Goal: Task Accomplishment & Management: Manage account settings

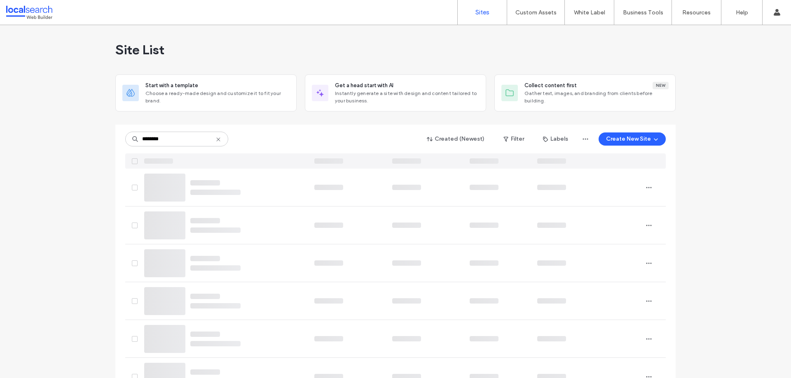
type input "********"
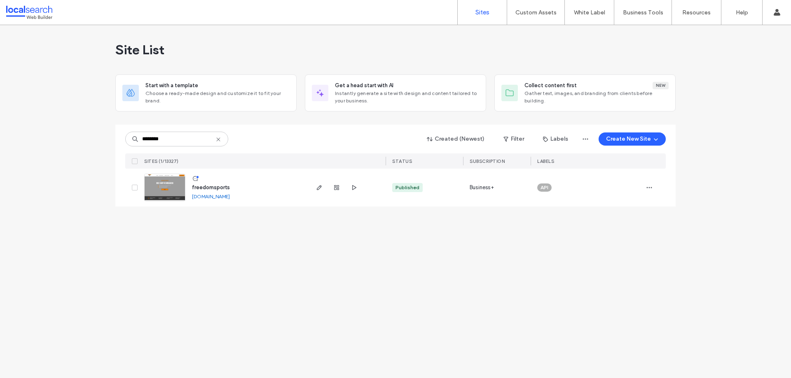
click at [172, 186] on img at bounding box center [165, 202] width 40 height 56
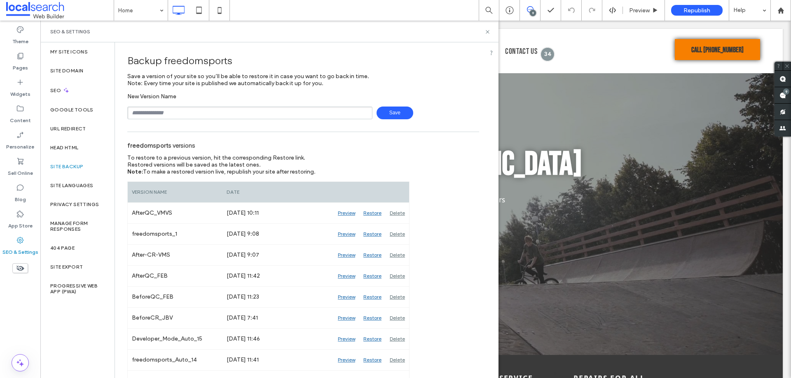
click at [159, 110] on input "text" at bounding box center [249, 113] width 245 height 13
type input "**********"
click at [393, 111] on span "Save" at bounding box center [394, 113] width 37 height 13
click at [485, 34] on icon at bounding box center [487, 32] width 6 height 6
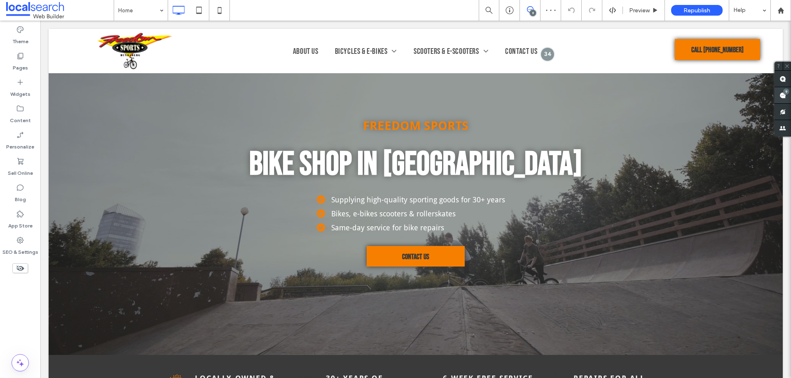
click at [781, 94] on use at bounding box center [782, 95] width 7 height 7
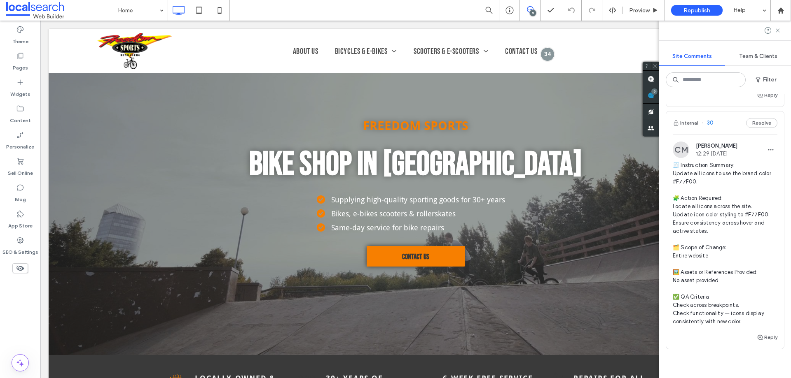
scroll to position [2141, 0]
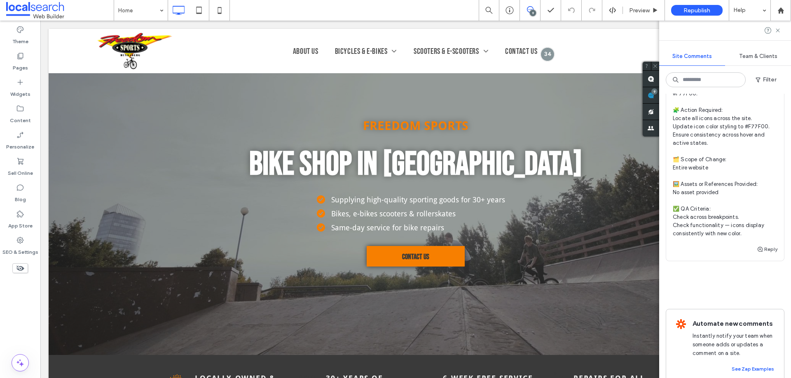
click at [706, 143] on span "🧾 Instruction Summary: Update all icons to use the brand color #F77F00. 🧩 Actio…" at bounding box center [724, 155] width 105 height 165
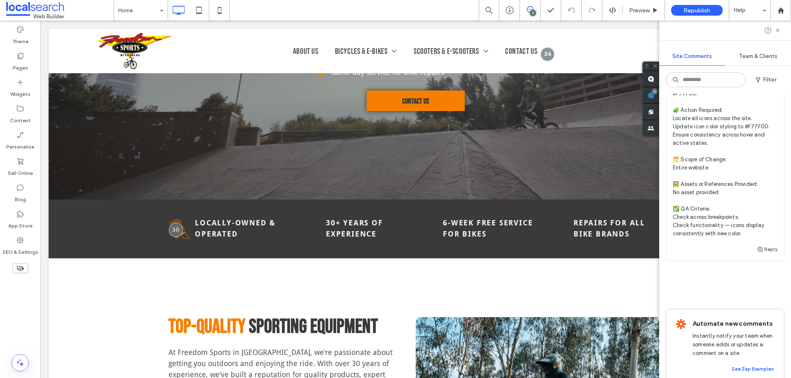
scroll to position [168, 0]
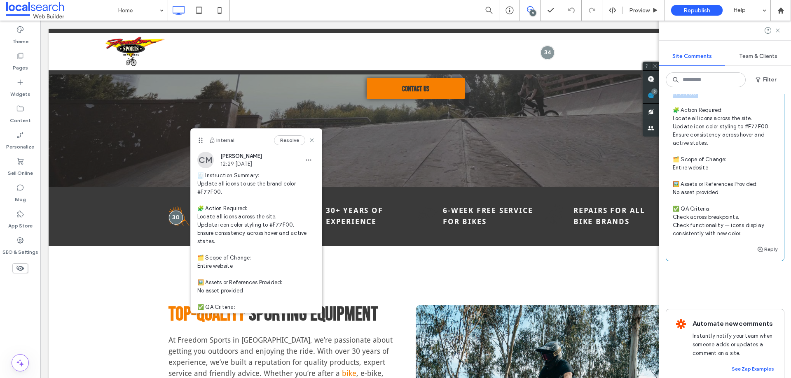
drag, startPoint x: 700, startPoint y: 136, endPoint x: 673, endPoint y: 128, distance: 28.7
click at [673, 128] on span "🧾 Instruction Summary: Update all icons to use the brand color #F77F00. 🧩 Actio…" at bounding box center [724, 155] width 105 height 165
copy span "pdate all icons to use the brand color #F77F00."
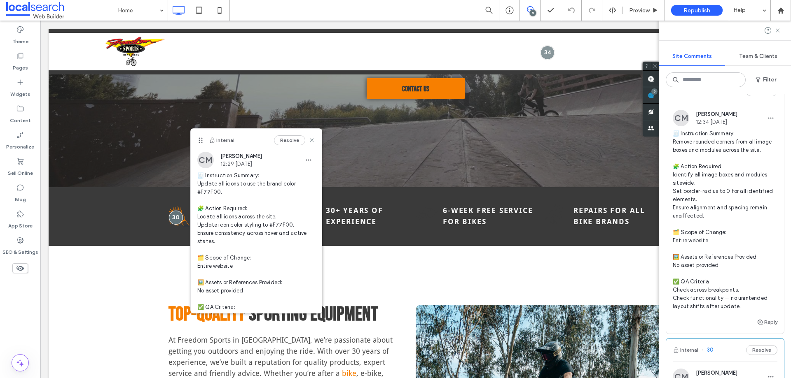
scroll to position [1812, 0]
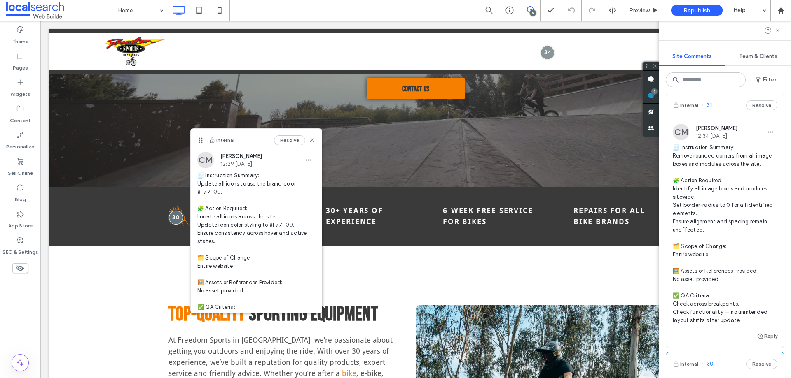
click at [674, 189] on span "🧾 Instruction Summary: Remove rounded corners from all image boxes and modules …" at bounding box center [724, 234] width 105 height 181
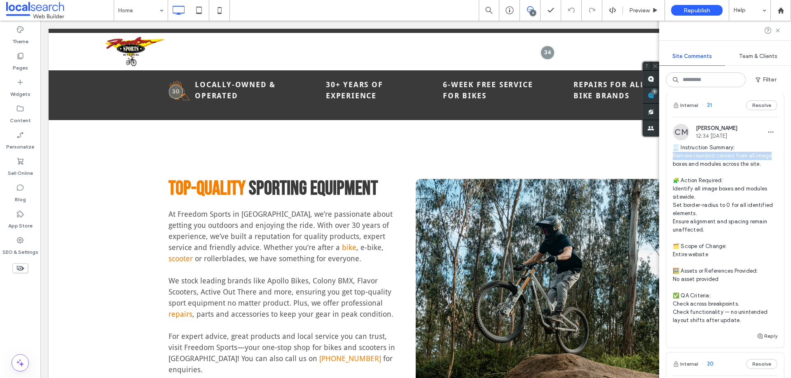
scroll to position [717, 0]
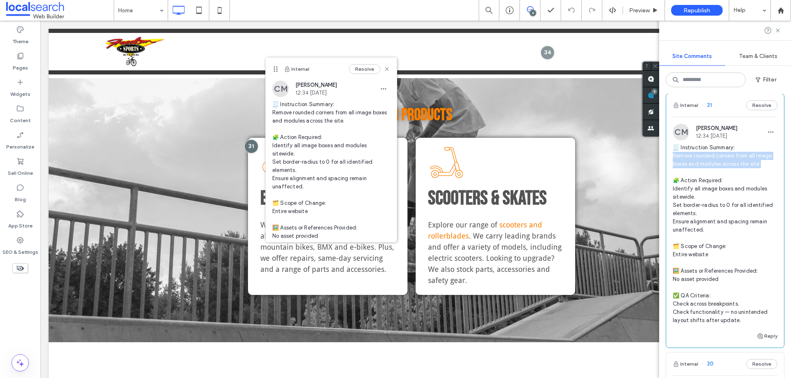
drag, startPoint x: 674, startPoint y: 189, endPoint x: 682, endPoint y: 203, distance: 16.4
click at [682, 203] on span "🧾 Instruction Summary: Remove rounded corners from all image boxes and modules …" at bounding box center [724, 234] width 105 height 181
copy span "emove rounded corners from all image boxes and modules across the site."
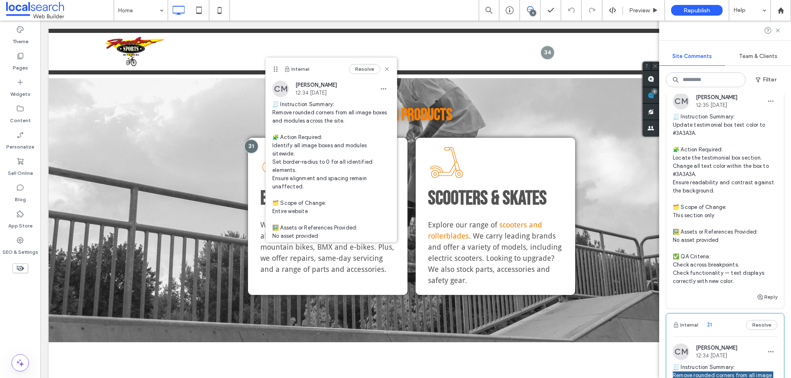
scroll to position [1565, 0]
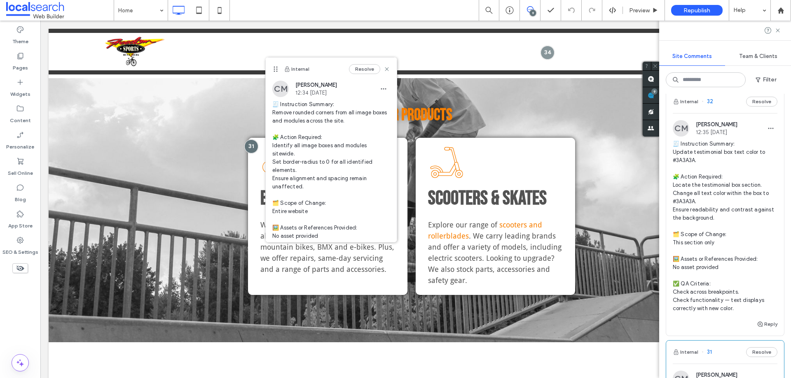
click at [681, 186] on span "🧾 Instruction Summary: Update testimonial box text color to #3A3A3A. 🧩 Action R…" at bounding box center [724, 226] width 105 height 173
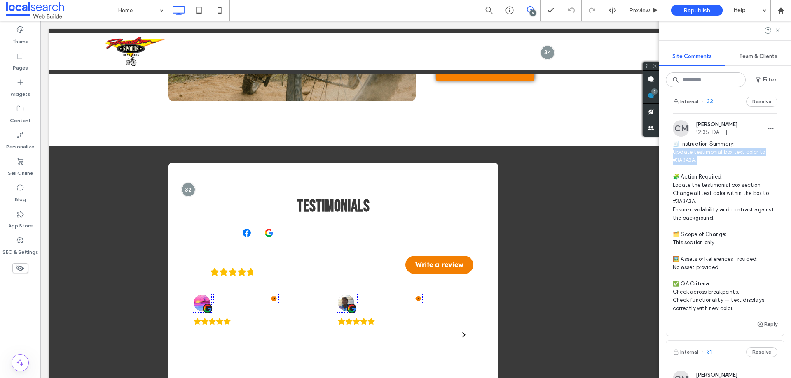
scroll to position [1321, 0]
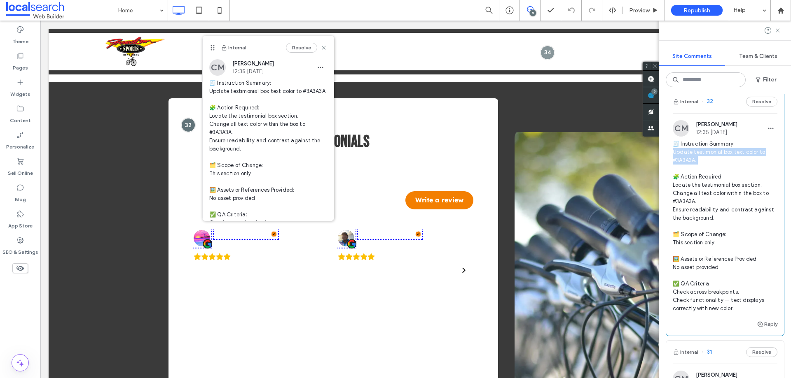
drag, startPoint x: 681, startPoint y: 186, endPoint x: 697, endPoint y: 194, distance: 17.5
click at [697, 194] on span "🧾 Instruction Summary: Update testimonial box text color to #3A3A3A. 🧩 Action R…" at bounding box center [724, 226] width 105 height 173
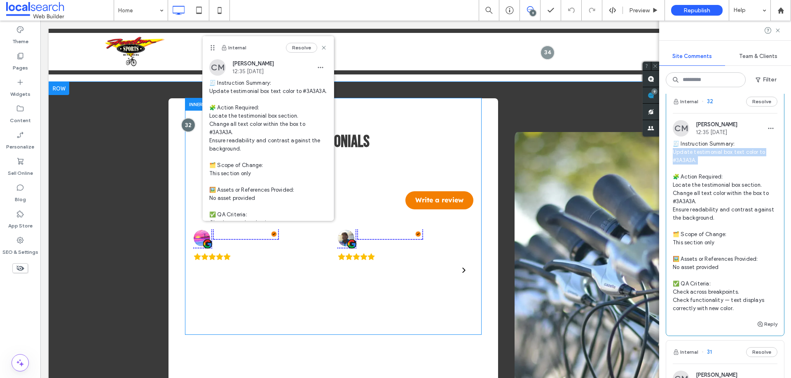
copy span "pdate testimonial box text color to #3A3A3A."
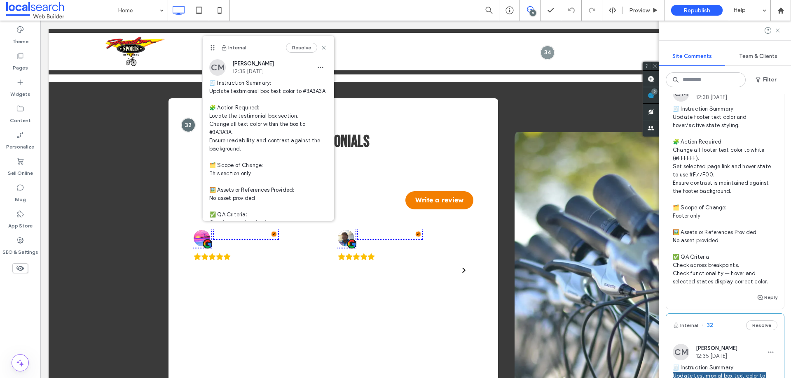
scroll to position [1318, 0]
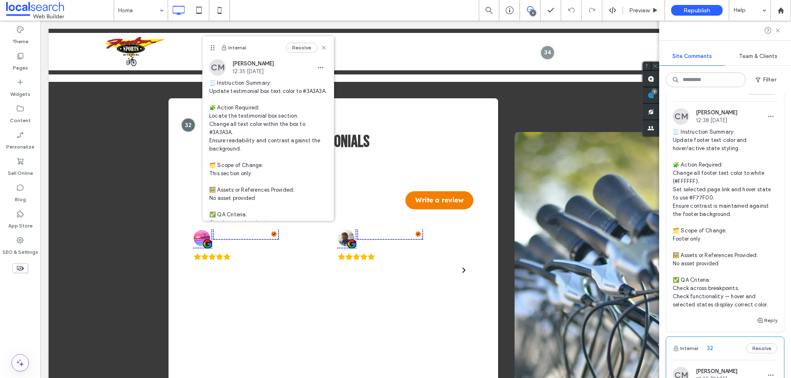
click at [683, 174] on span "🧾 Instruction Summary: Update footer text color and hover/active state styling.…" at bounding box center [724, 218] width 105 height 181
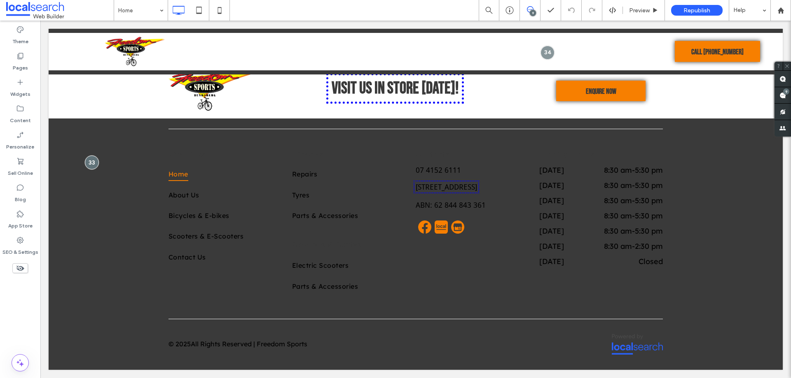
scroll to position [0, 0]
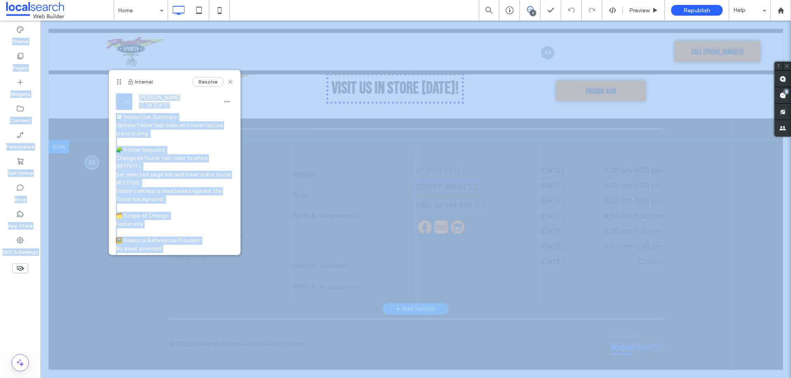
drag, startPoint x: 723, startPoint y: 195, endPoint x: 739, endPoint y: 180, distance: 21.6
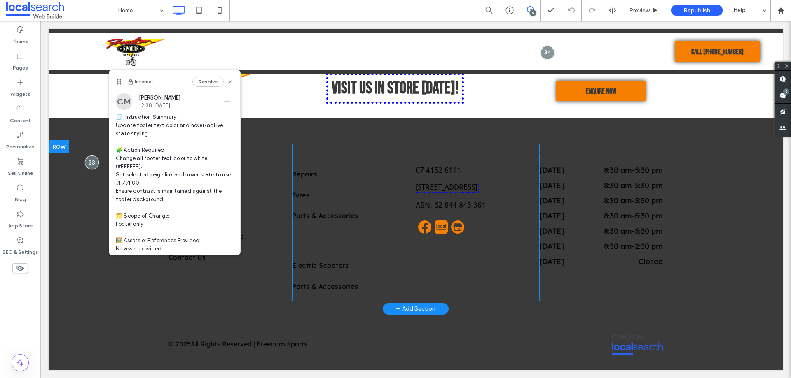
click at [740, 180] on div "Site Links Home About Us Bicycles & E-bikes Scooters & E-Scooters Contact Us Cl…" at bounding box center [416, 224] width 734 height 169
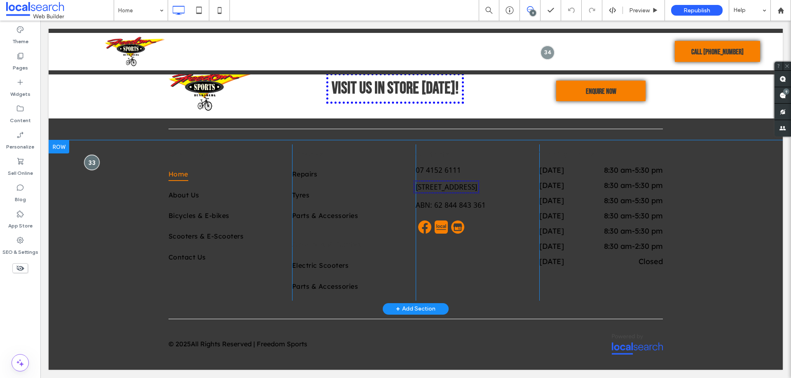
click at [88, 163] on div at bounding box center [91, 162] width 15 height 15
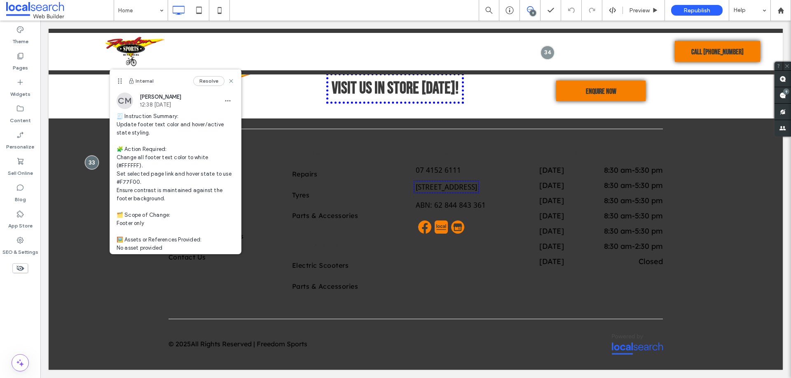
click at [126, 126] on span "🧾 Instruction Summary: Update footer text color and hover/active state styling.…" at bounding box center [176, 202] width 118 height 181
drag, startPoint x: 126, startPoint y: 126, endPoint x: 154, endPoint y: 135, distance: 29.4
click at [154, 135] on span "🧾 Instruction Summary: Update footer text color and hover/active state styling.…" at bounding box center [176, 202] width 118 height 181
copy span "pdate footer text color and hover/active state styling."
click at [789, 96] on span at bounding box center [782, 95] width 16 height 16
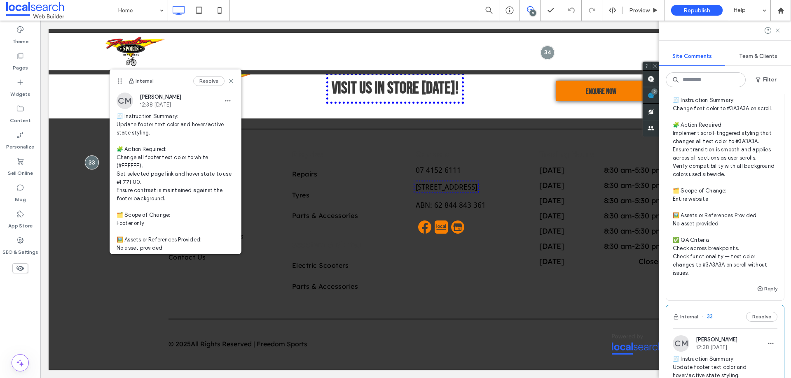
scroll to position [1071, 0]
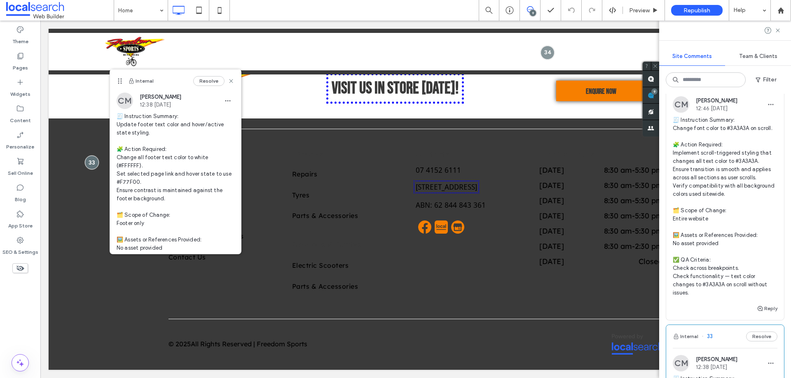
click at [682, 154] on span "🧾 Instruction Summary: Change font color to #3A3A3A on scroll. 🧩 Action Require…" at bounding box center [724, 206] width 105 height 181
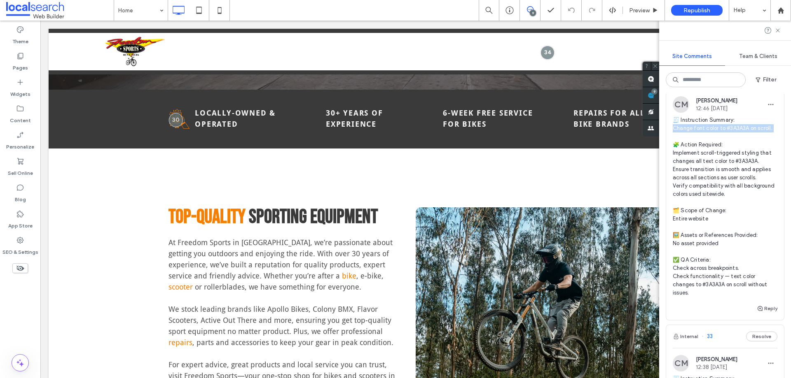
drag, startPoint x: 682, startPoint y: 154, endPoint x: 690, endPoint y: 163, distance: 11.7
click at [690, 163] on span "🧾 Instruction Summary: Change font color to #3A3A3A on scroll. 🧩 Action Require…" at bounding box center [724, 206] width 105 height 181
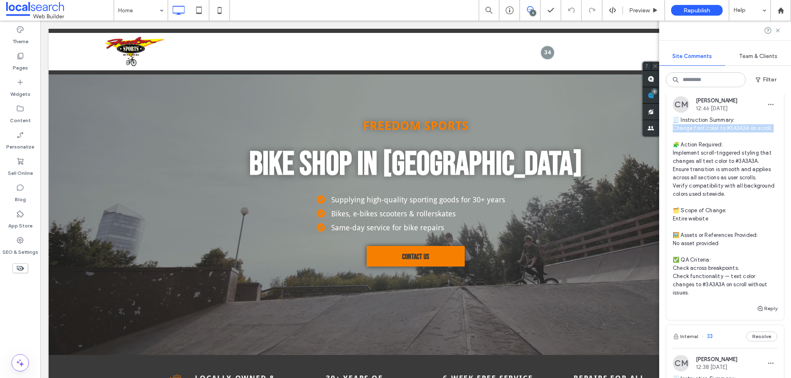
scroll to position [0, 0]
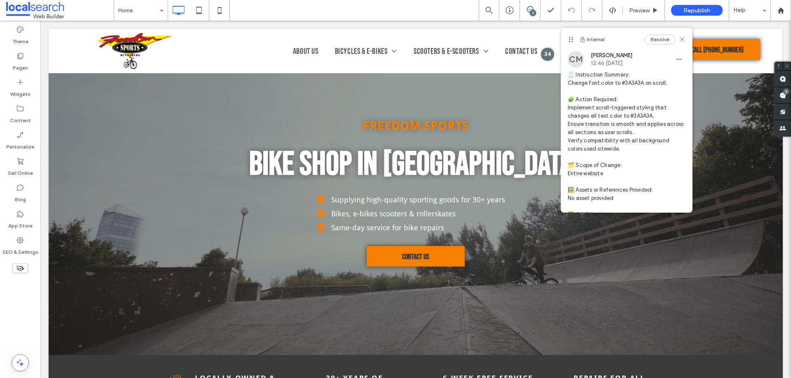
click at [578, 84] on span "🧾 Instruction Summary: Change font color to #3A3A3A on scroll. 🧩 Action Require…" at bounding box center [626, 157] width 118 height 173
drag, startPoint x: 578, startPoint y: 84, endPoint x: 666, endPoint y: 85, distance: 88.5
click at [666, 85] on span "🧾 Instruction Summary: Change font color to #3A3A3A on scroll. 🧩 Action Require…" at bounding box center [626, 157] width 118 height 173
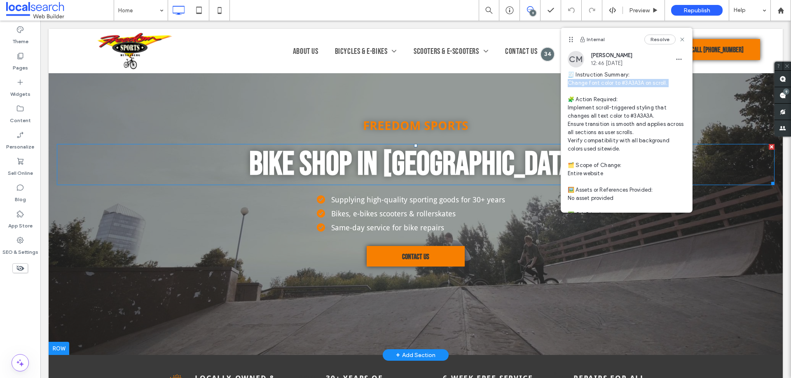
copy span "hange font color to #3A3A3A on scroll."
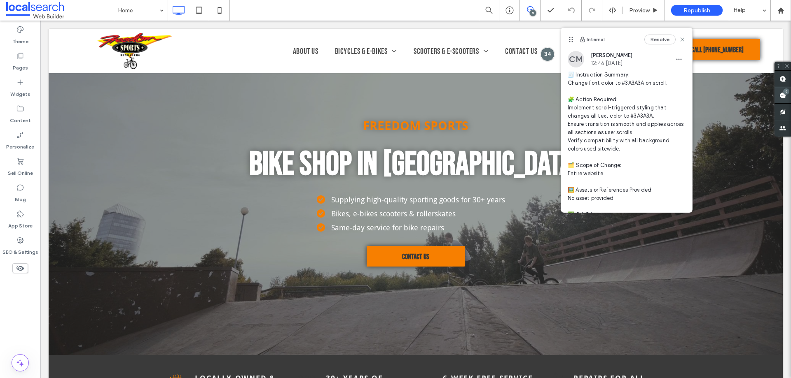
click at [784, 93] on div "9" at bounding box center [786, 92] width 6 height 6
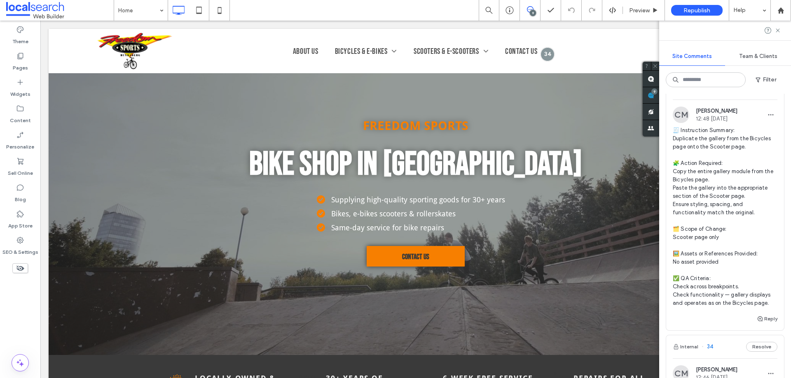
scroll to position [782, 0]
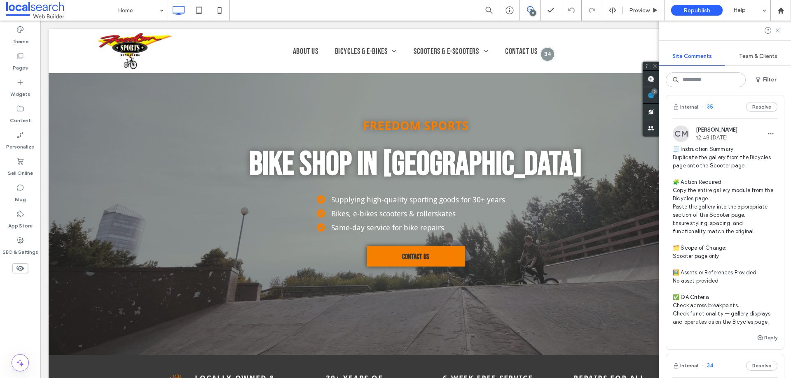
click at [681, 180] on span "🧾 Instruction Summary: Duplicate the gallery from the Bicycles page onto the Sc…" at bounding box center [724, 235] width 105 height 181
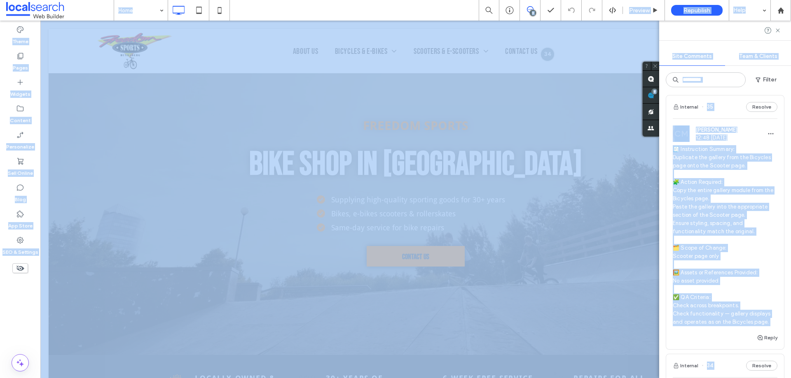
drag, startPoint x: 681, startPoint y: 180, endPoint x: 729, endPoint y: 180, distance: 47.8
click at [729, 180] on div at bounding box center [395, 189] width 791 height 378
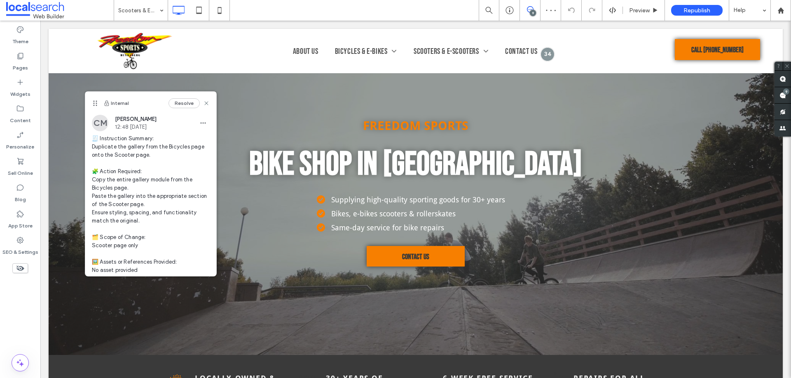
click at [102, 144] on span "🧾 Instruction Summary: Duplicate the gallery from the Bicycles page onto the Sc…" at bounding box center [151, 225] width 118 height 181
drag, startPoint x: 102, startPoint y: 144, endPoint x: 152, endPoint y: 156, distance: 50.7
click at [152, 156] on span "🧾 Instruction Summary: Duplicate the gallery from the Bicycles page onto the Sc…" at bounding box center [151, 225] width 118 height 181
copy span "uplicate the gallery from the Bicycles page onto the Scooter page."
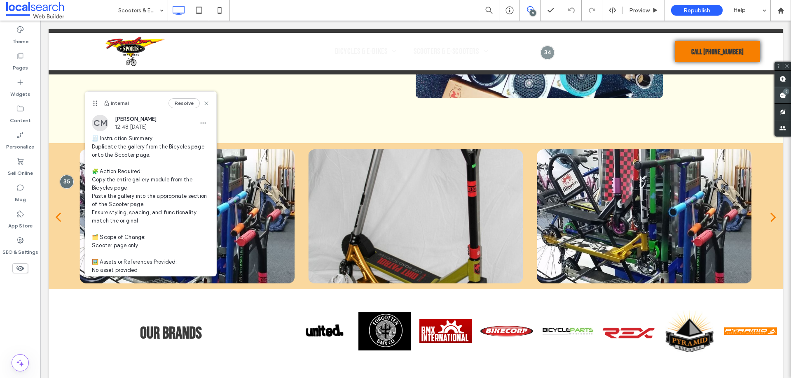
click at [782, 93] on span at bounding box center [782, 95] width 16 height 16
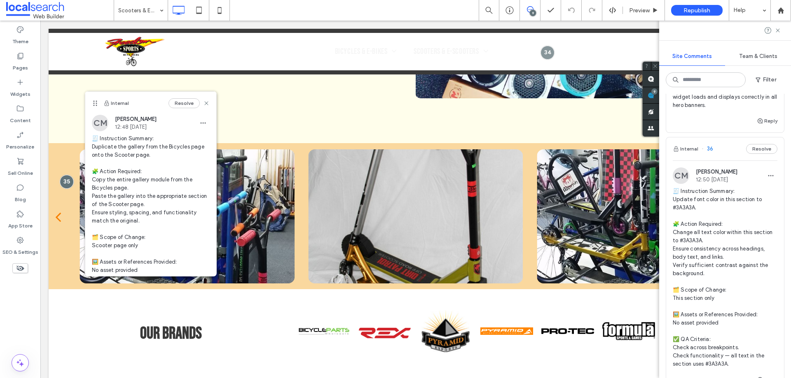
scroll to position [494, 0]
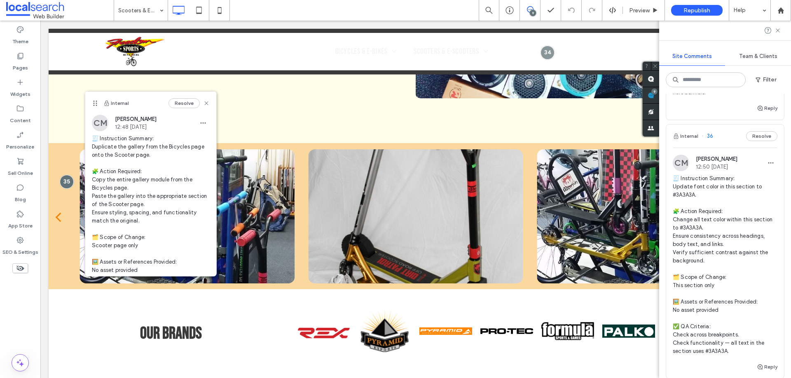
click at [675, 211] on span "🧾 Instruction Summary: Update font color in this section to #3A3A3A. 🧩 Action R…" at bounding box center [724, 265] width 105 height 181
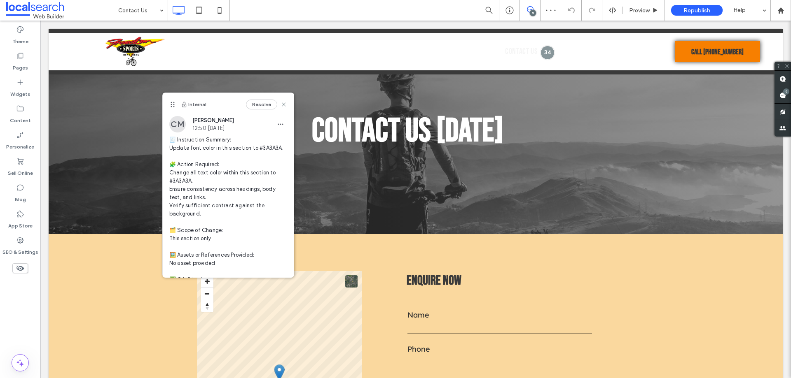
click at [183, 149] on span "🧾 Instruction Summary: Update font color in this section to #3A3A3A. 🧩 Action R…" at bounding box center [228, 222] width 118 height 173
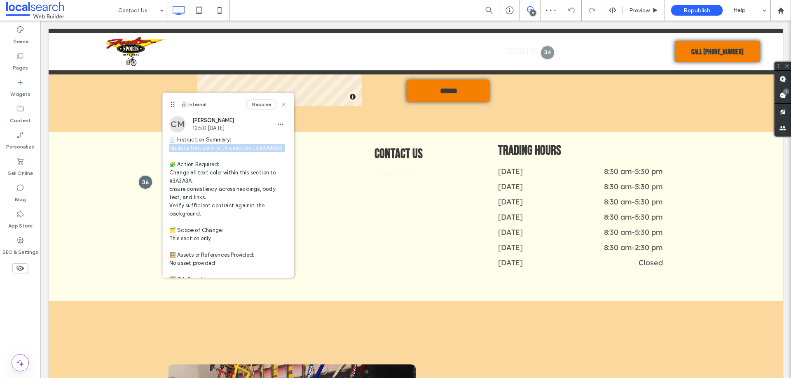
drag, startPoint x: 183, startPoint y: 149, endPoint x: 196, endPoint y: 158, distance: 15.9
click at [196, 158] on span "🧾 Instruction Summary: Update font color in this section to #3A3A3A. 🧩 Action R…" at bounding box center [228, 222] width 118 height 173
copy span "pdate font color in this section to #3A3A3A."
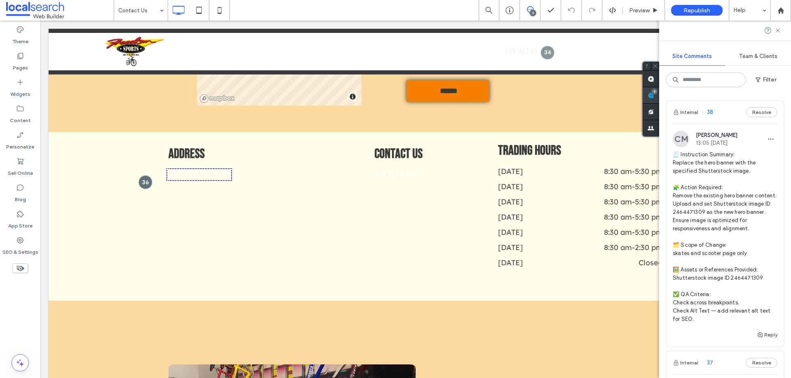
click at [657, 93] on div "9" at bounding box center [654, 92] width 6 height 6
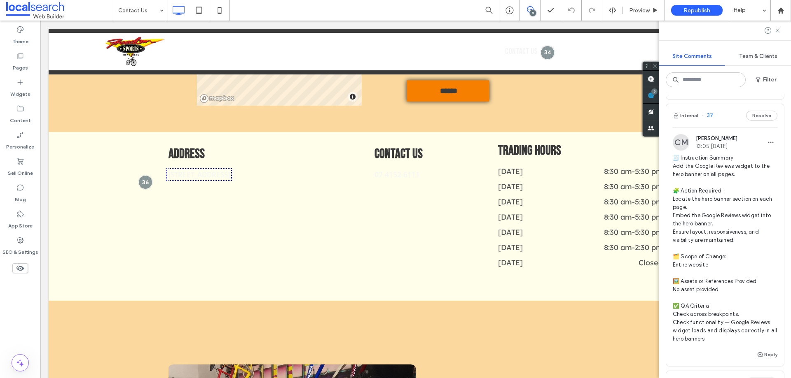
scroll to position [247, 0]
click at [709, 172] on span "🧾 Instruction Summary: Add the Google Reviews widget to the hero banner on all …" at bounding box center [724, 248] width 105 height 189
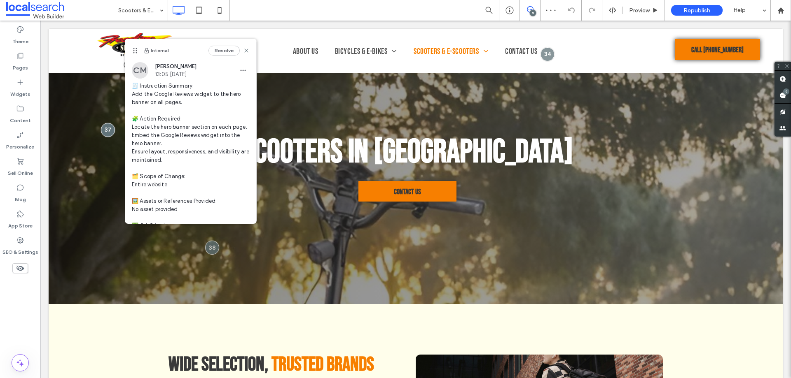
click at [135, 95] on span "🧾 Instruction Summary: Add the Google Reviews widget to the hero banner on all …" at bounding box center [191, 172] width 118 height 181
drag, startPoint x: 140, startPoint y: 96, endPoint x: 188, endPoint y: 105, distance: 48.9
click at [188, 105] on span "🧾 Instruction Summary: Add the Google Reviews widget to the hero banner on all …" at bounding box center [191, 172] width 118 height 181
copy span "dd the Google Reviews widget to the hero banner on all pages."
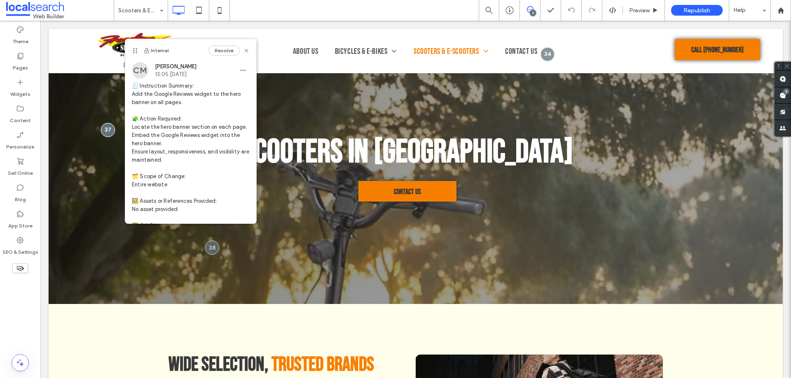
click at [30, 311] on div "Theme Pages Widgets Content Personalize Sell Online Blog App Store SEO & Settin…" at bounding box center [20, 200] width 40 height 358
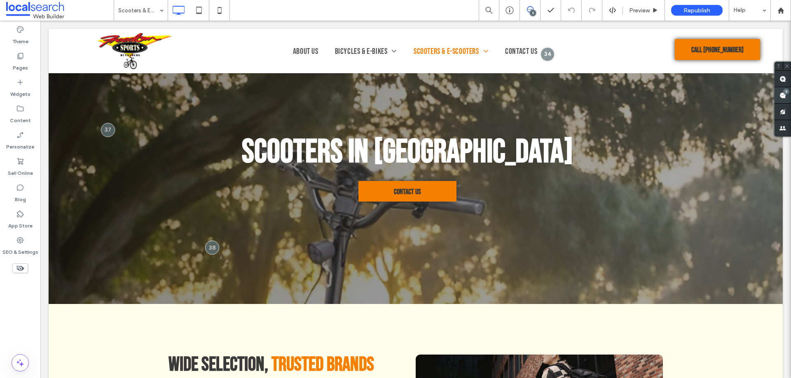
click at [785, 94] on div "9" at bounding box center [786, 92] width 6 height 6
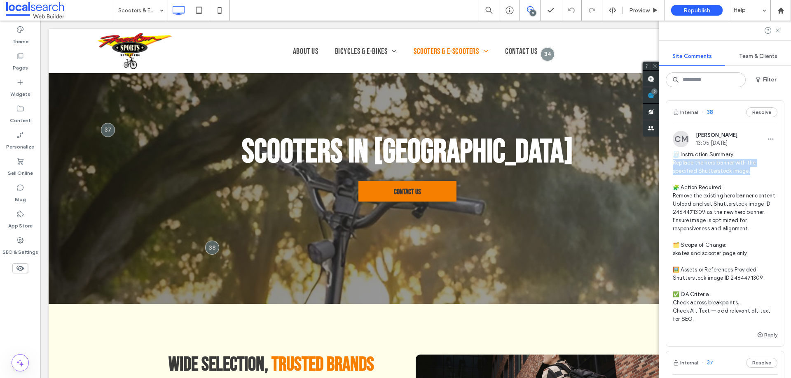
copy span "eplace the hero banner with the specified Shutterstock image."
drag, startPoint x: 672, startPoint y: 163, endPoint x: 754, endPoint y: 170, distance: 81.4
click at [754, 170] on span "🧾 Instruction Summary: Replace the hero banner with the specified Shutterstock …" at bounding box center [724, 237] width 105 height 173
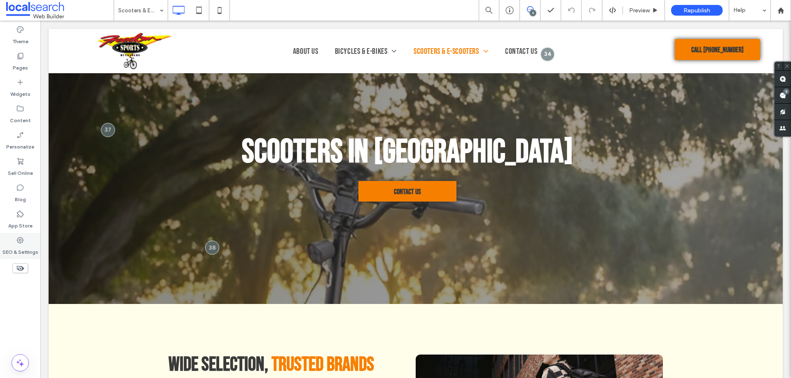
click at [21, 243] on icon at bounding box center [20, 240] width 8 height 8
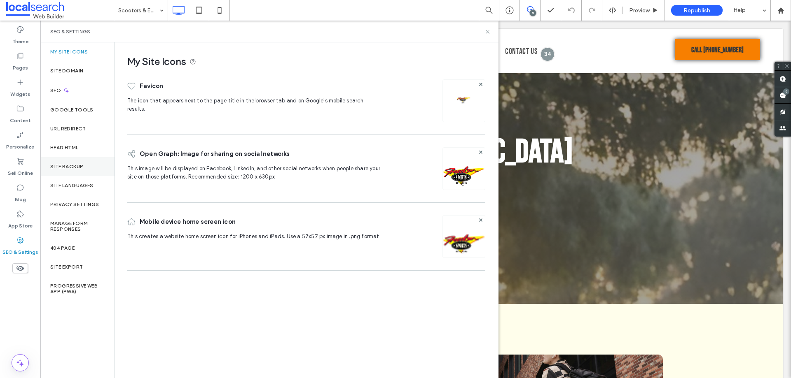
click at [91, 163] on div "Site Backup" at bounding box center [77, 166] width 74 height 19
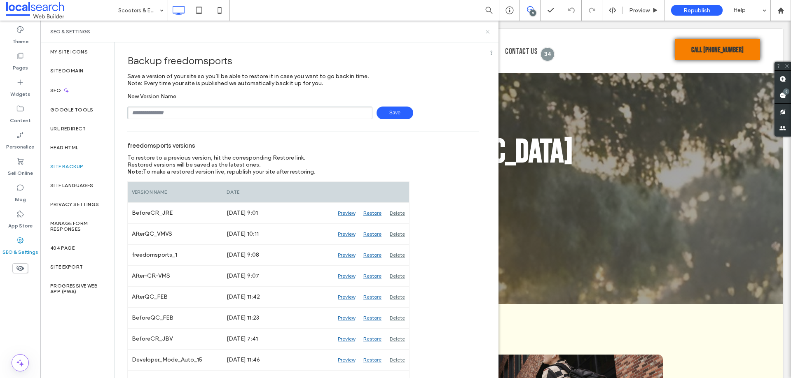
click at [488, 32] on icon at bounding box center [487, 32] width 6 height 6
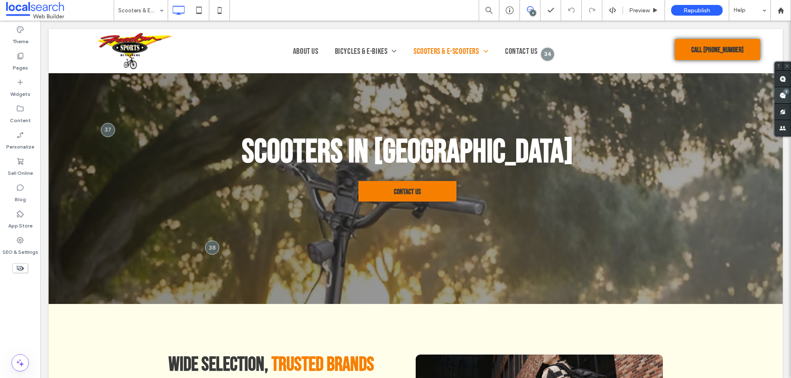
click at [786, 94] on div "9" at bounding box center [786, 92] width 6 height 6
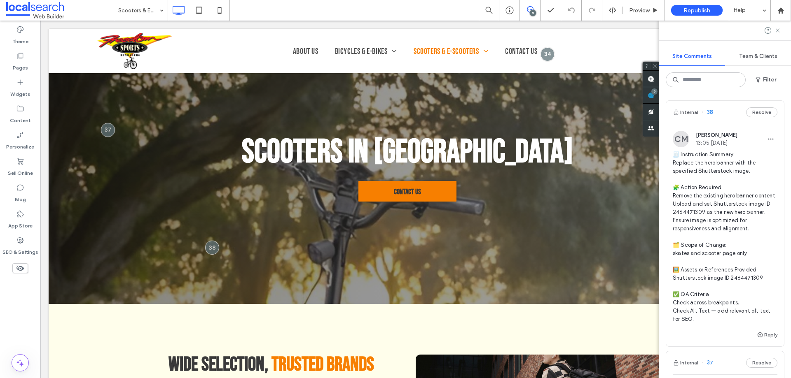
click at [687, 221] on span "🧾 Instruction Summary: Replace the hero banner with the specified Shutterstock …" at bounding box center [724, 237] width 105 height 173
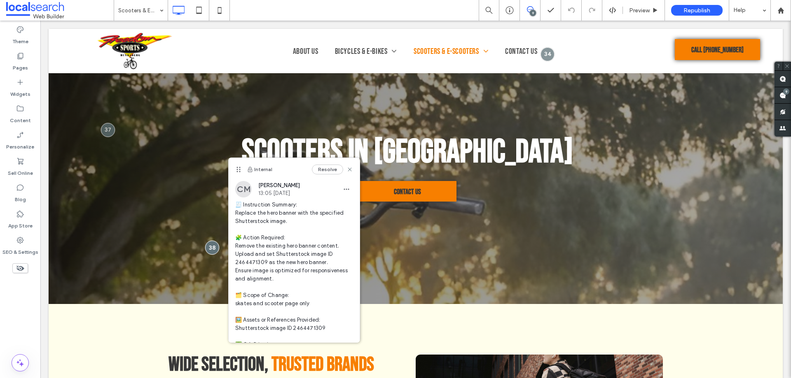
click at [247, 262] on span "🧾 Instruction Summary: Replace the hero banner with the specified Shutterstock …" at bounding box center [294, 287] width 118 height 173
copy span "64471309 as"
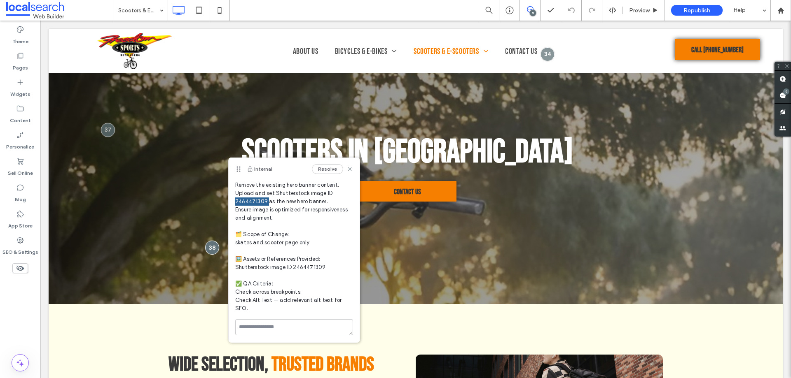
scroll to position [62, 0]
drag, startPoint x: 14, startPoint y: 65, endPoint x: 31, endPoint y: 85, distance: 26.2
click at [14, 65] on label "Pages" at bounding box center [20, 66] width 15 height 12
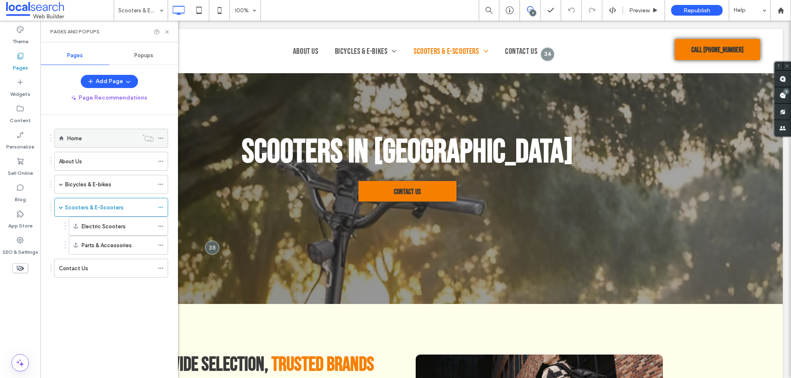
click at [81, 135] on label "Home" at bounding box center [74, 138] width 15 height 14
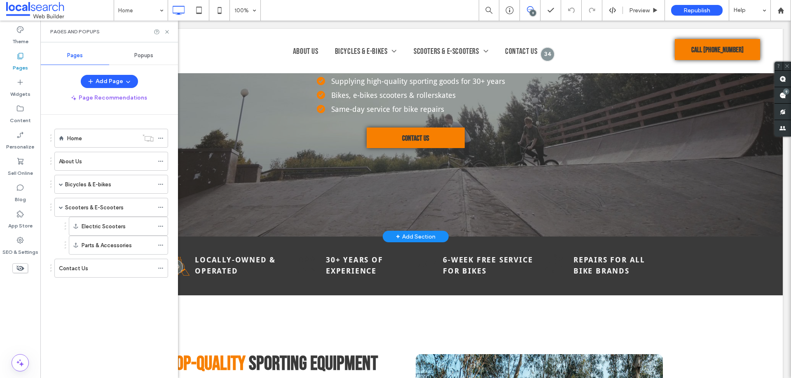
scroll to position [124, 0]
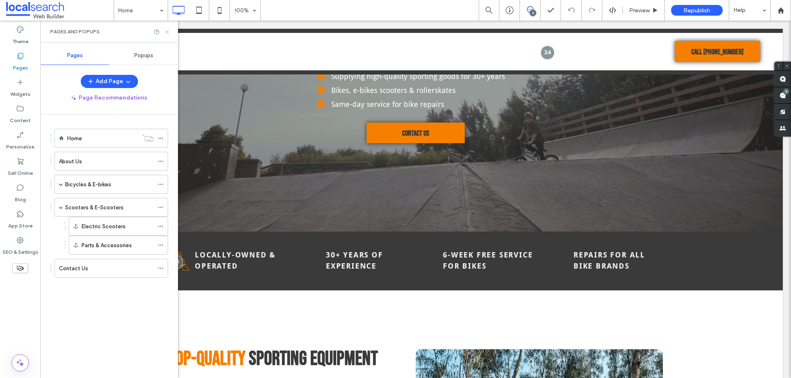
click at [166, 31] on icon at bounding box center [167, 32] width 6 height 6
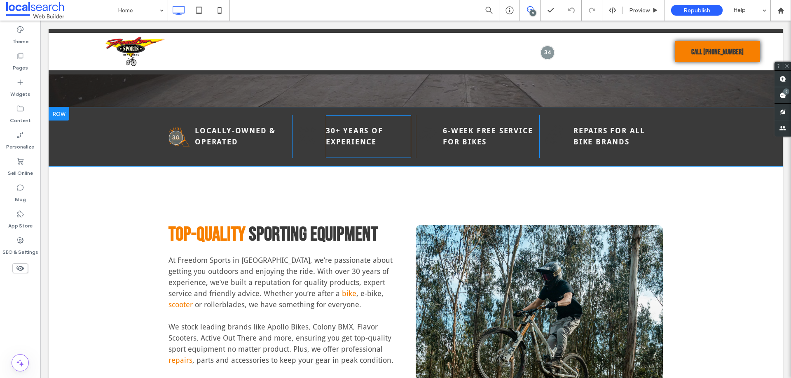
scroll to position [247, 0]
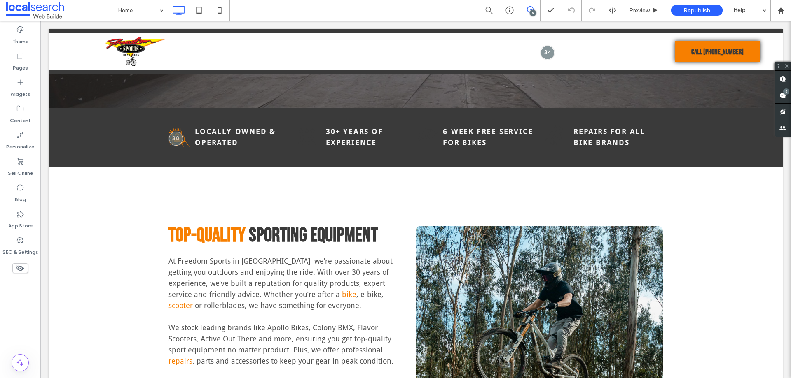
click at [530, 13] on div "9" at bounding box center [533, 13] width 6 height 6
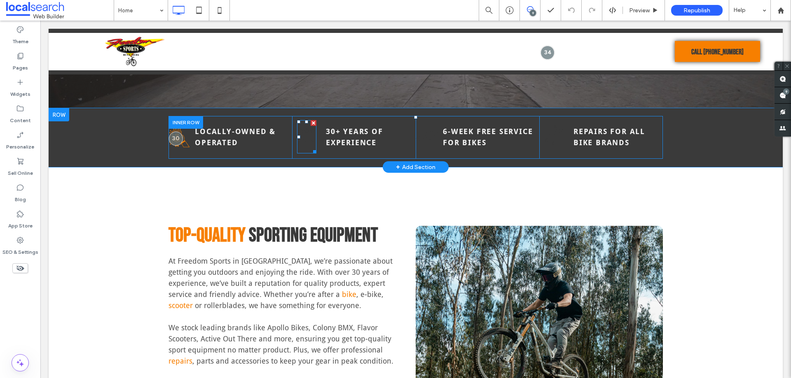
click at [304, 140] on icon "Rating Icon" at bounding box center [306, 136] width 19 height 33
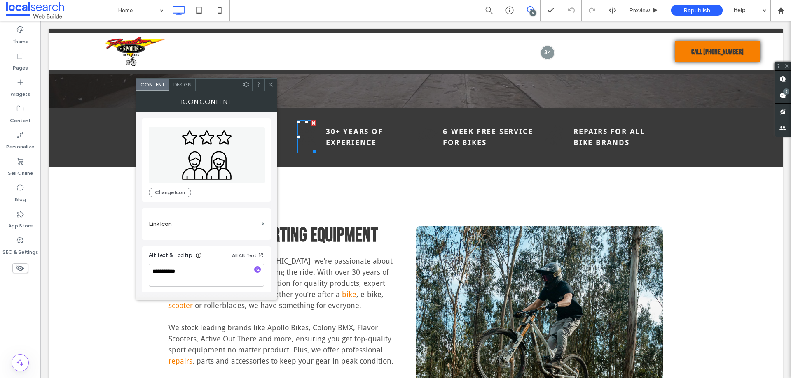
click at [179, 83] on span "Design" at bounding box center [182, 85] width 18 height 6
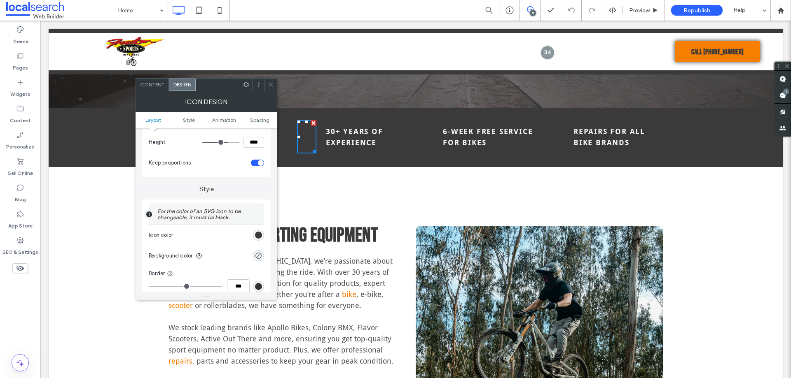
scroll to position [124, 0]
click at [257, 237] on div "rgb(58, 58, 58)" at bounding box center [258, 234] width 7 height 7
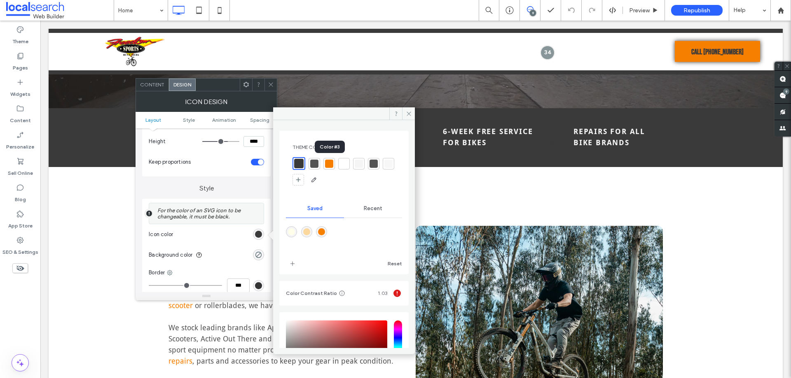
click at [330, 166] on div at bounding box center [329, 164] width 8 height 8
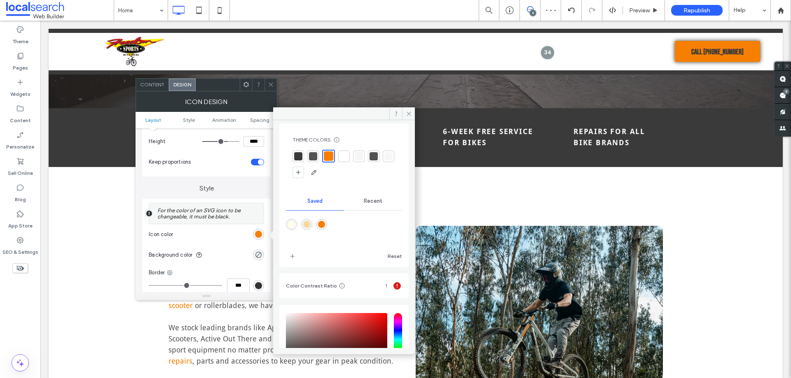
scroll to position [0, 0]
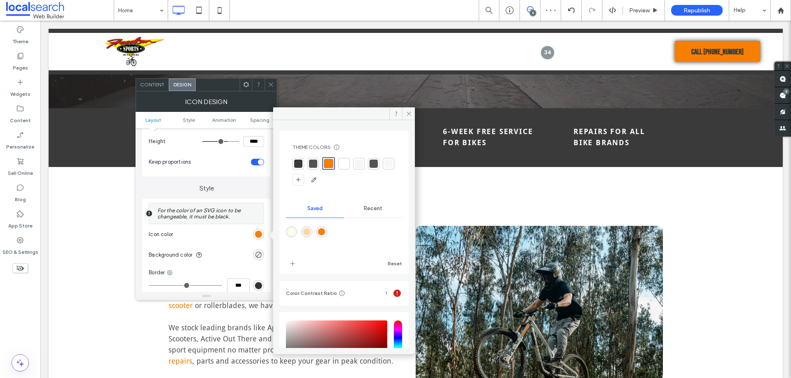
click at [312, 162] on div at bounding box center [313, 164] width 8 height 8
click at [296, 162] on div at bounding box center [298, 164] width 8 height 8
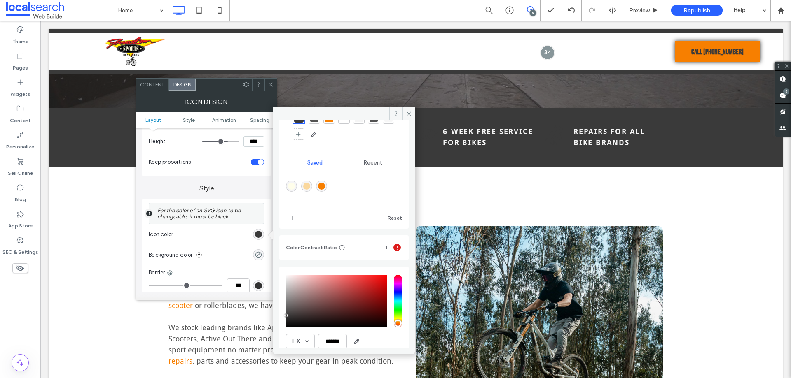
scroll to position [77, 0]
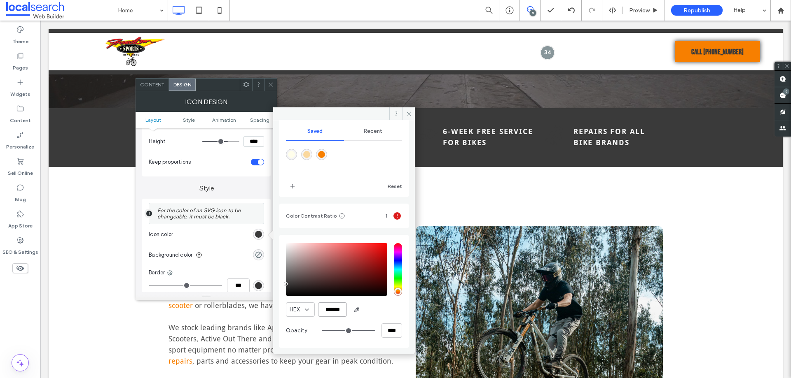
click at [334, 310] on input "*******" at bounding box center [332, 310] width 29 height 14
paste input "color picker textbox"
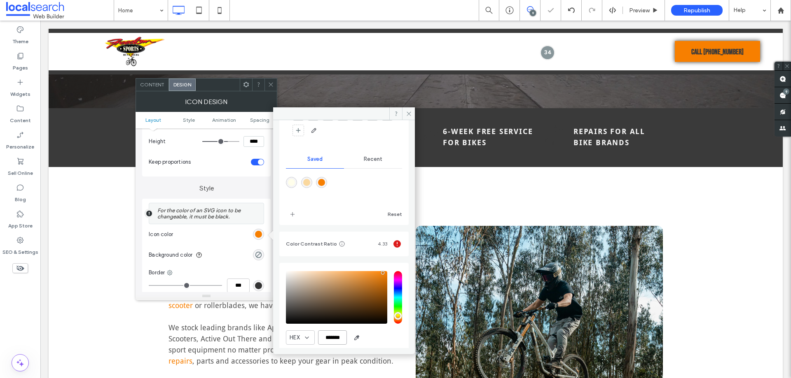
scroll to position [0, 0]
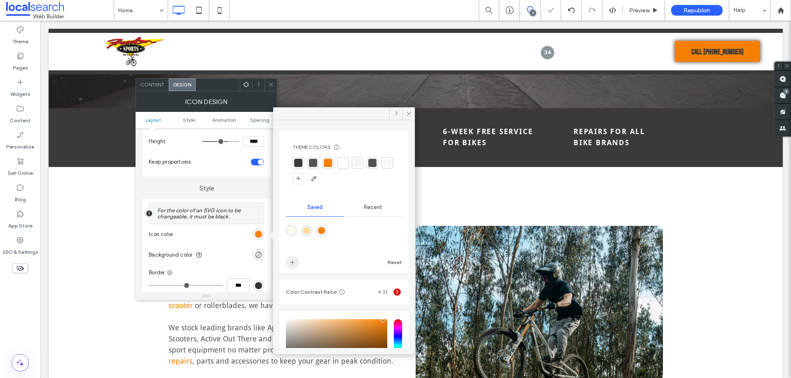
type input "*******"
click at [296, 260] on span "add color" at bounding box center [292, 262] width 13 height 13
click at [340, 231] on div "rgba(247,127,0,1)" at bounding box center [336, 230] width 7 height 7
drag, startPoint x: 411, startPoint y: 115, endPoint x: 262, endPoint y: 73, distance: 154.0
click at [411, 115] on icon at bounding box center [409, 114] width 6 height 6
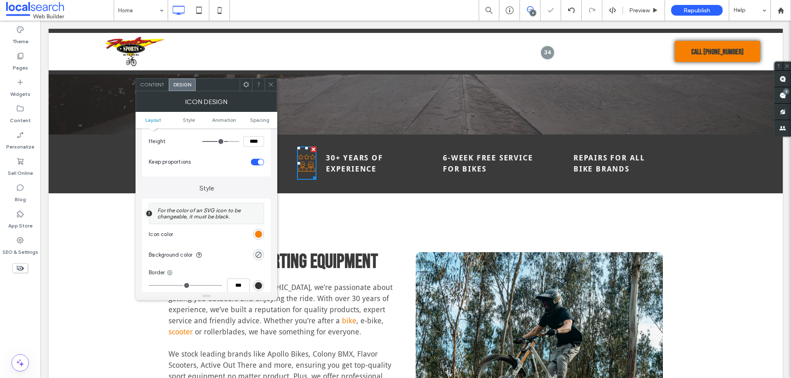
scroll to position [206, 0]
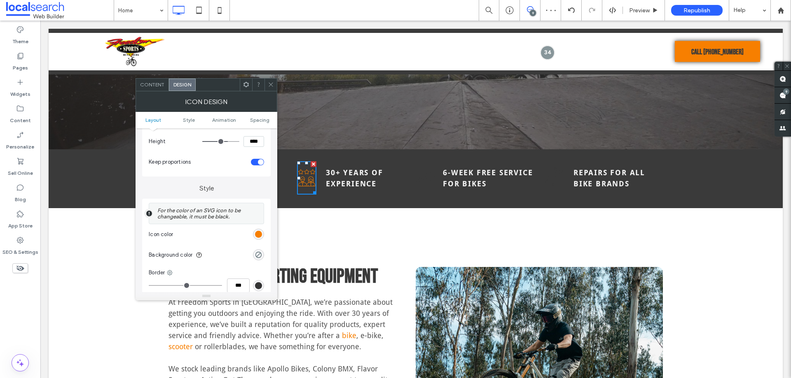
click at [269, 84] on icon at bounding box center [271, 85] width 6 height 6
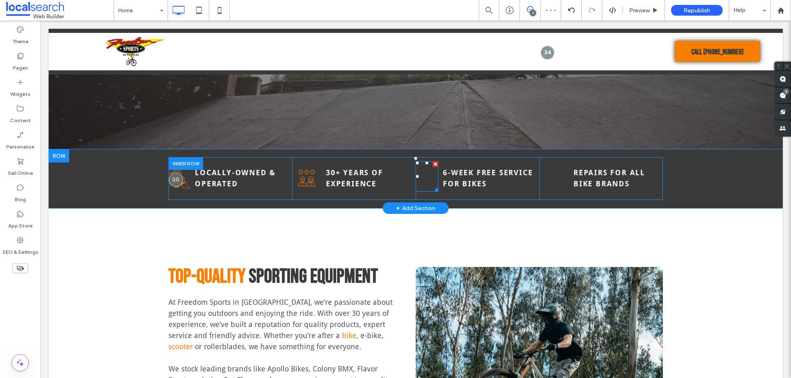
click at [422, 183] on icon "Bikes Icon" at bounding box center [426, 176] width 23 height 30
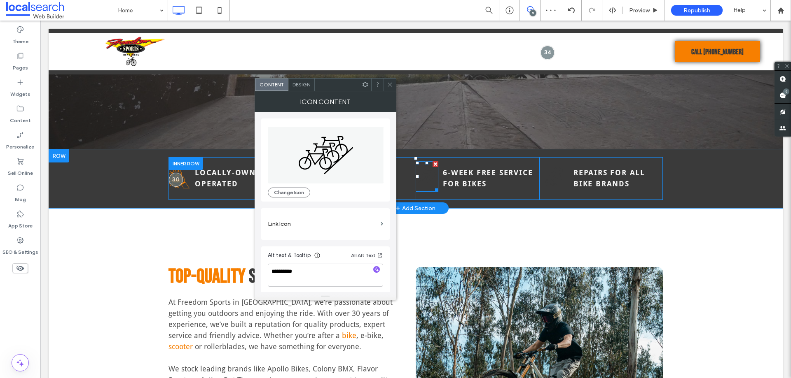
click at [422, 183] on icon "Bikes Icon" at bounding box center [426, 176] width 23 height 30
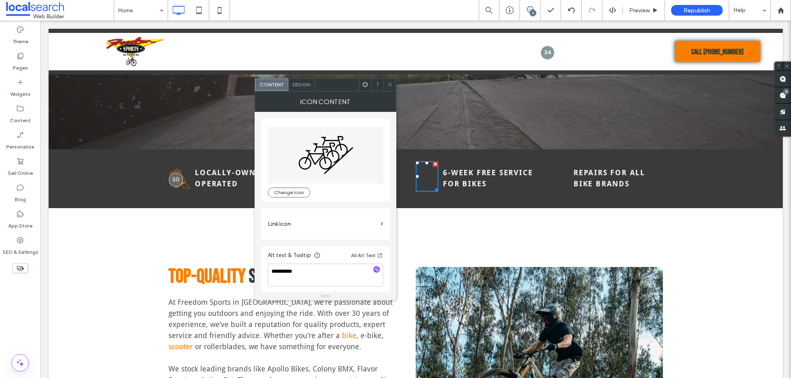
scroll to position [2, 0]
click at [306, 82] on span "Design" at bounding box center [301, 85] width 18 height 6
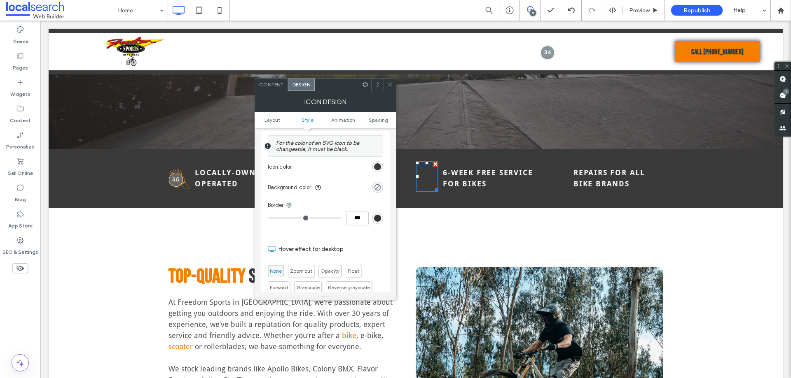
scroll to position [206, 0]
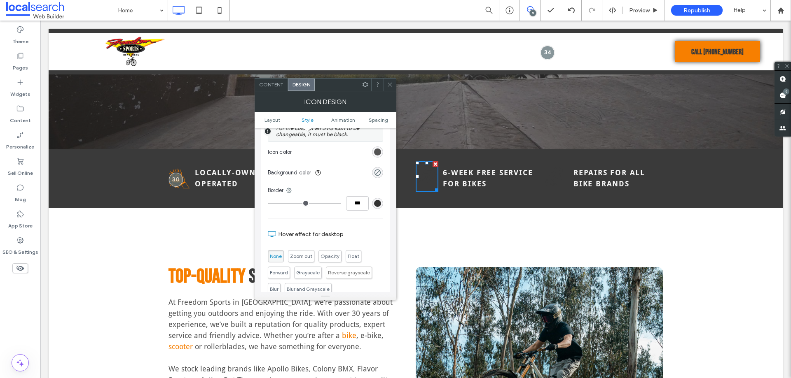
click at [378, 152] on div "rgb(58, 58, 58)" at bounding box center [377, 152] width 7 height 7
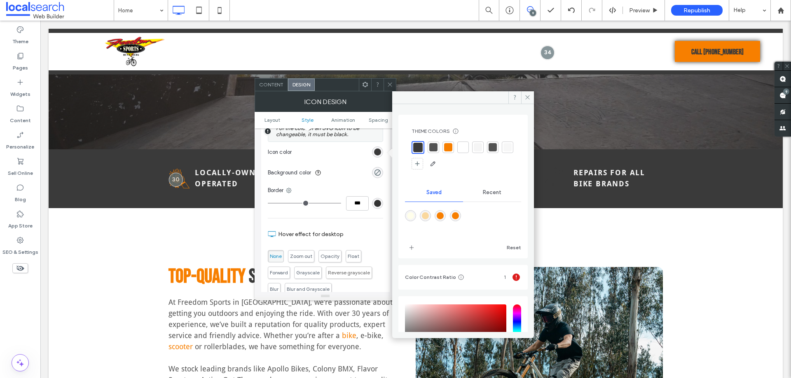
click at [459, 215] on div "rgba(247,127,0,1)" at bounding box center [455, 215] width 7 height 7
type input "*******"
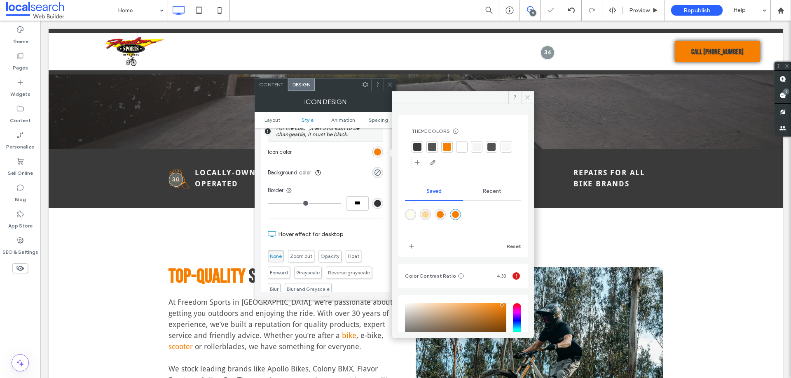
click at [527, 98] on icon at bounding box center [527, 97] width 6 height 6
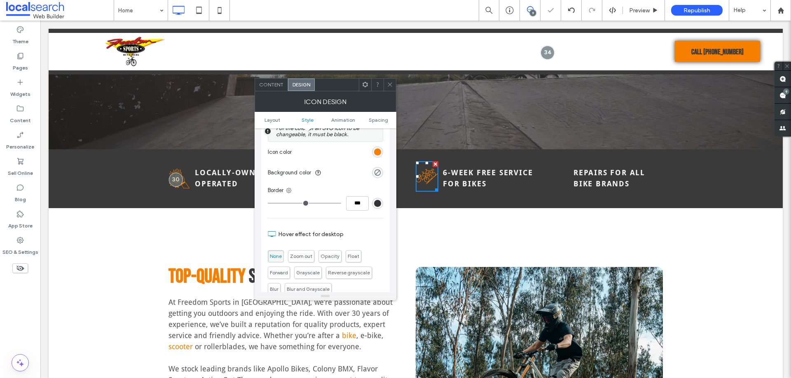
drag, startPoint x: 389, startPoint y: 82, endPoint x: 390, endPoint y: 86, distance: 4.3
click at [389, 82] on icon at bounding box center [390, 85] width 6 height 6
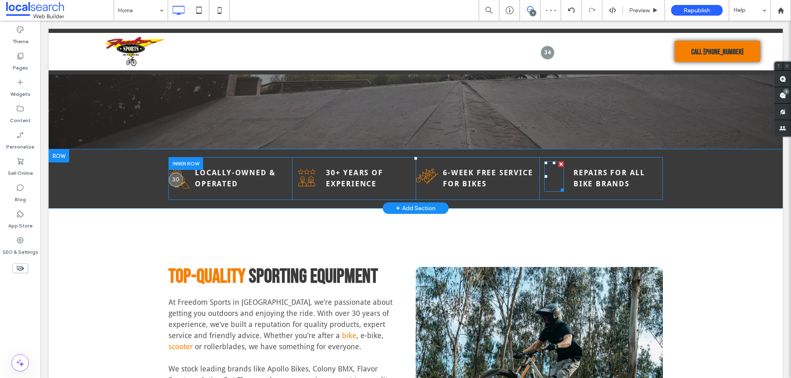
click at [553, 180] on icon at bounding box center [553, 177] width 19 height 19
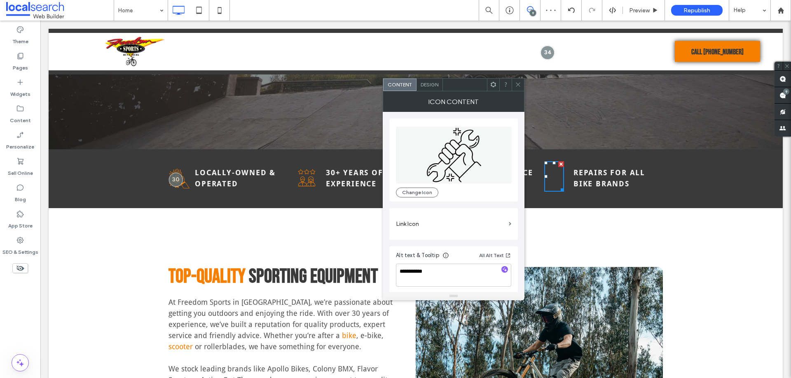
click at [553, 180] on icon at bounding box center [553, 177] width 19 height 19
click at [434, 88] on div "Design" at bounding box center [429, 85] width 26 height 12
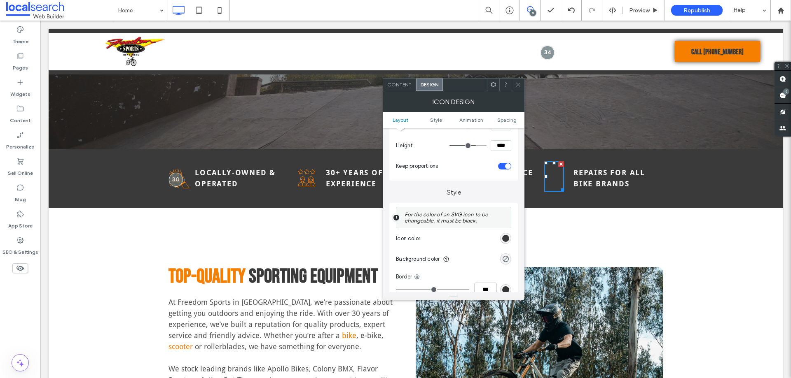
scroll to position [124, 0]
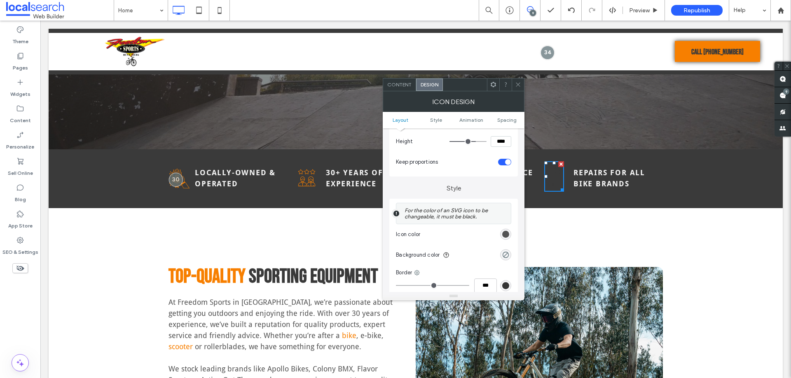
click at [504, 235] on div "rgb(58, 58, 58)" at bounding box center [505, 234] width 7 height 7
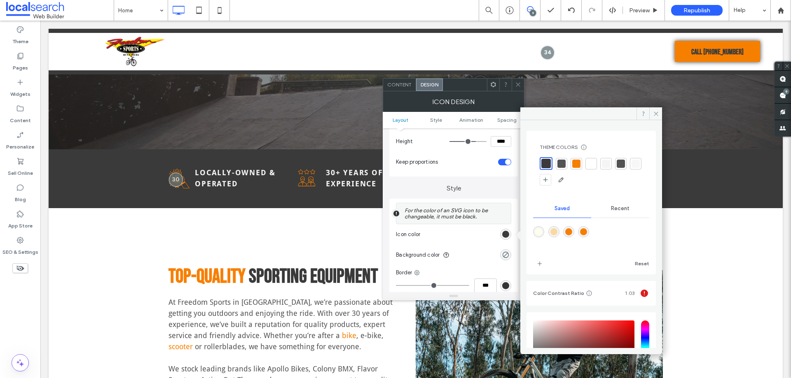
click at [587, 233] on div "rgba(247,127,0,1)" at bounding box center [583, 232] width 7 height 7
type input "*******"
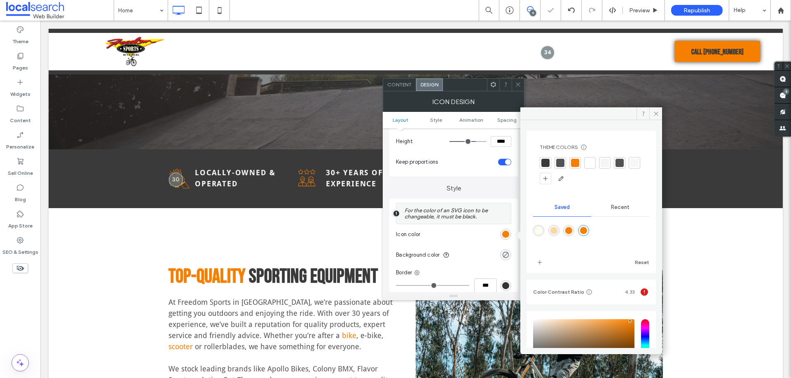
click at [518, 84] on icon at bounding box center [518, 85] width 6 height 6
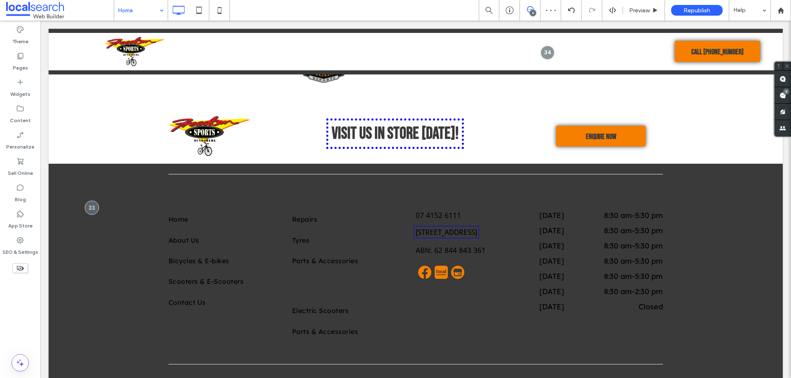
scroll to position [1679, 0]
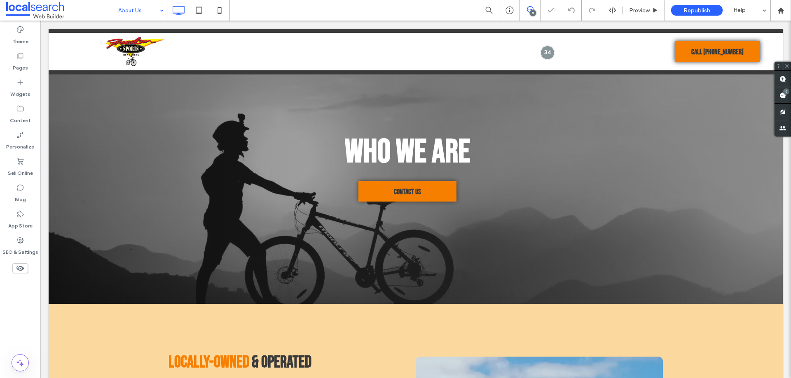
click at [130, 8] on input at bounding box center [138, 10] width 41 height 21
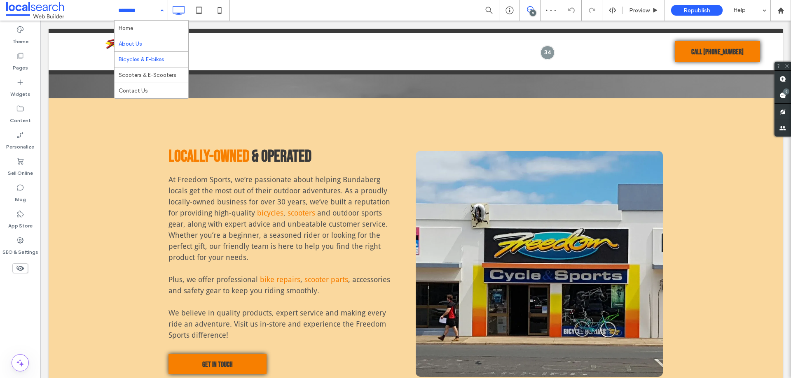
drag, startPoint x: 150, startPoint y: 65, endPoint x: 189, endPoint y: 78, distance: 40.9
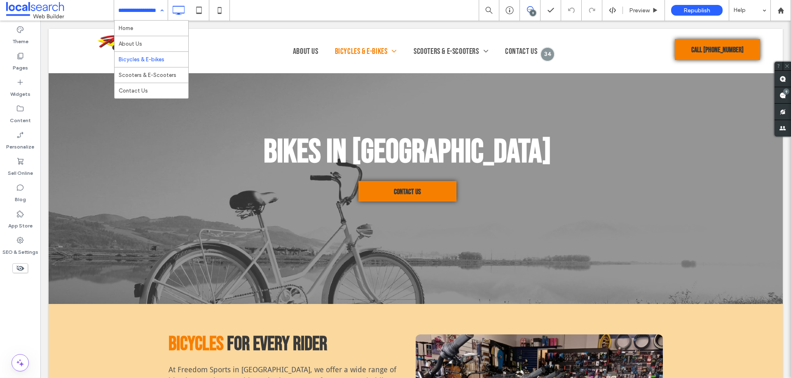
drag, startPoint x: 145, startPoint y: 76, endPoint x: 255, endPoint y: 100, distance: 112.0
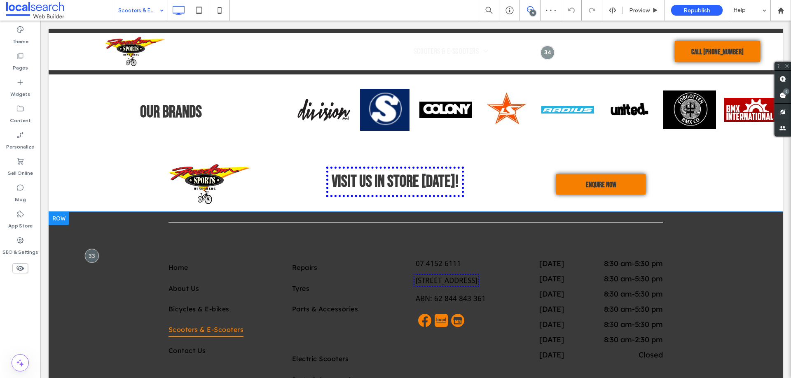
scroll to position [1394, 0]
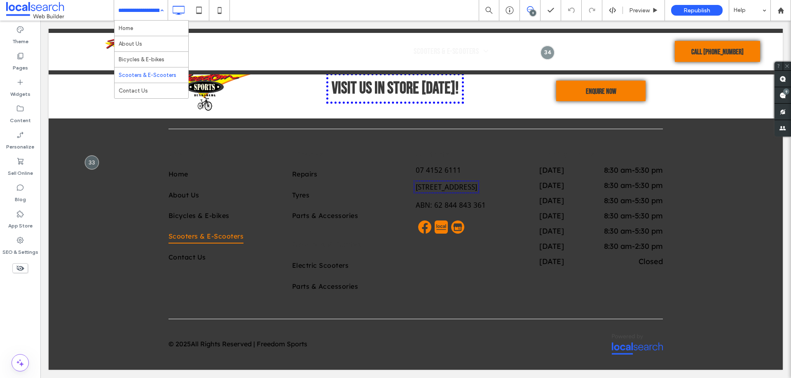
click at [151, 16] on input at bounding box center [138, 10] width 41 height 21
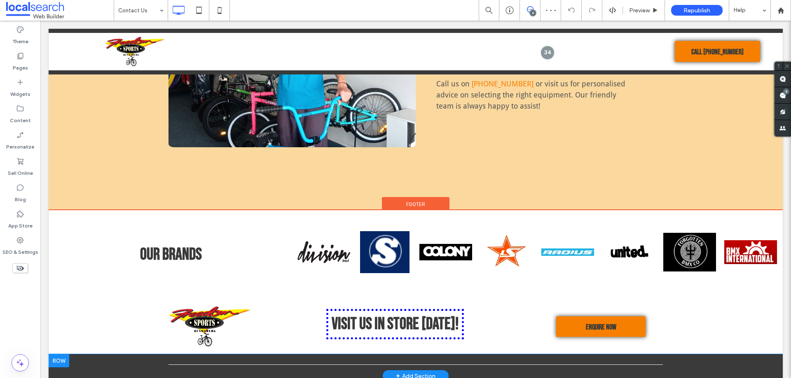
scroll to position [780, 0]
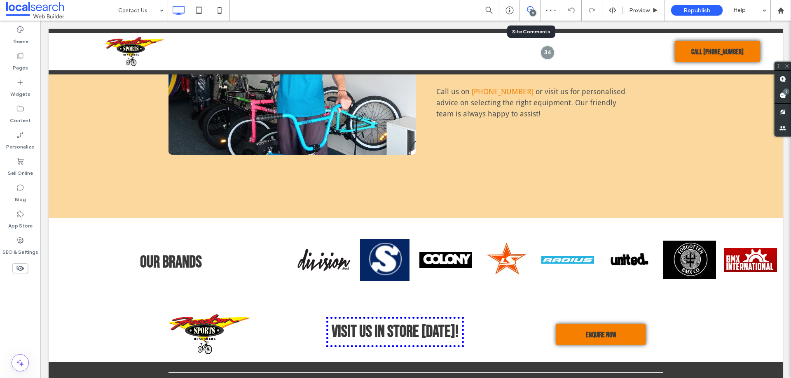
click at [533, 9] on use at bounding box center [530, 9] width 7 height 7
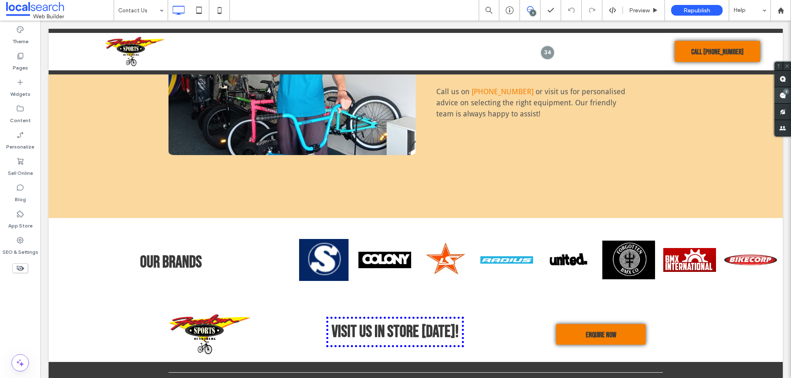
click at [782, 98] on use at bounding box center [782, 95] width 7 height 7
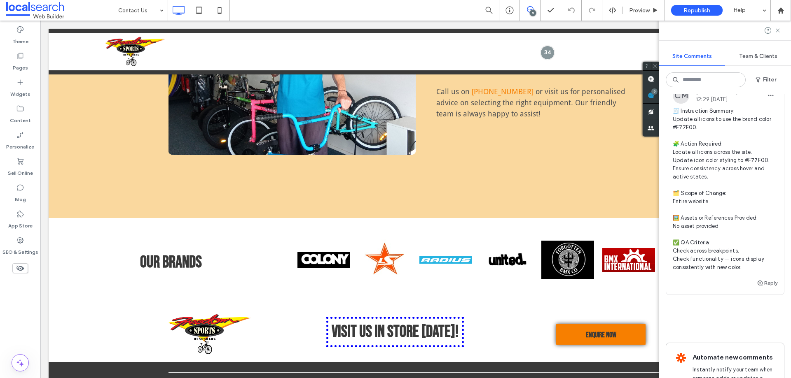
scroll to position [2122, 0]
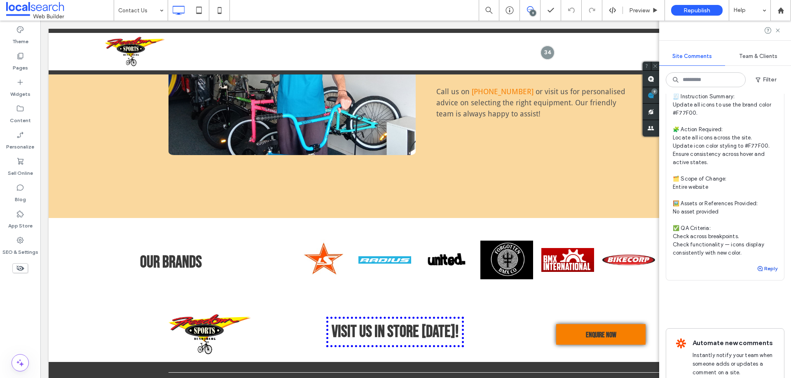
click at [768, 274] on button "Reply" at bounding box center [766, 269] width 21 height 10
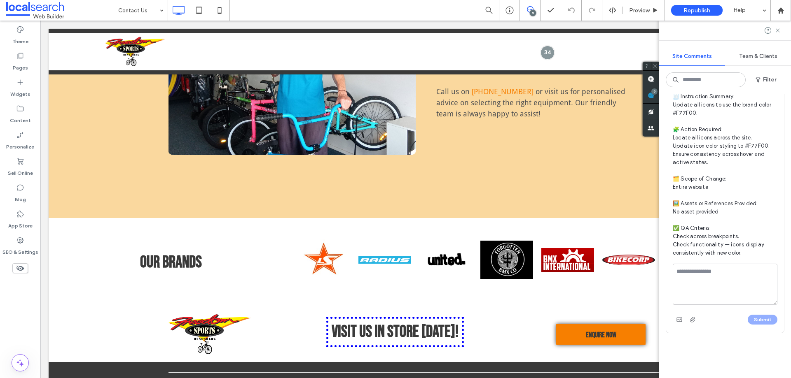
click at [716, 305] on textarea at bounding box center [724, 284] width 105 height 41
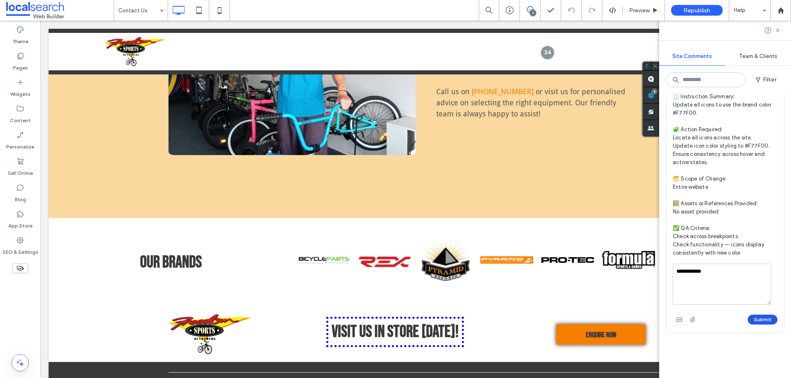
type textarea "**********"
click at [751, 325] on button "Submit" at bounding box center [762, 320] width 30 height 10
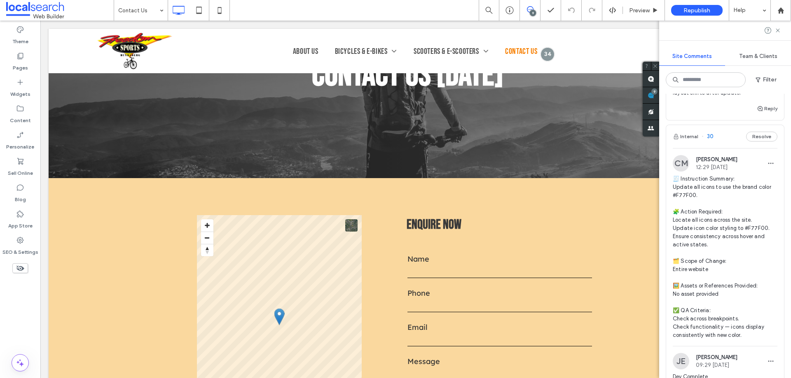
scroll to position [0, 0]
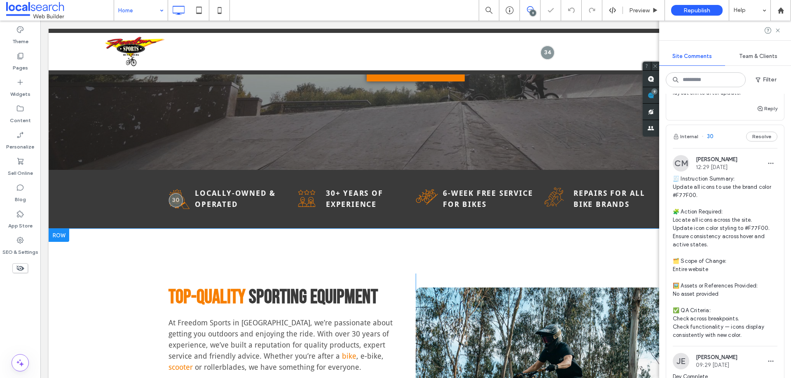
scroll to position [206, 0]
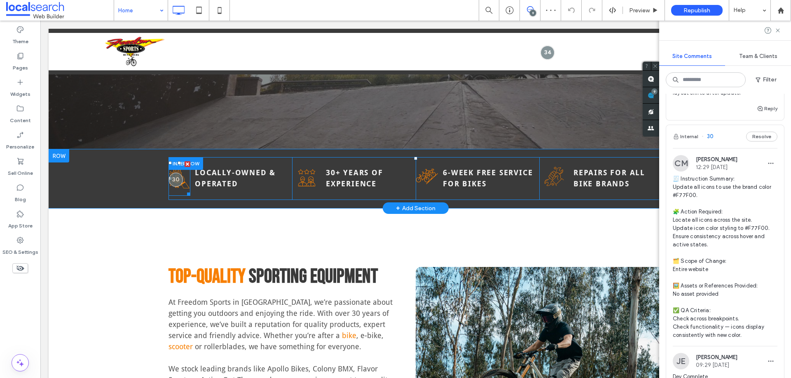
click at [180, 191] on icon "Tablet Icon" at bounding box center [179, 178] width 22 height 35
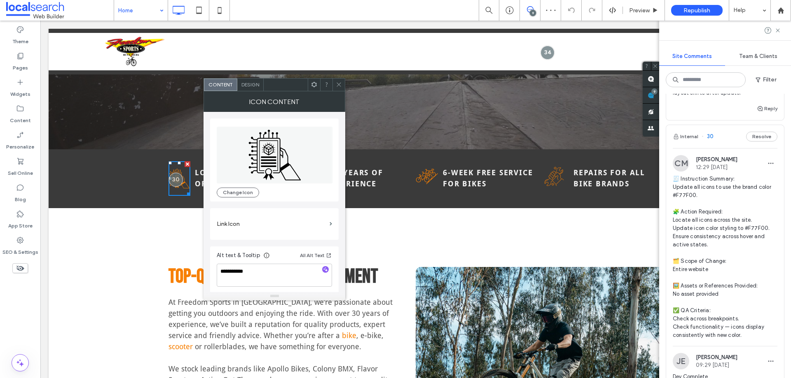
click at [180, 191] on icon "Tablet Icon" at bounding box center [179, 178] width 22 height 35
click at [252, 87] on span "Design" at bounding box center [250, 85] width 18 height 6
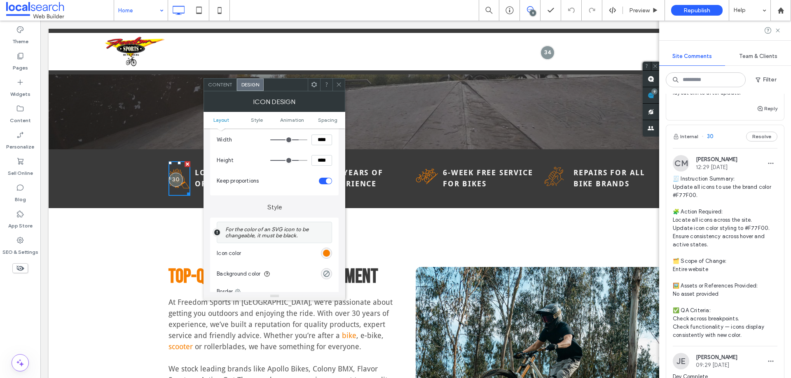
scroll to position [124, 0]
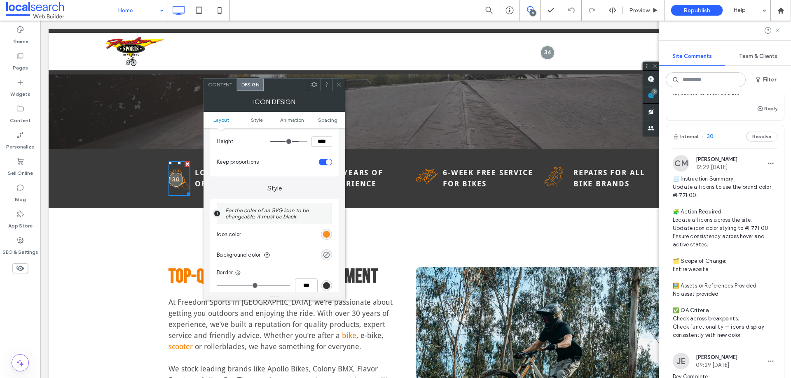
click at [324, 233] on div "rgb(247, 127, 0)" at bounding box center [326, 234] width 7 height 7
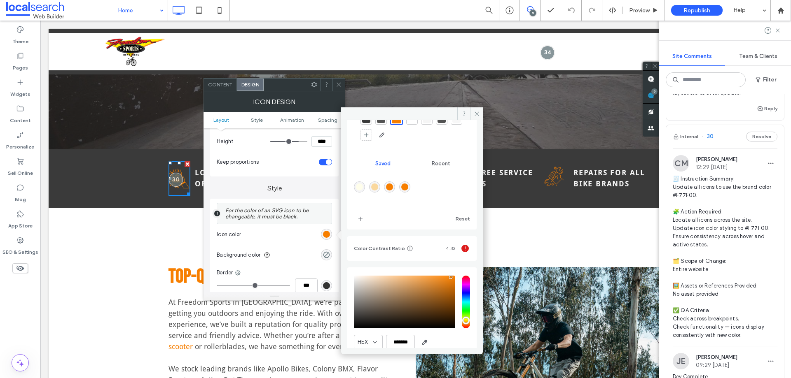
scroll to position [0, 0]
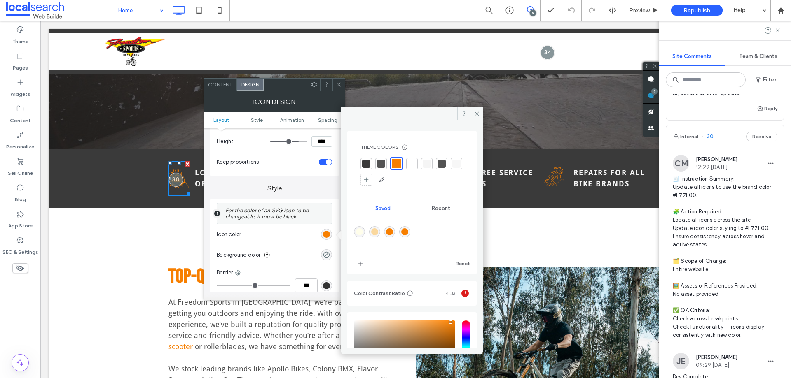
click at [334, 80] on div at bounding box center [338, 85] width 12 height 12
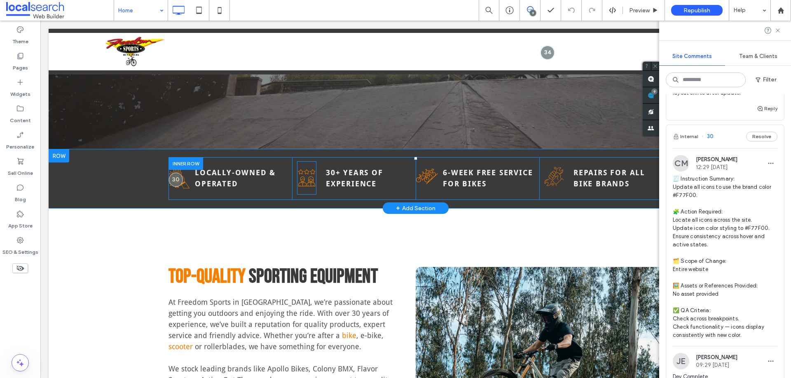
click at [302, 183] on icon "Rating Icon" at bounding box center [306, 177] width 19 height 33
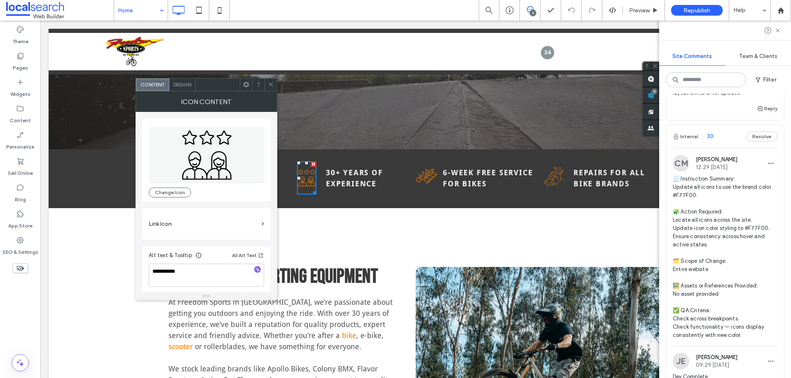
click at [302, 183] on icon "Rating Icon" at bounding box center [306, 177] width 19 height 33
click at [175, 86] on span "Design" at bounding box center [182, 85] width 18 height 6
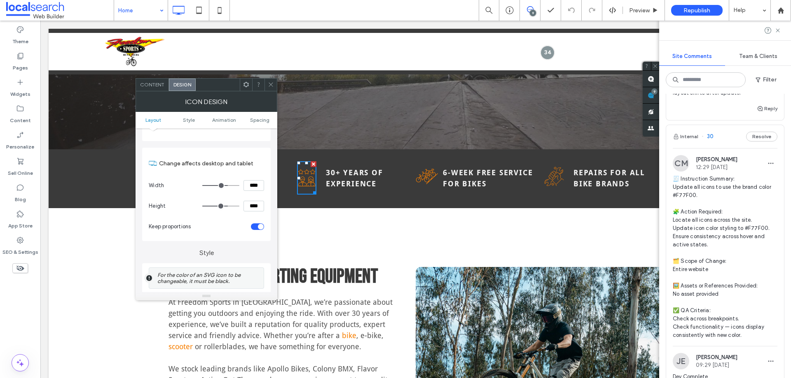
scroll to position [124, 0]
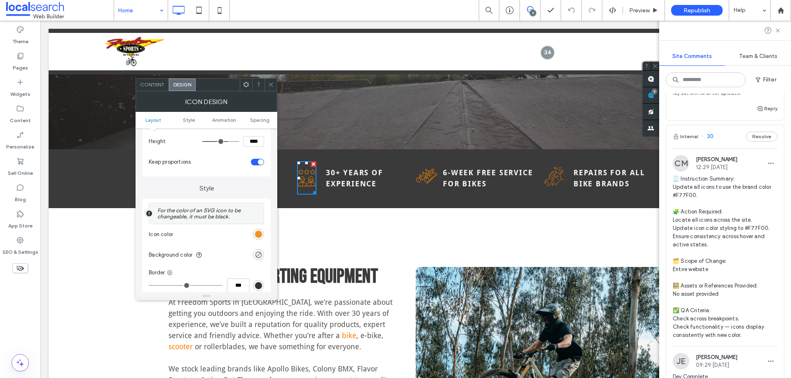
click at [259, 235] on div "rgb(247, 127, 0)" at bounding box center [258, 234] width 7 height 7
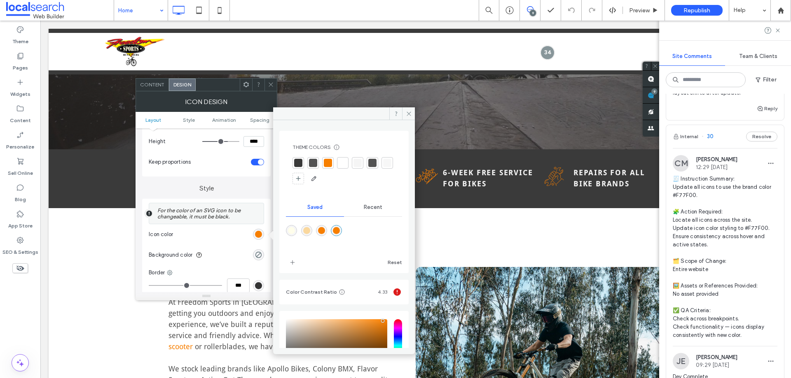
click at [326, 162] on div at bounding box center [328, 163] width 8 height 8
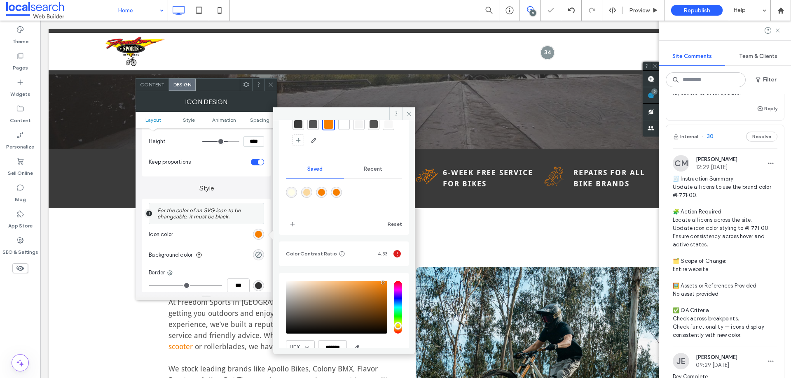
scroll to position [77, 0]
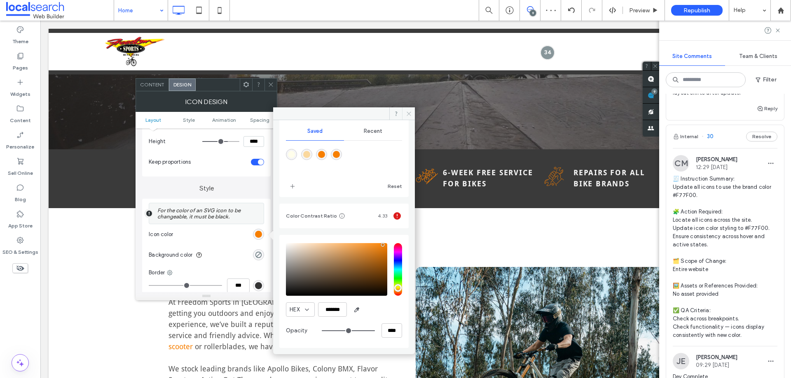
click at [411, 113] on icon at bounding box center [409, 114] width 6 height 6
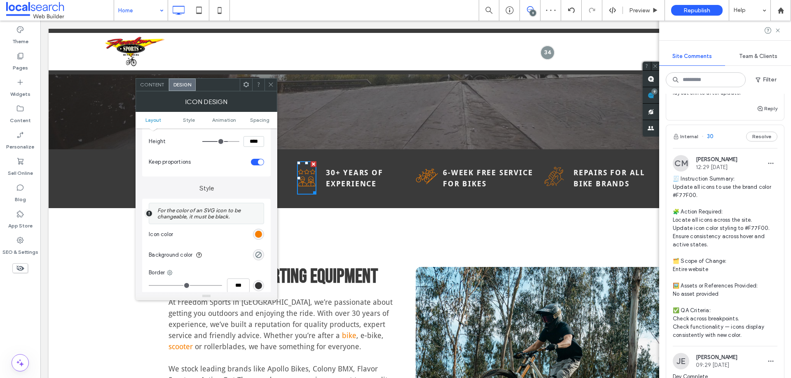
click at [275, 85] on div at bounding box center [270, 85] width 12 height 12
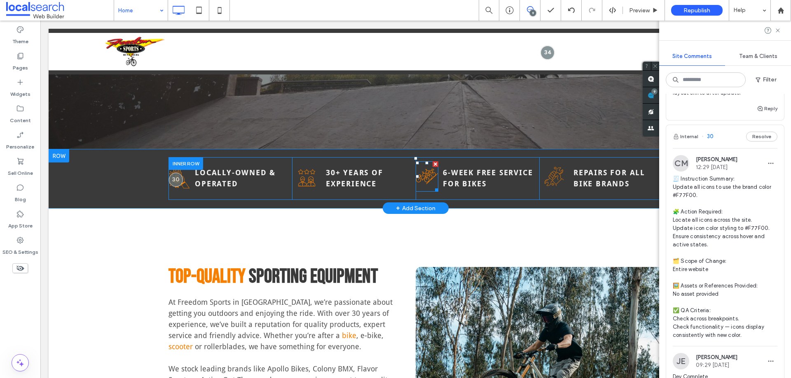
click at [428, 179] on icon "Bikes Icon" at bounding box center [426, 176] width 23 height 30
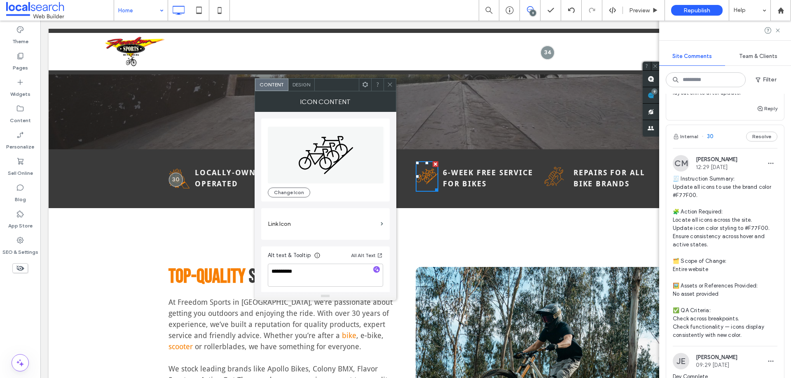
click at [428, 179] on icon "Bikes Icon" at bounding box center [426, 176] width 23 height 30
click at [296, 86] on span "Design" at bounding box center [301, 85] width 18 height 6
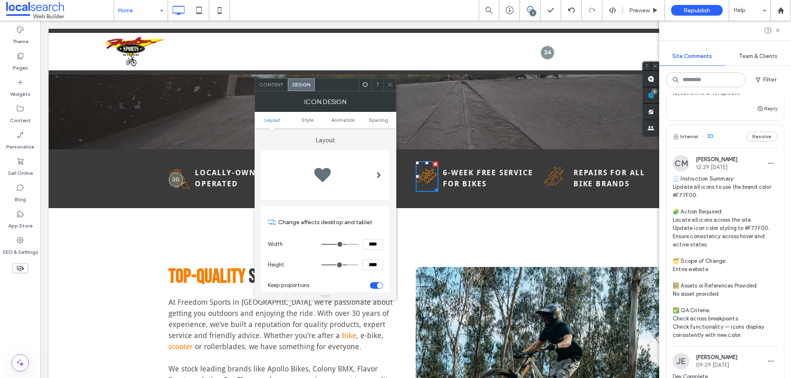
scroll to position [124, 0]
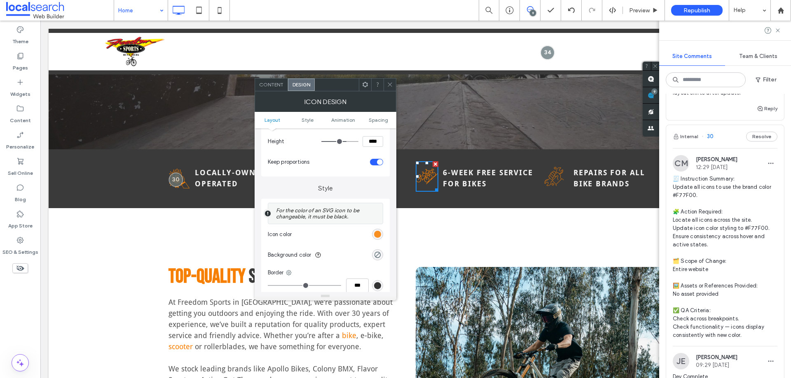
click at [379, 235] on div "rgb(247, 127, 0)" at bounding box center [377, 234] width 7 height 7
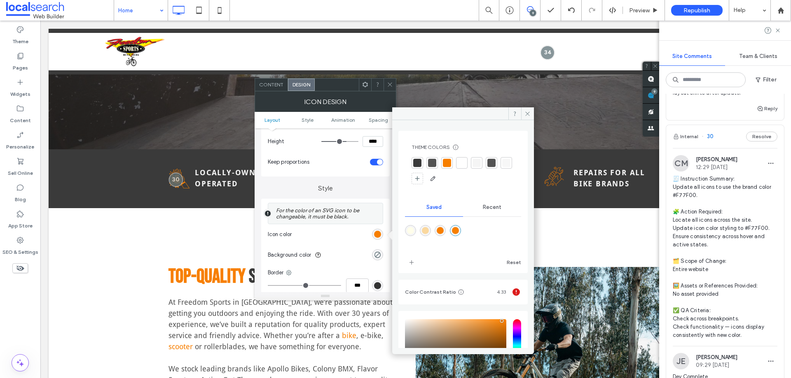
click at [446, 161] on div at bounding box center [447, 163] width 8 height 8
drag, startPoint x: 389, startPoint y: 90, endPoint x: 360, endPoint y: 79, distance: 30.9
click at [389, 90] on span at bounding box center [390, 85] width 6 height 12
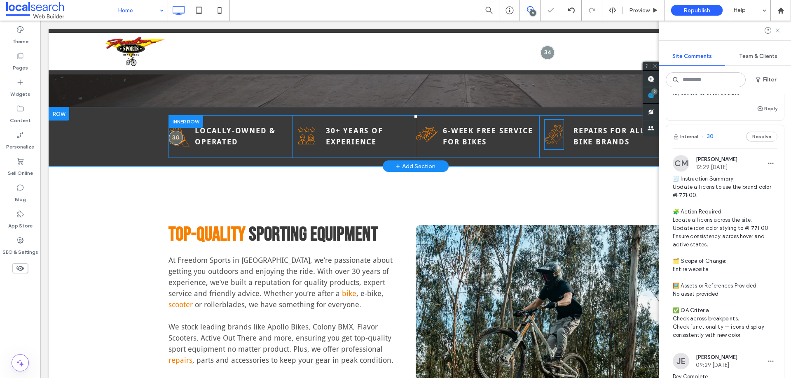
scroll to position [247, 0]
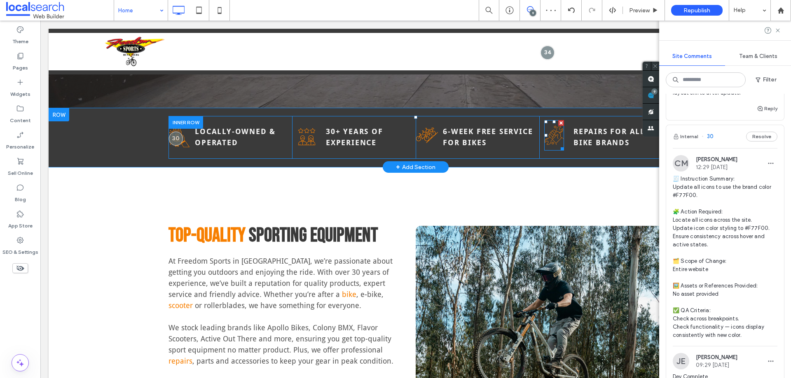
click at [555, 140] on icon "Repair Icon" at bounding box center [554, 135] width 20 height 30
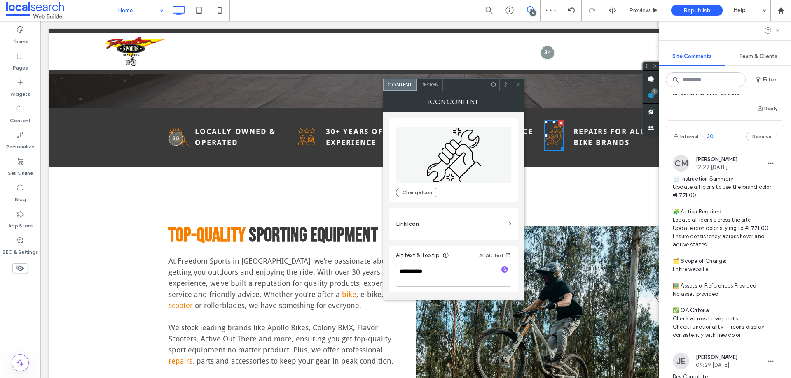
click at [555, 140] on icon "Repair Icon" at bounding box center [554, 135] width 20 height 30
click at [432, 88] on div "Design" at bounding box center [429, 85] width 26 height 12
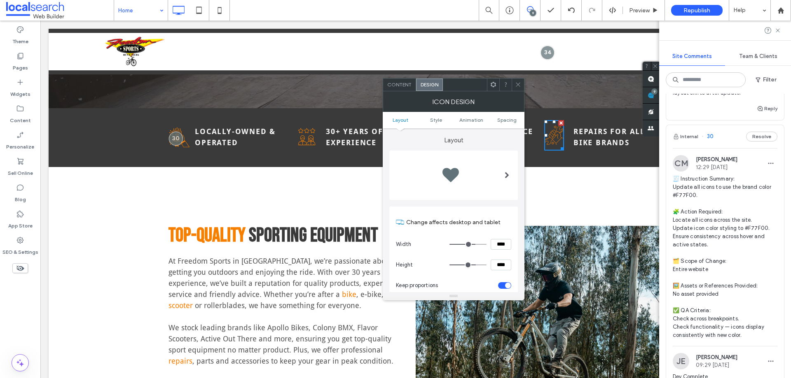
scroll to position [124, 0]
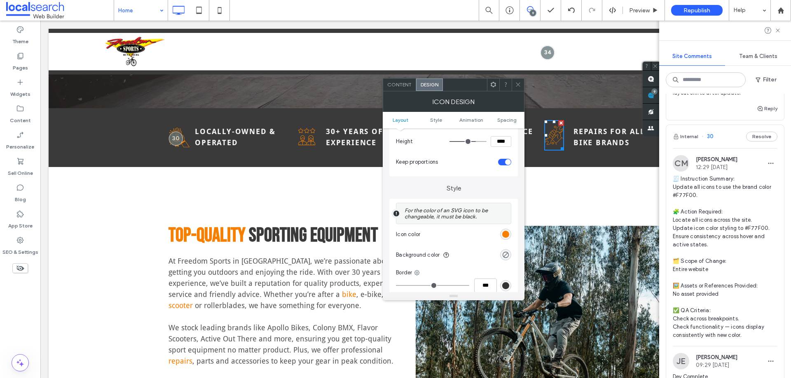
click at [503, 230] on div "rgb(247, 127, 0)" at bounding box center [505, 234] width 11 height 11
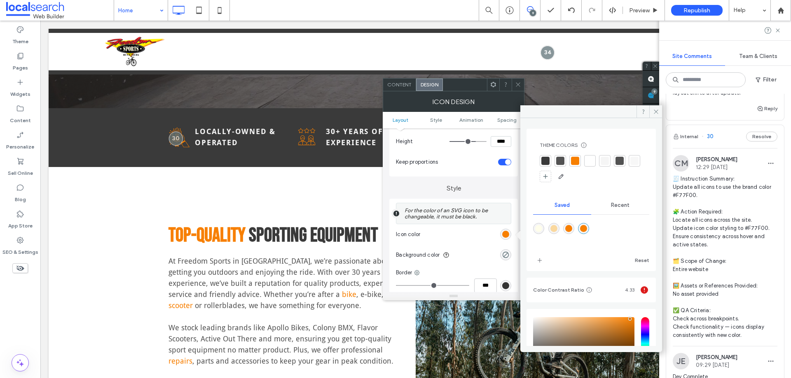
click at [573, 158] on div at bounding box center [575, 161] width 8 height 8
click at [516, 85] on icon at bounding box center [518, 85] width 6 height 6
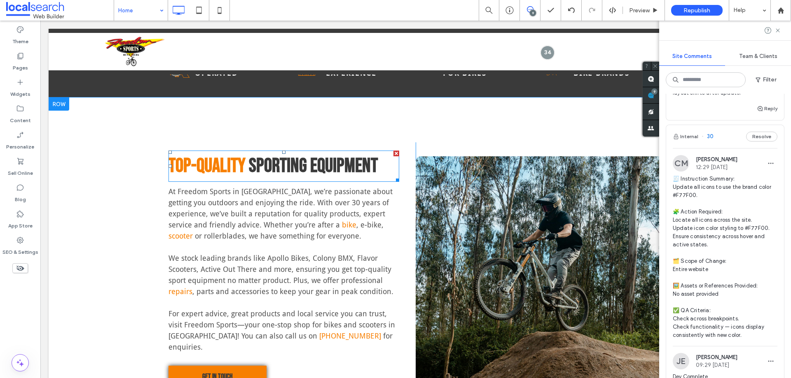
scroll to position [329, 0]
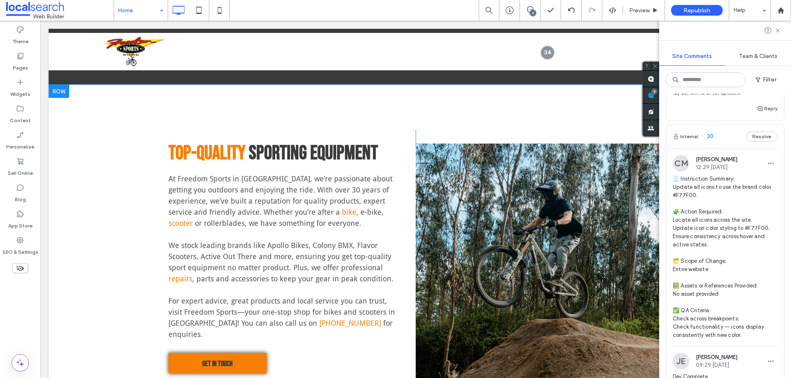
click at [442, 163] on link at bounding box center [538, 281] width 247 height 274
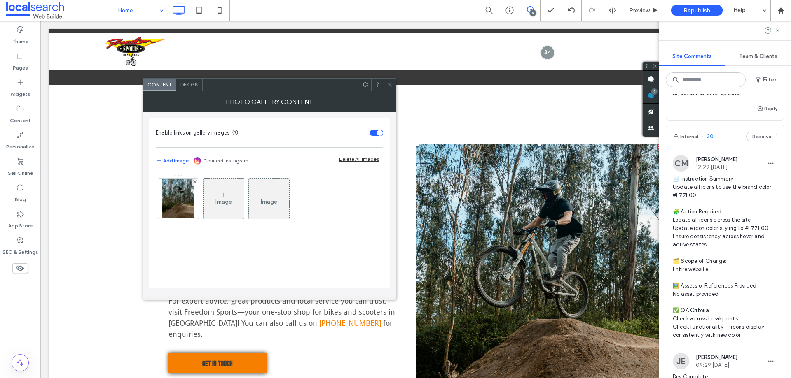
click at [184, 82] on span "Design" at bounding box center [189, 85] width 18 height 6
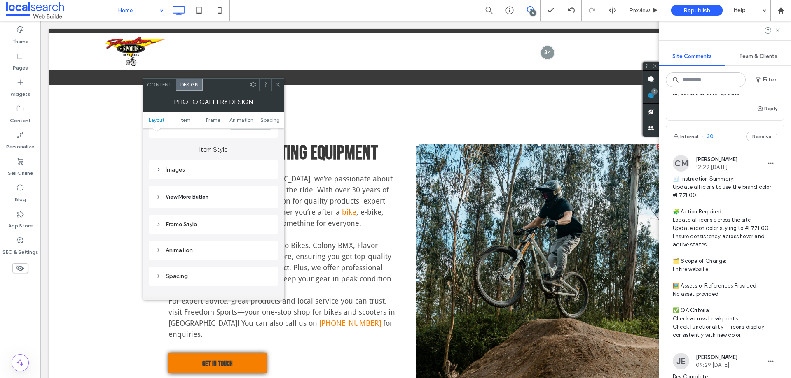
scroll to position [288, 0]
click at [176, 162] on div "Images" at bounding box center [213, 164] width 115 height 7
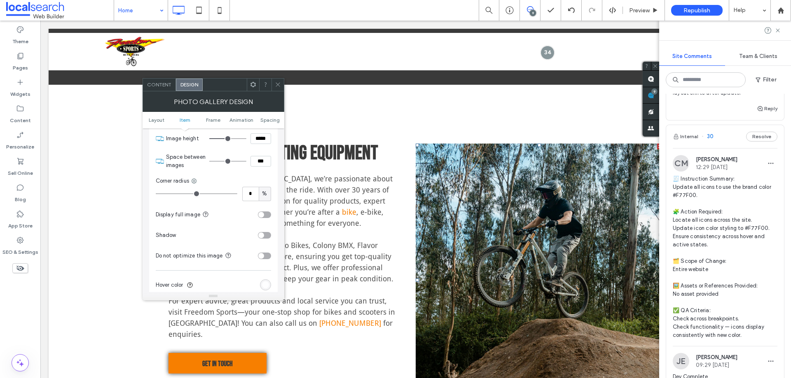
type input "*"
drag, startPoint x: 160, startPoint y: 194, endPoint x: 139, endPoint y: 194, distance: 21.4
type input "*"
click at [156, 194] on input "range" at bounding box center [197, 194] width 82 height 1
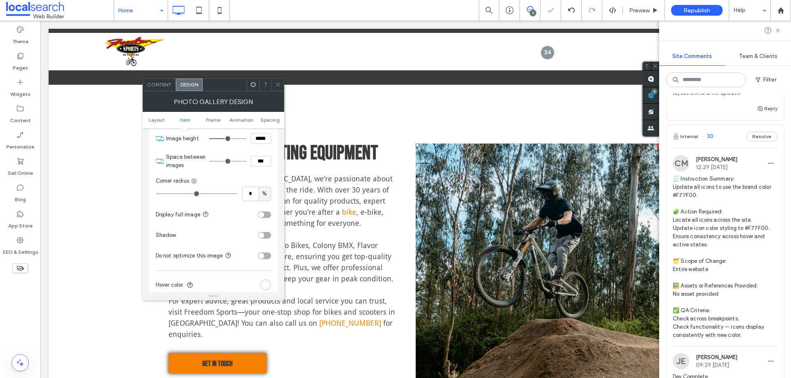
click at [280, 85] on icon at bounding box center [278, 85] width 6 height 6
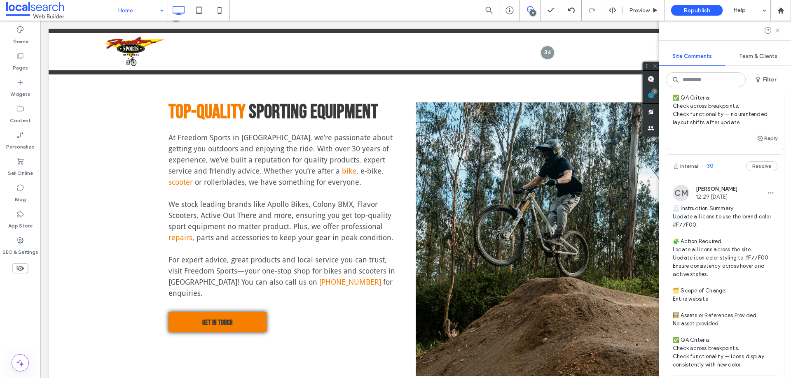
scroll to position [1958, 0]
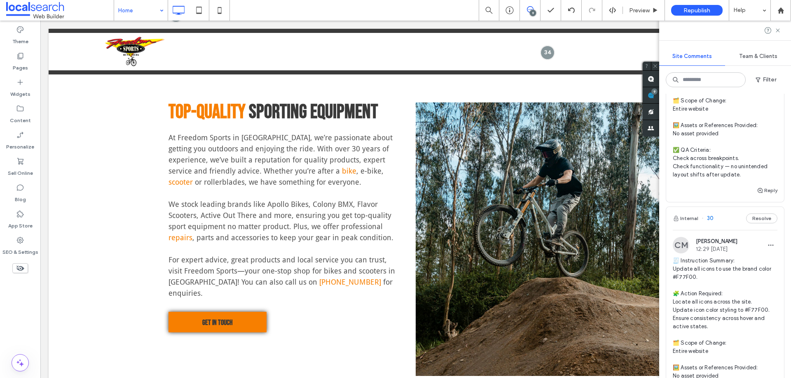
click at [708, 179] on span "🧾 Instruction Summary: Remove rounded corners from all image boxes and modules …" at bounding box center [724, 88] width 105 height 181
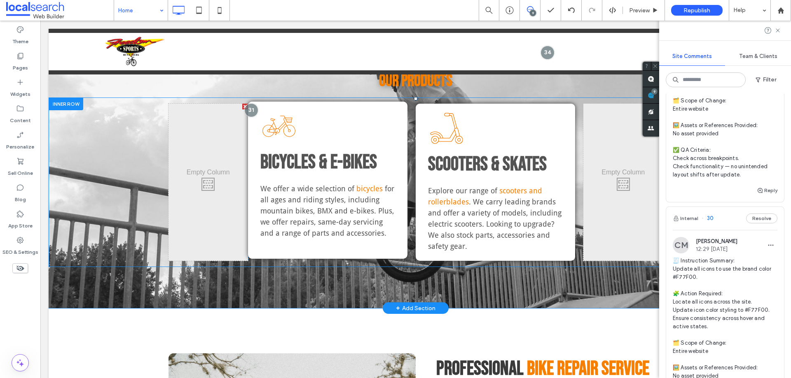
scroll to position [758, 0]
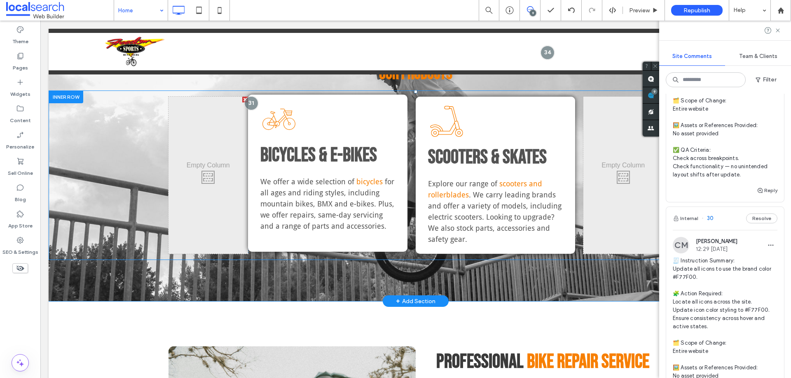
click at [264, 103] on div "Bicycle Icon Bicycles & E-Bikes We offer a wide selection of bicycles for all a…" at bounding box center [327, 173] width 159 height 157
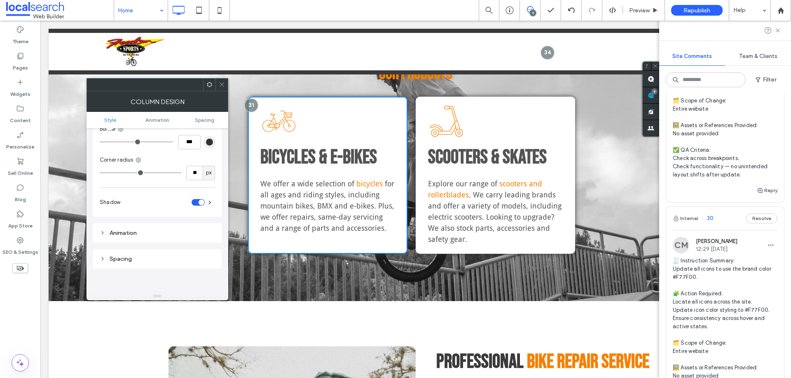
scroll to position [82, 0]
type input "*"
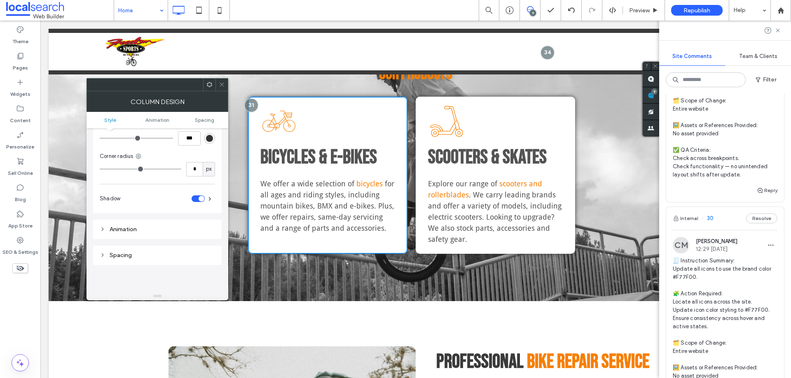
type input "*"
drag, startPoint x: 79, startPoint y: 169, endPoint x: 59, endPoint y: 169, distance: 19.4
type input "*"
click at [100, 169] on input "range" at bounding box center [141, 169] width 82 height 1
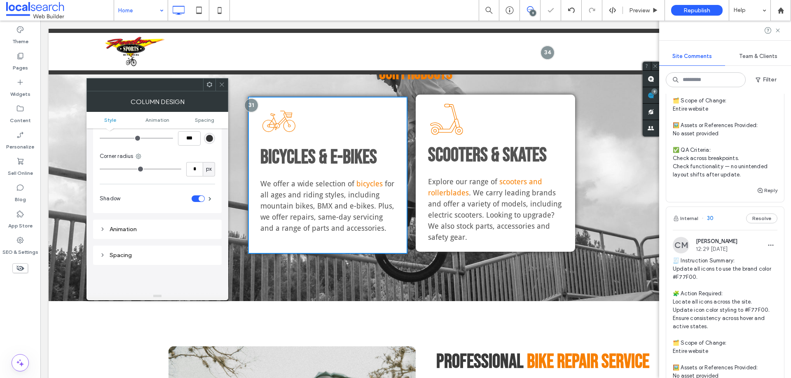
click at [420, 116] on div "Scooters & Skates Explore our range of scooters and rollerblades . We carry lea…" at bounding box center [494, 173] width 159 height 157
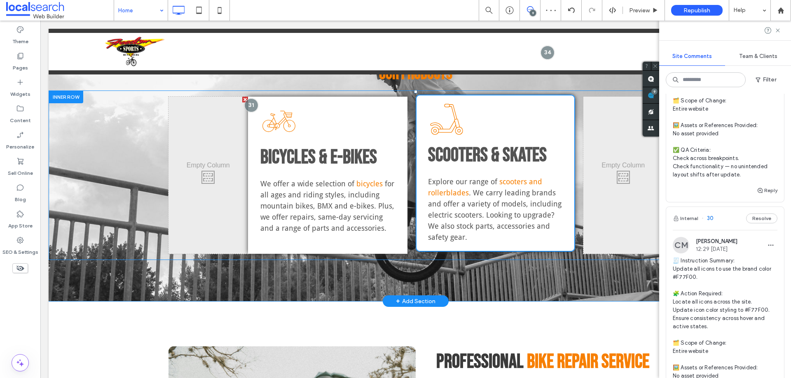
click at [417, 103] on div "Scooters & Skates Explore our range of scooters and rollerblades . We carry lea…" at bounding box center [494, 173] width 159 height 157
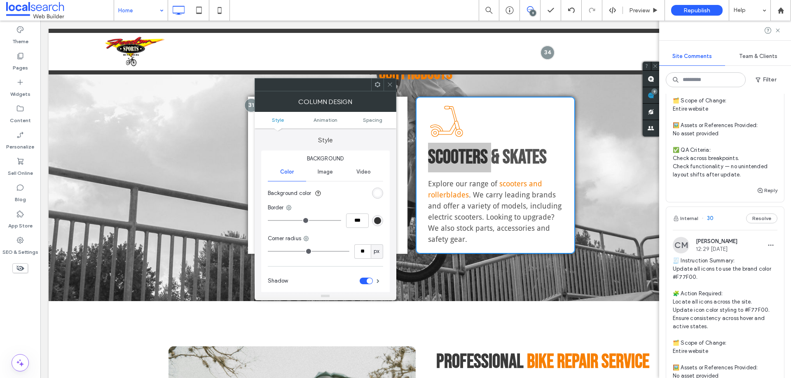
type input "*"
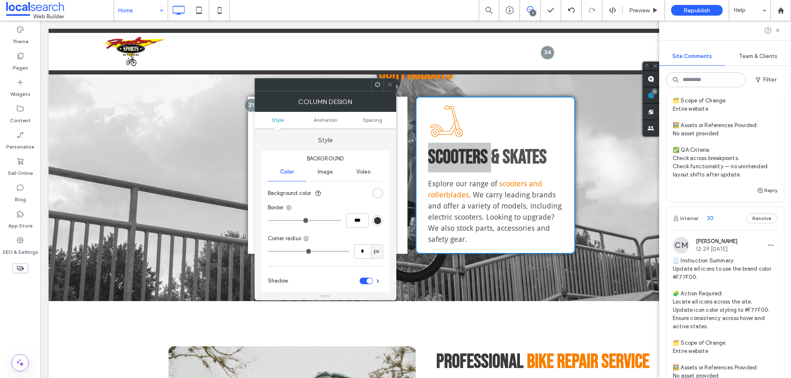
type input "*"
drag, startPoint x: 277, startPoint y: 251, endPoint x: 189, endPoint y: 259, distance: 88.5
type input "*"
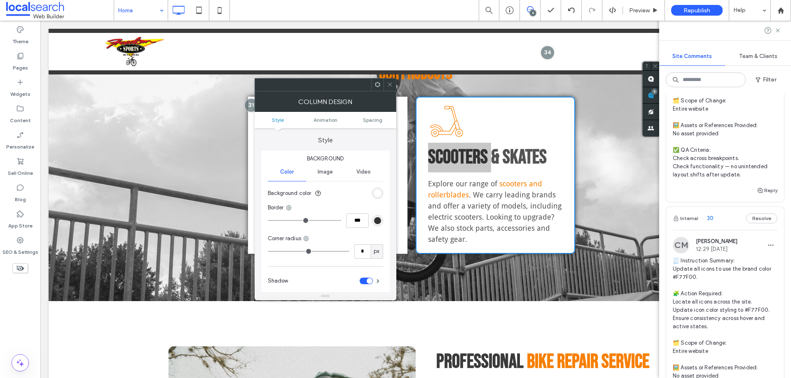
click at [268, 252] on input "range" at bounding box center [309, 251] width 82 height 1
click at [393, 83] on div at bounding box center [389, 85] width 12 height 12
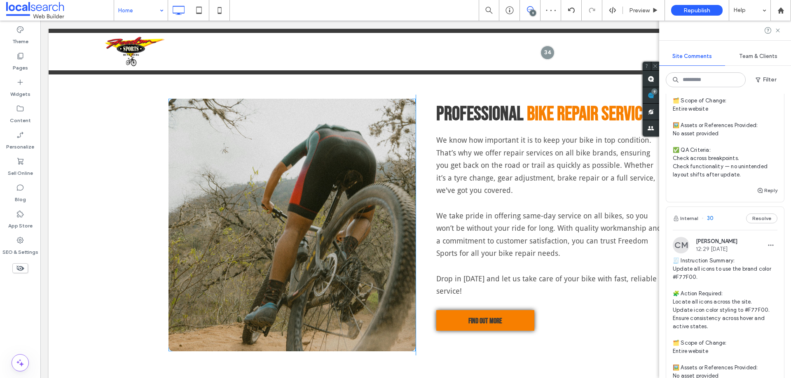
scroll to position [1006, 0]
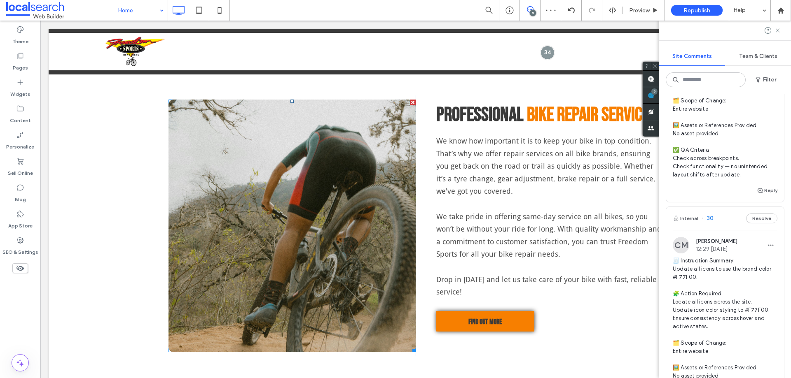
click at [234, 185] on link at bounding box center [291, 226] width 247 height 253
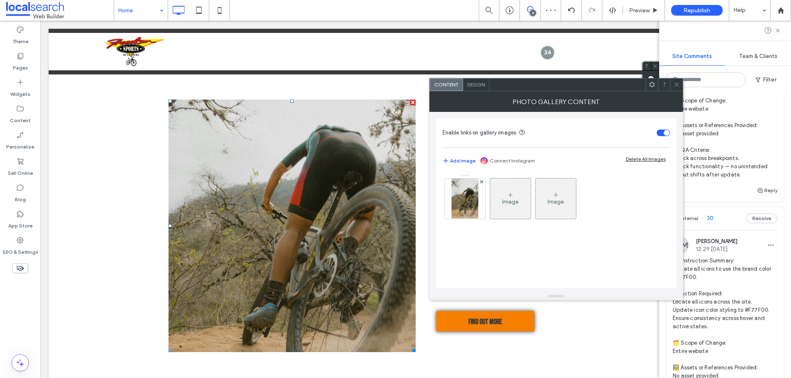
click at [472, 84] on span "Design" at bounding box center [476, 85] width 18 height 6
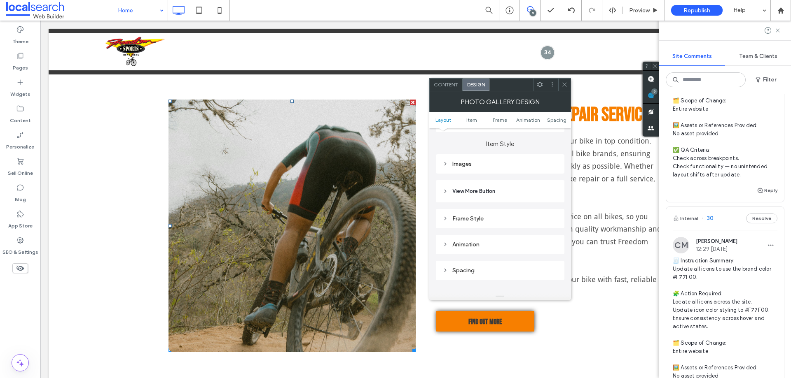
click at [464, 162] on div "Images" at bounding box center [499, 164] width 115 height 7
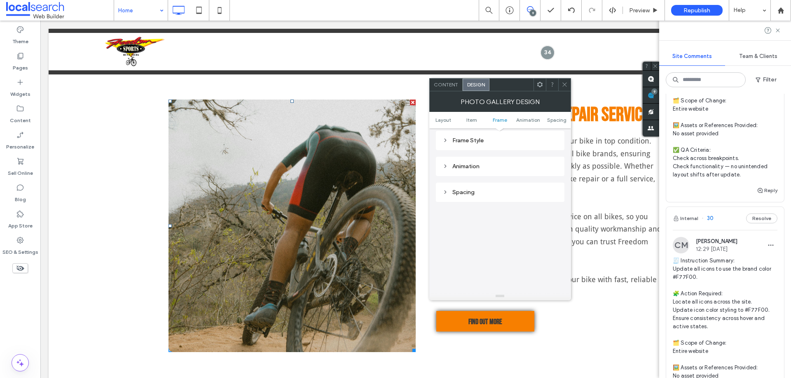
click at [464, 195] on div "Spacing" at bounding box center [499, 192] width 115 height 7
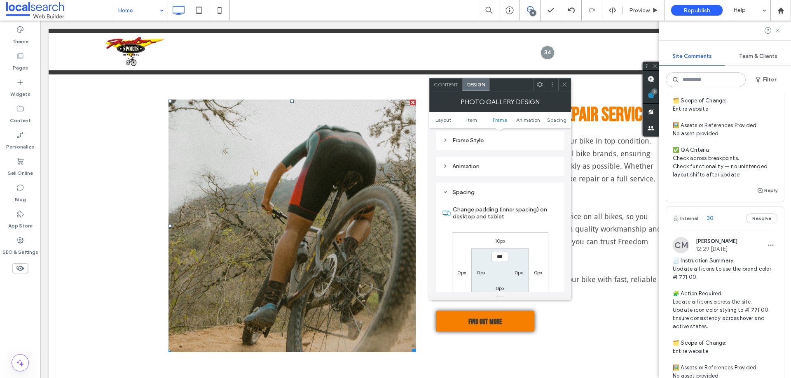
click at [466, 194] on div "Spacing" at bounding box center [499, 192] width 115 height 7
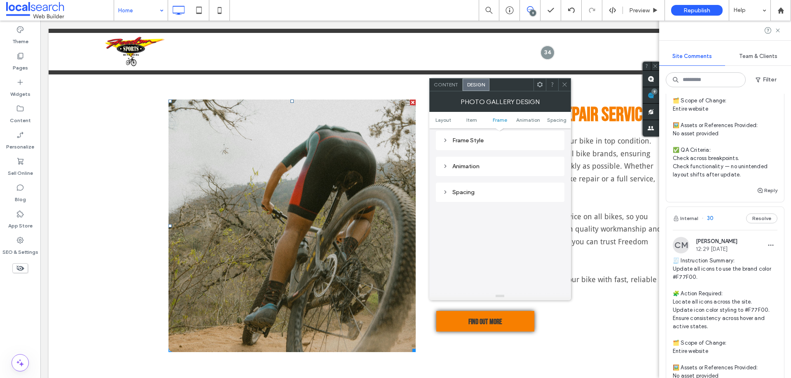
click at [469, 137] on div "Frame Style" at bounding box center [499, 140] width 115 height 7
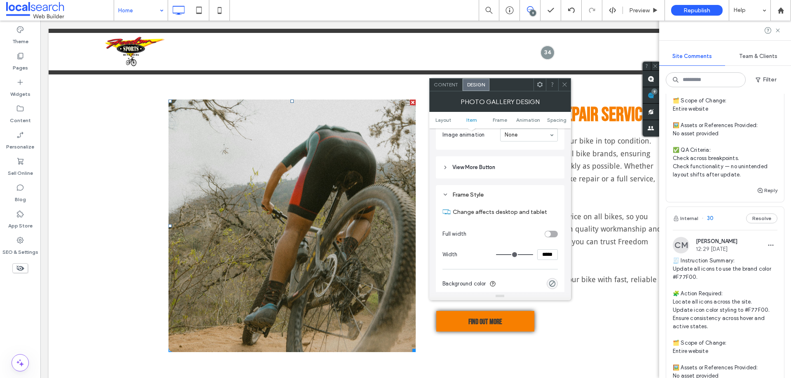
scroll to position [494, 0]
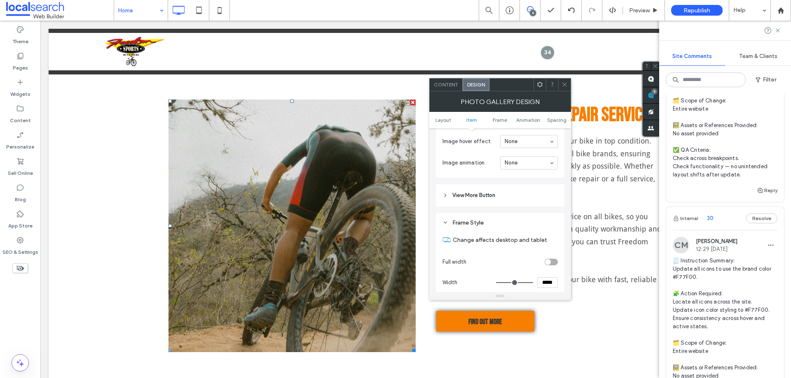
click at [22, 319] on div "Theme Pages Widgets Content Personalize Sell Online Blog App Store SEO & Settin…" at bounding box center [20, 200] width 40 height 358
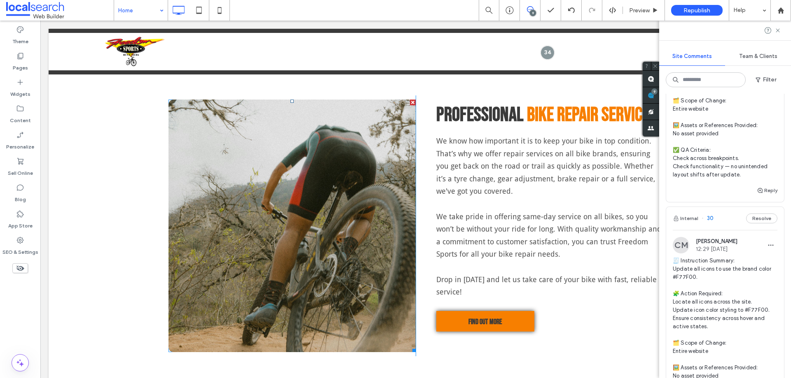
click at [230, 273] on link at bounding box center [291, 226] width 247 height 253
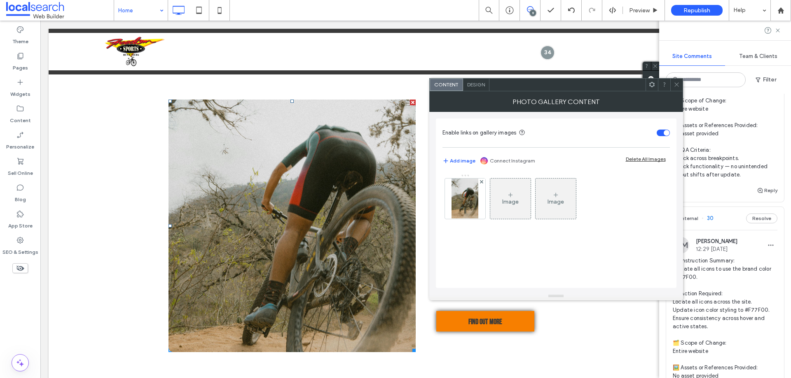
click at [231, 273] on link at bounding box center [291, 226] width 247 height 253
click at [476, 82] on span "Design" at bounding box center [476, 85] width 18 height 6
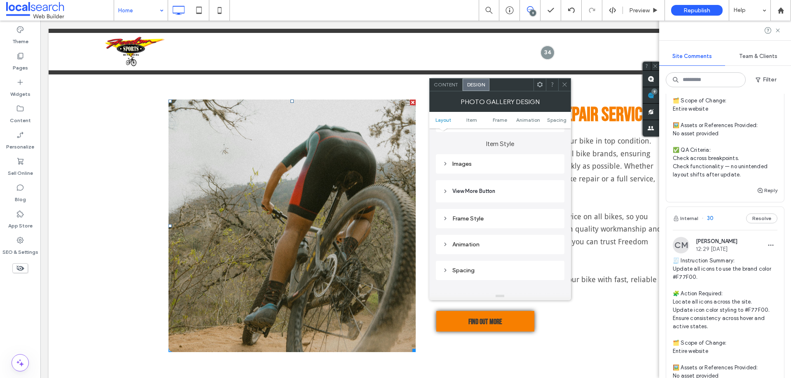
click at [465, 162] on div "Images" at bounding box center [499, 164] width 115 height 7
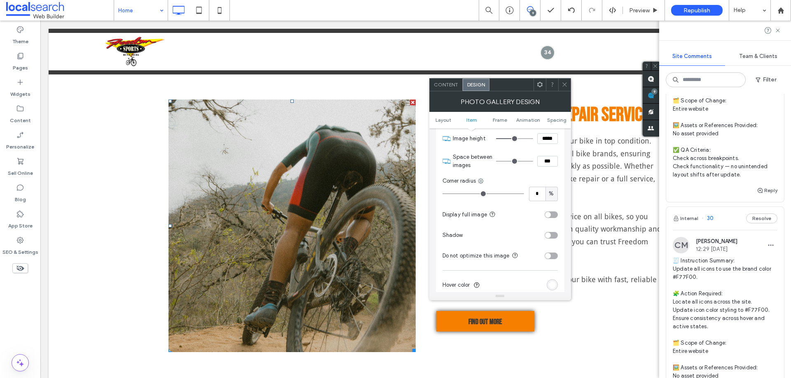
type input "*"
drag, startPoint x: 445, startPoint y: 194, endPoint x: 338, endPoint y: 196, distance: 106.3
type input "*"
click at [442, 194] on input "range" at bounding box center [483, 194] width 82 height 1
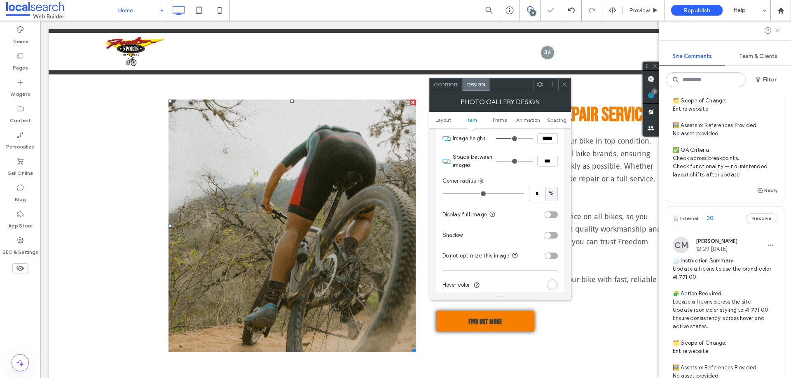
click at [21, 311] on div "Theme Pages Widgets Content Personalize Sell Online Blog App Store SEO & Settin…" at bounding box center [20, 200] width 40 height 358
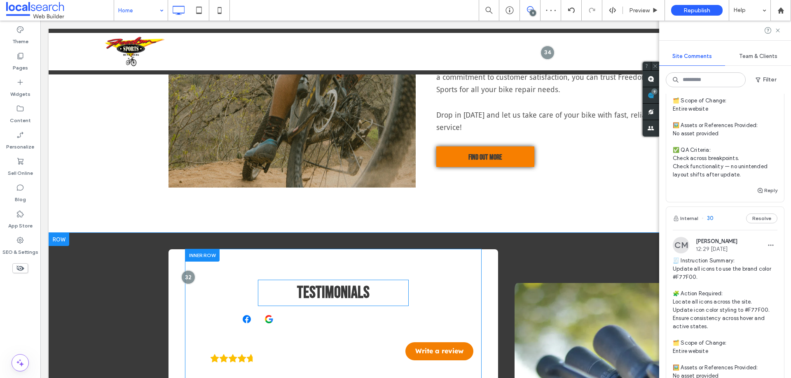
scroll to position [1294, 0]
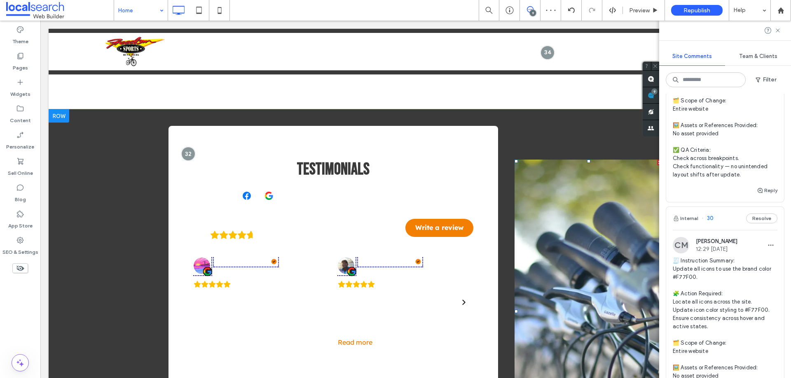
click at [532, 185] on link at bounding box center [588, 312] width 148 height 304
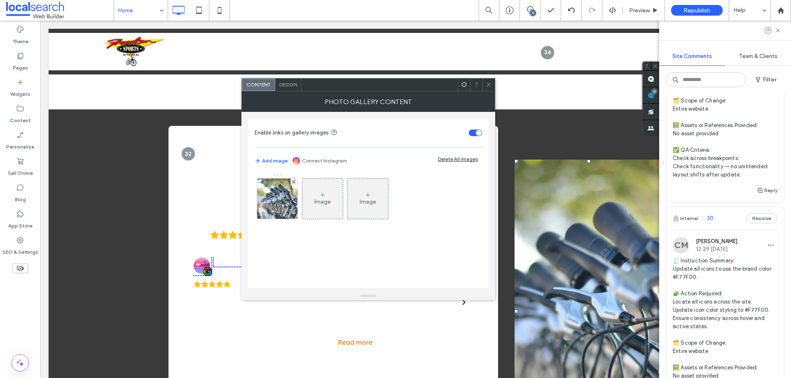
click at [288, 80] on div "Design" at bounding box center [288, 85] width 26 height 12
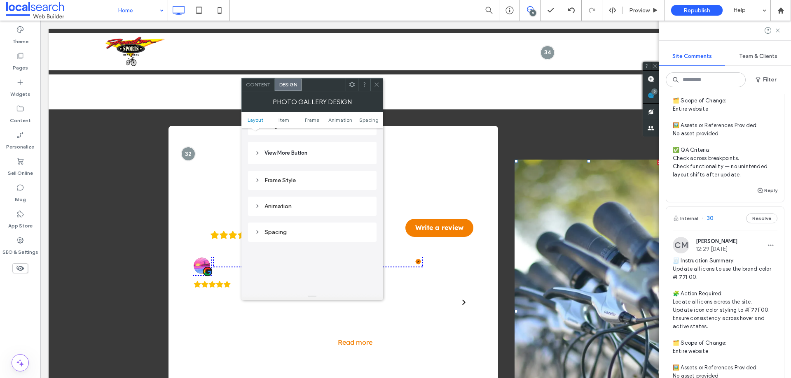
scroll to position [250, 0]
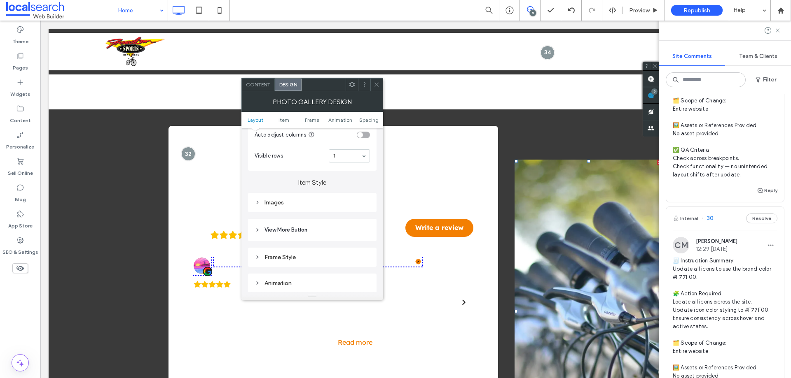
click at [259, 91] on div "Photo Gallery Design" at bounding box center [312, 101] width 142 height 21
click at [260, 87] on span "Content" at bounding box center [258, 85] width 24 height 6
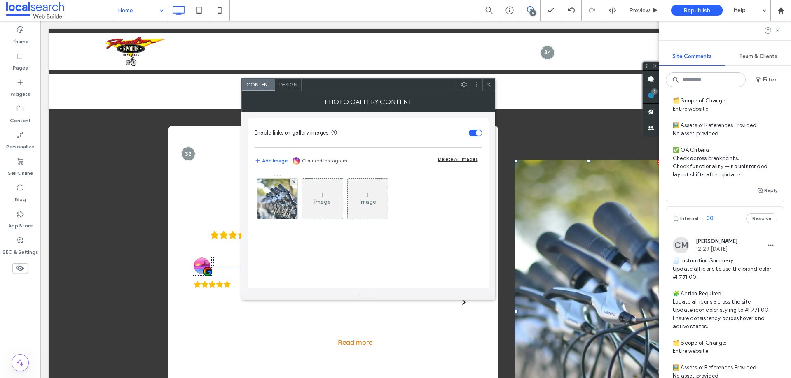
click at [288, 88] on div "Design" at bounding box center [288, 85] width 26 height 12
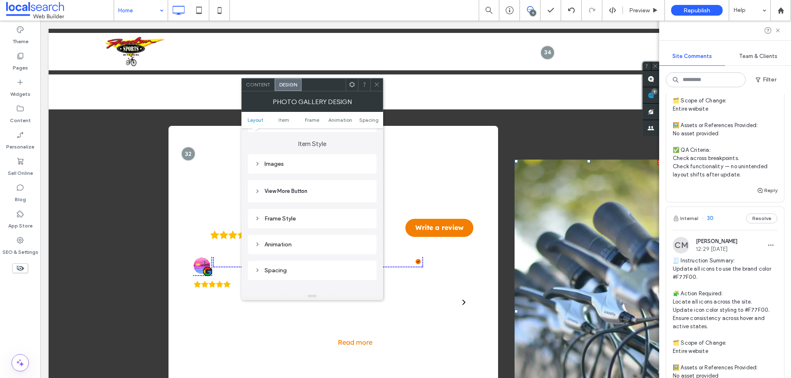
click at [267, 166] on div "Images" at bounding box center [311, 164] width 115 height 7
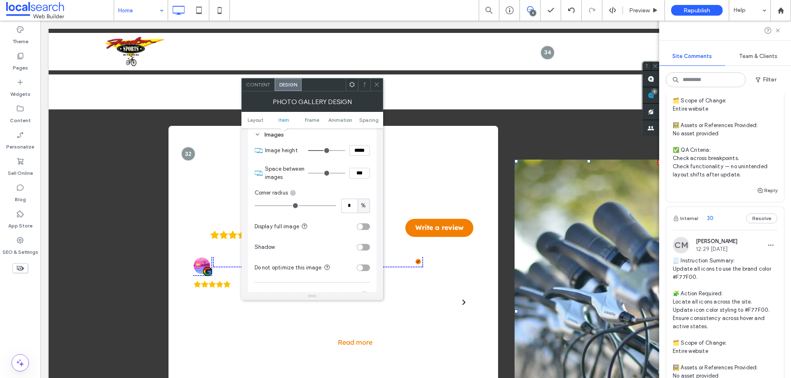
scroll to position [329, 0]
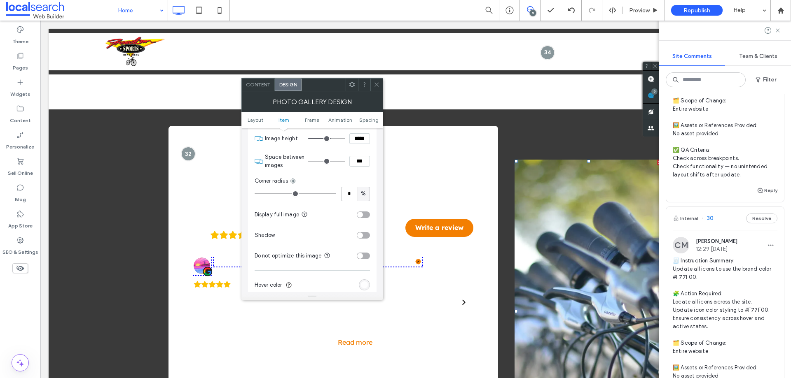
type input "*"
drag, startPoint x: 259, startPoint y: 193, endPoint x: 231, endPoint y: 191, distance: 27.7
type input "*"
click at [254, 194] on input "range" at bounding box center [295, 194] width 82 height 1
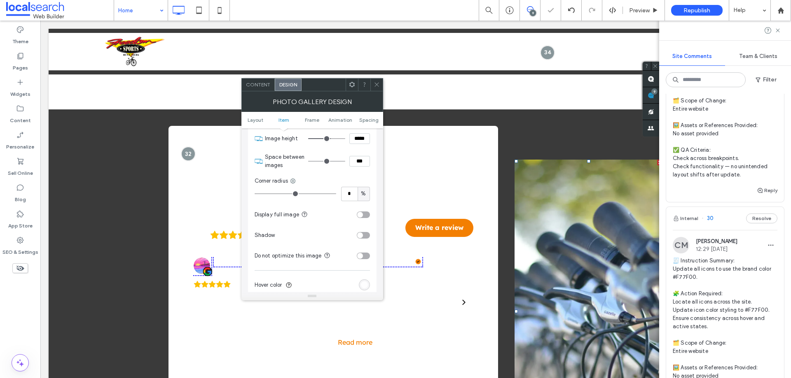
drag, startPoint x: 344, startPoint y: 109, endPoint x: 382, endPoint y: 113, distance: 38.5
click at [375, 84] on icon at bounding box center [376, 85] width 6 height 6
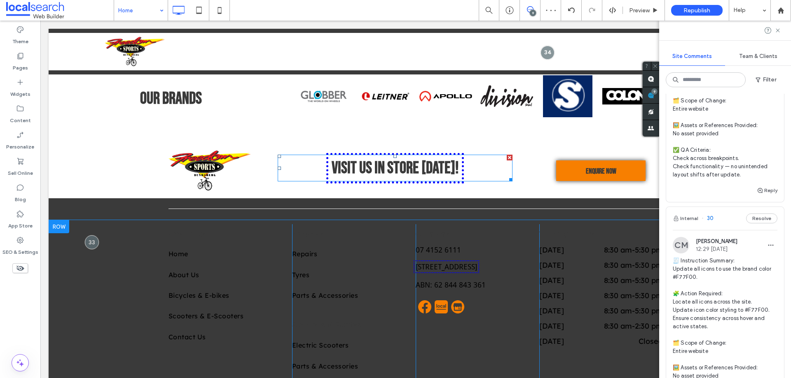
scroll to position [1802, 0]
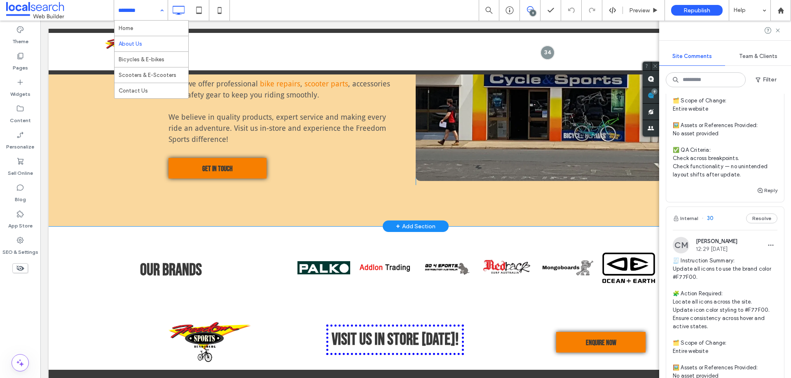
scroll to position [247, 0]
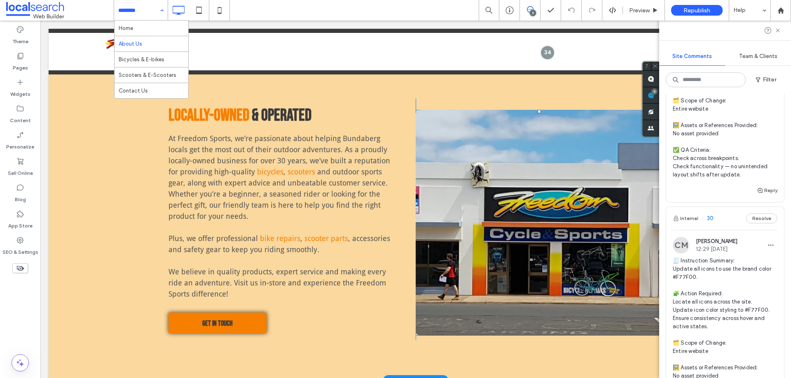
click at [494, 182] on link at bounding box center [538, 223] width 247 height 226
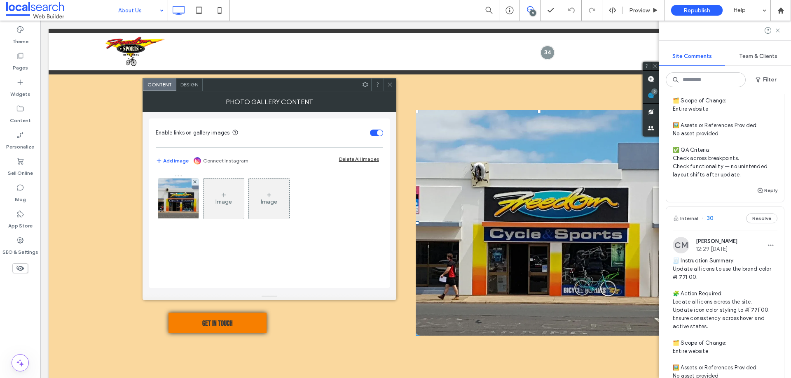
click at [185, 85] on span "Design" at bounding box center [189, 85] width 18 height 6
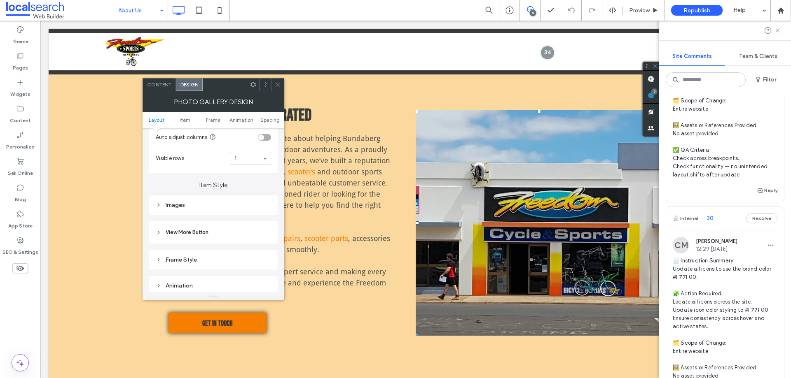
drag, startPoint x: 175, startPoint y: 206, endPoint x: 194, endPoint y: 208, distance: 19.0
click at [175, 205] on div "Images" at bounding box center [213, 205] width 115 height 7
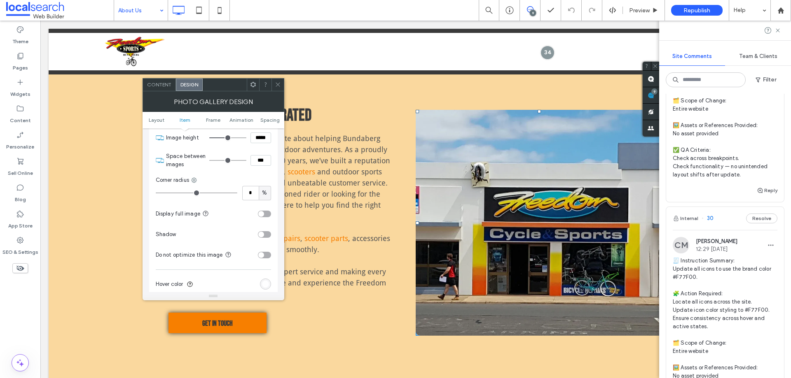
scroll to position [371, 0]
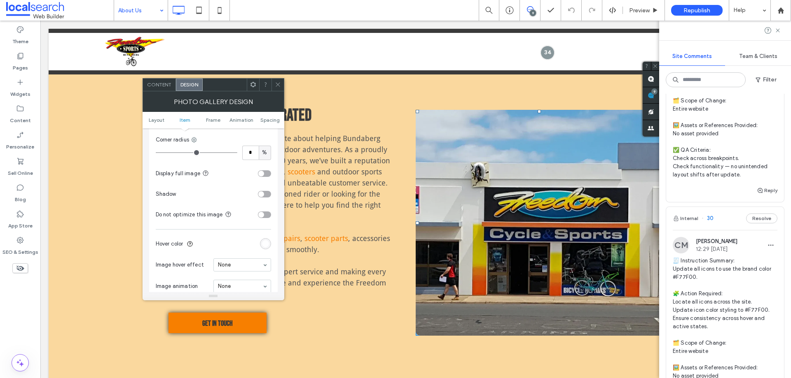
type input "*"
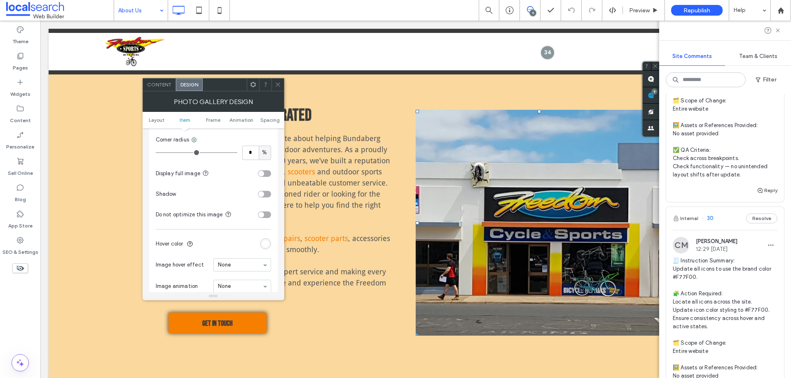
type input "*"
drag, startPoint x: 159, startPoint y: 154, endPoint x: 214, endPoint y: 133, distance: 59.0
type input "*"
click at [156, 152] on input "range" at bounding box center [197, 152] width 82 height 1
click at [279, 86] on icon at bounding box center [278, 85] width 6 height 6
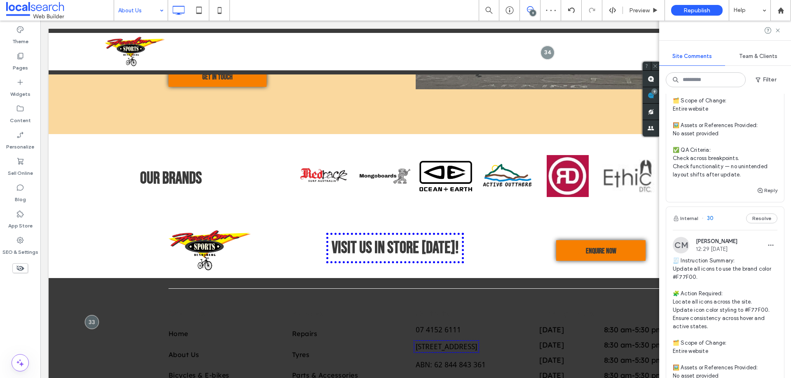
scroll to position [329, 0]
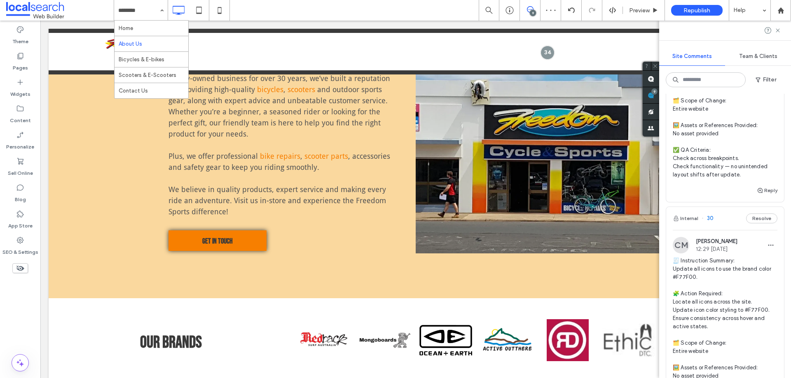
drag, startPoint x: 147, startPoint y: 56, endPoint x: 151, endPoint y: 57, distance: 4.3
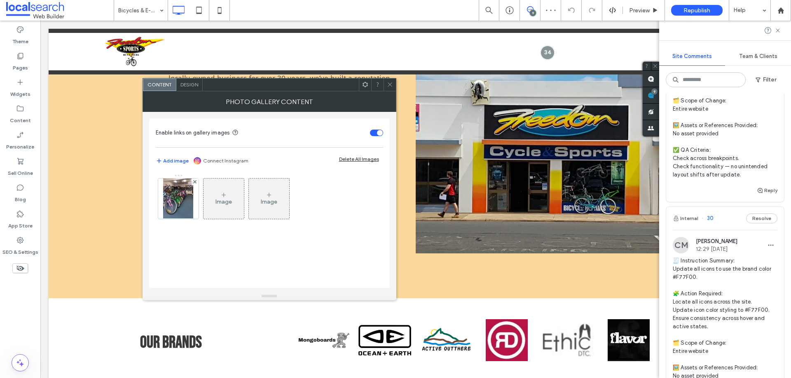
click at [184, 84] on span "Design" at bounding box center [189, 85] width 18 height 6
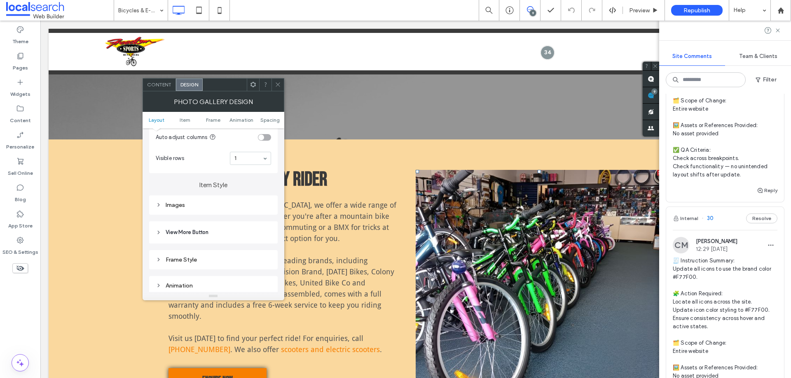
click at [186, 207] on div "Images" at bounding box center [213, 205] width 115 height 7
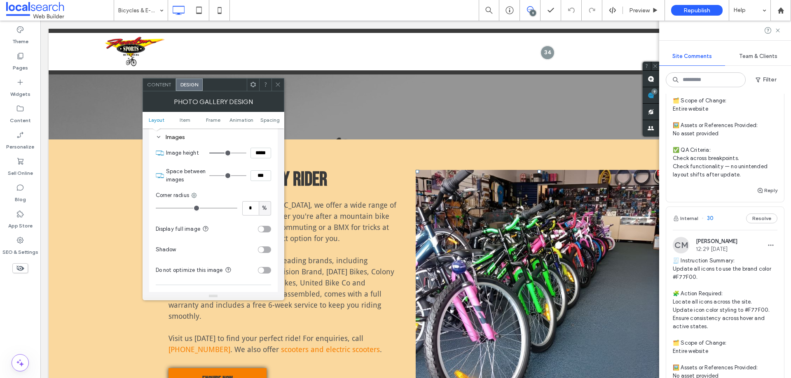
scroll to position [329, 0]
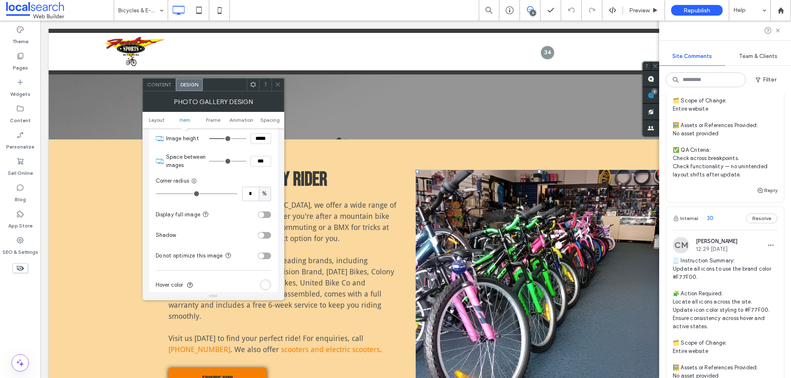
type input "*"
drag, startPoint x: 161, startPoint y: 193, endPoint x: 89, endPoint y: 193, distance: 71.6
type input "*"
click at [156, 194] on input "range" at bounding box center [197, 194] width 82 height 1
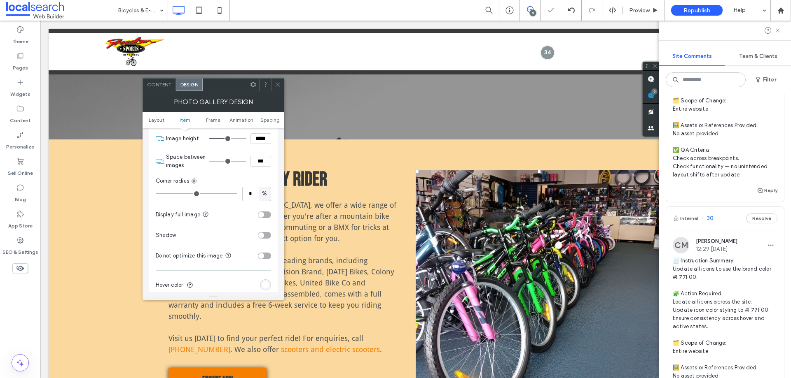
click at [279, 84] on use at bounding box center [277, 85] width 4 height 4
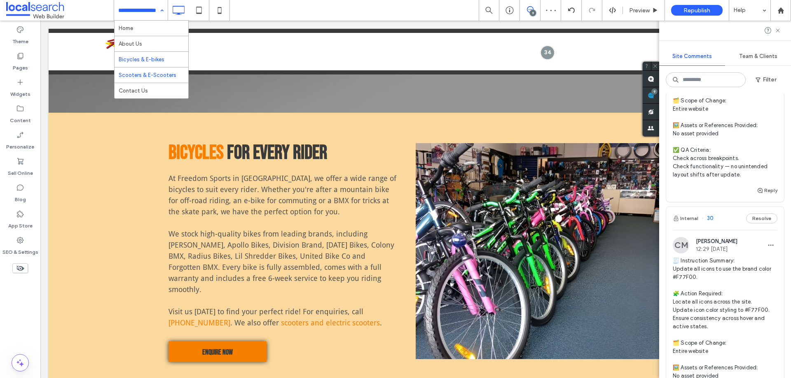
scroll to position [206, 0]
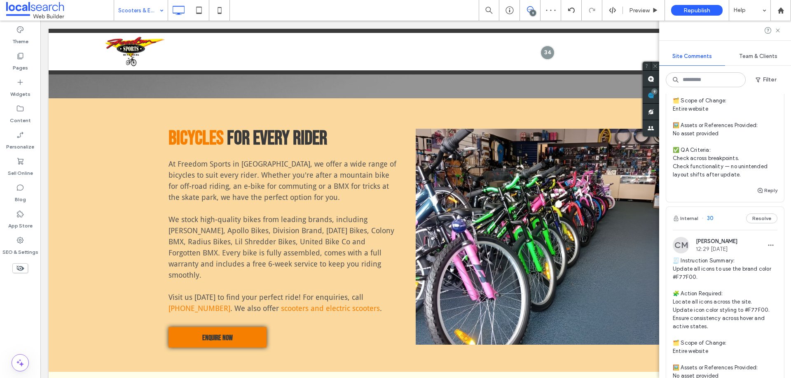
drag, startPoint x: 145, startPoint y: 75, endPoint x: 405, endPoint y: 172, distance: 277.4
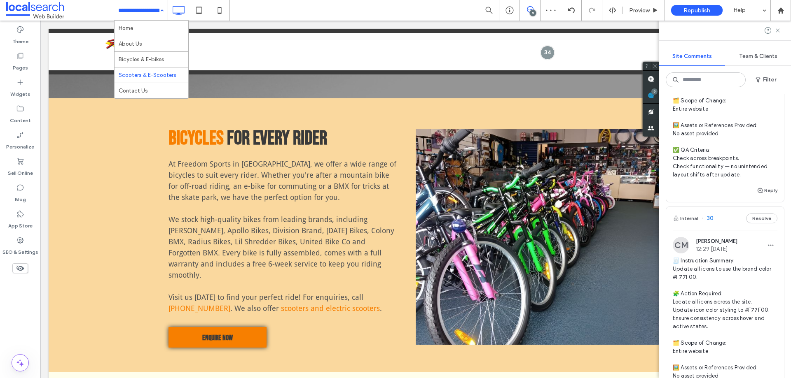
click at [124, 10] on input at bounding box center [138, 10] width 41 height 21
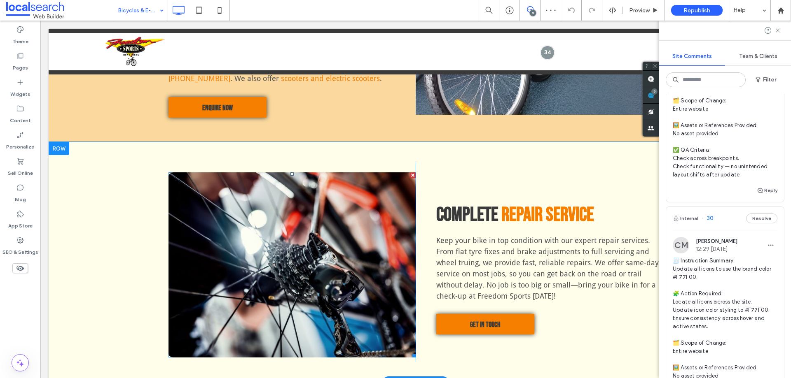
scroll to position [535, 0]
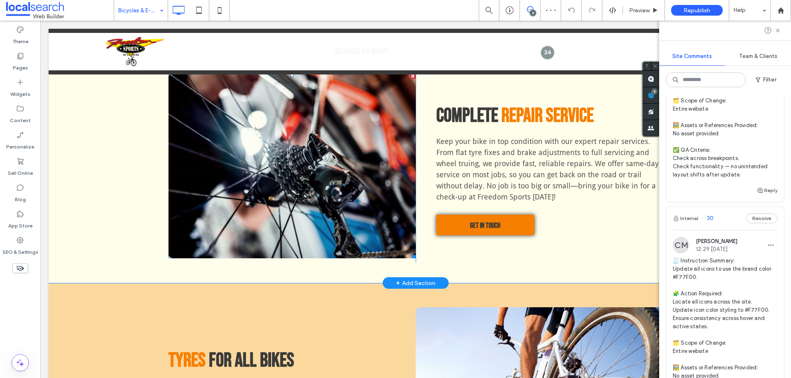
click at [287, 198] on link at bounding box center [291, 165] width 247 height 185
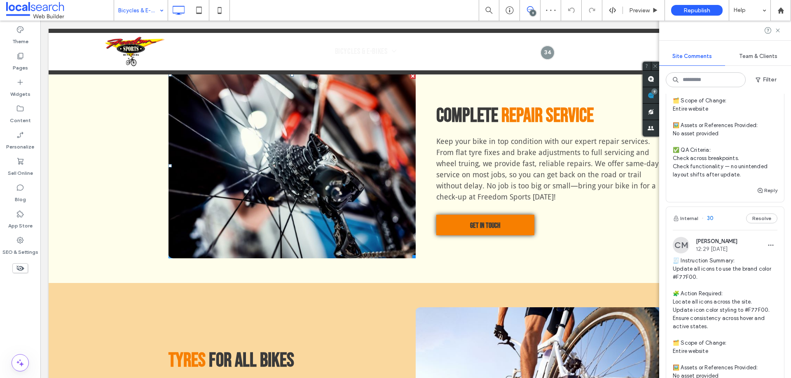
click at [287, 198] on link at bounding box center [291, 165] width 247 height 185
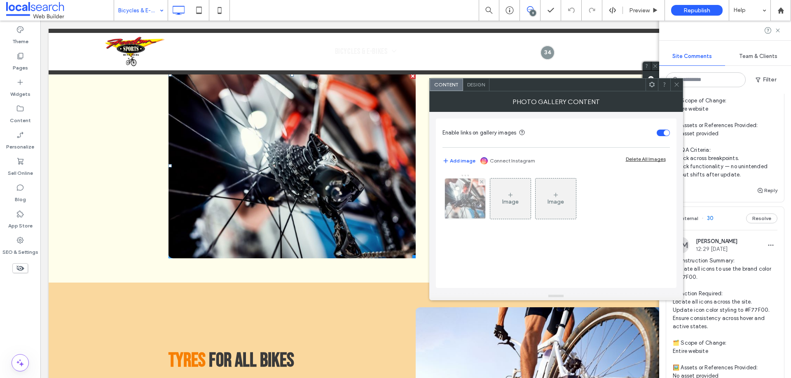
click at [460, 201] on div at bounding box center [465, 199] width 40 height 40
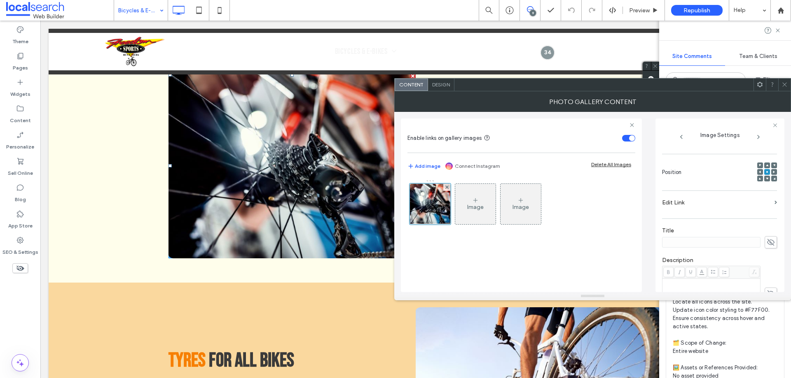
scroll to position [206, 0]
click at [445, 84] on span "Design" at bounding box center [441, 85] width 18 height 6
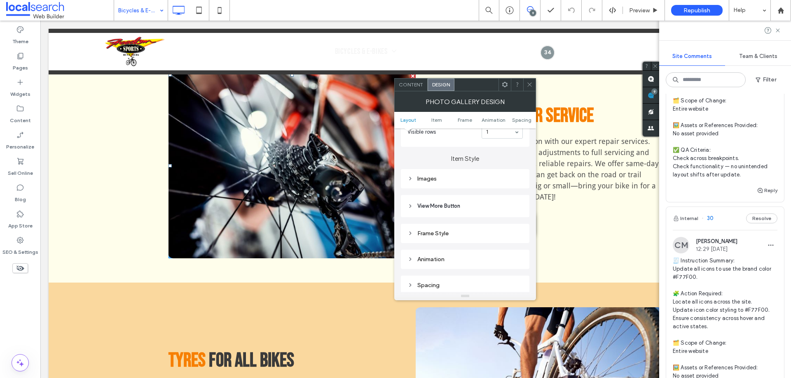
scroll to position [288, 0]
click at [432, 164] on div "Images" at bounding box center [464, 164] width 115 height 7
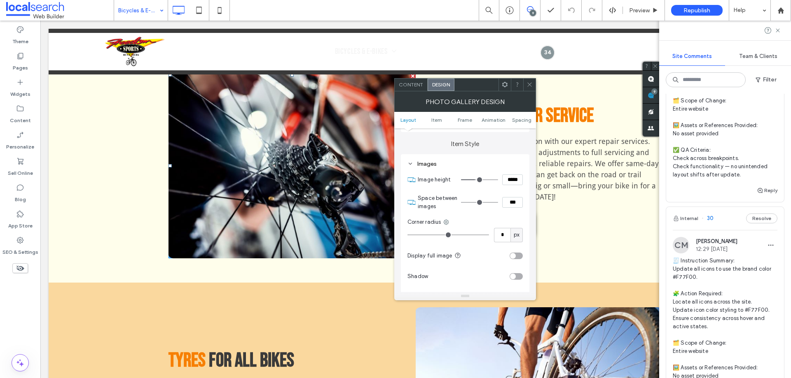
type input "*"
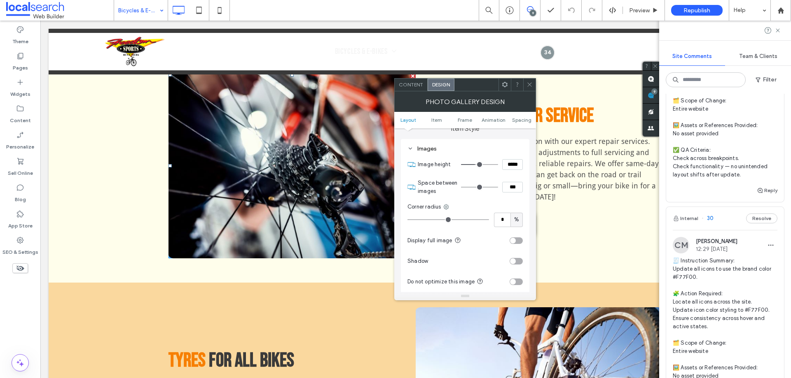
scroll to position [329, 0]
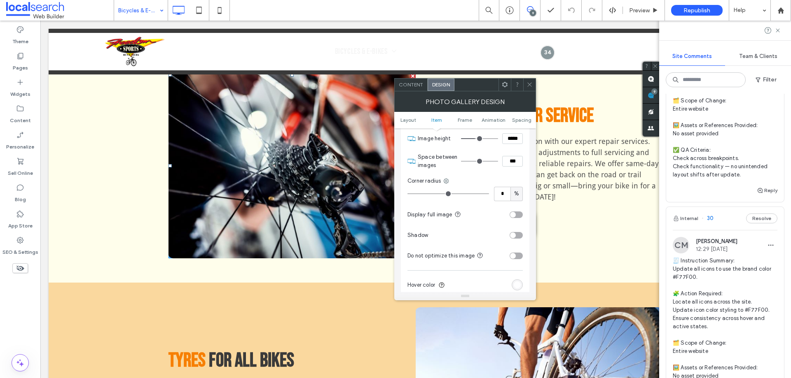
type input "*"
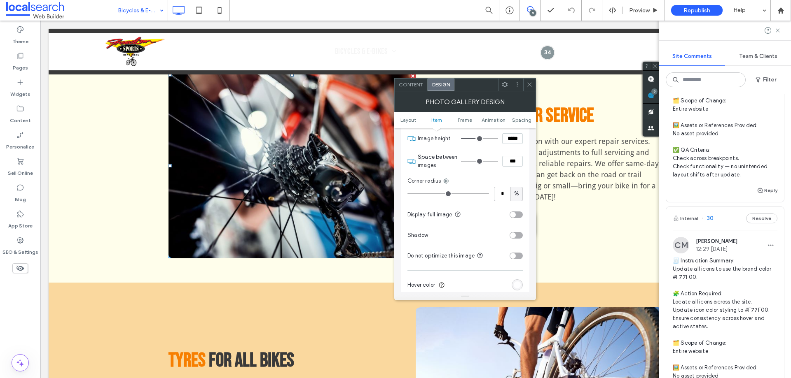
type input "*"
drag, startPoint x: 413, startPoint y: 194, endPoint x: 380, endPoint y: 194, distance: 32.9
type input "*"
click at [407, 194] on input "range" at bounding box center [448, 194] width 82 height 1
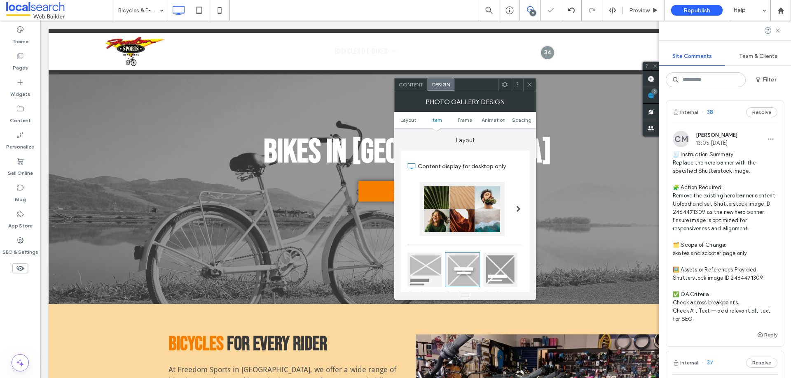
drag, startPoint x: 530, startPoint y: 87, endPoint x: 485, endPoint y: 98, distance: 46.2
click at [530, 87] on icon at bounding box center [529, 85] width 6 height 6
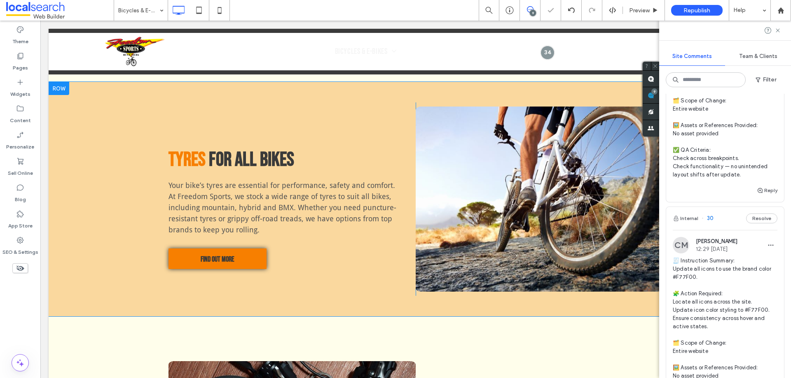
scroll to position [824, 0]
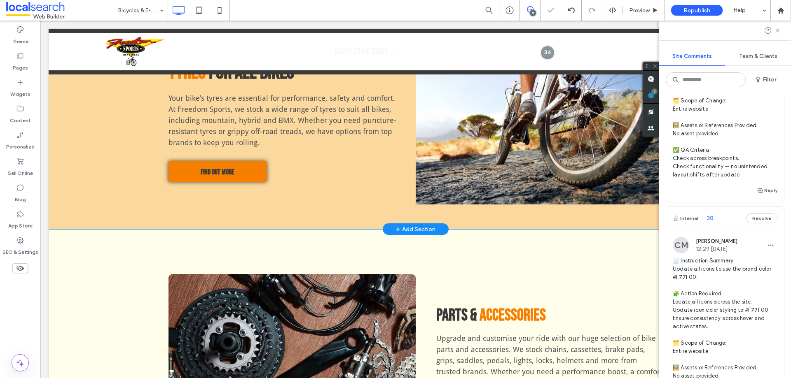
click at [493, 132] on link at bounding box center [538, 111] width 247 height 185
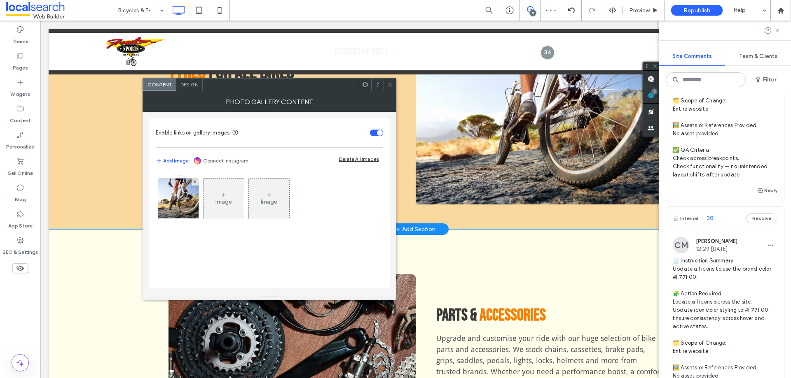
click at [493, 132] on link at bounding box center [538, 111] width 247 height 185
click at [183, 85] on span "Design" at bounding box center [189, 85] width 18 height 6
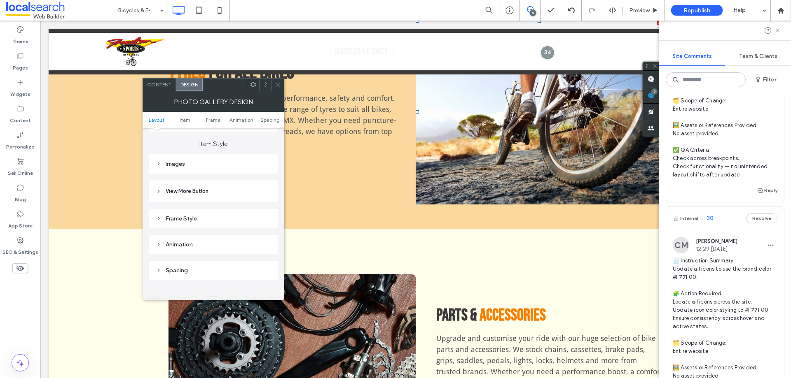
click at [180, 168] on div "Images" at bounding box center [213, 164] width 115 height 11
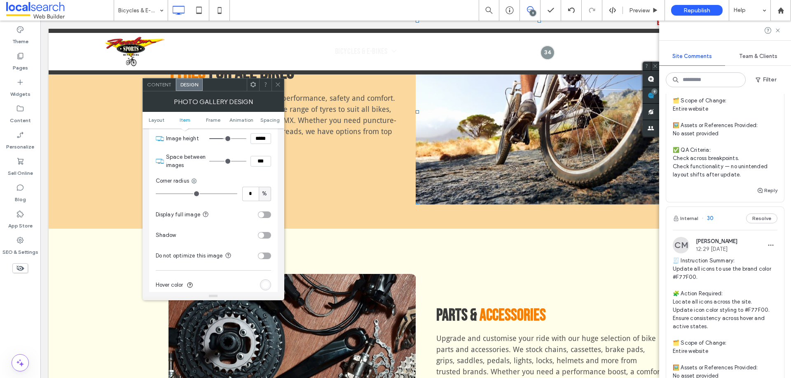
type input "*"
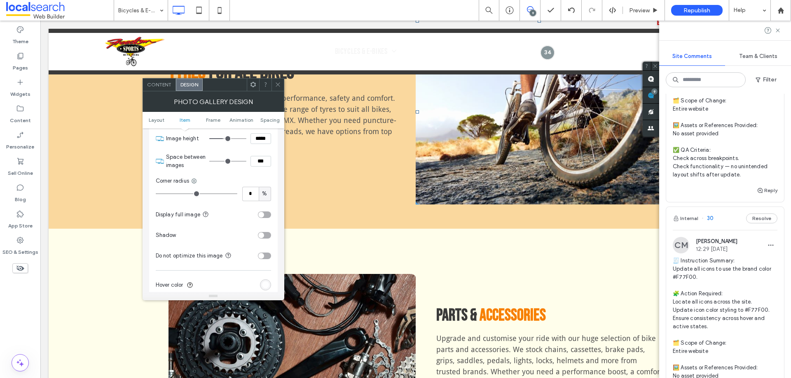
type input "*"
drag, startPoint x: 163, startPoint y: 193, endPoint x: 127, endPoint y: 194, distance: 36.2
type input "*"
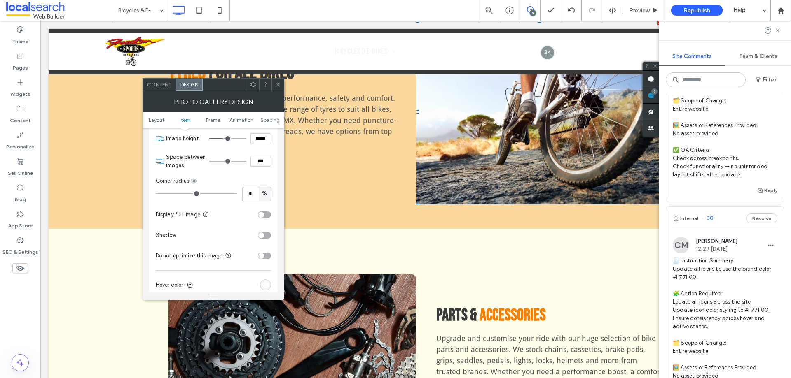
click at [156, 194] on input "range" at bounding box center [197, 194] width 82 height 1
click at [277, 85] on use at bounding box center [277, 85] width 4 height 4
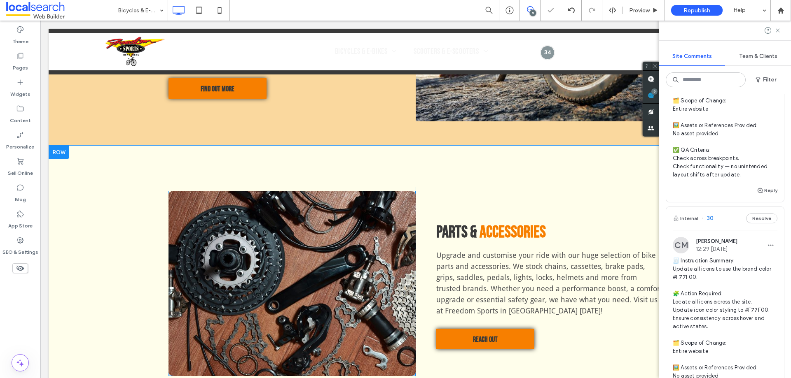
scroll to position [947, 0]
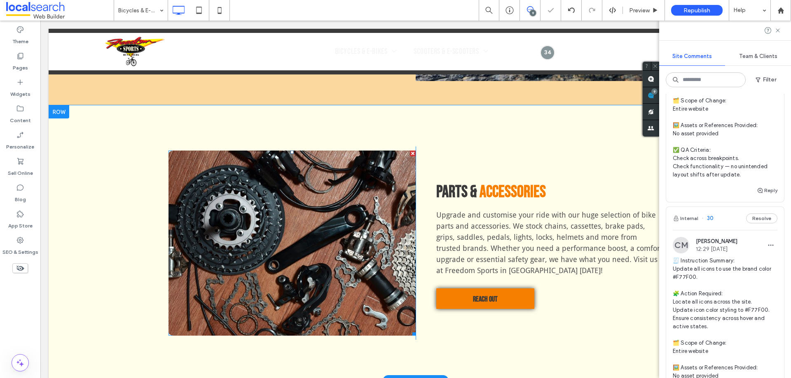
click at [314, 211] on link at bounding box center [291, 243] width 247 height 185
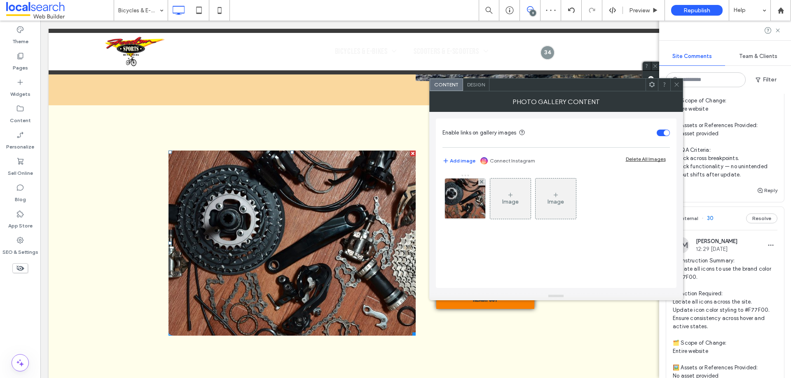
click at [476, 86] on span "Design" at bounding box center [476, 85] width 18 height 6
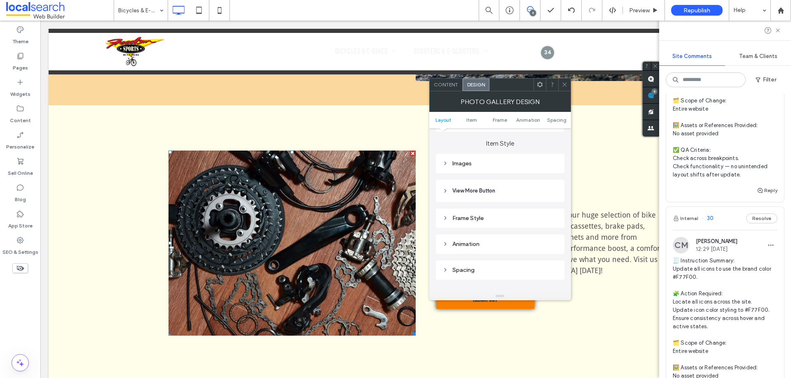
scroll to position [288, 0]
click at [457, 165] on div "Images" at bounding box center [499, 164] width 115 height 7
type input "*"
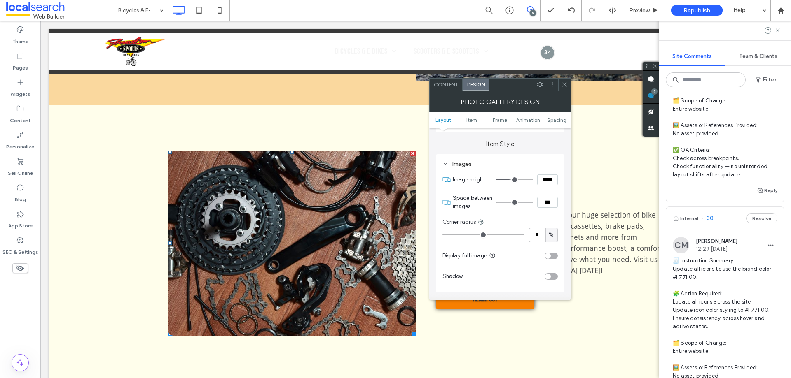
type input "*"
drag, startPoint x: 448, startPoint y: 236, endPoint x: 395, endPoint y: 236, distance: 53.1
type input "*"
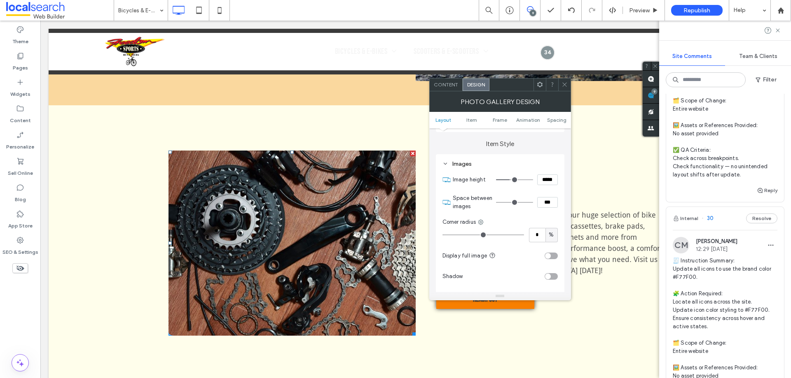
click at [442, 236] on input "range" at bounding box center [483, 235] width 82 height 1
click at [562, 85] on icon at bounding box center [564, 85] width 6 height 6
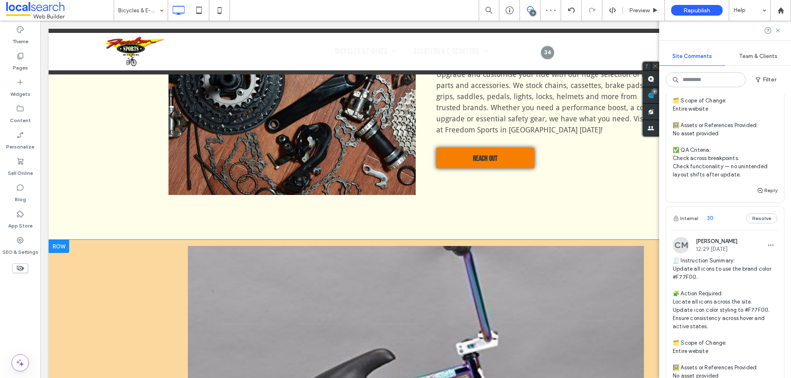
scroll to position [1318, 0]
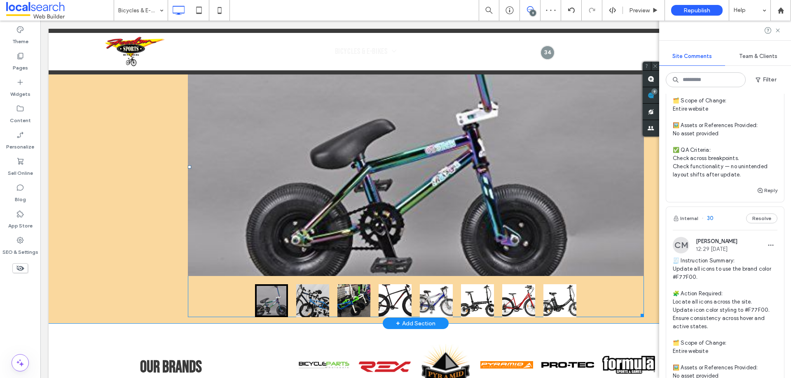
click at [291, 177] on div at bounding box center [416, 146] width 456 height 260
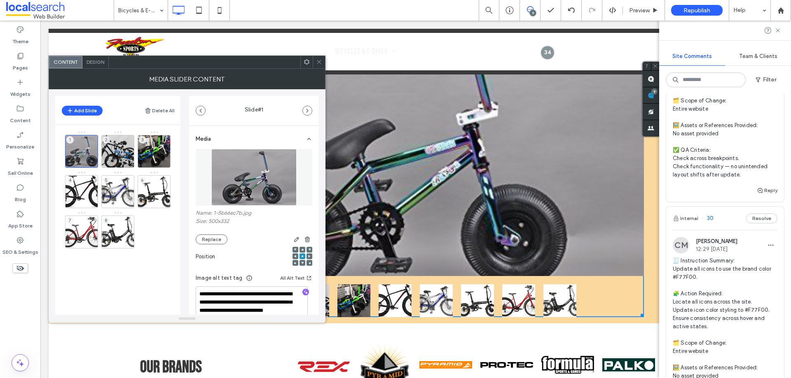
click at [319, 63] on icon at bounding box center [319, 62] width 6 height 6
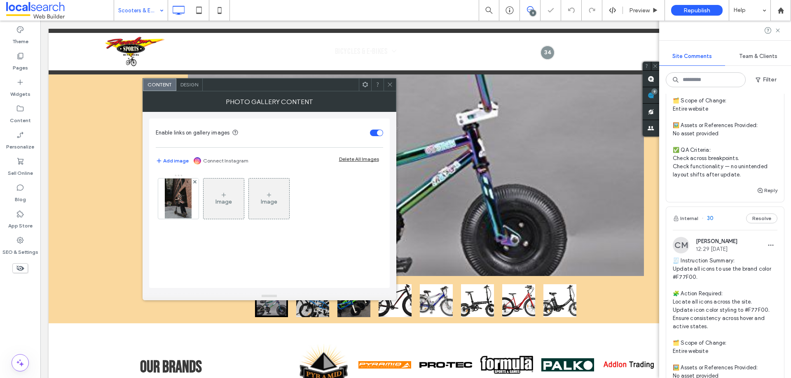
click at [182, 85] on span "Design" at bounding box center [189, 85] width 18 height 6
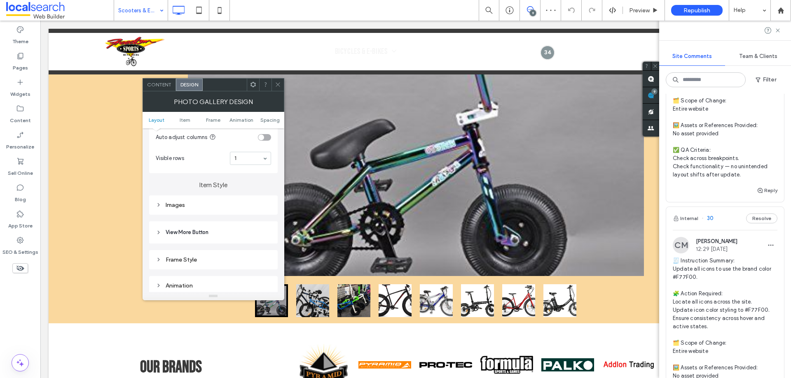
click at [178, 208] on div "Images" at bounding box center [213, 205] width 115 height 7
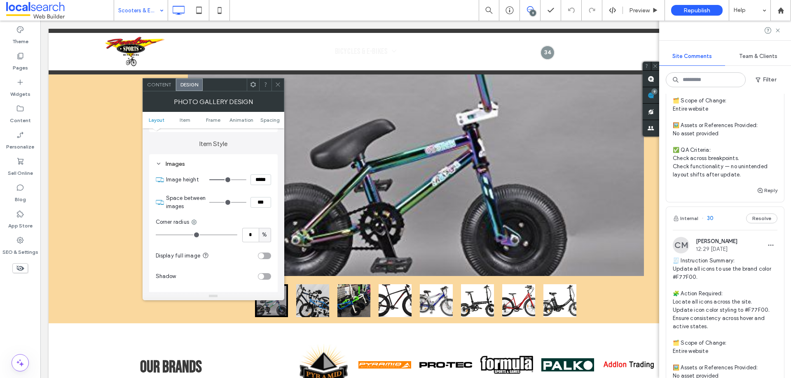
click at [158, 236] on input "range" at bounding box center [197, 235] width 82 height 1
type input "*"
drag, startPoint x: 160, startPoint y: 235, endPoint x: 132, endPoint y: 235, distance: 27.6
type input "*"
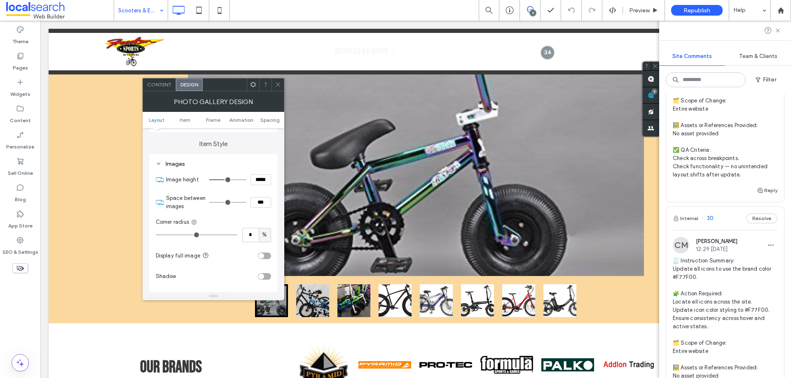
click at [156, 235] on input "range" at bounding box center [197, 235] width 82 height 1
click at [279, 83] on icon at bounding box center [278, 85] width 6 height 6
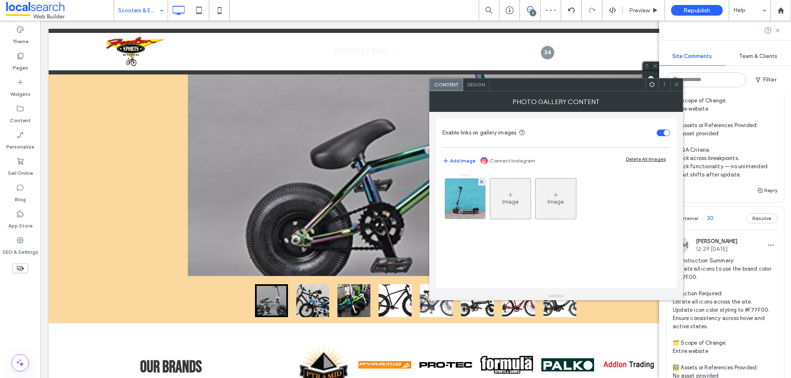
click at [475, 86] on span "Design" at bounding box center [476, 85] width 18 height 6
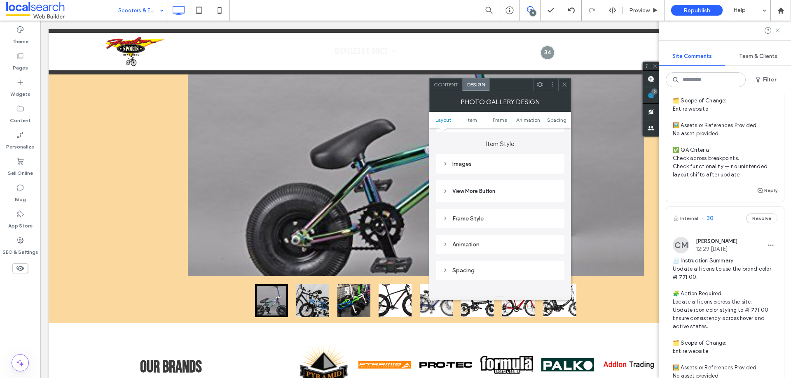
click at [461, 164] on div "Images" at bounding box center [499, 164] width 115 height 7
type input "*"
drag, startPoint x: 446, startPoint y: 235, endPoint x: 394, endPoint y: 234, distance: 51.9
type input "*"
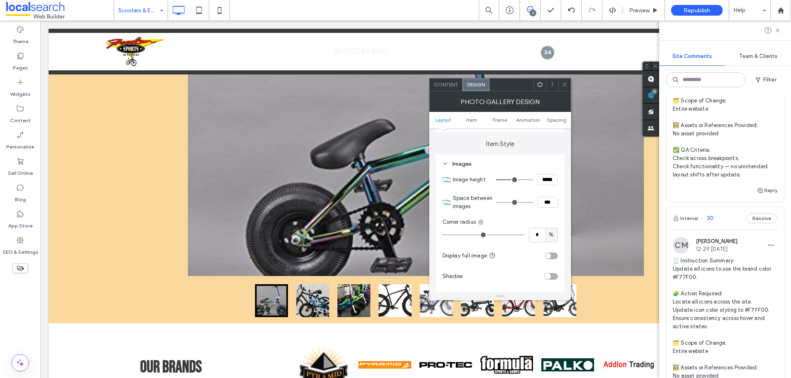
click at [442, 235] on input "range" at bounding box center [483, 235] width 82 height 1
drag, startPoint x: 564, startPoint y: 84, endPoint x: 443, endPoint y: 142, distance: 134.6
click at [564, 85] on icon at bounding box center [564, 85] width 6 height 6
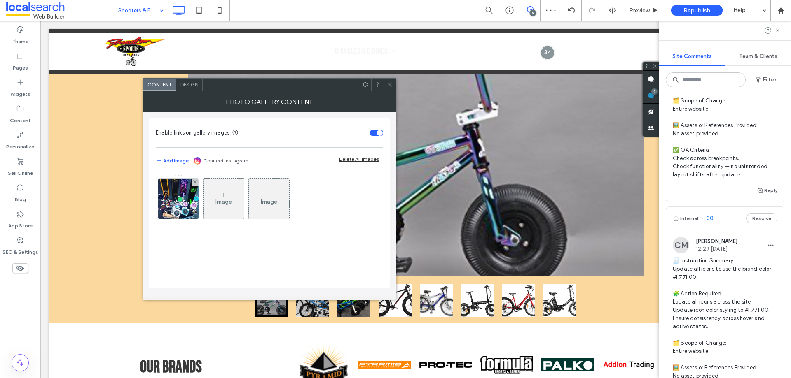
click at [191, 86] on span "Design" at bounding box center [189, 85] width 18 height 6
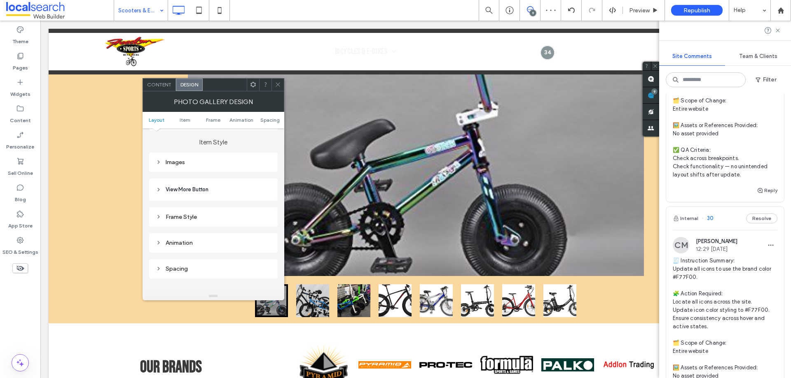
scroll to position [329, 0]
click at [175, 163] on div "Images" at bounding box center [213, 164] width 115 height 7
type input "*"
drag, startPoint x: 157, startPoint y: 195, endPoint x: 83, endPoint y: 194, distance: 74.6
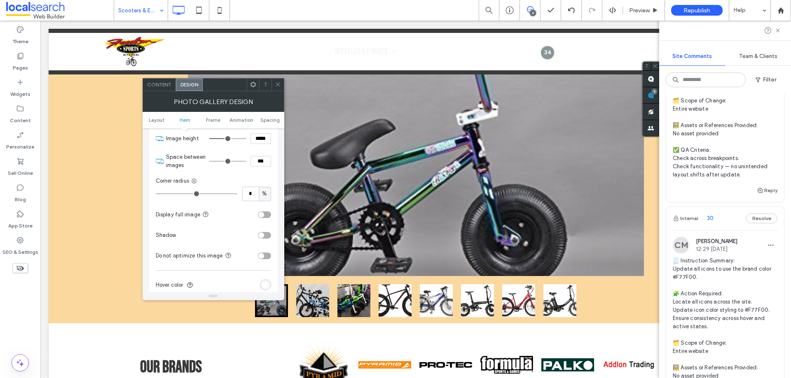
type input "*"
click at [156, 194] on input "range" at bounding box center [197, 194] width 82 height 1
click at [278, 87] on icon at bounding box center [278, 85] width 6 height 6
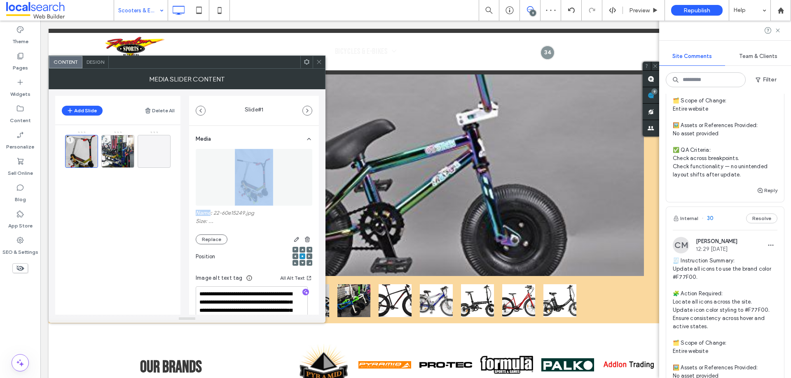
click at [205, 200] on figure at bounding box center [254, 177] width 117 height 57
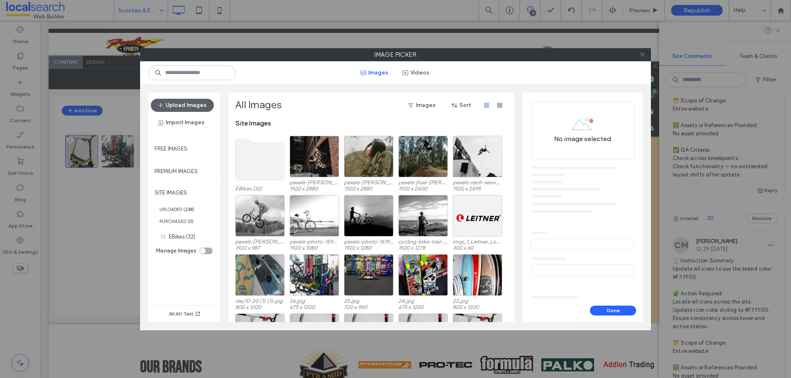
click at [643, 51] on icon at bounding box center [642, 54] width 6 height 6
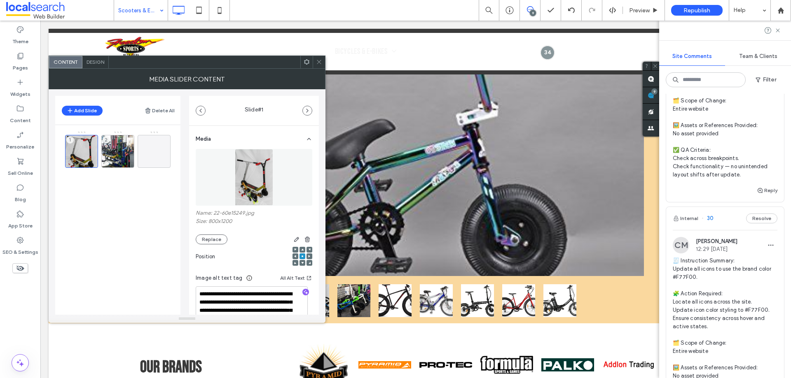
click at [95, 65] on div "Design" at bounding box center [95, 62] width 26 height 12
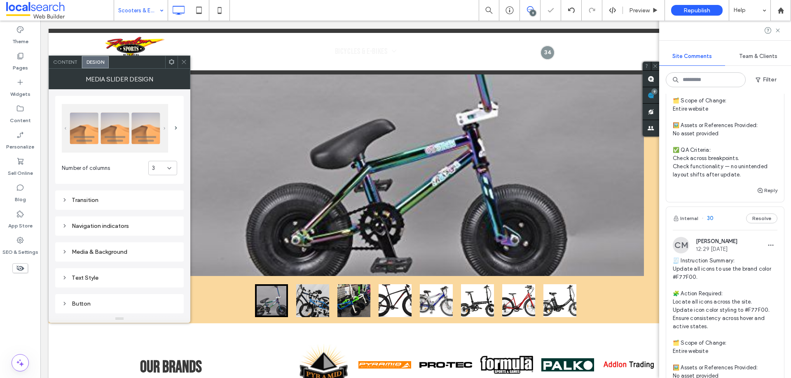
scroll to position [76, 0]
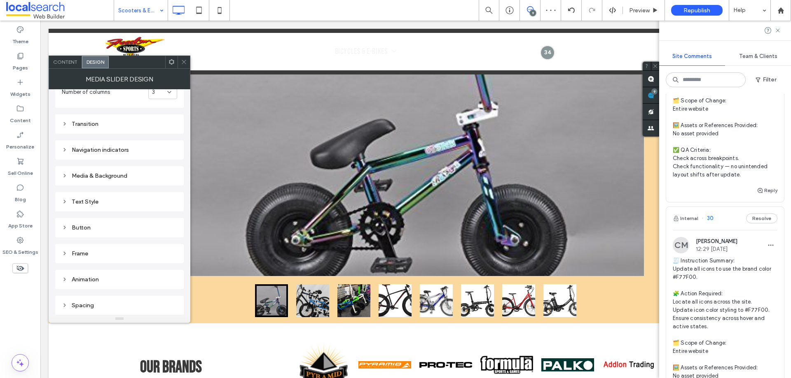
click at [86, 255] on div "Frame" at bounding box center [119, 253] width 115 height 7
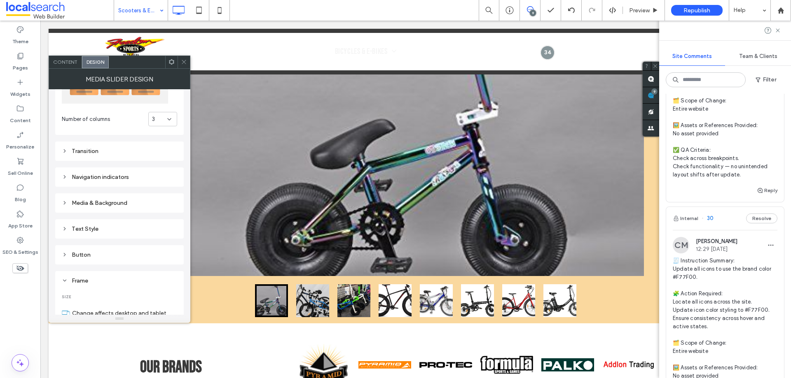
scroll to position [35, 0]
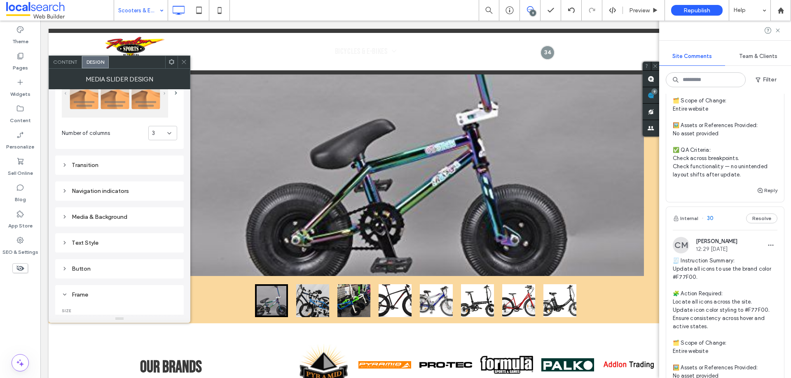
click at [108, 216] on div "Media & Background" at bounding box center [119, 217] width 115 height 7
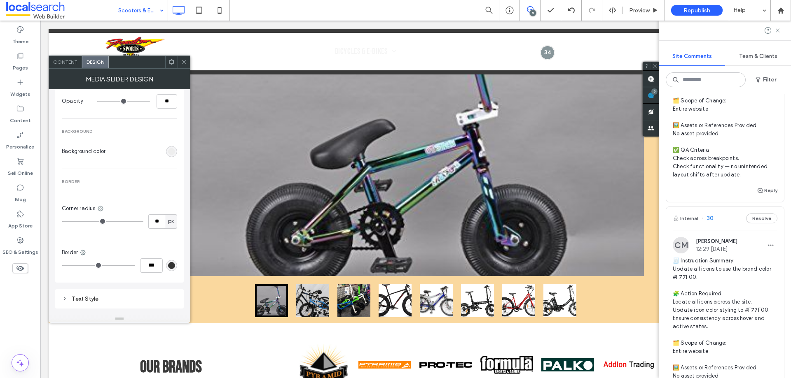
scroll to position [241, 0]
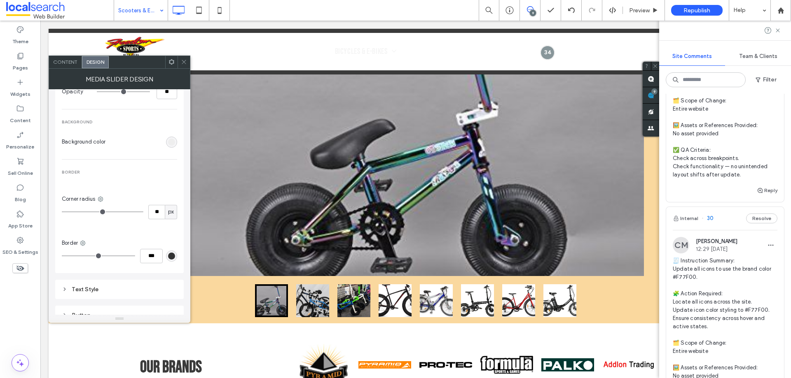
type input "**"
type input "*"
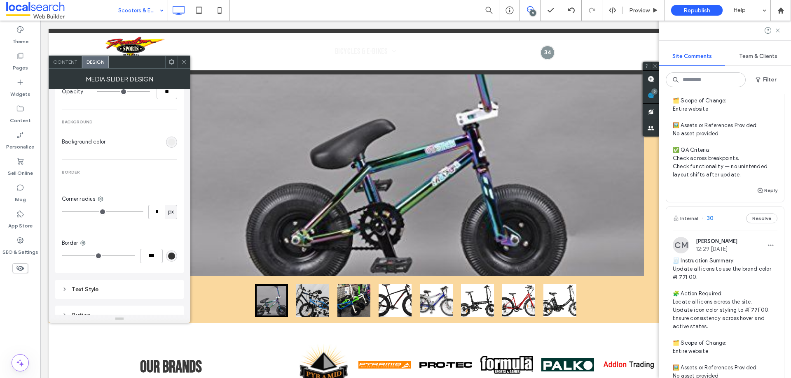
type input "*"
drag, startPoint x: 77, startPoint y: 211, endPoint x: -24, endPoint y: 211, distance: 101.3
type input "*"
click at [62, 212] on input "range" at bounding box center [103, 212] width 82 height 1
click at [181, 62] on icon at bounding box center [184, 62] width 6 height 6
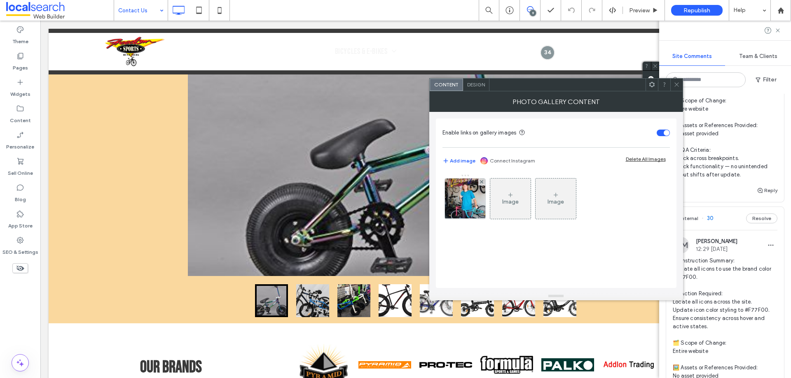
click at [477, 81] on div "Design" at bounding box center [476, 85] width 26 height 12
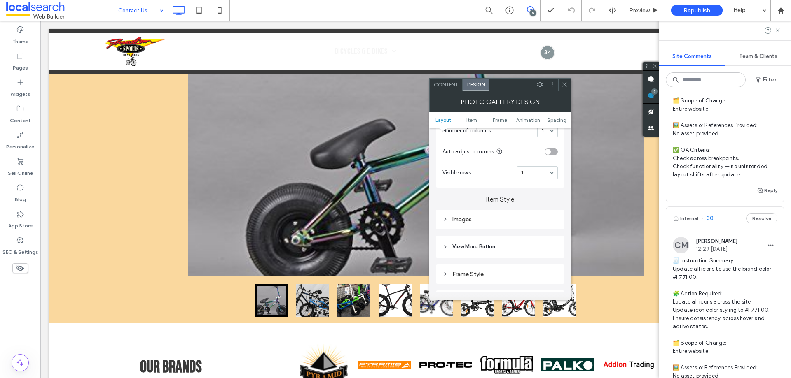
scroll to position [288, 0]
click at [465, 164] on div "Images" at bounding box center [499, 164] width 115 height 7
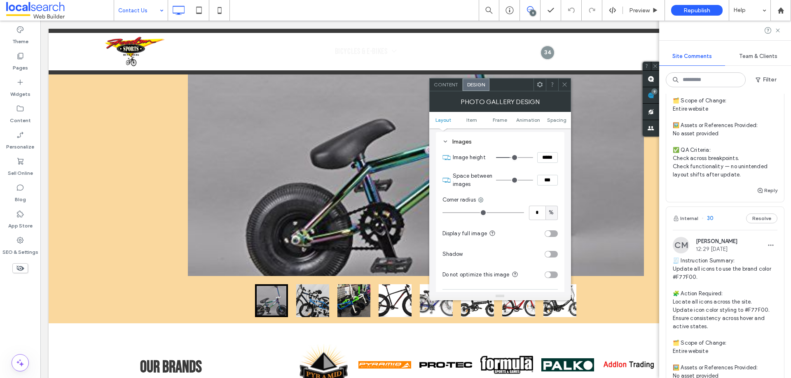
scroll to position [329, 0]
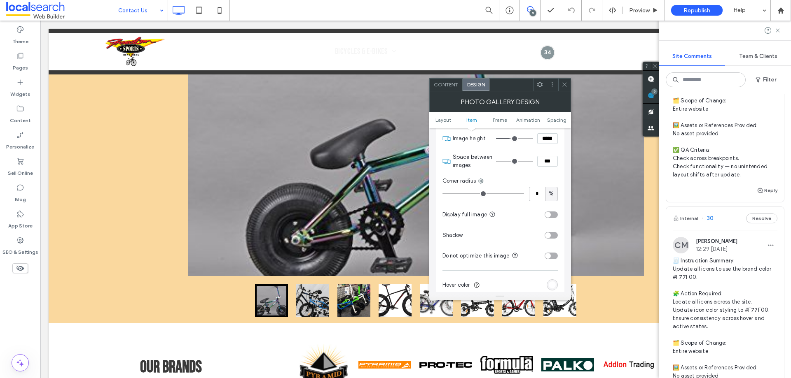
type input "*"
drag, startPoint x: 444, startPoint y: 194, endPoint x: 377, endPoint y: 192, distance: 67.2
type input "*"
click at [442, 194] on input "range" at bounding box center [483, 194] width 82 height 1
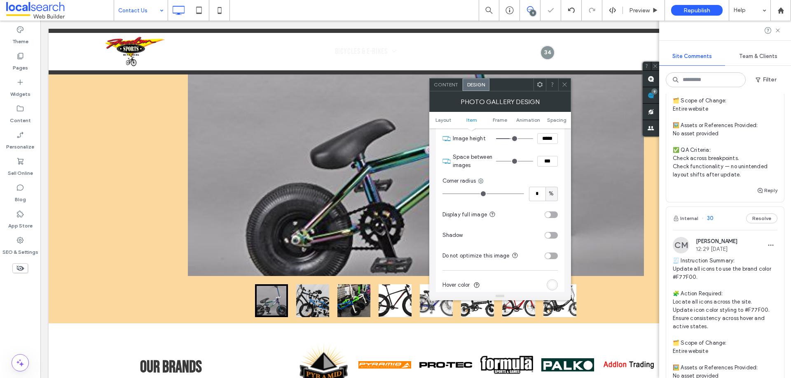
click at [566, 86] on icon at bounding box center [564, 85] width 6 height 6
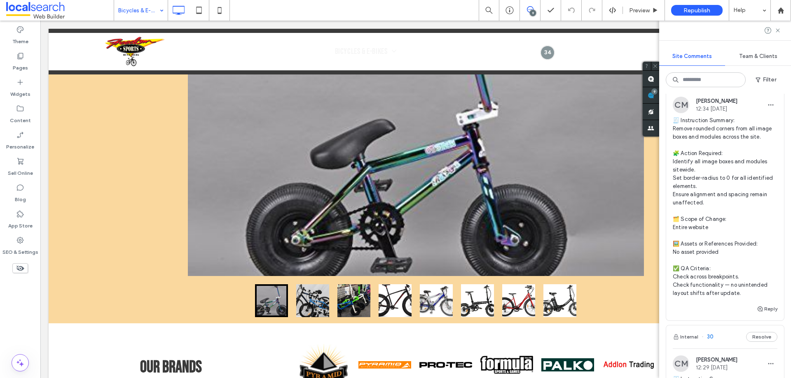
scroll to position [1916, 0]
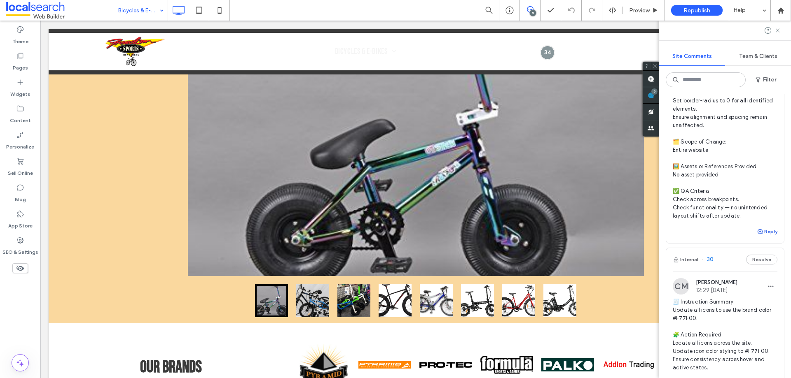
click at [761, 237] on button "Reply" at bounding box center [766, 232] width 21 height 10
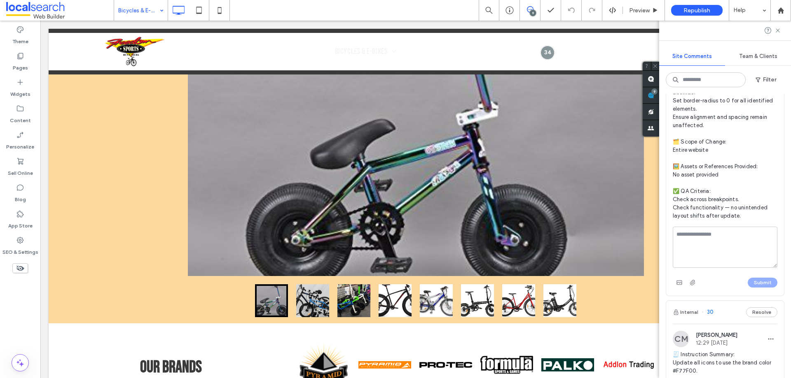
click at [719, 268] on textarea at bounding box center [724, 247] width 105 height 41
type textarea "**********"
click at [748, 288] on button "Submit" at bounding box center [762, 283] width 30 height 10
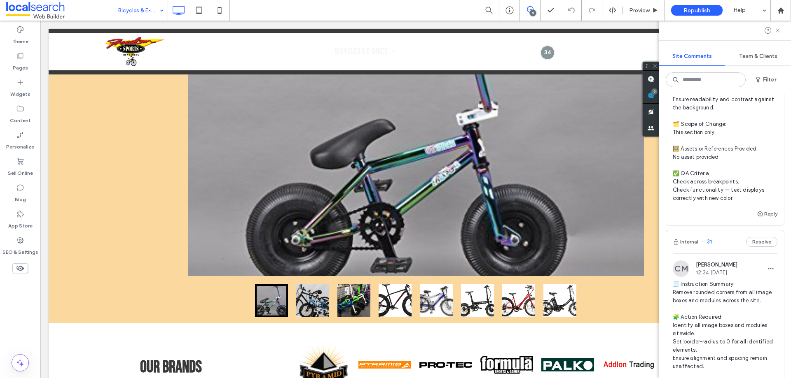
scroll to position [1669, 0]
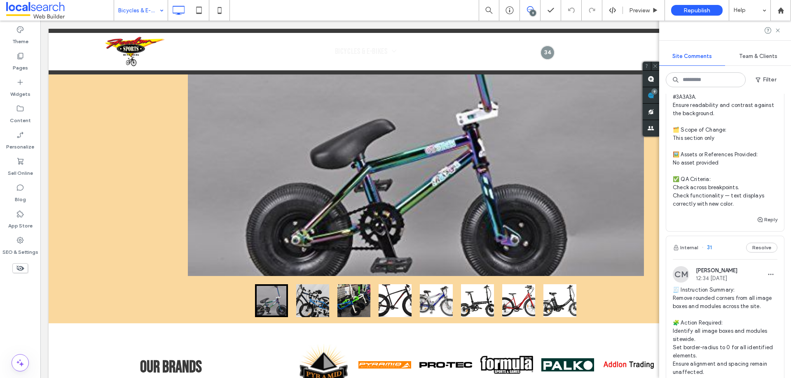
click at [719, 178] on span "🧾 Instruction Summary: Update testimonial box text color to #3A3A3A. 🧩 Action R…" at bounding box center [724, 121] width 105 height 173
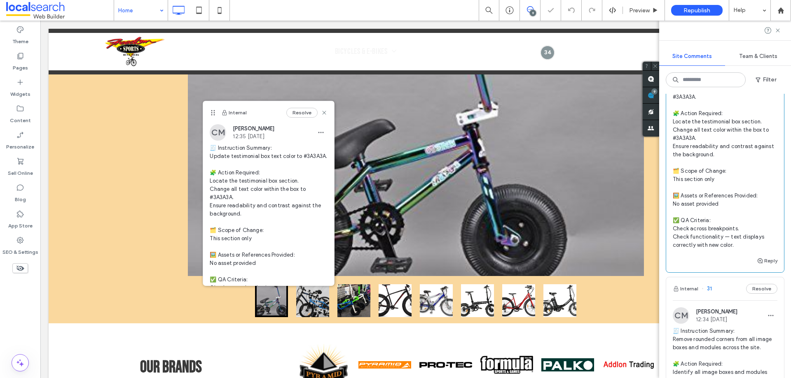
scroll to position [1587, 0]
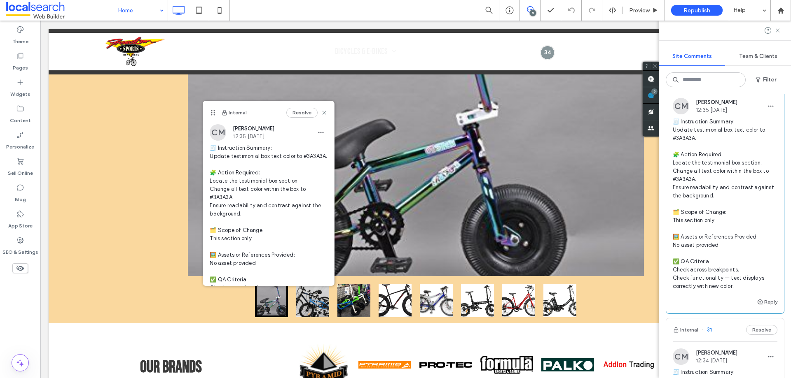
click at [687, 170] on span "🧾 Instruction Summary: Update testimonial box text color to #3A3A3A. 🧩 Action R…" at bounding box center [724, 204] width 105 height 173
copy span "A3A3A."
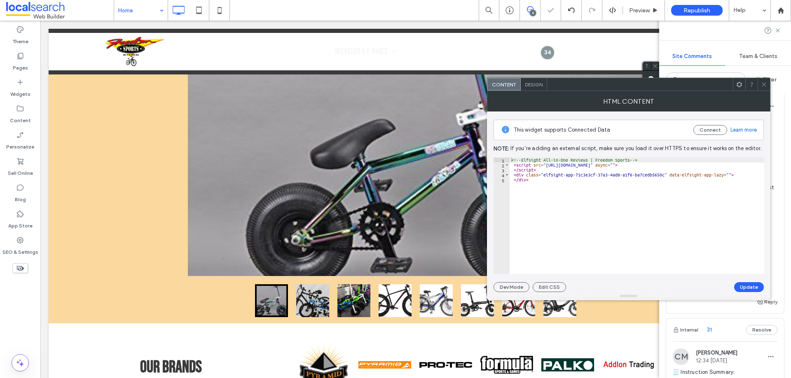
click at [532, 84] on span "Design" at bounding box center [534, 85] width 18 height 6
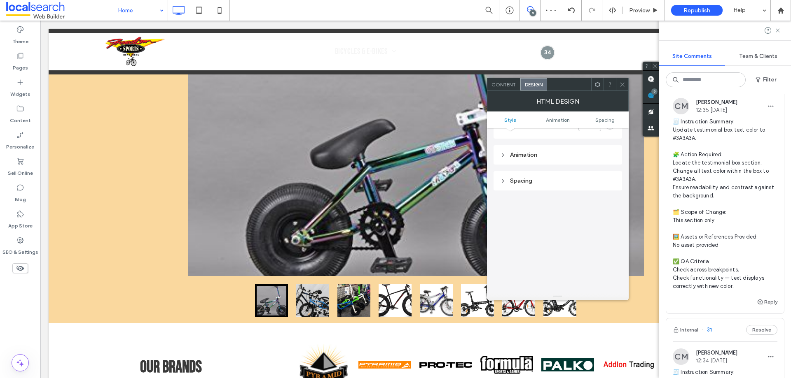
scroll to position [0, 0]
click at [621, 86] on icon at bounding box center [622, 85] width 6 height 6
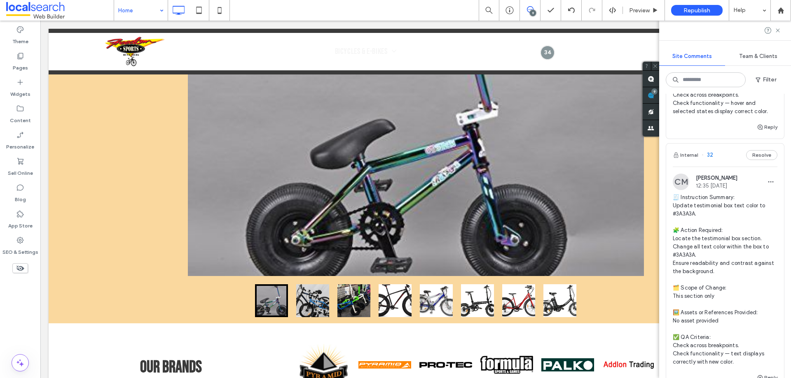
scroll to position [1505, 0]
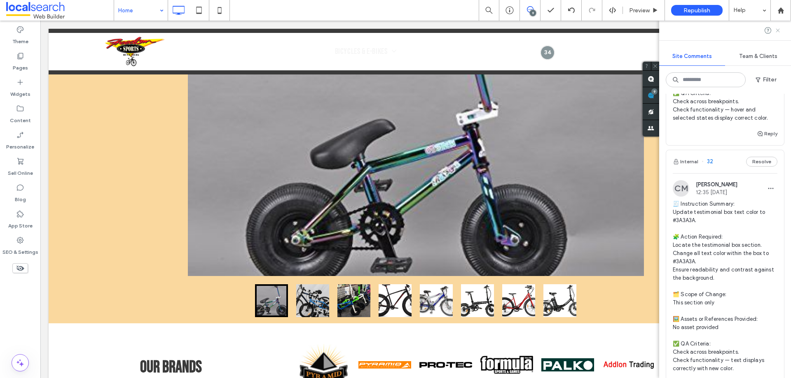
click at [776, 29] on use at bounding box center [777, 30] width 4 height 4
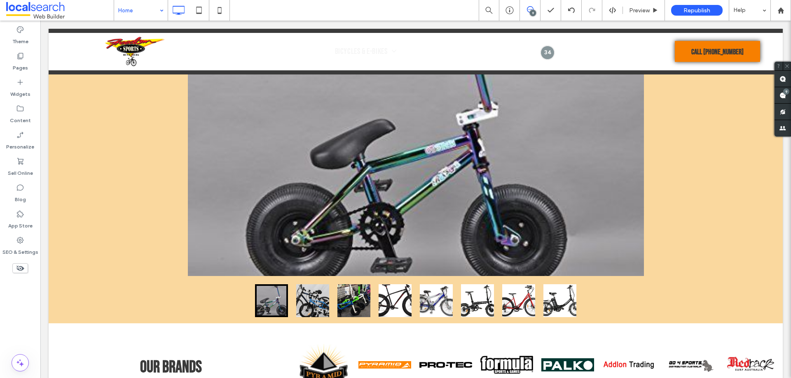
scroll to position [0, 0]
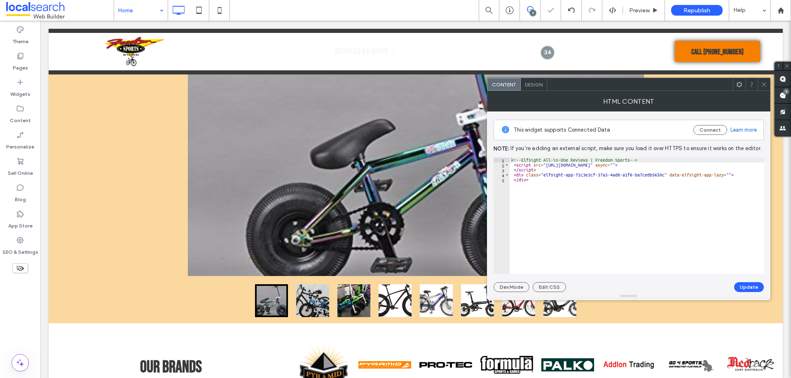
click at [538, 88] on div "Design" at bounding box center [533, 84] width 26 height 12
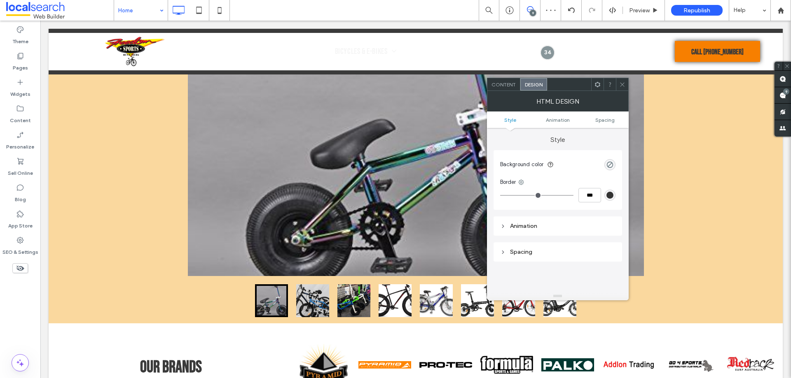
click at [499, 86] on span "Content" at bounding box center [503, 85] width 24 height 6
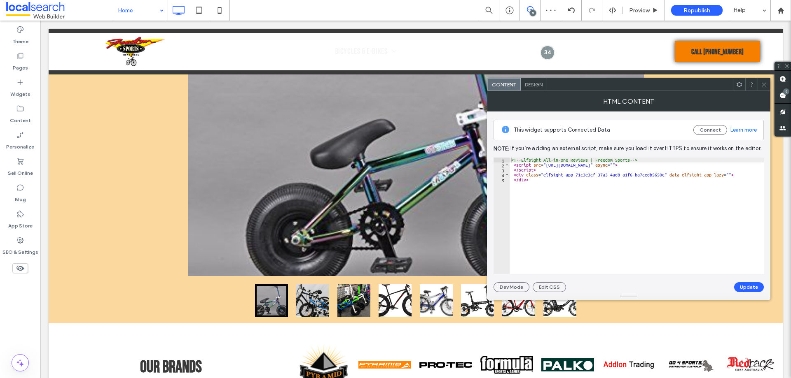
type textarea "******"
click at [561, 190] on div "<!-- Elfsight All-in-One Reviews | Freedom Sports --> < script src = "https://s…" at bounding box center [636, 221] width 254 height 126
click at [11, 308] on div "Theme Pages Widgets Content Personalize Sell Online Blog App Store SEO & Settin…" at bounding box center [20, 200] width 40 height 358
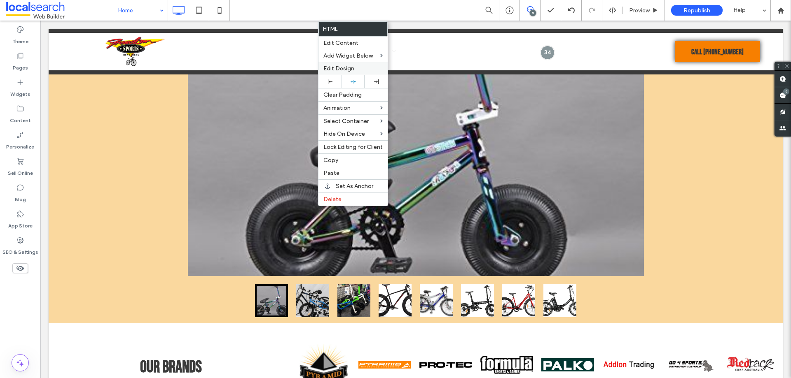
click at [350, 67] on span "Edit Design" at bounding box center [338, 68] width 31 height 7
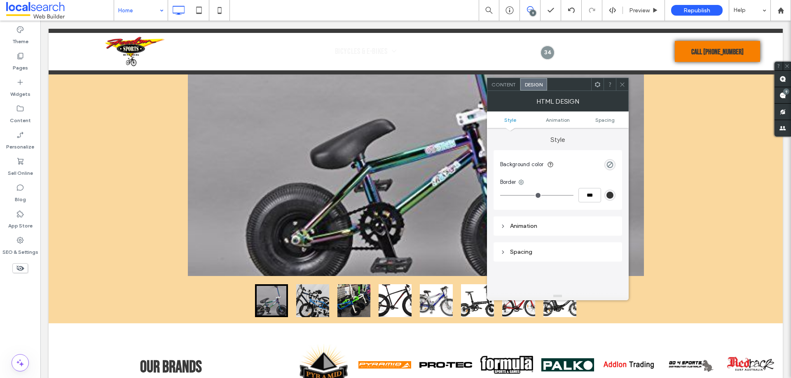
click at [510, 82] on span "Content" at bounding box center [503, 85] width 24 height 6
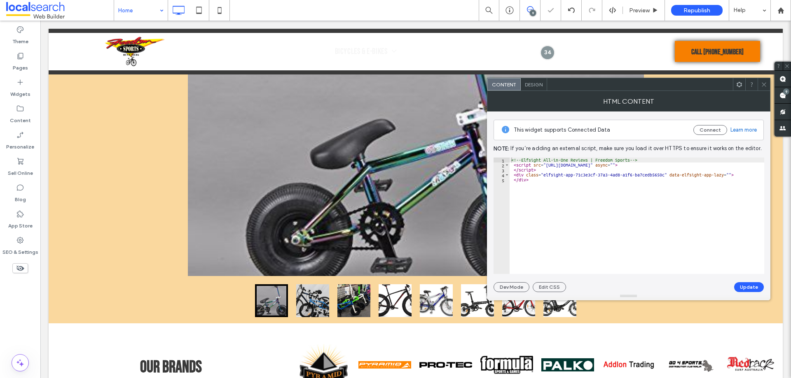
type textarea "******"
click at [604, 198] on div "<!-- Elfsight All-in-One Reviews | Freedom Sports --> < script src = "https://s…" at bounding box center [636, 221] width 254 height 126
click at [761, 84] on icon at bounding box center [764, 85] width 6 height 6
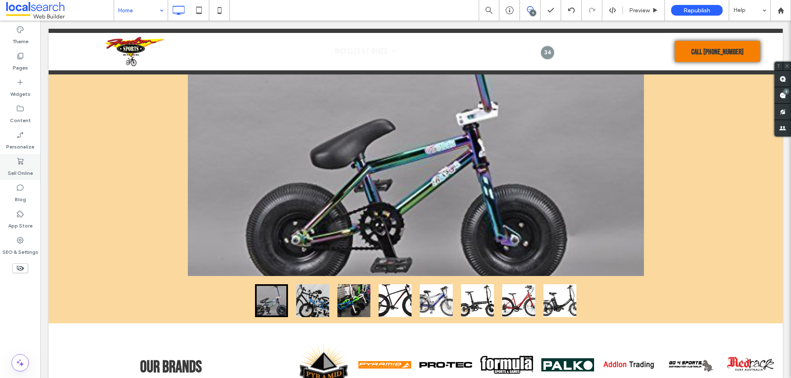
drag, startPoint x: 16, startPoint y: 240, endPoint x: 31, endPoint y: 175, distance: 67.5
click at [17, 240] on icon at bounding box center [20, 240] width 8 height 8
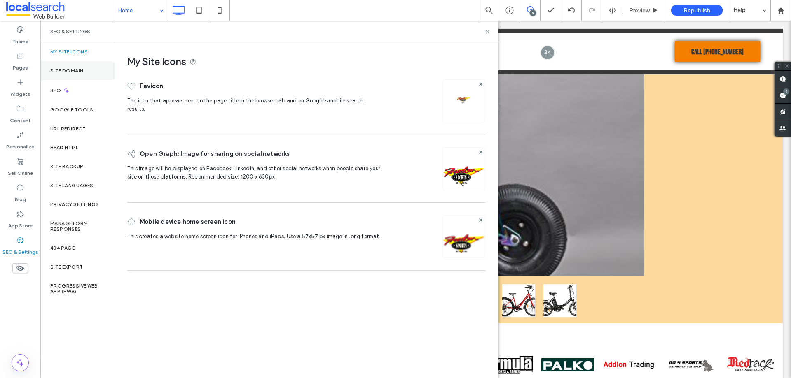
click at [65, 67] on div "Site Domain" at bounding box center [77, 70] width 74 height 19
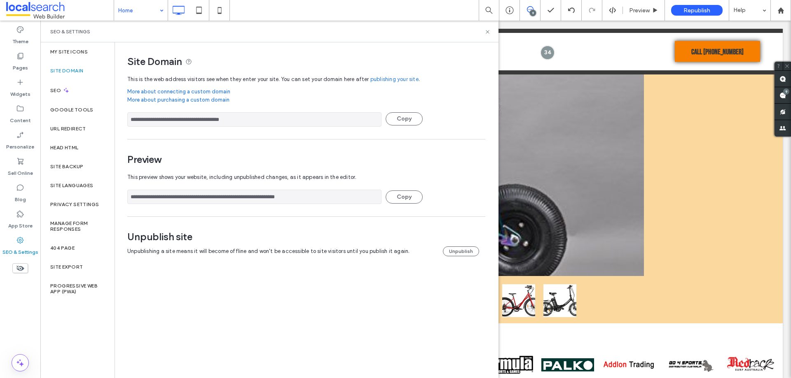
click at [225, 198] on input "**********" at bounding box center [254, 197] width 254 height 14
click at [23, 303] on div "Theme Pages Widgets Content Personalize Sell Online Blog App Store SEO & Settin…" at bounding box center [20, 200] width 40 height 358
click at [489, 34] on icon at bounding box center [487, 32] width 6 height 6
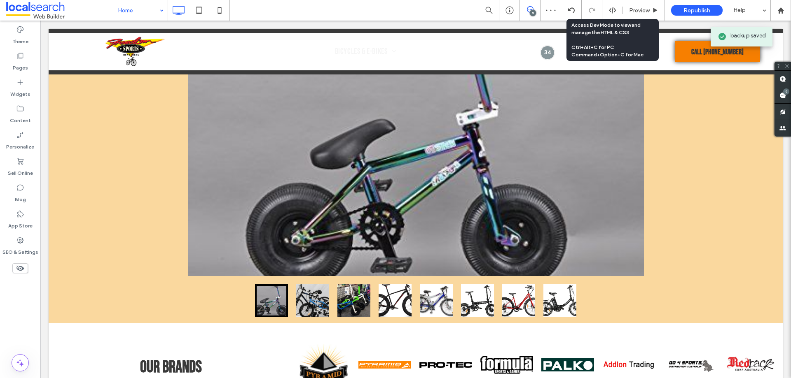
drag, startPoint x: 610, startPoint y: 7, endPoint x: 613, endPoint y: 21, distance: 13.8
click at [611, 7] on icon at bounding box center [612, 10] width 7 height 7
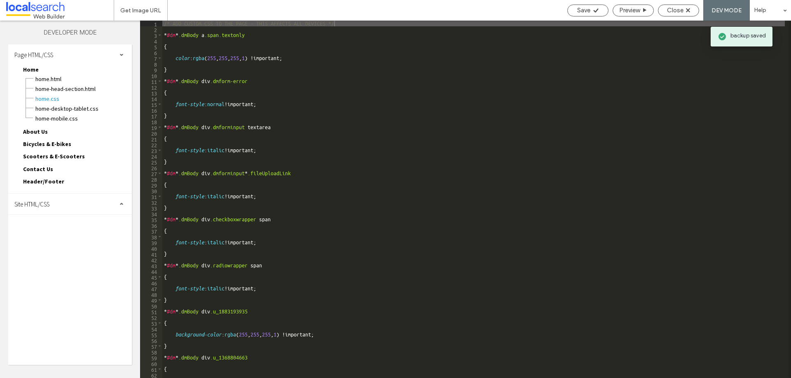
click at [40, 201] on span "Site HTML/CSS" at bounding box center [31, 205] width 35 height 8
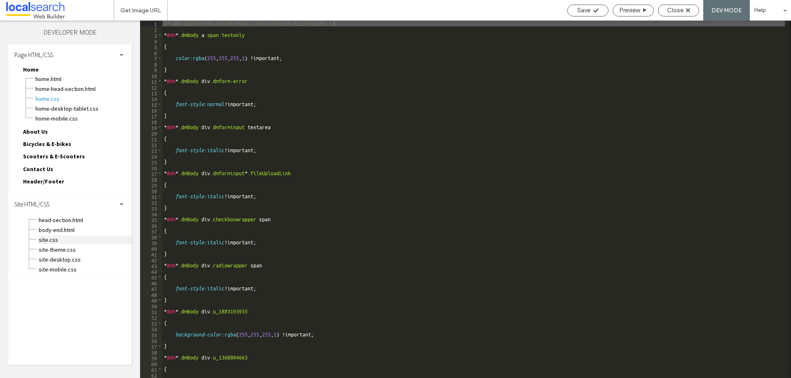
click at [52, 240] on span "site.css" at bounding box center [84, 240] width 93 height 8
type textarea "**********"
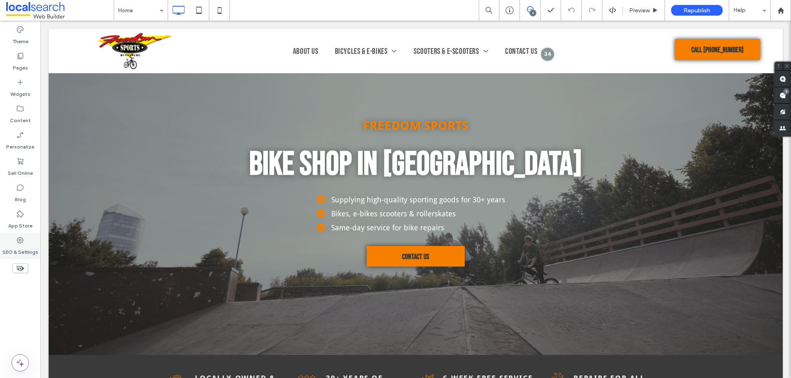
click at [21, 246] on label "SEO & Settings" at bounding box center [20, 251] width 36 height 12
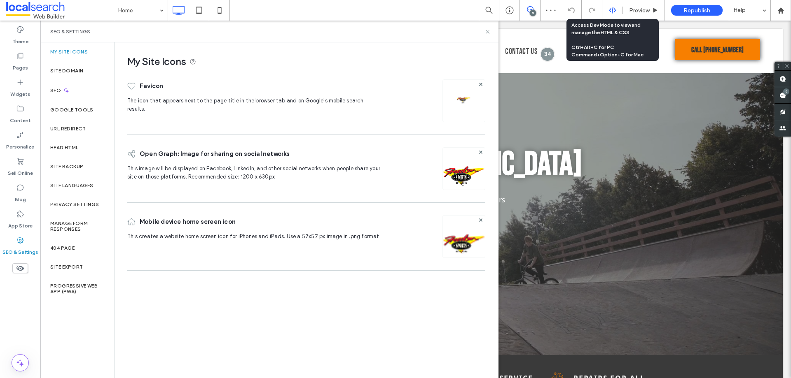
click at [608, 13] on div at bounding box center [612, 10] width 20 height 7
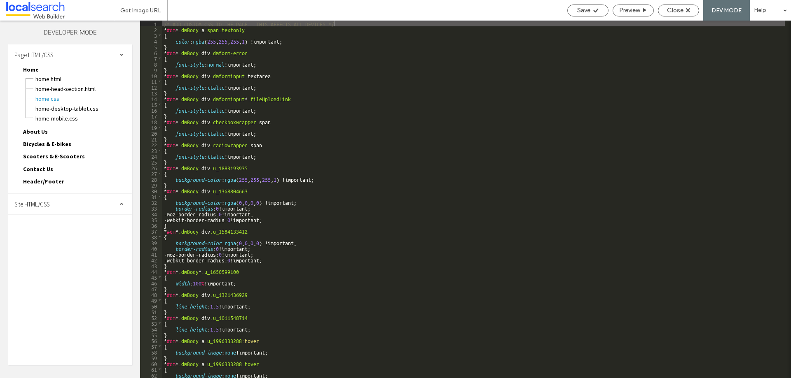
click at [26, 205] on span "Site HTML/CSS" at bounding box center [31, 205] width 35 height 8
click at [50, 240] on span "site.css" at bounding box center [84, 240] width 93 height 8
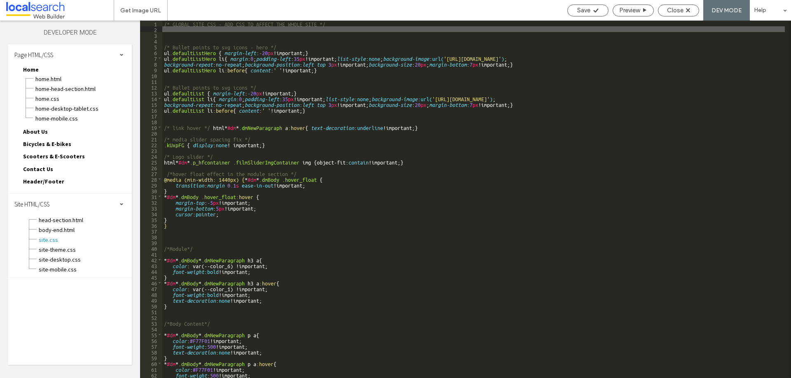
paste textarea
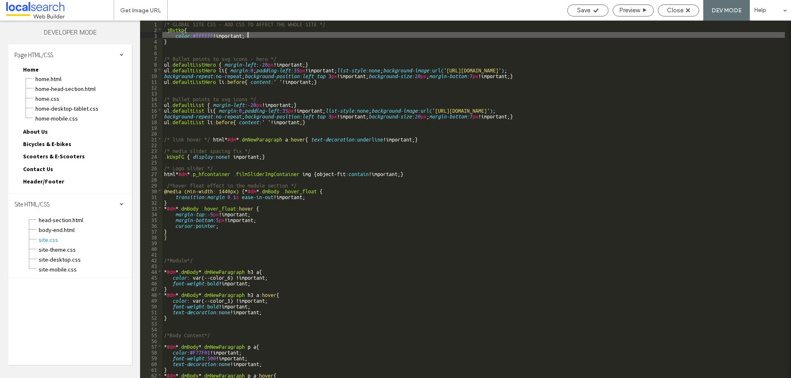
type textarea "**"
click at [590, 11] on div "Save" at bounding box center [587, 10] width 40 height 7
click at [673, 11] on span "Close" at bounding box center [675, 10] width 16 height 7
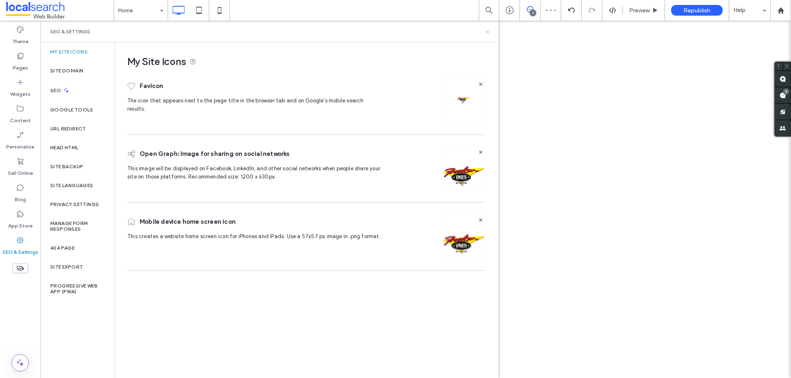
click at [485, 33] on icon at bounding box center [487, 32] width 6 height 6
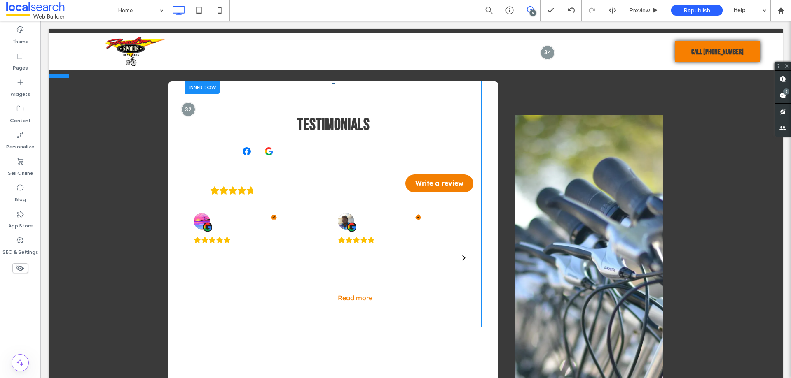
scroll to position [1318, 0]
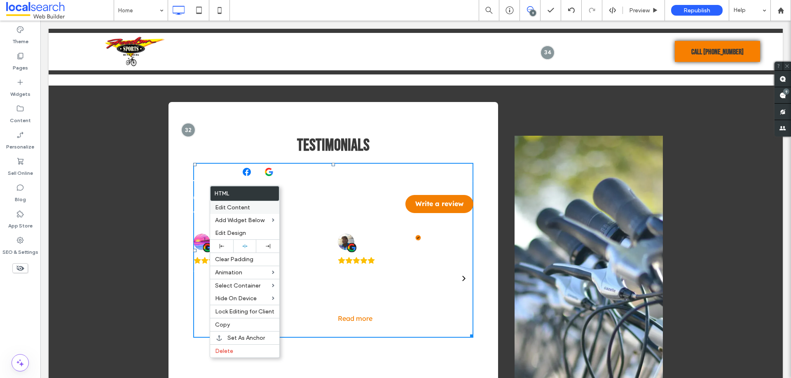
drag, startPoint x: 236, startPoint y: 206, endPoint x: 246, endPoint y: 199, distance: 12.4
click at [236, 206] on span "Edit Content" at bounding box center [232, 207] width 35 height 7
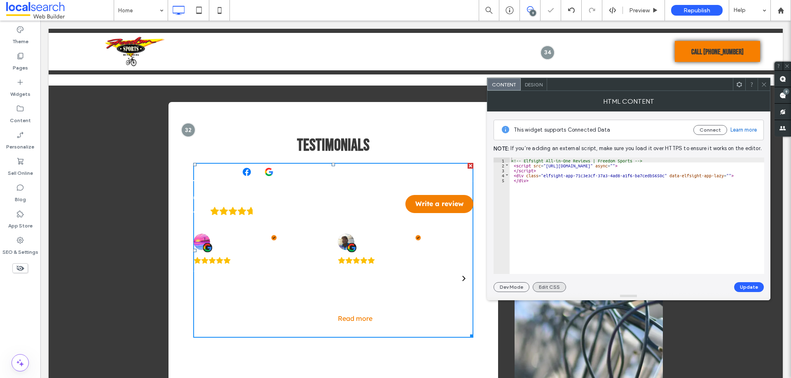
click at [549, 287] on button "Edit CSS" at bounding box center [548, 287] width 33 height 10
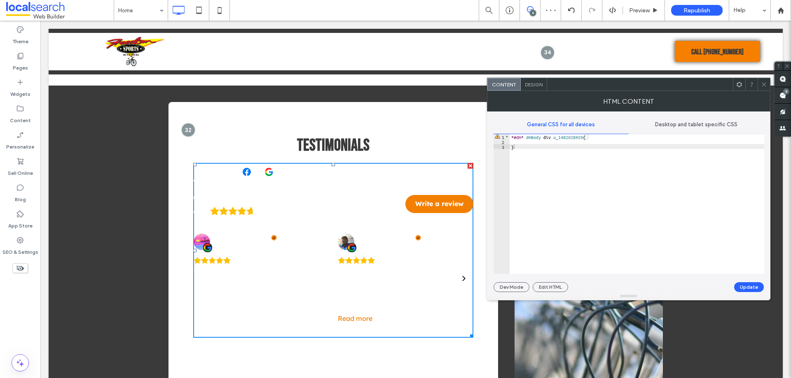
click at [535, 141] on div "* #dm * .dmBody div .u_1482028959 { }" at bounding box center [636, 209] width 254 height 150
click at [586, 138] on div "* #dm * .dmBody div .u_1482028959 { }" at bounding box center [636, 209] width 254 height 150
paste textarea
click at [570, 140] on div "* #dm * .dmBody div .u_1482028959 .jBvtkp { }" at bounding box center [636, 209] width 254 height 150
click at [538, 142] on div "* #dm * .dmBody div .u_1482028959 .jBvtkp { color : #000 !; }" at bounding box center [636, 209] width 254 height 150
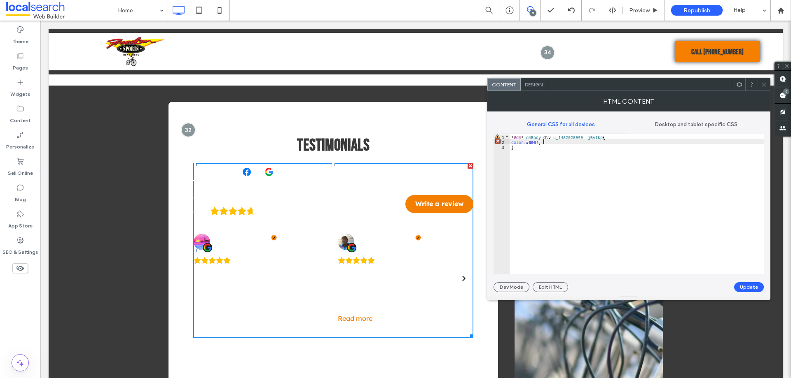
click at [544, 141] on div "* #dm * .dmBody div .u_1482028959 .jBvtkp { color : #000 !; }" at bounding box center [636, 209] width 254 height 150
click at [752, 287] on button "Update" at bounding box center [749, 287] width 30 height 10
click at [527, 150] on div "* #dm * .dmBody div .u_1482028959 .jBvtkp { color : #000 !important; }" at bounding box center [636, 209] width 254 height 150
drag, startPoint x: 584, startPoint y: 136, endPoint x: 505, endPoint y: 133, distance: 79.1
click at [505, 133] on div "General CSS for all devices Desktop and tablet specific CSS ** 1 2 3 4 5 * #dm …" at bounding box center [628, 195] width 270 height 159
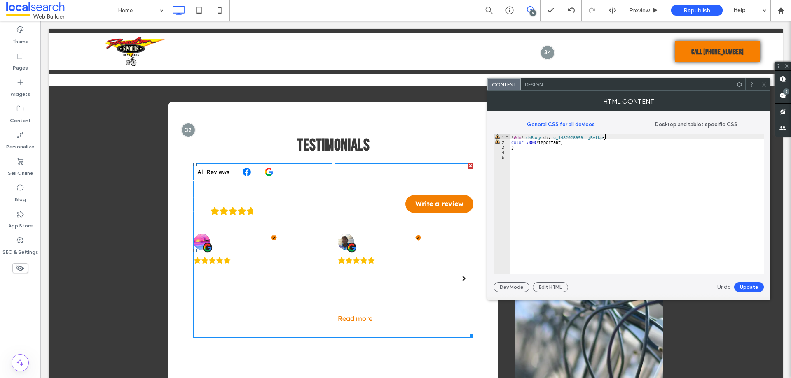
click at [604, 136] on div "* #dm * .dmBody div .u_1482028959 .jBvtkp { color : #000 !important; }" at bounding box center [636, 209] width 254 height 150
type textarea "**"
click at [752, 290] on button "Update" at bounding box center [749, 287] width 30 height 10
click at [535, 142] on div "* #dm * .dmBody div .u_1482028959 .jBvtkp , * #dm * .dmBody div .u_1482028959 .…" at bounding box center [636, 209] width 254 height 150
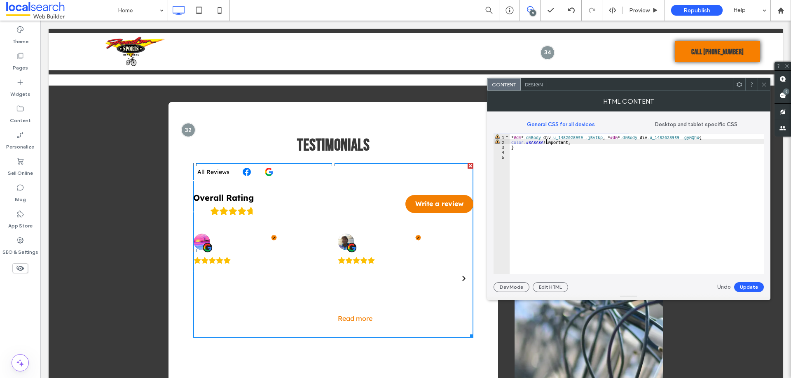
click at [553, 165] on div "* #dm * .dmBody div .u_1482028959 .jBvtkp , * #dm * .dmBody div .u_1482028959 .…" at bounding box center [636, 209] width 254 height 150
drag, startPoint x: 703, startPoint y: 137, endPoint x: 511, endPoint y: 128, distance: 192.5
click at [511, 128] on div "General CSS for all devices Desktop and tablet specific CSS ** 1 2 3 4 5 * #dm …" at bounding box center [628, 195] width 270 height 159
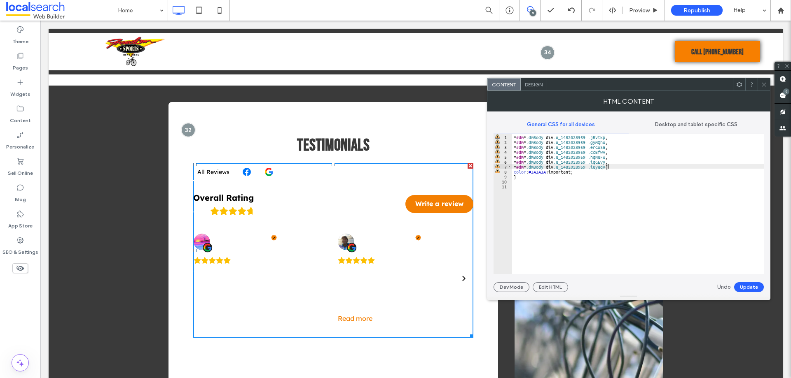
click at [624, 177] on div "* #dm * .dmBody div .u_1482028959 .jBvtkp , * #dm * .dmBody div .u_1482028959 .…" at bounding box center [638, 209] width 252 height 150
click at [746, 285] on button "Update" at bounding box center [749, 287] width 30 height 10
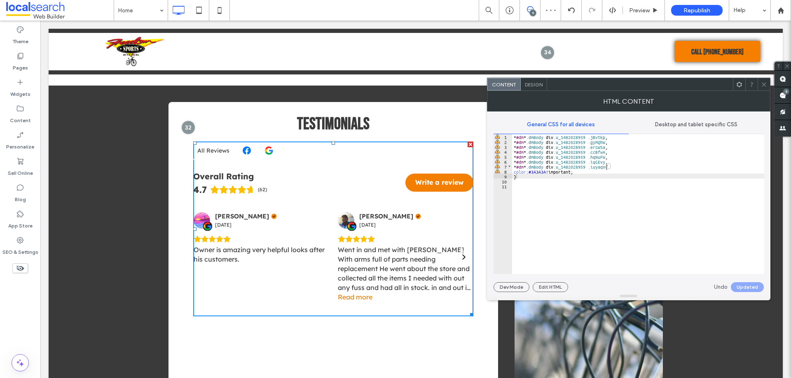
click at [630, 175] on div "* #dm * .dmBody div .u_1482028959 .jBvtkp , * #dm * .dmBody div .u_1482028959 .…" at bounding box center [638, 209] width 252 height 150
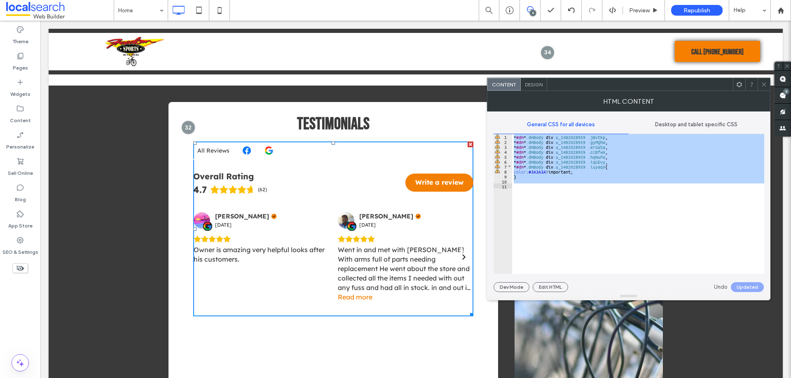
click at [763, 84] on icon at bounding box center [764, 85] width 6 height 6
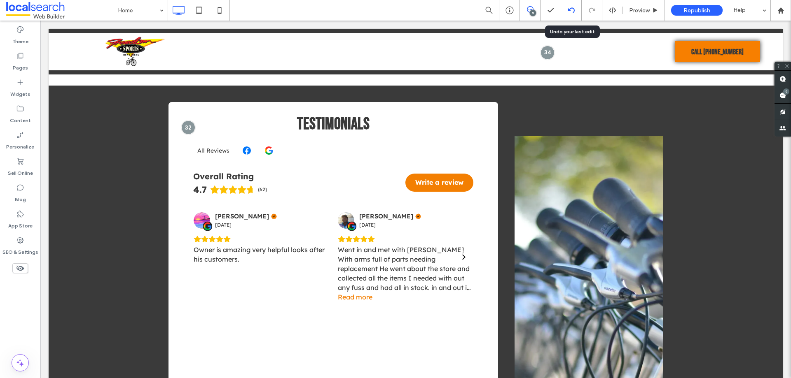
drag, startPoint x: 568, startPoint y: 5, endPoint x: 523, endPoint y: 77, distance: 84.4
click at [568, 5] on div at bounding box center [571, 10] width 21 height 21
click at [571, 12] on icon at bounding box center [571, 10] width 7 height 7
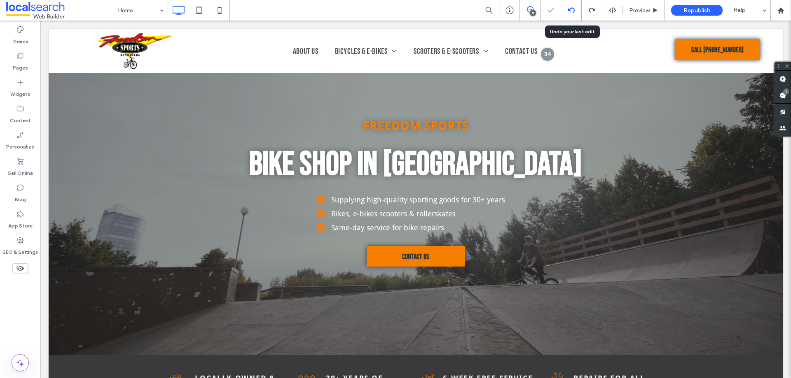
scroll to position [0, 0]
click at [571, 11] on icon at bounding box center [571, 10] width 7 height 7
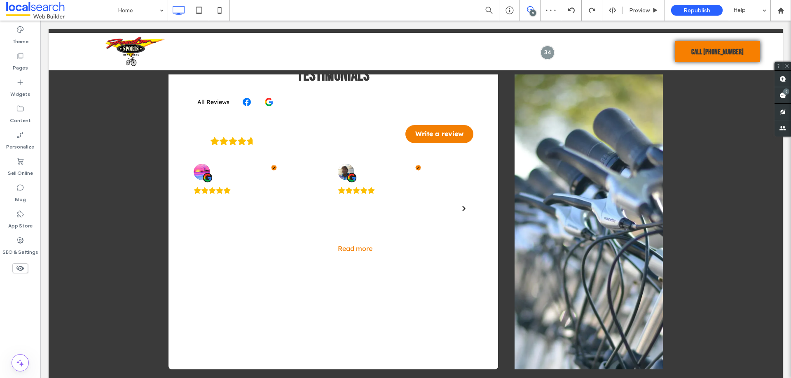
scroll to position [1317, 0]
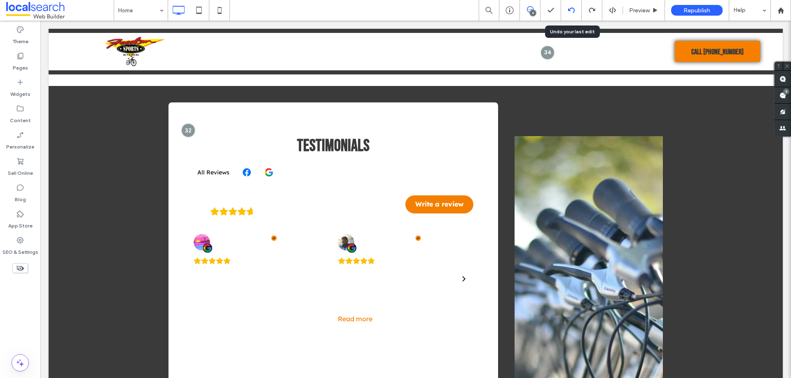
click at [568, 10] on use at bounding box center [570, 9] width 7 height 5
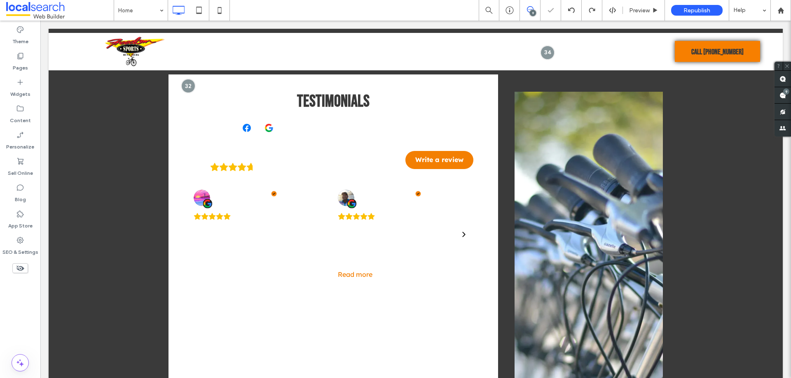
scroll to position [1276, 0]
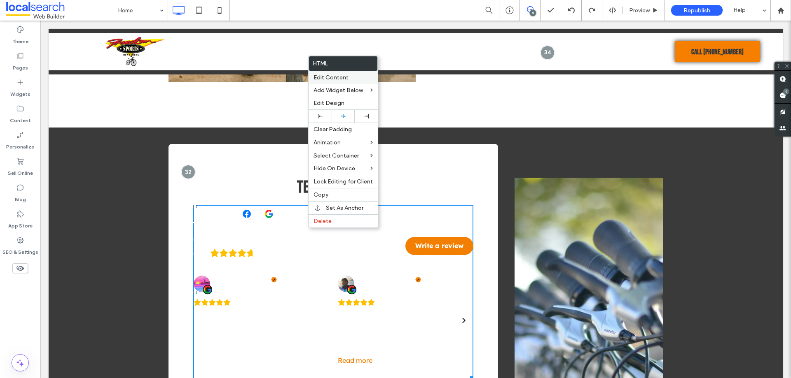
click at [326, 79] on span "Edit Content" at bounding box center [330, 77] width 35 height 7
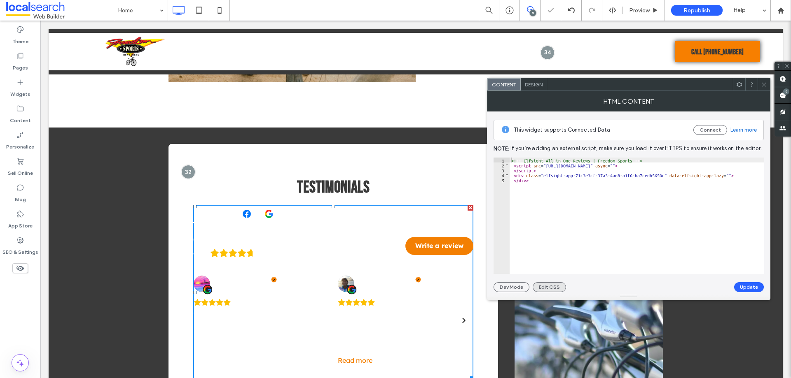
click at [544, 285] on button "Edit CSS" at bounding box center [548, 287] width 33 height 10
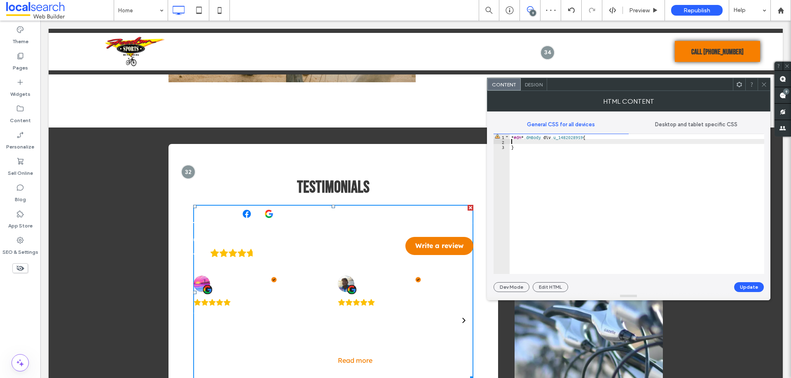
click at [527, 142] on div "* #dm * .dmBody div .u_1482028959 { }" at bounding box center [636, 209] width 254 height 150
drag, startPoint x: 584, startPoint y: 137, endPoint x: 509, endPoint y: 133, distance: 75.4
click at [509, 133] on div "General CSS for all devices Desktop and tablet specific CSS ** 1 2 3 * #dm * .d…" at bounding box center [628, 195] width 270 height 159
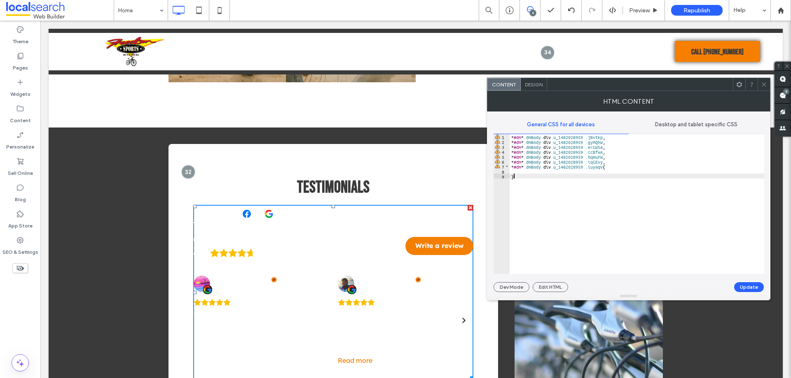
click at [523, 174] on div "* #dm * .dmBody div .u_1482028959 .jBvtkp , * #dm * .dmBody div .u_1482028959 .…" at bounding box center [636, 209] width 254 height 150
click at [523, 172] on div "* #dm * .dmBody div .u_1482028959 .jBvtkp , * #dm * .dmBody div .u_1482028959 .…" at bounding box center [636, 209] width 254 height 150
click at [528, 171] on div "* #dm * .dmBody div .u_1482028959 .jBvtkp , * #dm * .dmBody div .u_1482028959 .…" at bounding box center [636, 209] width 254 height 150
paste textarea
type textarea "**"
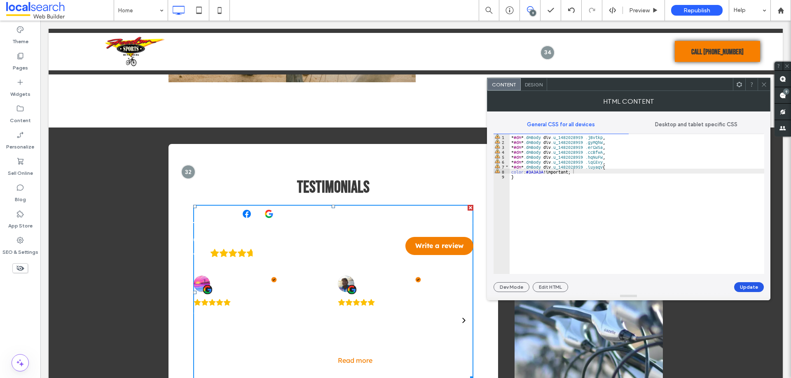
click at [753, 284] on button "Update" at bounding box center [749, 287] width 30 height 10
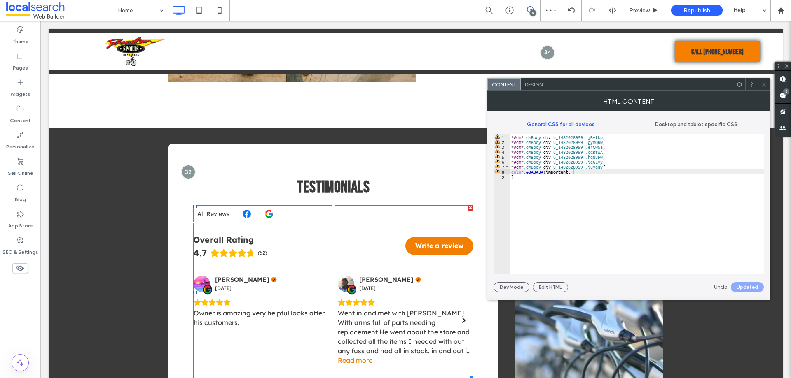
drag, startPoint x: 763, startPoint y: 84, endPoint x: 768, endPoint y: 85, distance: 5.1
click at [764, 84] on icon at bounding box center [764, 85] width 6 height 6
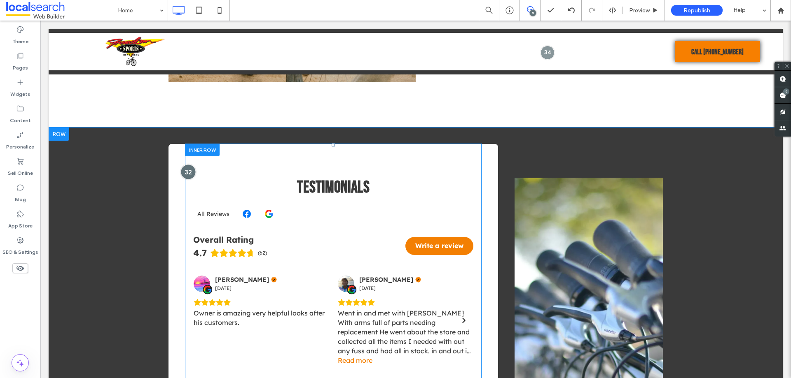
click at [184, 175] on div at bounding box center [187, 171] width 15 height 15
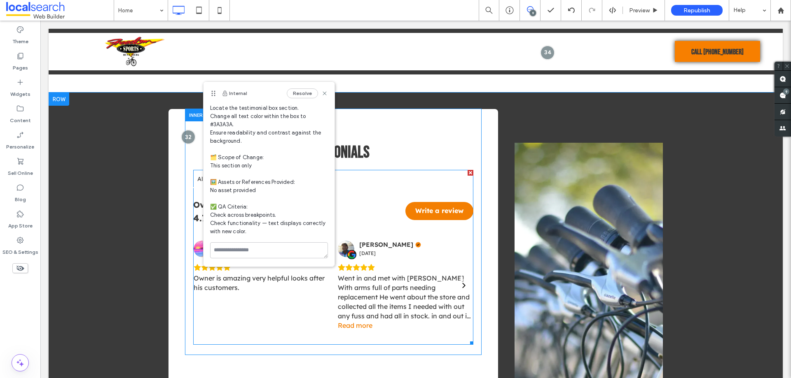
scroll to position [1358, 0]
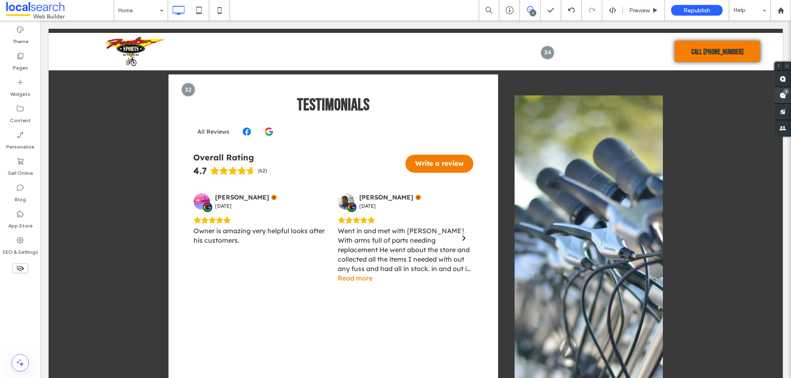
click at [781, 93] on use at bounding box center [782, 95] width 7 height 7
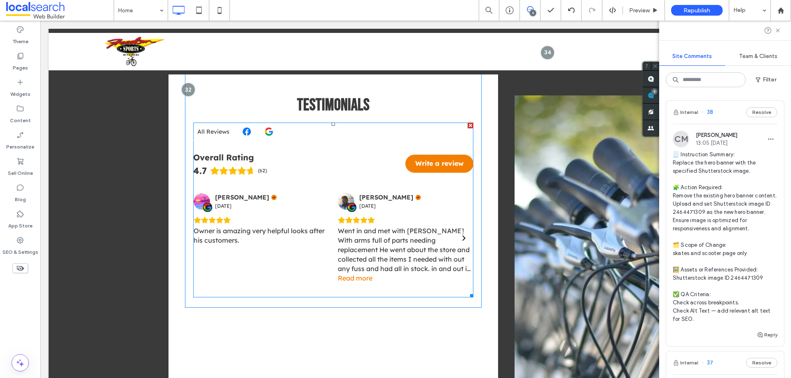
click at [462, 243] on span at bounding box center [333, 210] width 280 height 175
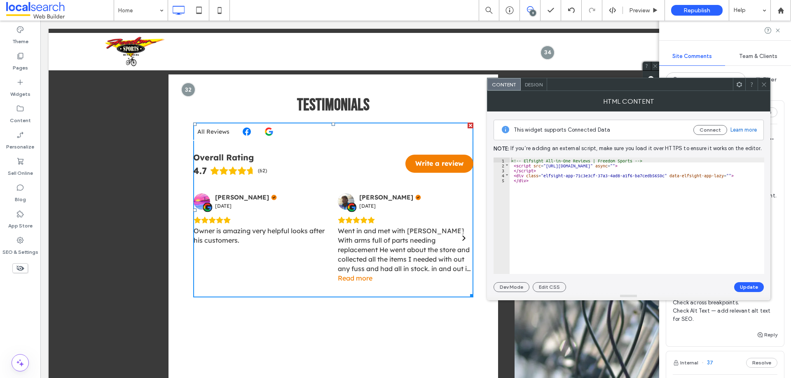
click at [763, 86] on icon at bounding box center [764, 85] width 6 height 6
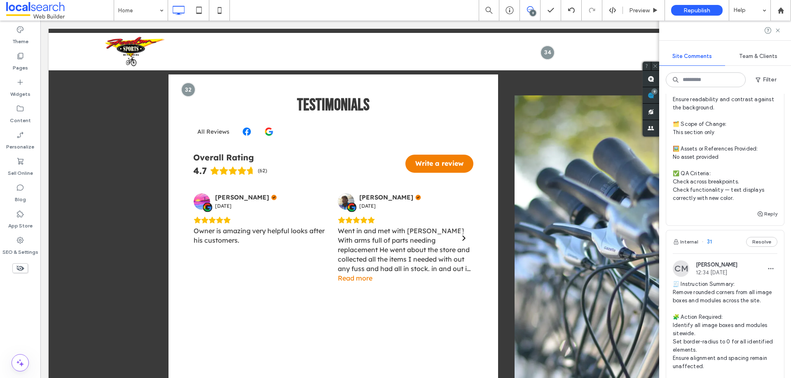
scroll to position [1688, 0]
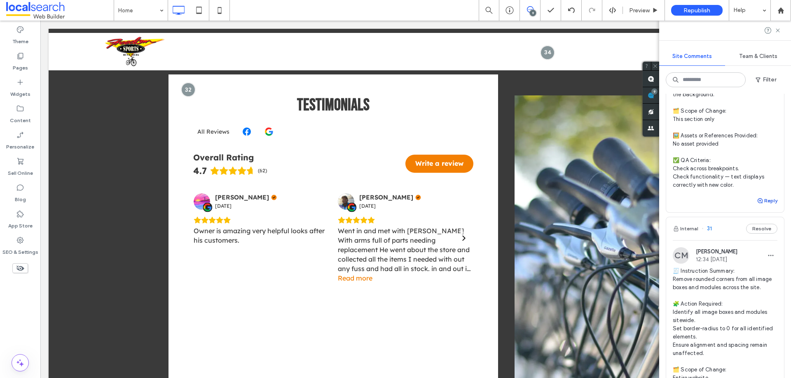
click at [760, 206] on button "Reply" at bounding box center [766, 201] width 21 height 10
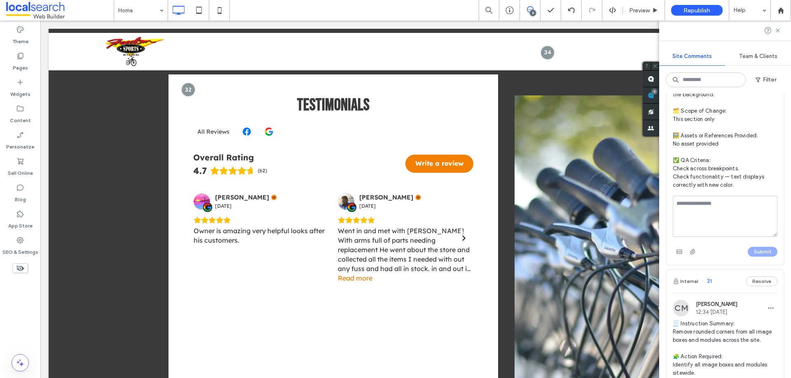
click at [696, 237] on textarea at bounding box center [724, 216] width 105 height 41
type textarea "**********"
click at [756, 257] on button "Submit" at bounding box center [762, 252] width 30 height 10
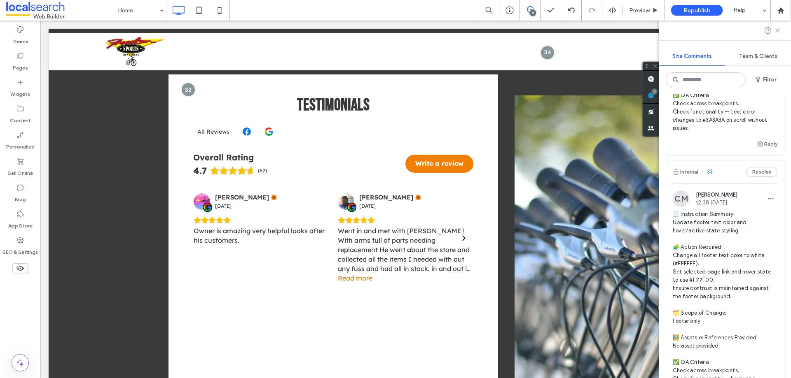
scroll to position [1277, 0]
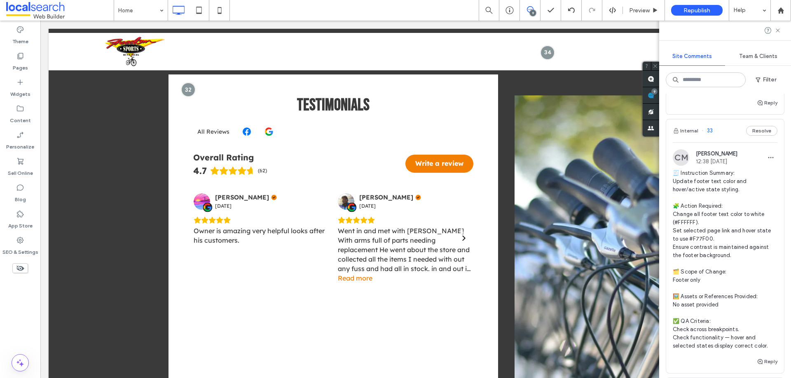
click at [704, 215] on span "🧾 Instruction Summary: Update footer text color and hover/active state styling.…" at bounding box center [724, 259] width 105 height 181
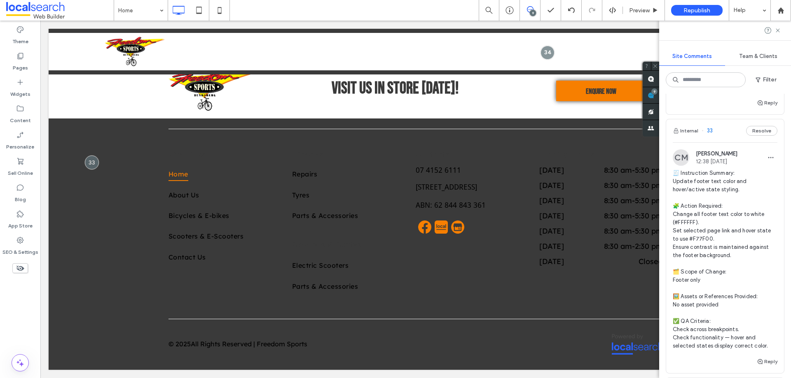
scroll to position [0, 0]
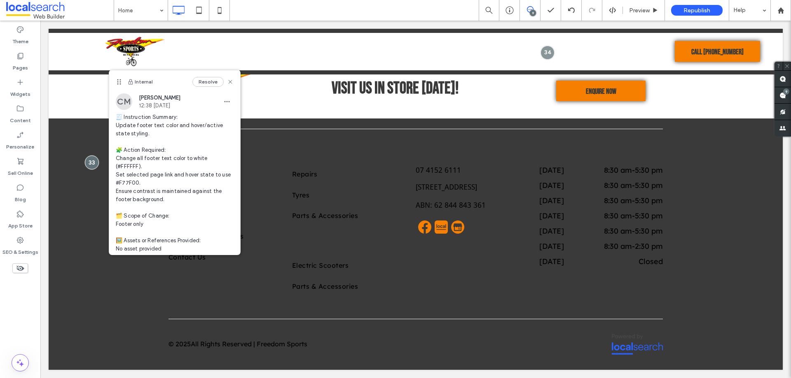
click at [14, 297] on div "Theme Pages Widgets Content Personalize Sell Online Blog App Store SEO & Settin…" at bounding box center [20, 200] width 40 height 358
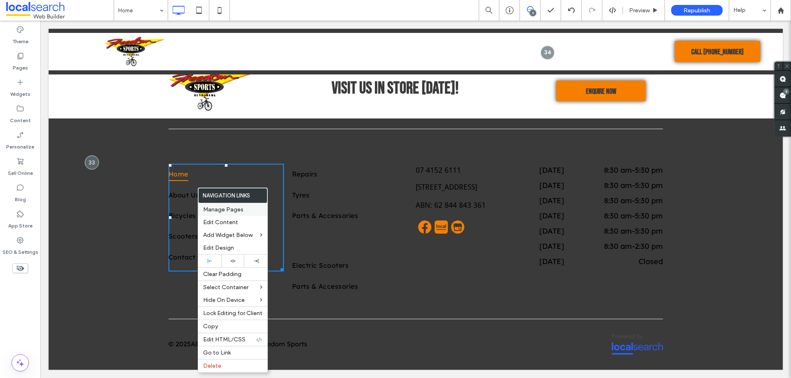
click at [222, 210] on span "Manage Pages" at bounding box center [223, 209] width 40 height 7
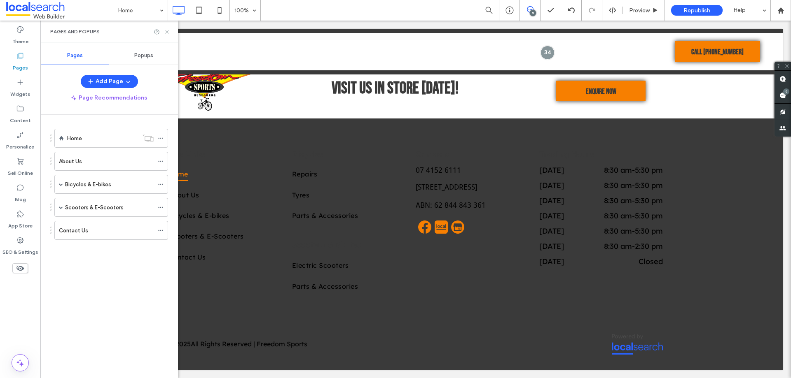
click at [168, 34] on icon at bounding box center [167, 32] width 6 height 6
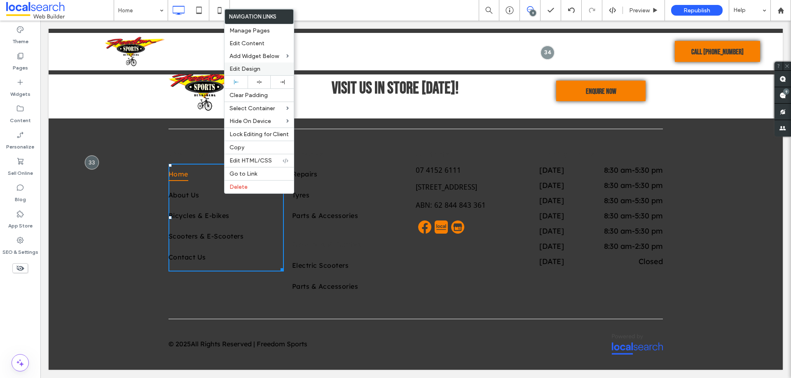
click at [249, 68] on span "Edit Design" at bounding box center [244, 68] width 31 height 7
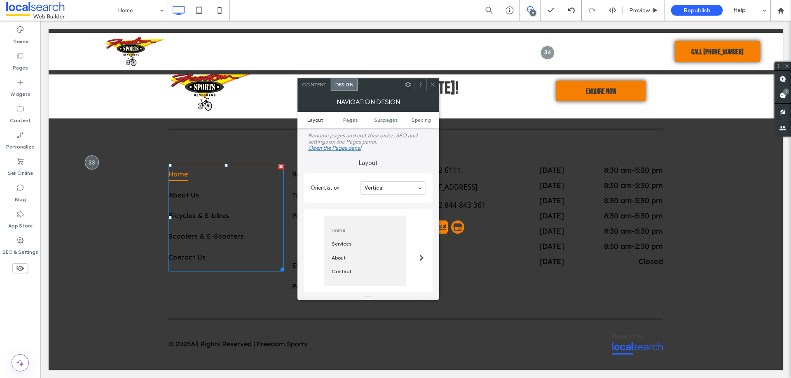
click at [317, 119] on span "Layout" at bounding box center [315, 120] width 16 height 6
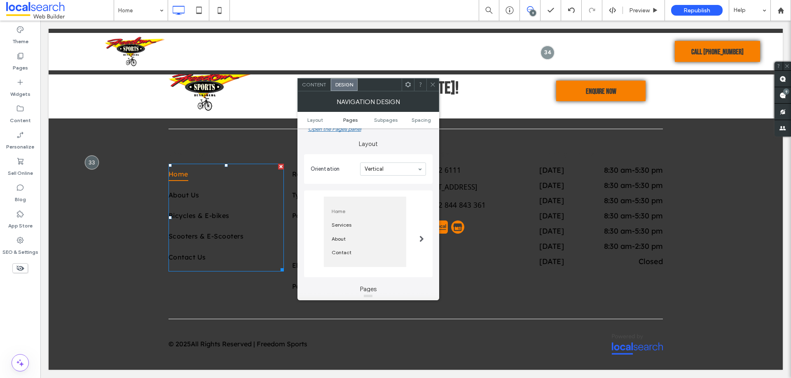
drag, startPoint x: 348, startPoint y: 121, endPoint x: 362, endPoint y: 122, distance: 14.5
click at [348, 121] on span "Pages" at bounding box center [350, 120] width 14 height 6
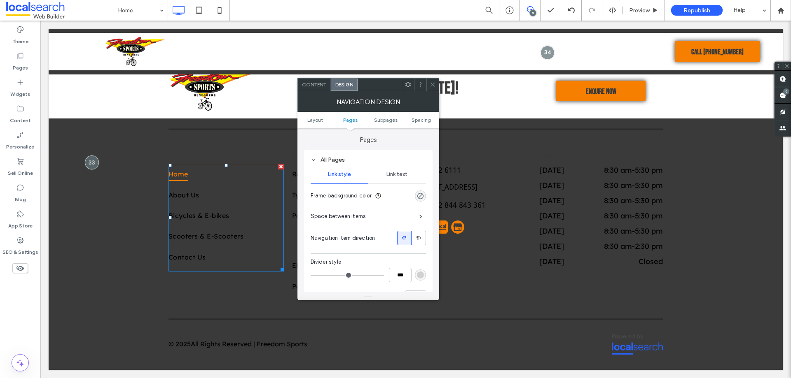
scroll to position [168, 0]
click at [392, 173] on span "Link text" at bounding box center [396, 174] width 21 height 7
click at [420, 259] on div "rgb(0, 0, 0)" at bounding box center [420, 258] width 7 height 7
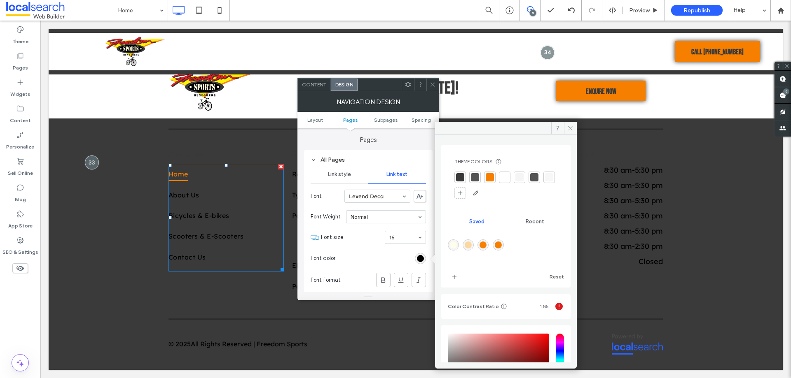
click at [506, 178] on div at bounding box center [504, 177] width 8 height 8
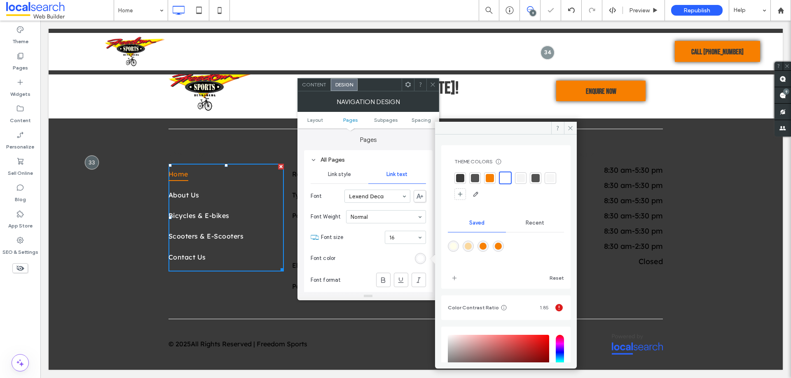
click at [434, 89] on span at bounding box center [432, 85] width 6 height 12
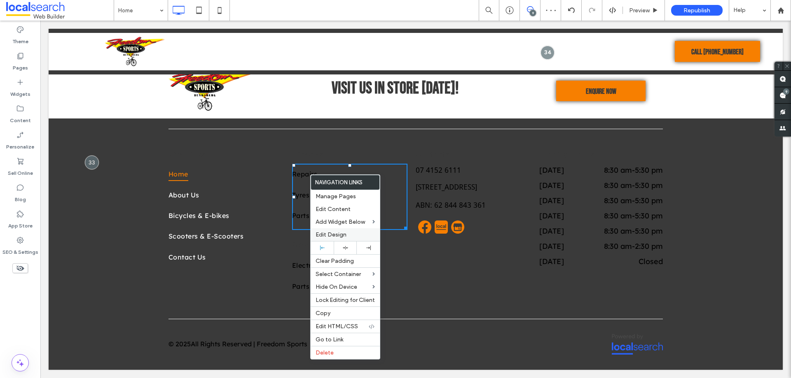
click at [335, 236] on span "Edit Design" at bounding box center [330, 234] width 31 height 7
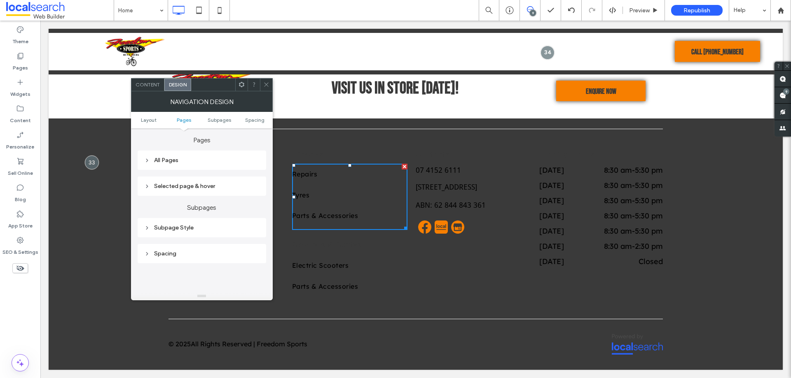
scroll to position [165, 0]
click at [173, 166] on div "All Pages" at bounding box center [201, 163] width 115 height 7
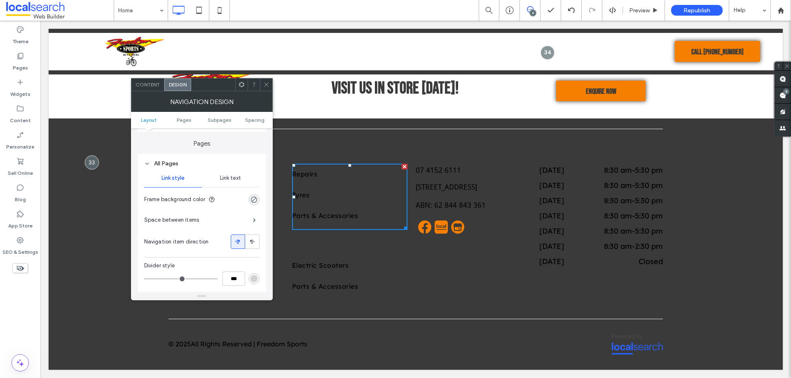
click at [231, 180] on span "Link text" at bounding box center [230, 178] width 21 height 7
click at [256, 265] on div "rgb(0, 0, 0)" at bounding box center [253, 262] width 7 height 7
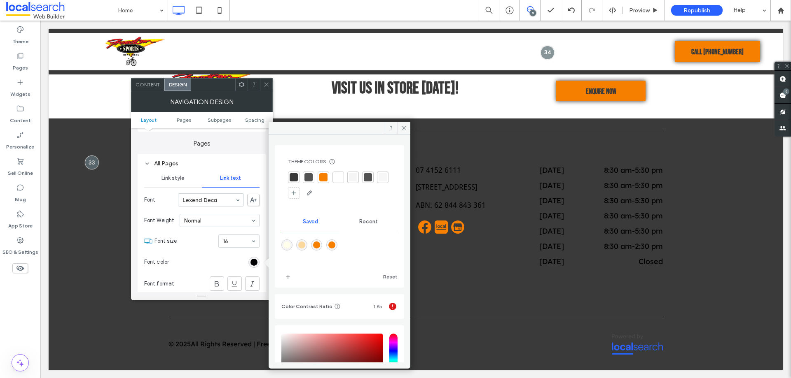
click at [338, 178] on div at bounding box center [338, 177] width 8 height 8
drag, startPoint x: 259, startPoint y: 87, endPoint x: 265, endPoint y: 98, distance: 12.9
click at [259, 86] on div at bounding box center [253, 85] width 12 height 12
click at [266, 90] on span at bounding box center [266, 85] width 6 height 12
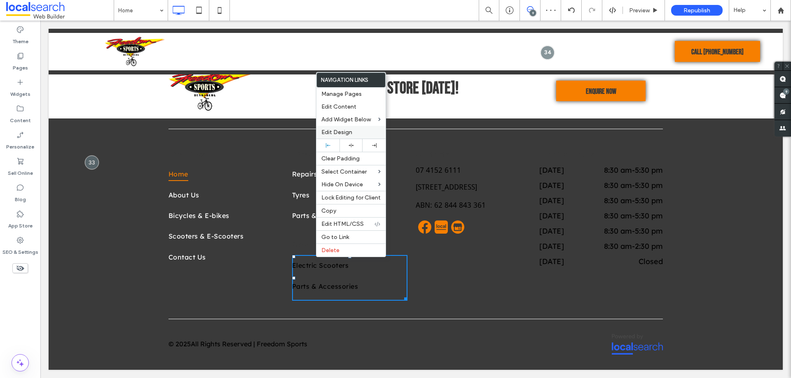
drag, startPoint x: 346, startPoint y: 129, endPoint x: 350, endPoint y: 133, distance: 5.9
click at [346, 131] on span "Edit Design" at bounding box center [336, 132] width 31 height 7
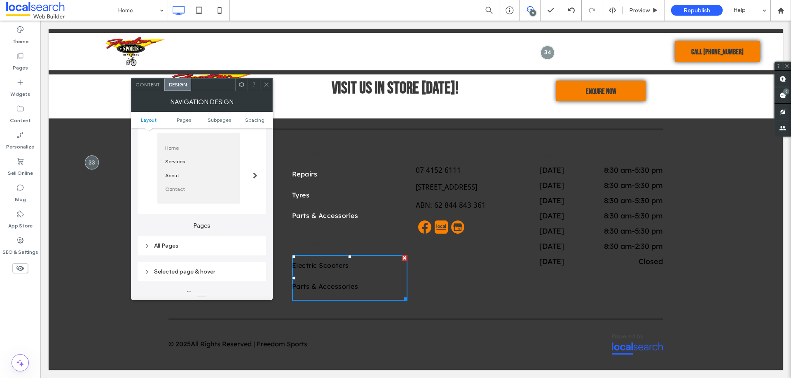
scroll to position [124, 0]
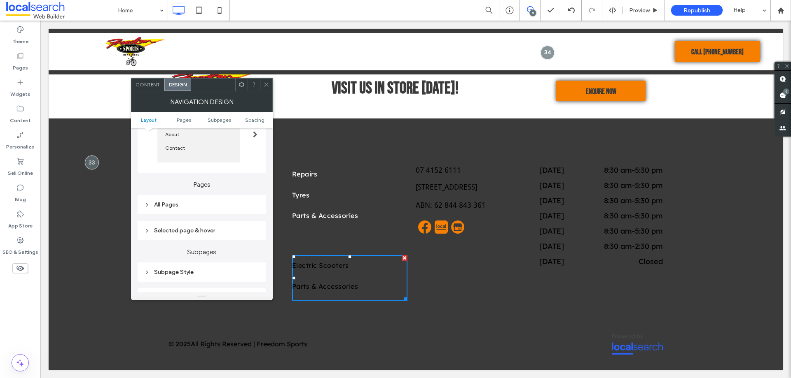
click at [163, 212] on div "All Pages" at bounding box center [202, 204] width 128 height 19
drag, startPoint x: 178, startPoint y: 232, endPoint x: 172, endPoint y: 205, distance: 27.4
click at [172, 205] on div "Pages All Pages Selected page & hover" at bounding box center [202, 207] width 128 height 68
click at [172, 205] on div "All Pages" at bounding box center [201, 204] width 115 height 7
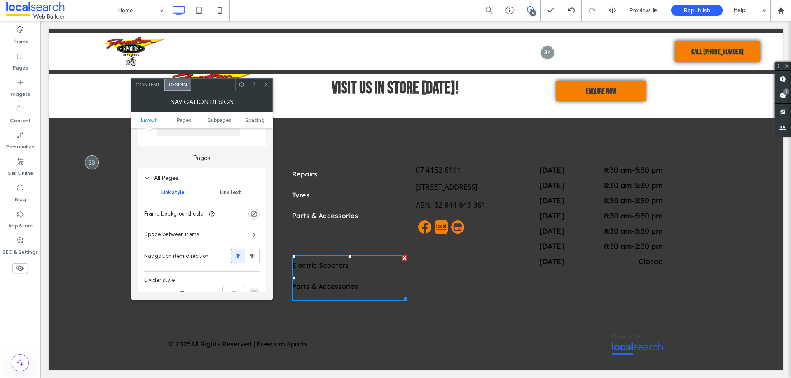
scroll to position [165, 0]
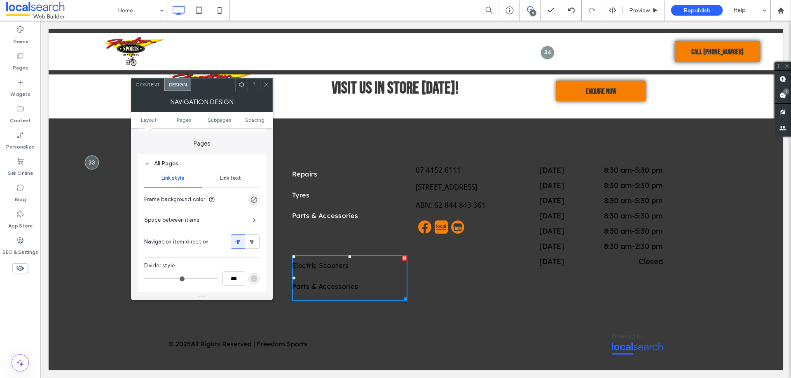
click at [238, 175] on div "Link text" at bounding box center [231, 178] width 58 height 18
click at [254, 261] on div "rgb(0, 0, 0)" at bounding box center [253, 262] width 7 height 7
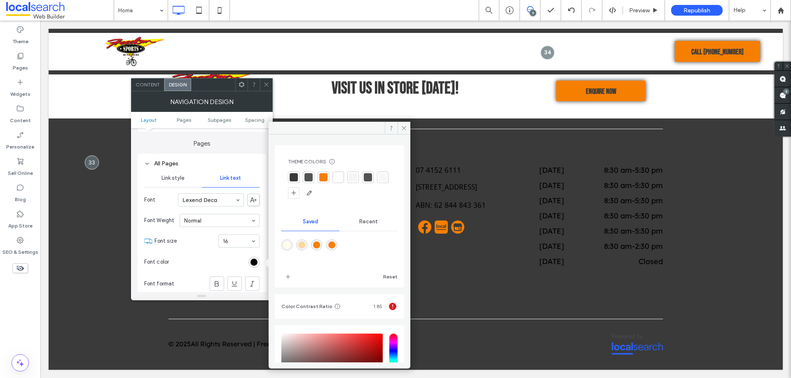
click at [337, 177] on div at bounding box center [338, 177] width 8 height 8
click at [265, 85] on icon at bounding box center [266, 85] width 6 height 6
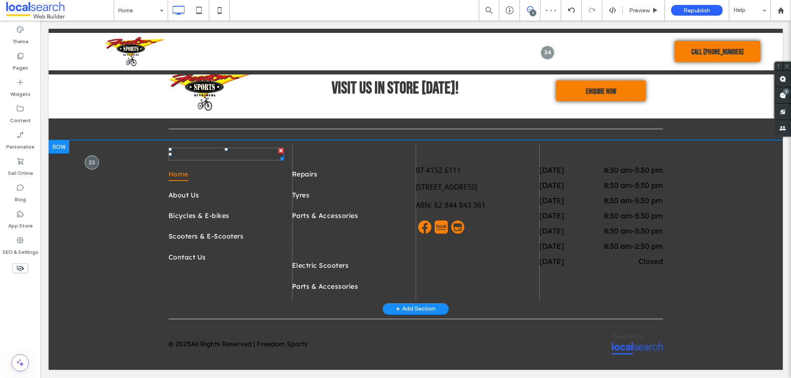
click at [181, 154] on span "Site Links" at bounding box center [186, 153] width 37 height 9
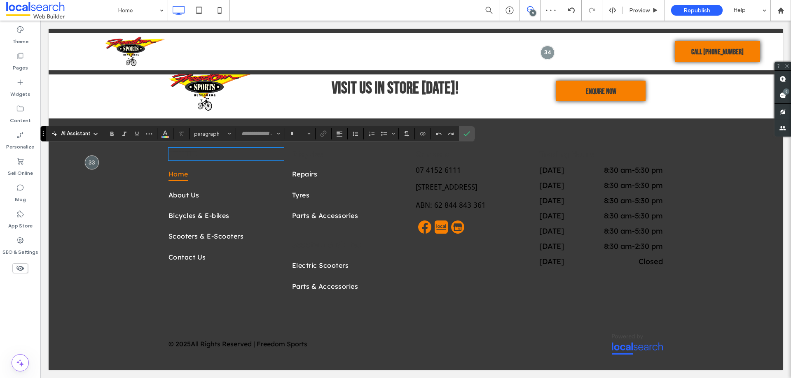
type input "**********"
type input "**"
click at [167, 134] on icon "Color" at bounding box center [165, 133] width 7 height 7
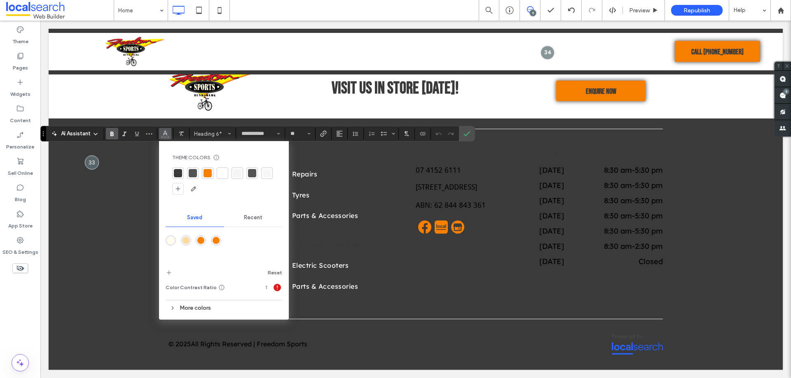
drag, startPoint x: 221, startPoint y: 174, endPoint x: 276, endPoint y: 177, distance: 55.7
click at [221, 174] on div at bounding box center [222, 173] width 8 height 8
click at [222, 172] on div at bounding box center [222, 173] width 8 height 8
drag, startPoint x: 466, startPoint y: 134, endPoint x: 361, endPoint y: 132, distance: 104.6
click at [466, 134] on icon "Confirm" at bounding box center [466, 134] width 7 height 7
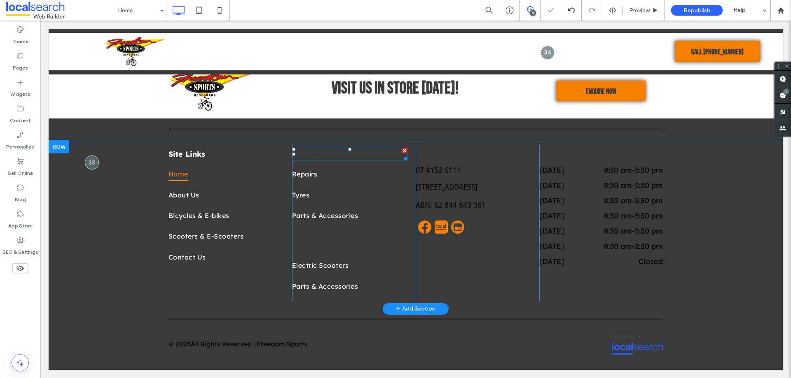
click at [308, 156] on span "Bicycles" at bounding box center [307, 153] width 31 height 9
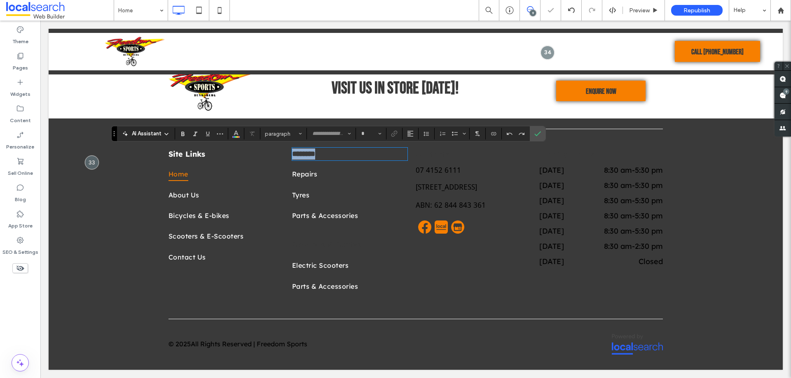
type input "**********"
type input "**"
click at [237, 131] on icon "Color" at bounding box center [236, 133] width 7 height 7
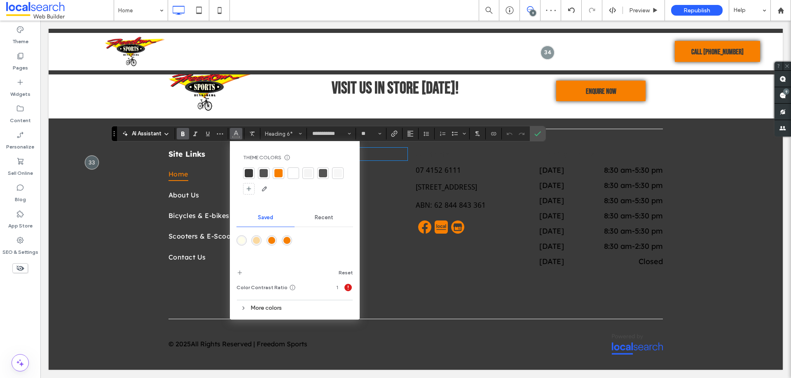
drag, startPoint x: 292, startPoint y: 175, endPoint x: 301, endPoint y: 156, distance: 20.6
click at [301, 156] on div "Theme Colors Save time with Theme Colors Create a color palette to instantly ad…" at bounding box center [294, 157] width 103 height 7
click at [295, 172] on div at bounding box center [293, 173] width 8 height 8
click at [291, 171] on div at bounding box center [293, 173] width 8 height 8
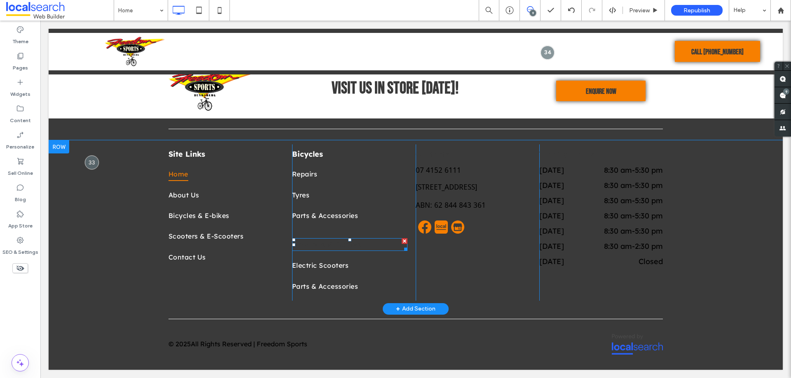
click at [311, 244] on span "Scooters & Skates" at bounding box center [326, 244] width 69 height 9
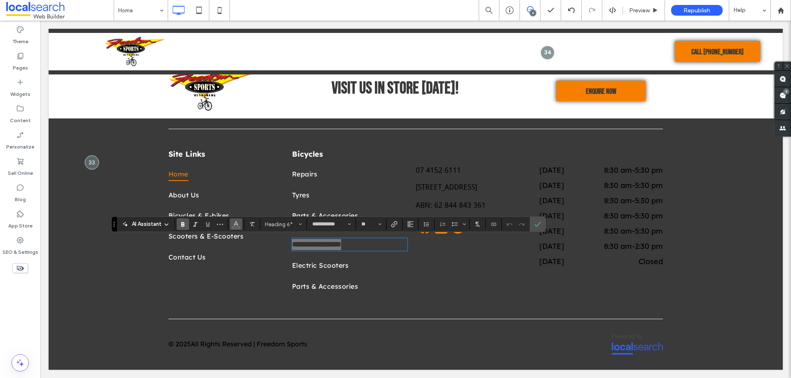
click at [235, 224] on use "Color" at bounding box center [235, 224] width 5 height 5
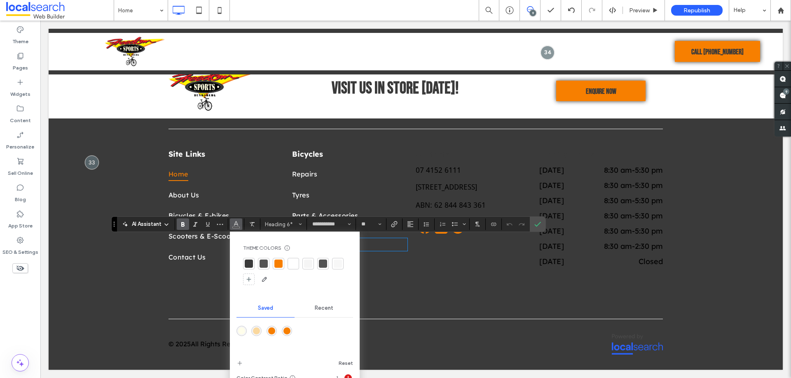
click at [293, 264] on div at bounding box center [293, 264] width 8 height 8
click at [292, 265] on div at bounding box center [293, 264] width 8 height 8
click at [537, 224] on icon "Confirm" at bounding box center [537, 224] width 7 height 7
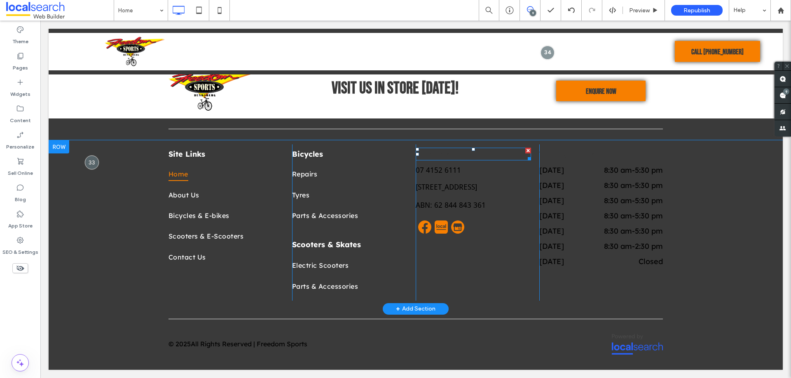
click at [434, 155] on span "Contacts" at bounding box center [431, 153] width 33 height 9
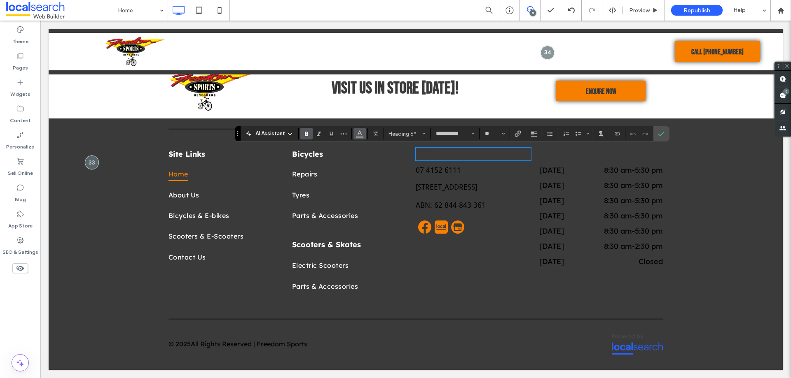
click at [361, 134] on use "Color" at bounding box center [359, 133] width 5 height 5
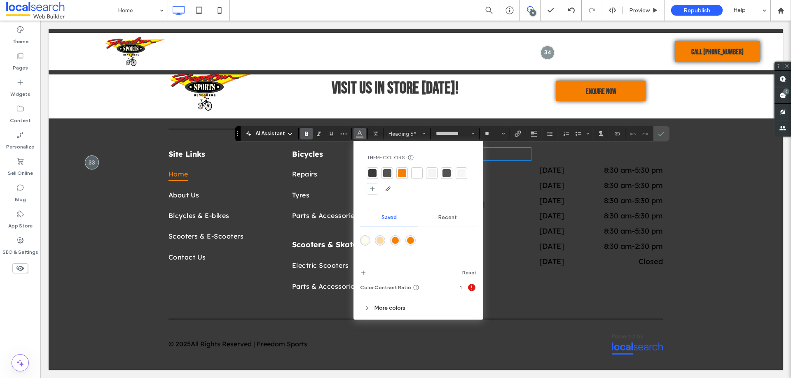
click at [416, 171] on div at bounding box center [417, 173] width 8 height 8
click at [663, 134] on icon "Confirm" at bounding box center [661, 134] width 7 height 7
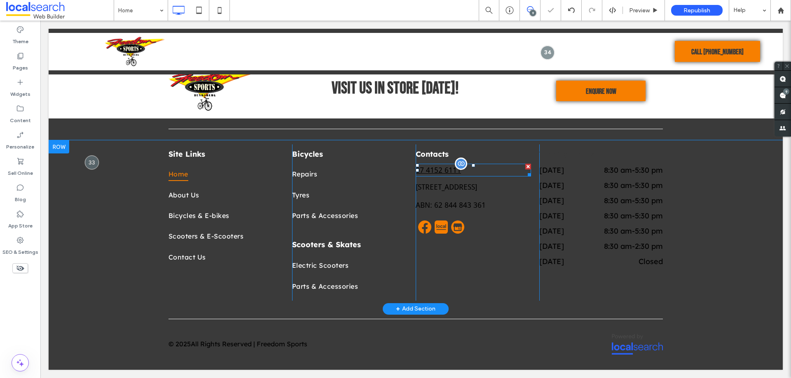
click at [432, 172] on span "07 4152 6111" at bounding box center [437, 170] width 45 height 9
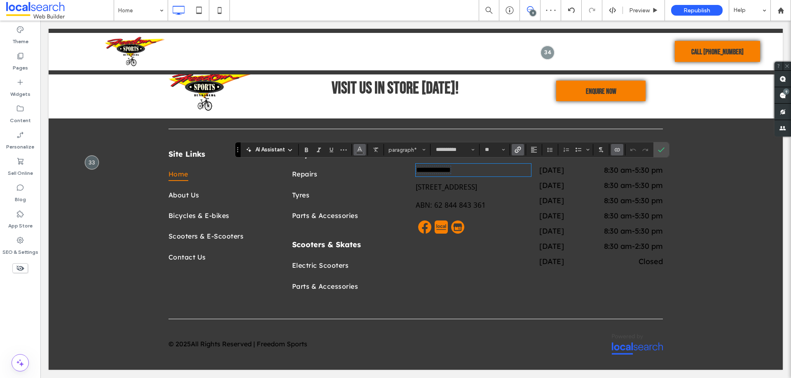
click at [357, 149] on icon "Color" at bounding box center [359, 149] width 7 height 7
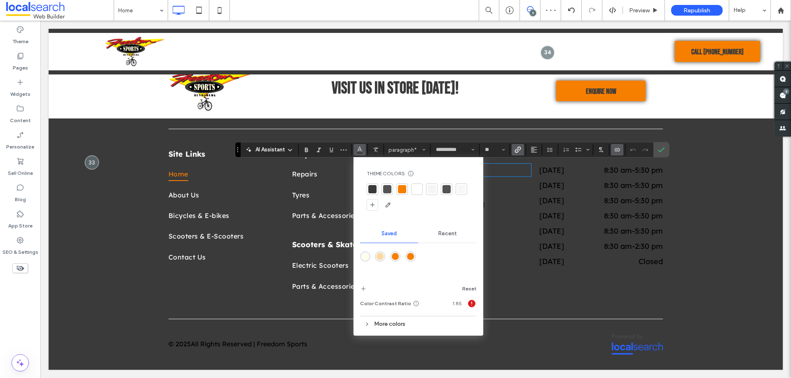
click at [415, 187] on div at bounding box center [417, 189] width 8 height 8
click at [415, 190] on div at bounding box center [417, 189] width 8 height 8
click at [658, 150] on use "Confirm" at bounding box center [661, 149] width 7 height 5
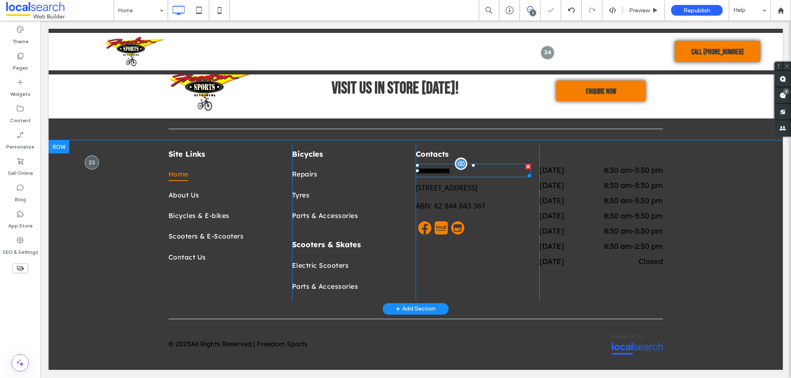
click at [427, 171] on span "**********" at bounding box center [432, 170] width 35 height 7
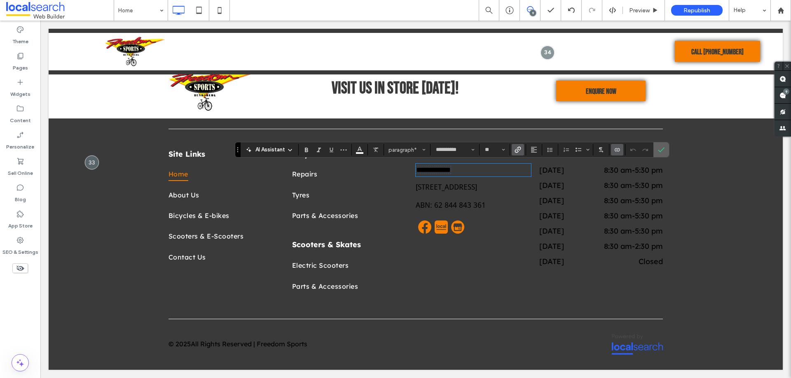
drag, startPoint x: 616, startPoint y: 128, endPoint x: 656, endPoint y: 149, distance: 45.3
click at [656, 149] on label "Confirm" at bounding box center [661, 149] width 12 height 15
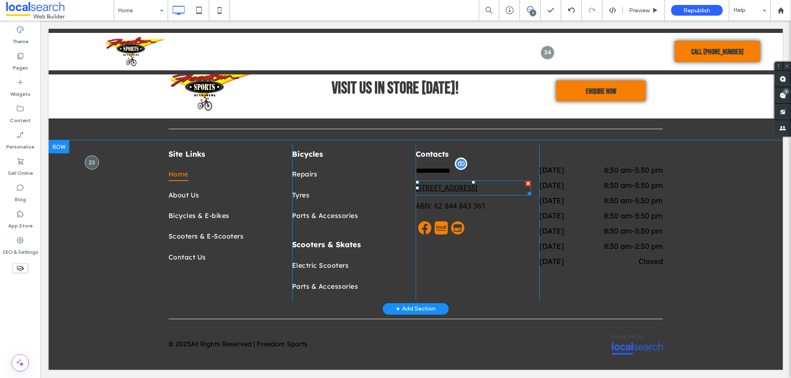
click at [429, 187] on link "[STREET_ADDRESS]" at bounding box center [445, 188] width 61 height 9
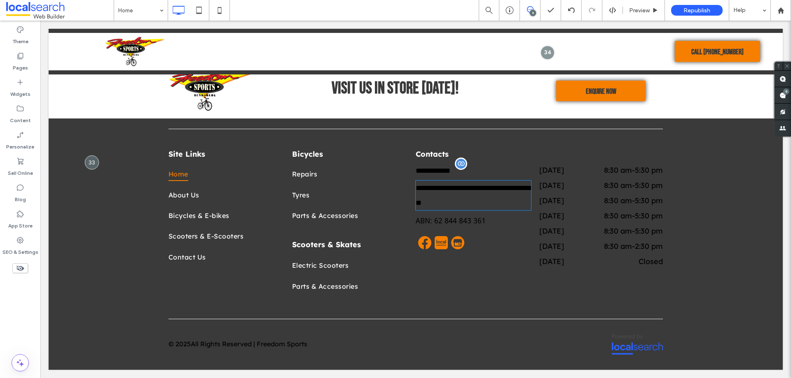
type input "**********"
type input "**"
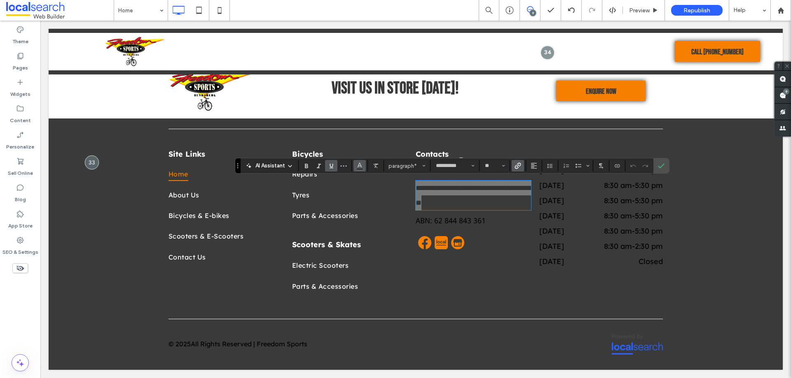
click at [364, 166] on button "Color" at bounding box center [359, 166] width 12 height 12
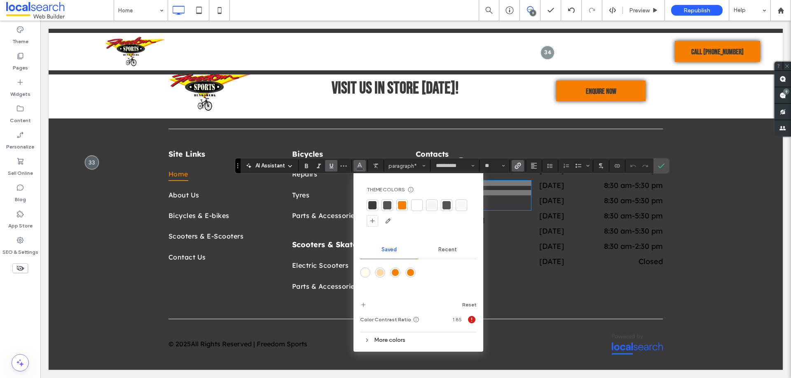
click at [422, 202] on div at bounding box center [417, 206] width 12 height 12
click at [418, 204] on div at bounding box center [417, 205] width 8 height 8
click at [660, 165] on icon "Confirm" at bounding box center [661, 166] width 7 height 7
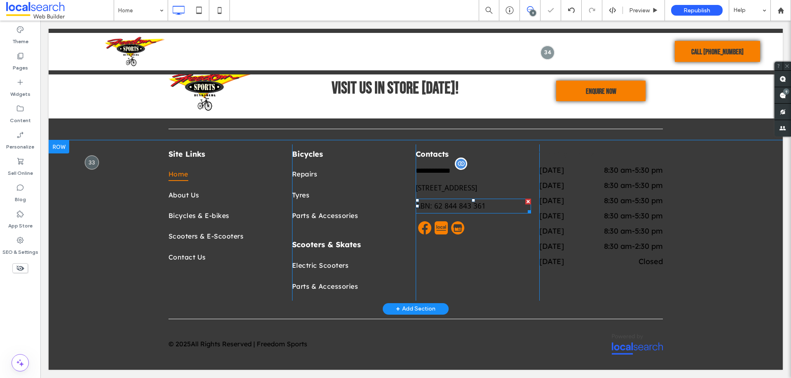
click at [439, 210] on span "ABN: 62 844 843 361" at bounding box center [450, 206] width 70 height 9
type input "**********"
type input "**"
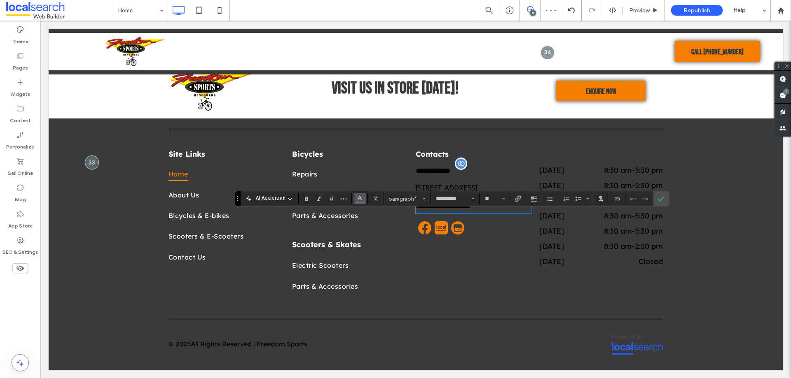
click at [359, 197] on use "Color" at bounding box center [359, 198] width 5 height 5
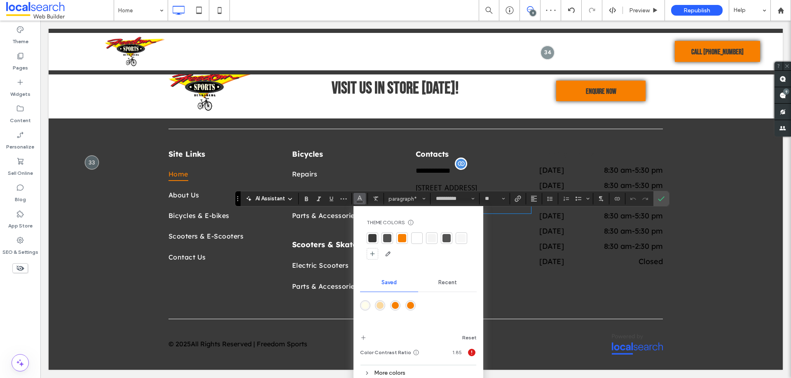
click at [414, 240] on div at bounding box center [417, 238] width 8 height 8
click at [661, 201] on icon "Confirm" at bounding box center [661, 199] width 7 height 7
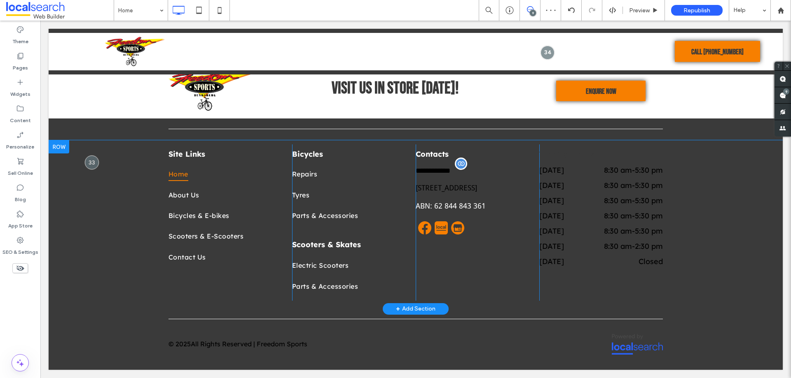
click at [474, 259] on div "**********" at bounding box center [477, 223] width 124 height 156
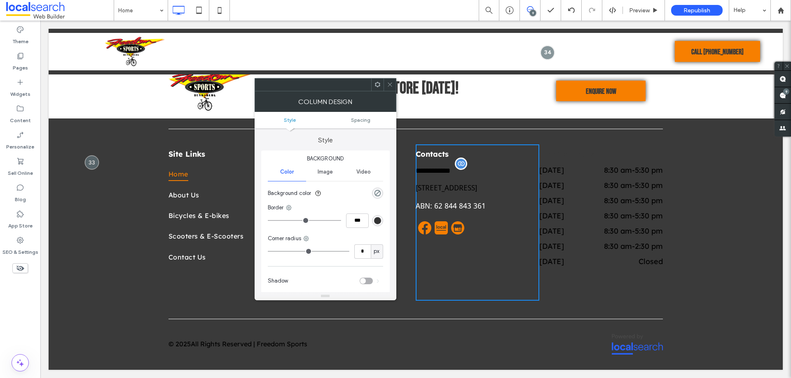
click at [388, 84] on use at bounding box center [389, 85] width 4 height 4
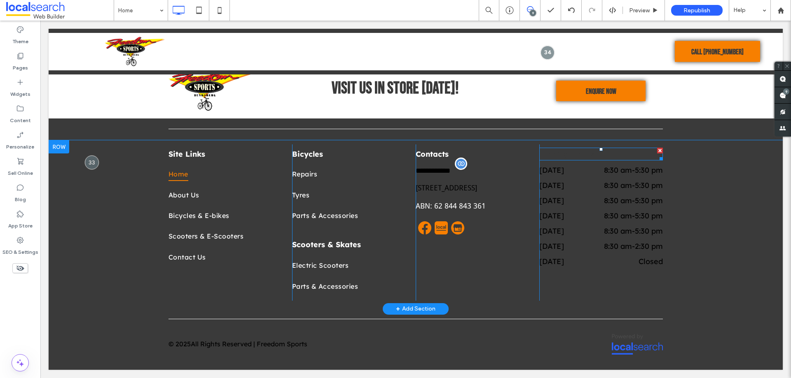
click at [557, 155] on span "Trading Hours" at bounding box center [566, 153] width 55 height 9
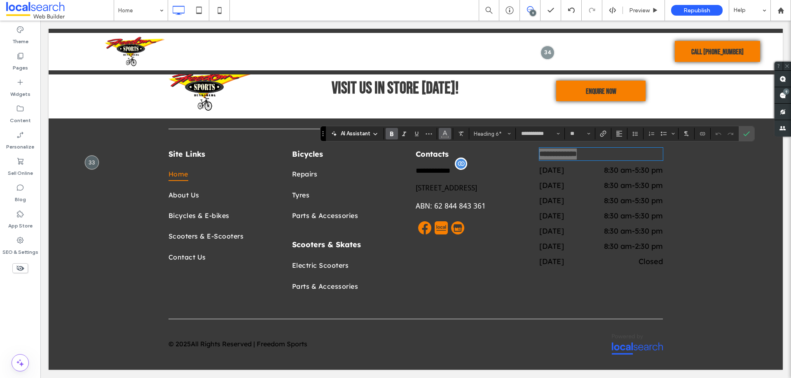
click at [443, 133] on use "Color" at bounding box center [444, 133] width 5 height 5
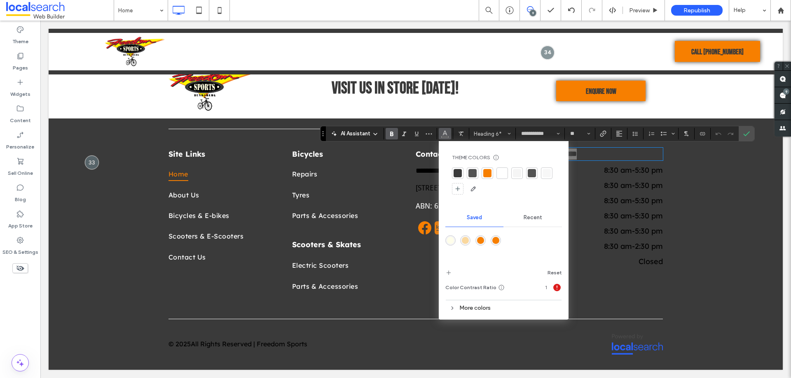
click at [501, 171] on div at bounding box center [502, 173] width 8 height 8
click at [500, 173] on div at bounding box center [502, 173] width 8 height 8
click at [748, 132] on icon "Confirm" at bounding box center [746, 134] width 7 height 7
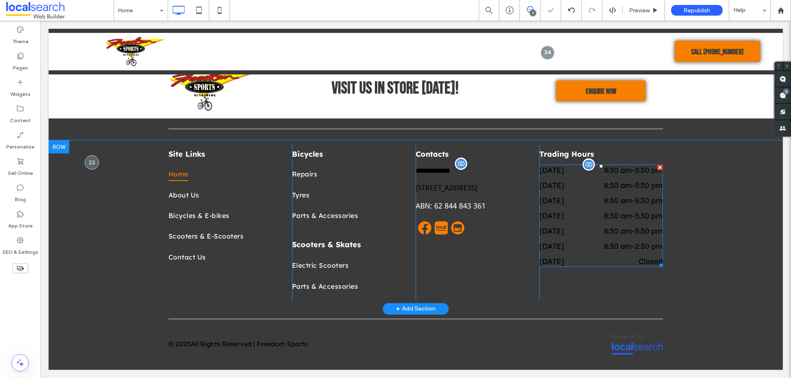
click at [604, 175] on time "8:30 am" at bounding box center [618, 170] width 28 height 9
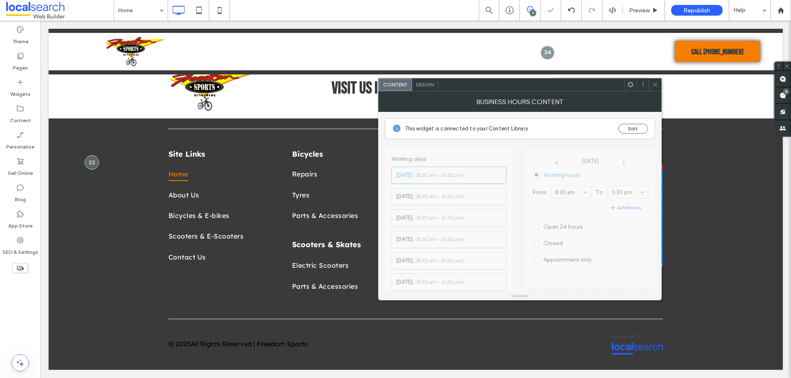
click at [421, 85] on span "Design" at bounding box center [425, 85] width 18 height 6
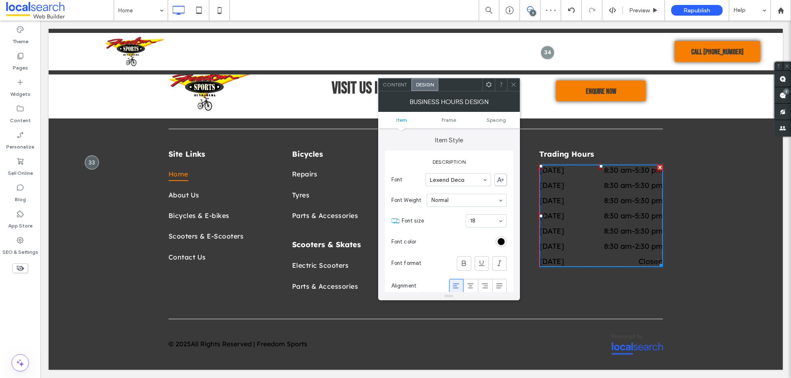
scroll to position [41, 0]
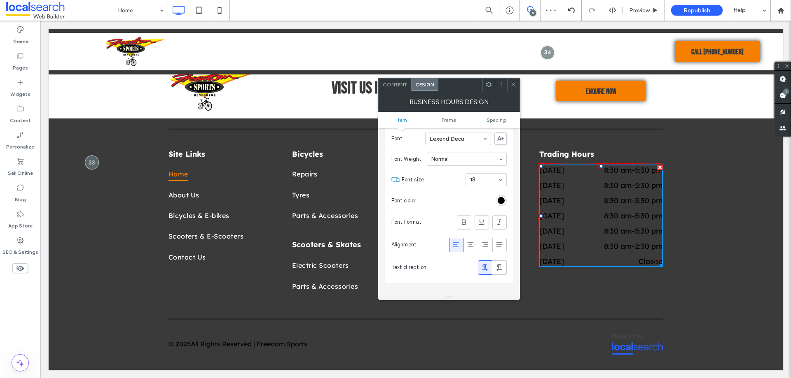
click at [507, 198] on div "Description Font Lexend Deca Font Weight Normal Font size 18 Font color Font fo…" at bounding box center [449, 197] width 128 height 174
click at [502, 199] on div "rgb(0, 0, 0)" at bounding box center [500, 200] width 7 height 7
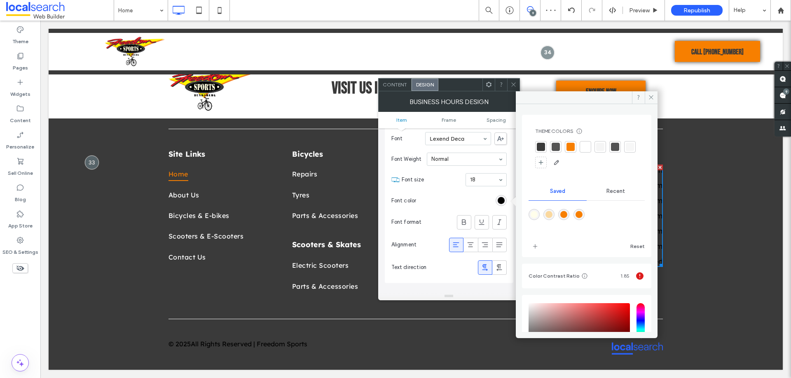
click at [588, 144] on div at bounding box center [585, 147] width 8 height 8
click at [585, 146] on div at bounding box center [585, 147] width 9 height 9
click at [510, 83] on icon at bounding box center [513, 85] width 6 height 6
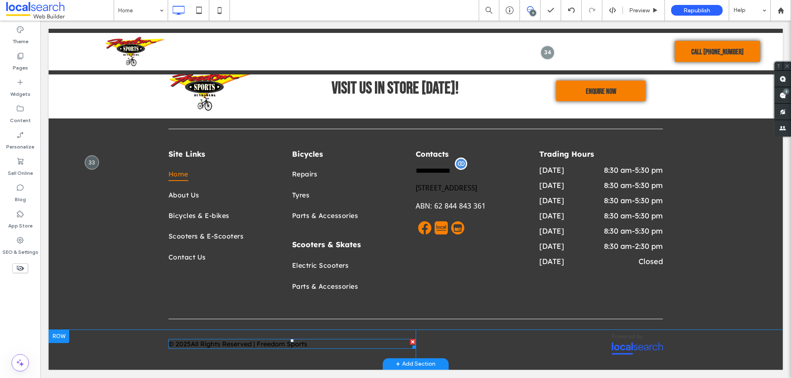
click at [252, 347] on span at bounding box center [291, 344] width 247 height 10
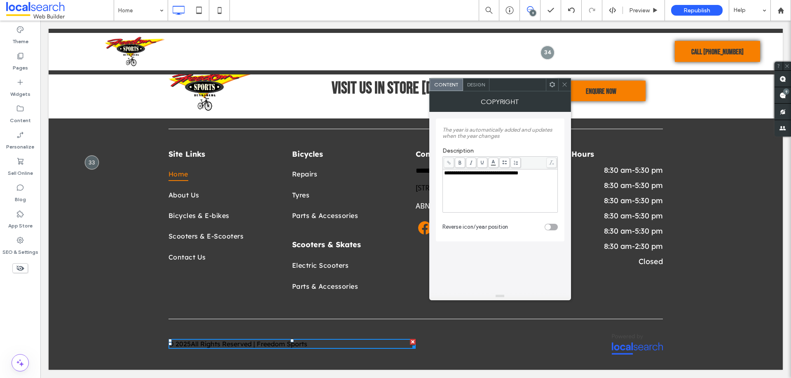
click at [480, 87] on span "Design" at bounding box center [476, 85] width 18 height 6
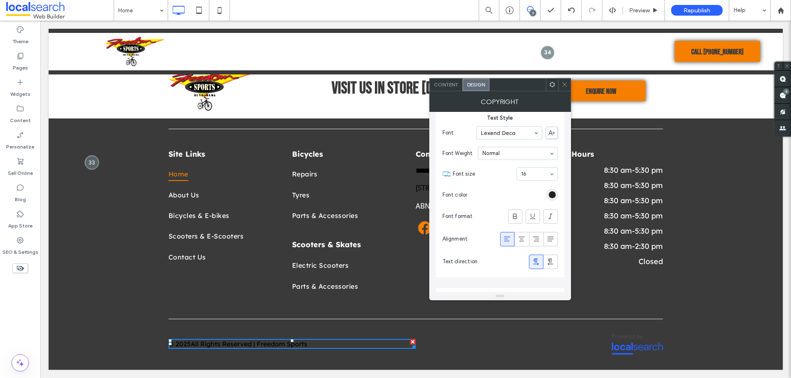
scroll to position [30, 0]
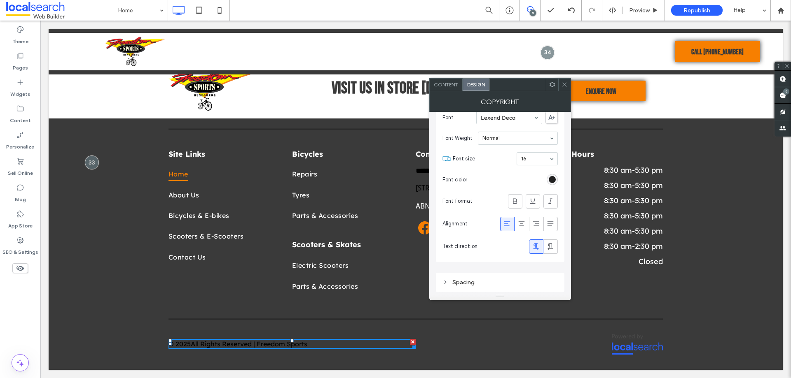
click at [551, 179] on div "rgb(0, 0, 0)" at bounding box center [551, 179] width 7 height 7
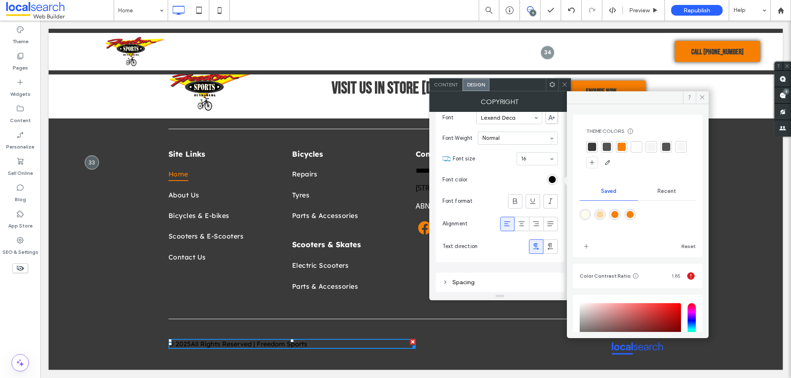
click at [637, 145] on div at bounding box center [636, 147] width 8 height 8
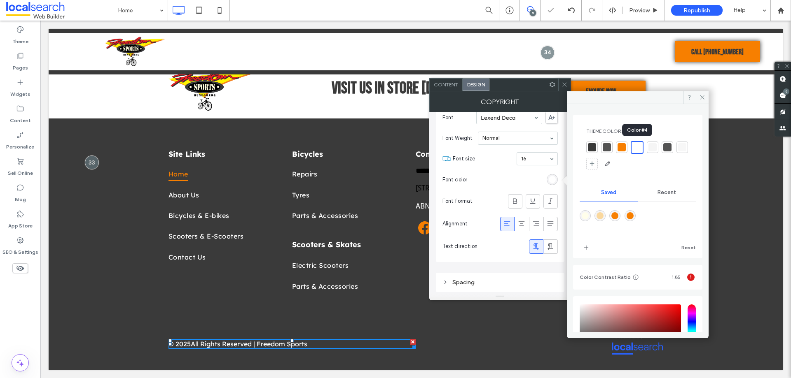
click at [637, 147] on div at bounding box center [636, 147] width 9 height 9
click at [563, 84] on use at bounding box center [564, 85] width 4 height 4
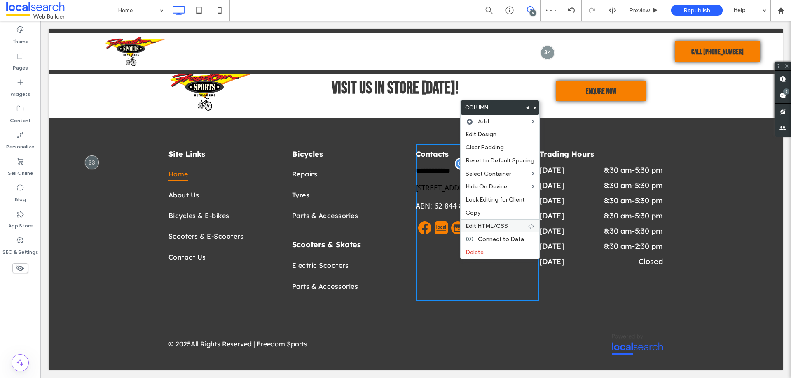
click at [481, 227] on span "Edit HTML/CSS" at bounding box center [486, 226] width 42 height 7
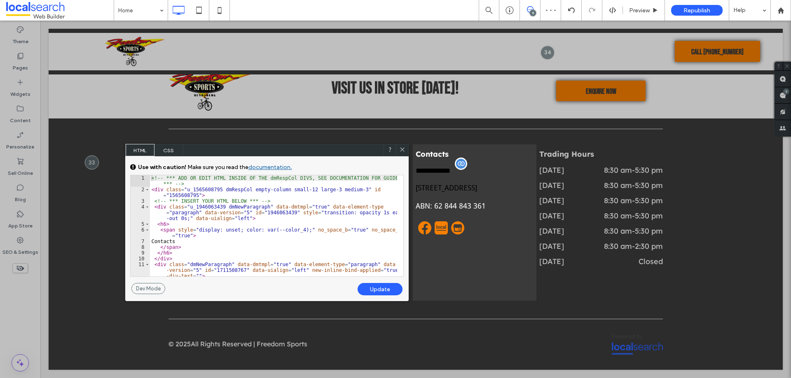
click at [158, 147] on span "CSS" at bounding box center [168, 150] width 29 height 12
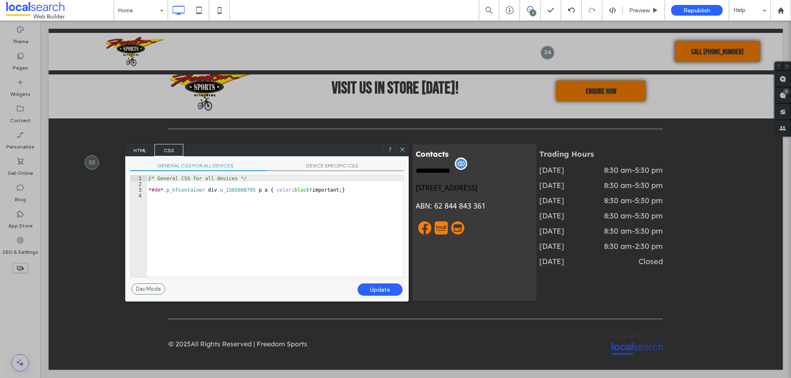
click at [293, 191] on div "/* General CSS for all devices */ * #dm * .p_hfcontainer div .u_1565608795 p a …" at bounding box center [275, 232] width 256 height 113
type textarea "**"
click at [383, 291] on div "Update" at bounding box center [379, 290] width 45 height 12
click at [400, 151] on icon at bounding box center [402, 150] width 6 height 6
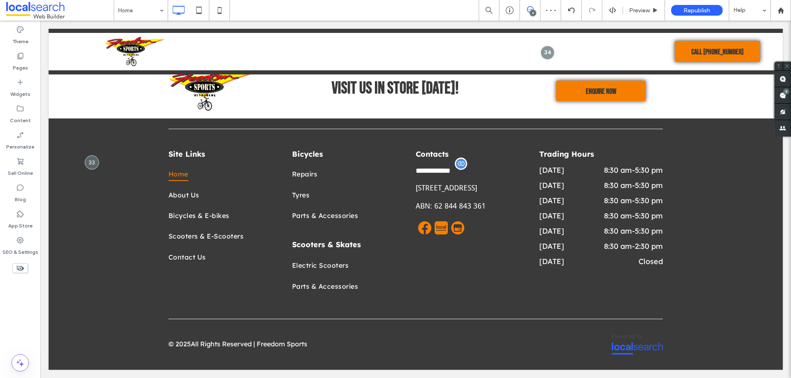
click at [29, 316] on div "Theme Pages Widgets Content Personalize Sell Online Blog App Store SEO & Settin…" at bounding box center [20, 200] width 40 height 358
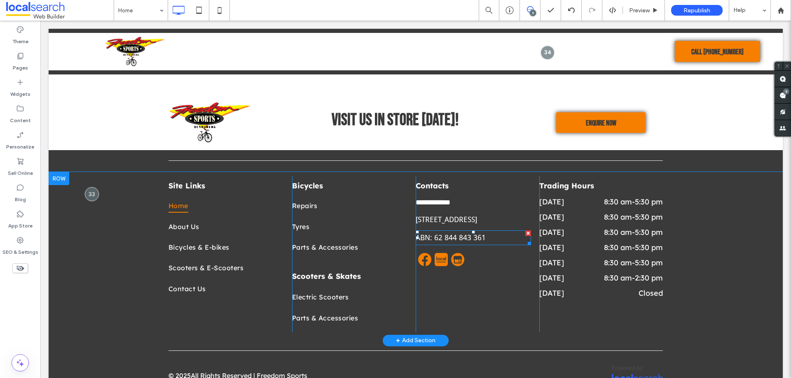
scroll to position [1802, 0]
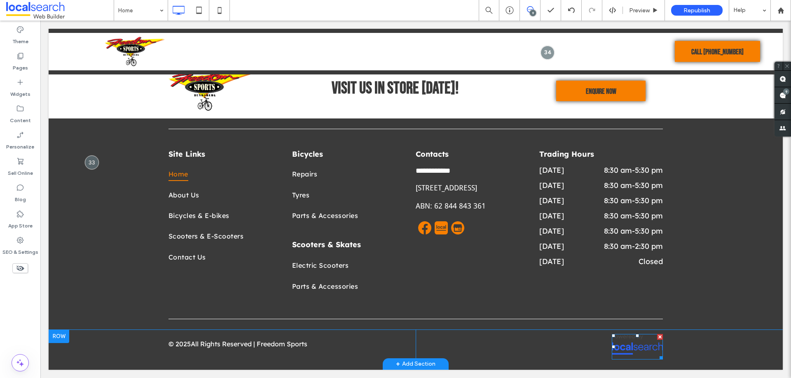
click at [632, 351] on span at bounding box center [636, 347] width 51 height 26
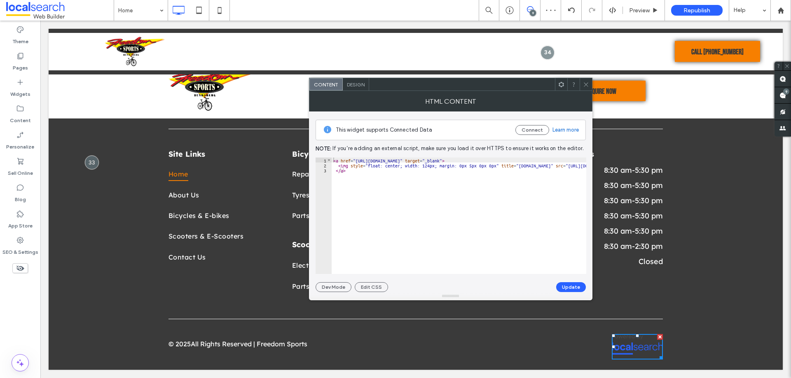
click at [355, 84] on span "Design" at bounding box center [356, 85] width 18 height 6
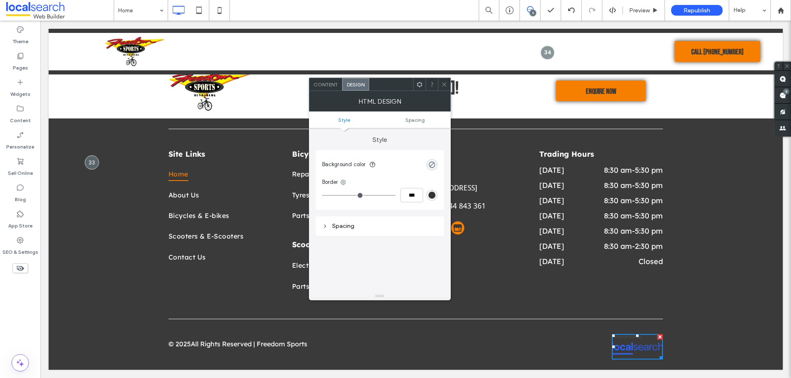
click at [331, 79] on div "Content" at bounding box center [325, 84] width 33 height 12
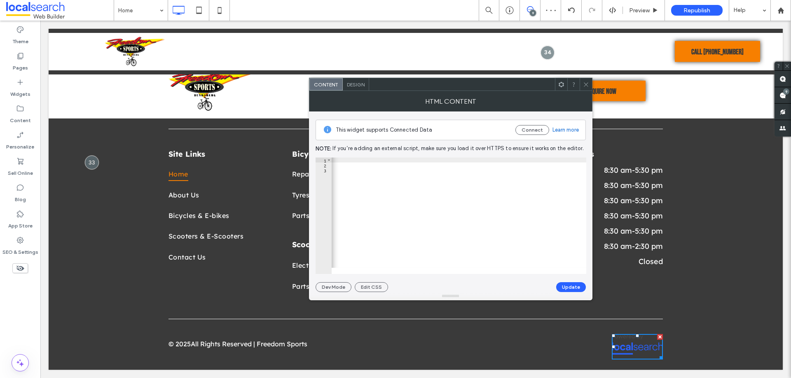
scroll to position [0, 712]
click at [460, 164] on div "< a href = "[URL][DOMAIN_NAME]" target = "_blank" > < img style = "float: cente…" at bounding box center [102, 218] width 967 height 120
type textarea "**"
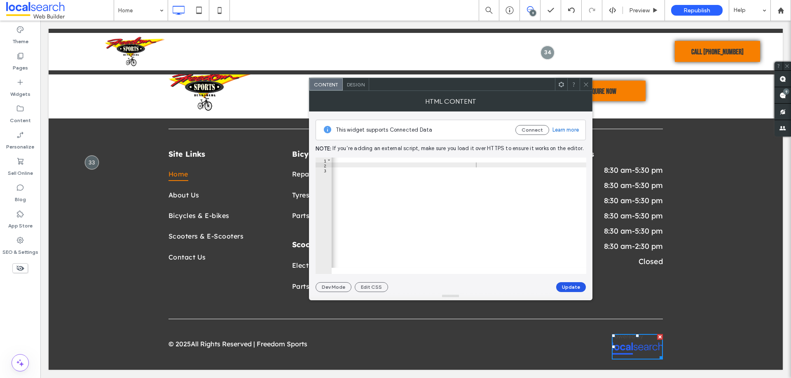
click at [567, 288] on button "Update" at bounding box center [571, 287] width 30 height 10
click at [471, 164] on div "< a href = "[URL][DOMAIN_NAME]" target = "_blank" > < img style = "float: cente…" at bounding box center [112, 218] width 967 height 120
click at [471, 163] on div "< a href = "[URL][DOMAIN_NAME]" target = "_blank" > < img style = "float: cente…" at bounding box center [112, 218] width 967 height 120
click at [467, 166] on div "< a href = "[URL][DOMAIN_NAME]" target = "_blank" > < img style = "float: cente…" at bounding box center [462, 218] width 967 height 120
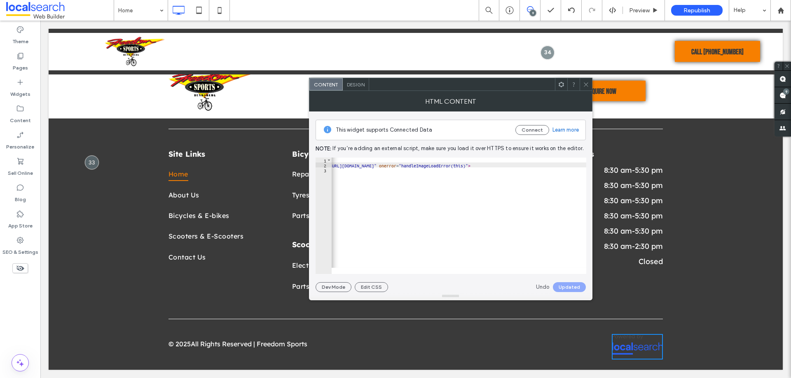
click at [467, 166] on div "< a href = "[URL][DOMAIN_NAME]" target = "_blank" > < img style = "float: cente…" at bounding box center [462, 218] width 967 height 120
click at [567, 285] on button "Update" at bounding box center [571, 287] width 30 height 10
click at [586, 86] on icon at bounding box center [586, 85] width 6 height 6
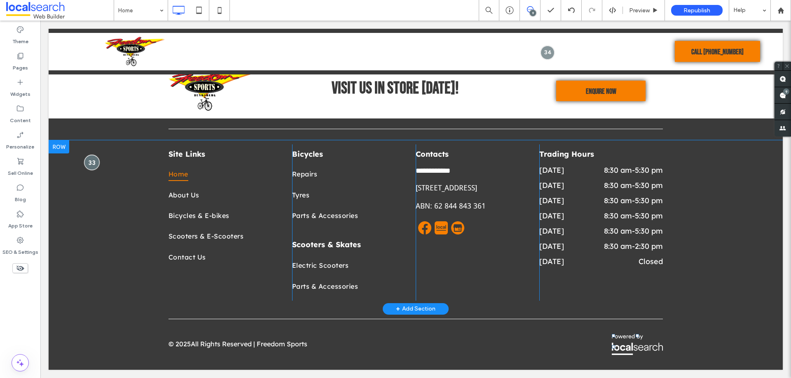
click at [93, 161] on div at bounding box center [91, 162] width 15 height 15
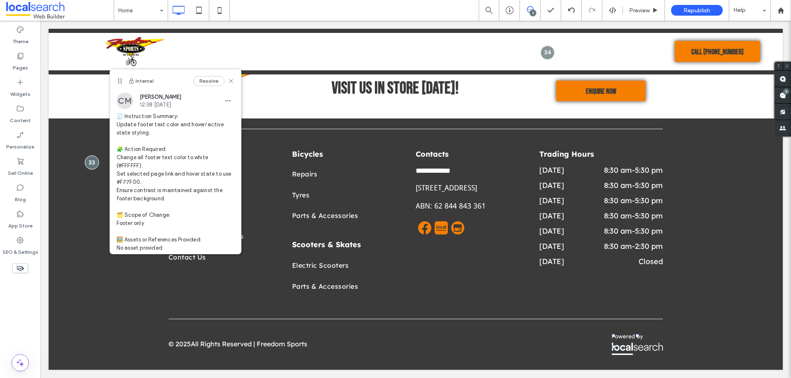
scroll to position [70, 0]
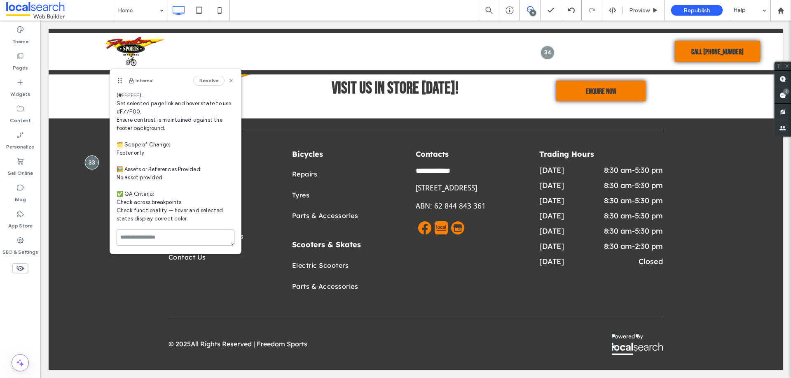
click at [162, 241] on textarea at bounding box center [176, 238] width 118 height 16
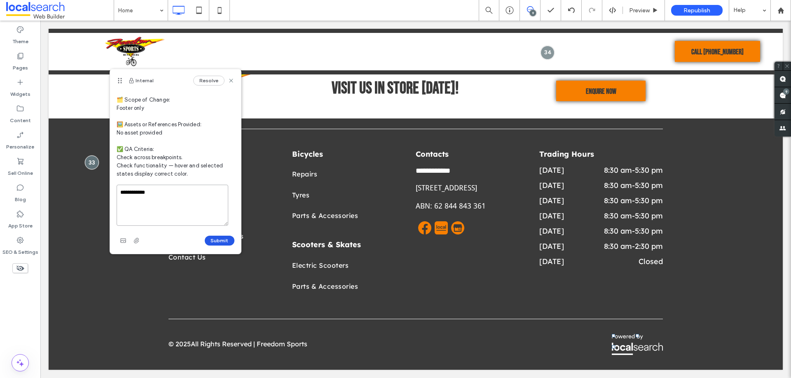
type textarea "**********"
click at [212, 239] on button "Submit" at bounding box center [220, 241] width 30 height 10
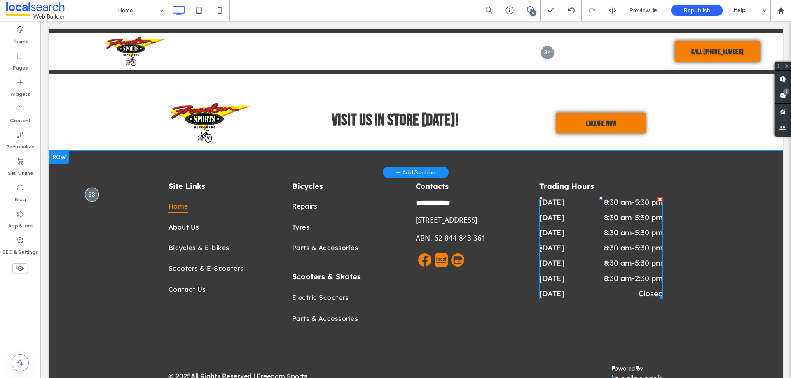
scroll to position [1720, 0]
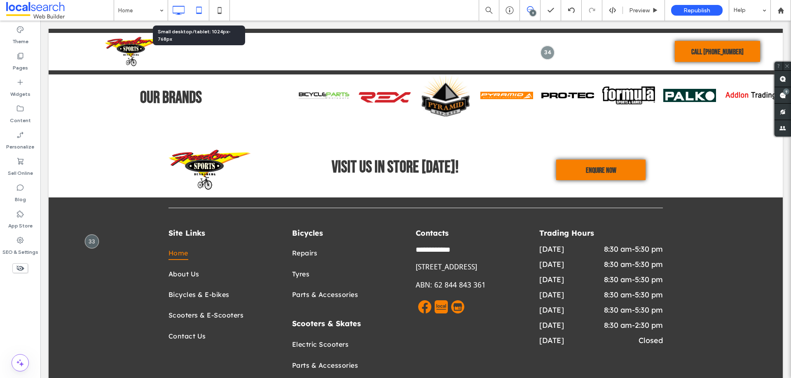
click at [196, 12] on icon at bounding box center [199, 10] width 16 height 16
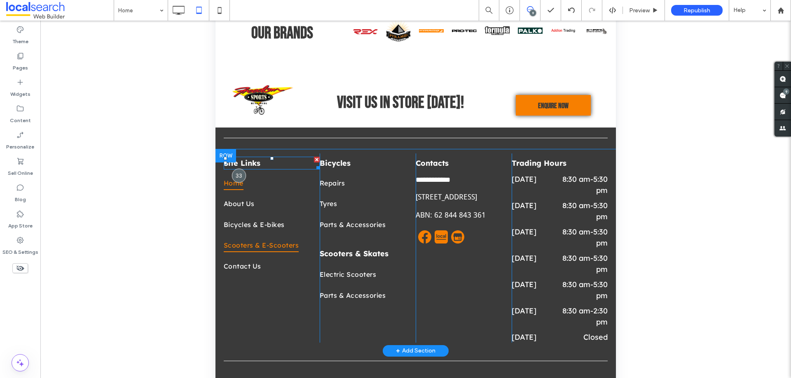
scroll to position [196, 0]
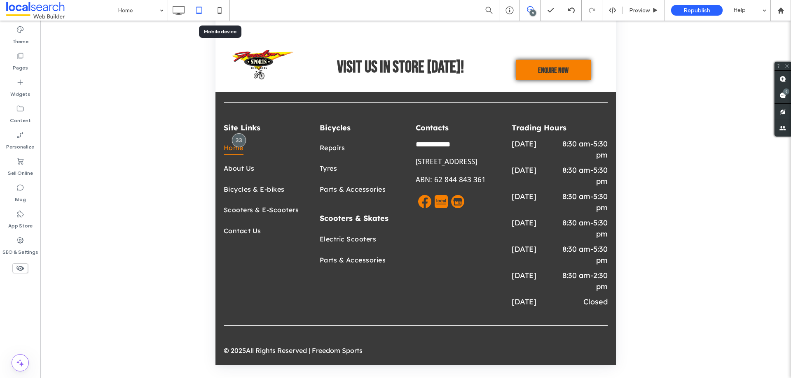
drag, startPoint x: 224, startPoint y: 12, endPoint x: 228, endPoint y: 28, distance: 16.0
click at [224, 12] on icon at bounding box center [219, 10] width 16 height 16
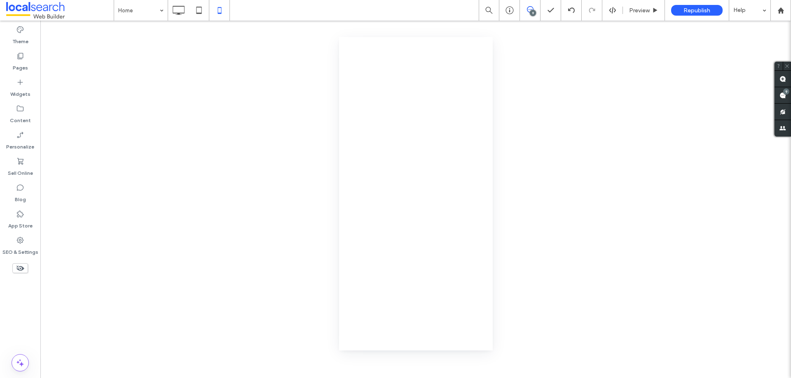
scroll to position [0, 0]
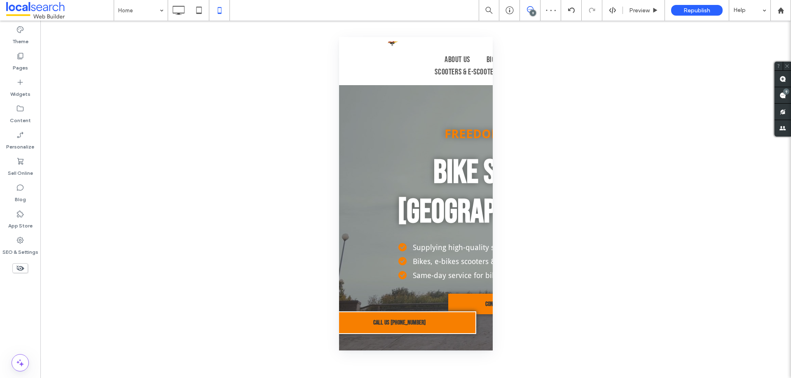
click at [194, 16] on icon at bounding box center [199, 10] width 16 height 16
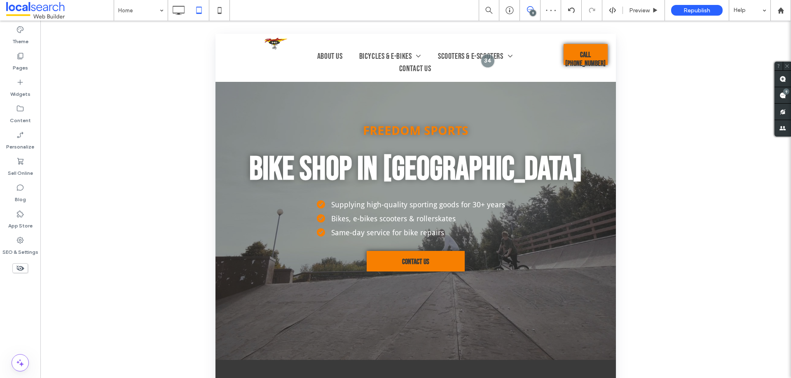
click at [529, 11] on icon at bounding box center [530, 9] width 7 height 7
click at [533, 8] on span at bounding box center [530, 9] width 20 height 7
click at [779, 97] on use at bounding box center [782, 95] width 7 height 7
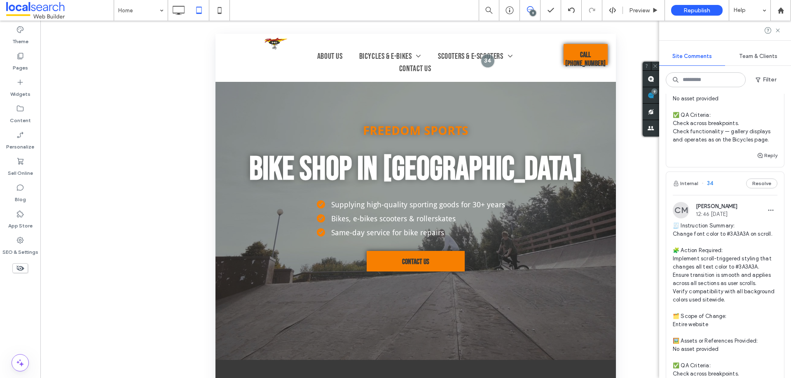
scroll to position [1071, 0]
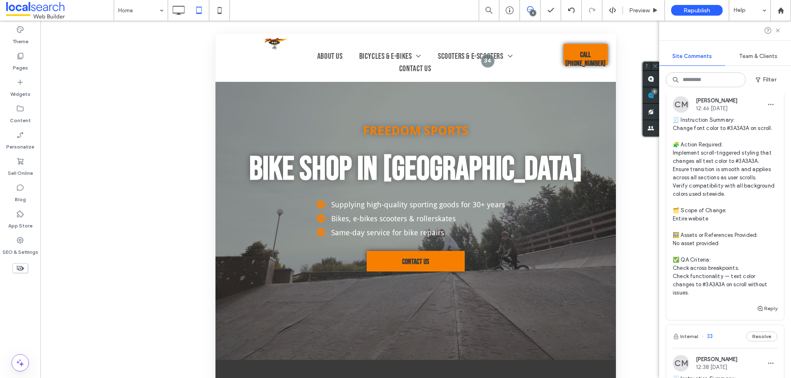
click at [705, 210] on span "🧾 Instruction Summary: Change font color to #3A3A3A on scroll. 🧩 Action Require…" at bounding box center [724, 206] width 105 height 181
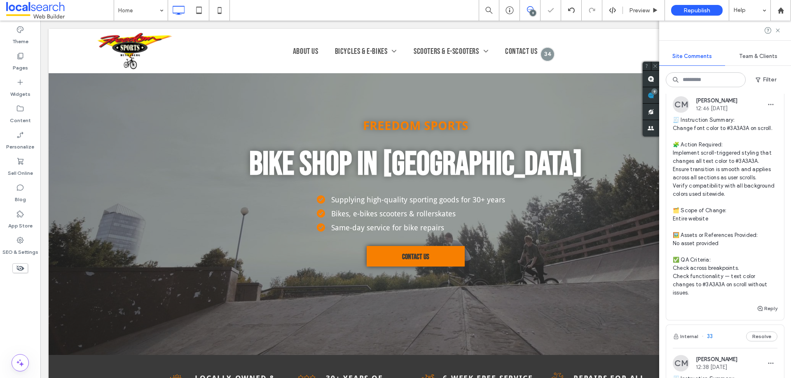
scroll to position [0, 0]
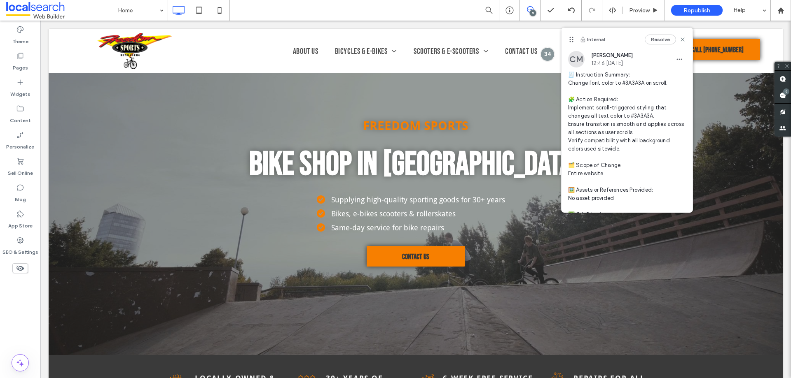
click at [633, 83] on span "🧾 Instruction Summary: Change font color to #3A3A3A on scroll. 🧩 Action Require…" at bounding box center [627, 157] width 118 height 173
copy span "A3A3A o"
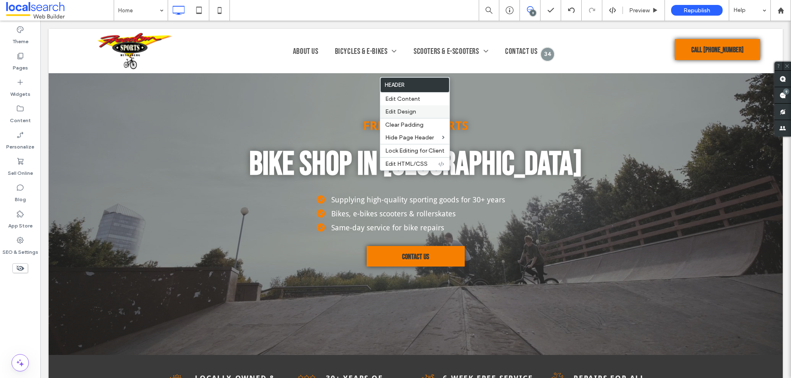
click at [392, 114] on span "Edit Design" at bounding box center [400, 111] width 31 height 7
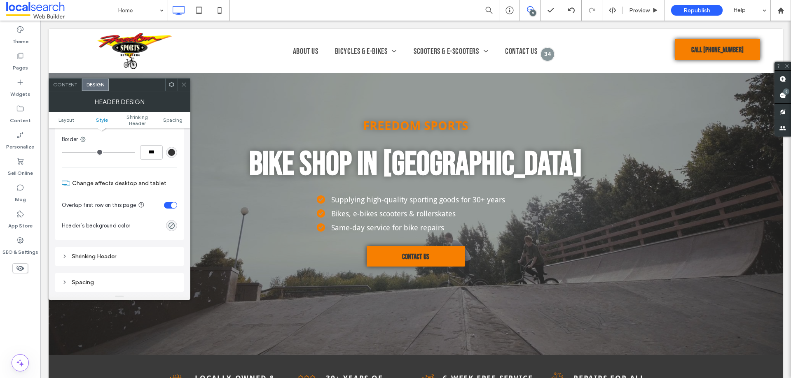
scroll to position [247, 0]
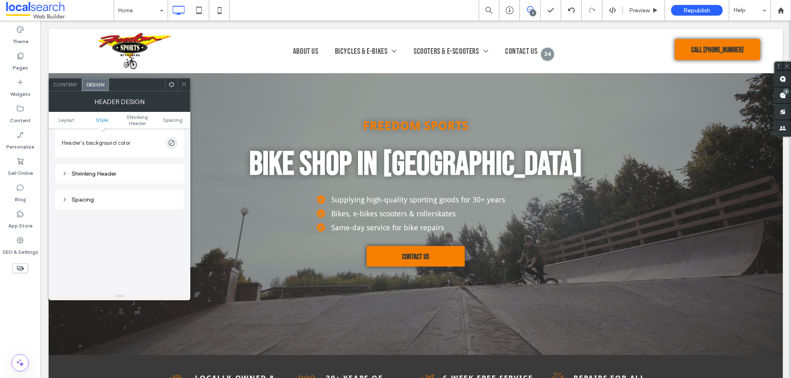
click at [109, 178] on div "Shrinking Header" at bounding box center [119, 173] width 115 height 11
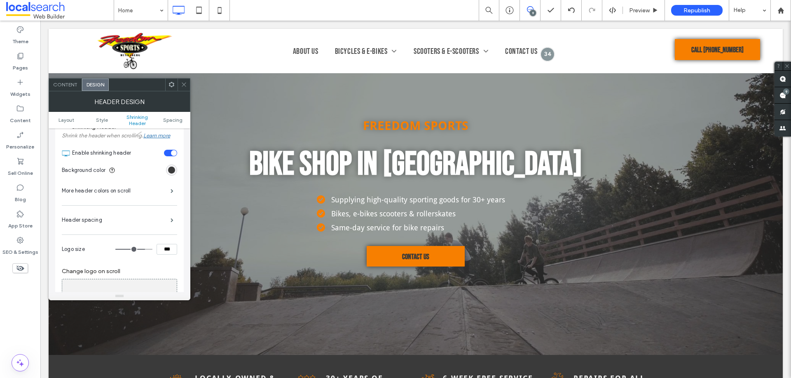
scroll to position [329, 0]
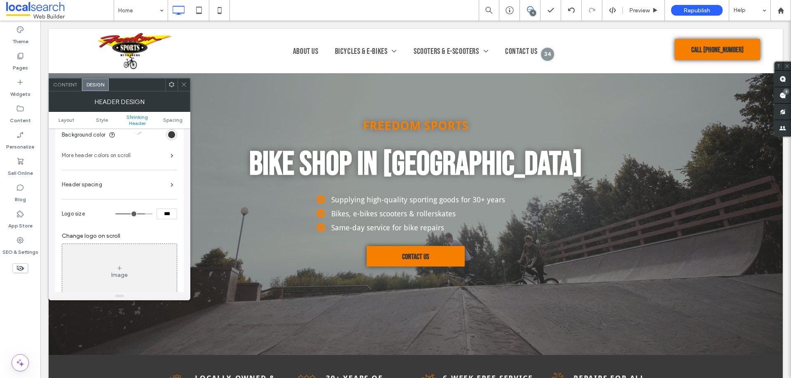
click at [125, 155] on label "More header colors on scroll" at bounding box center [116, 155] width 109 height 16
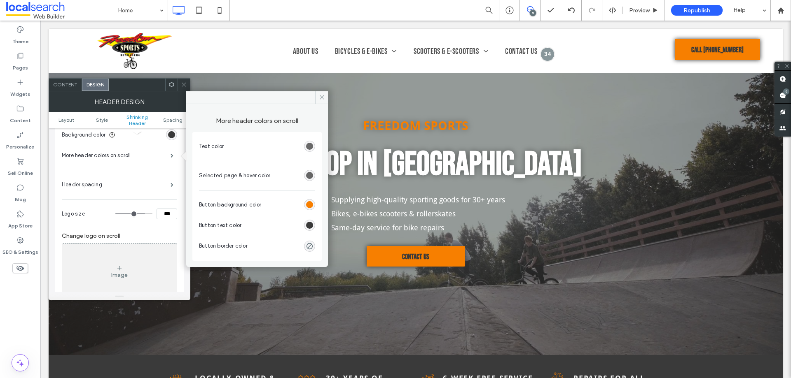
click at [308, 145] on div "rgb(83, 83, 83)" at bounding box center [309, 146] width 7 height 7
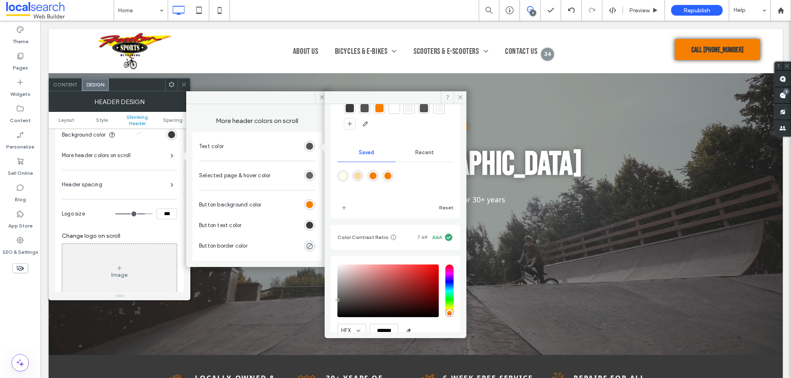
scroll to position [76, 0]
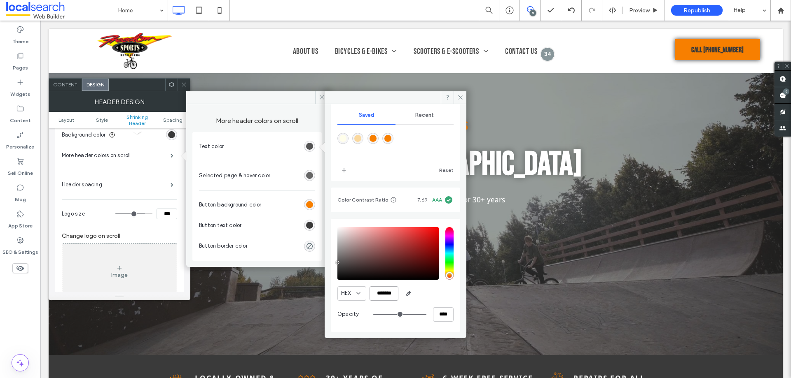
click at [380, 290] on input "*******" at bounding box center [383, 294] width 29 height 14
paste input "color picker textbox"
click at [381, 294] on input "******" at bounding box center [383, 294] width 29 height 14
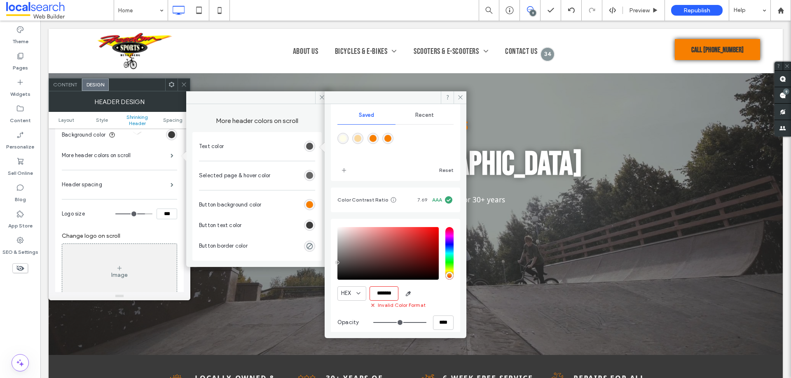
click at [381, 294] on input "******" at bounding box center [383, 294] width 29 height 14
paste input "******"
type input "*******"
click at [430, 290] on div "HEX *******" at bounding box center [395, 294] width 116 height 14
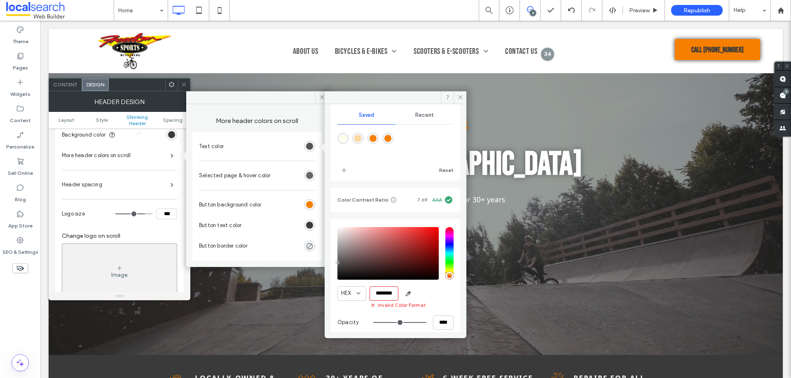
scroll to position [0, 0]
click at [338, 218] on div "Theme Colors Save time with Theme Colors Create a color palette to instantly ad…" at bounding box center [395, 190] width 129 height 302
drag, startPoint x: 357, startPoint y: 293, endPoint x: 347, endPoint y: 293, distance: 9.9
click at [347, 293] on div "HEX *******" at bounding box center [395, 294] width 116 height 14
click at [460, 99] on icon at bounding box center [460, 97] width 6 height 6
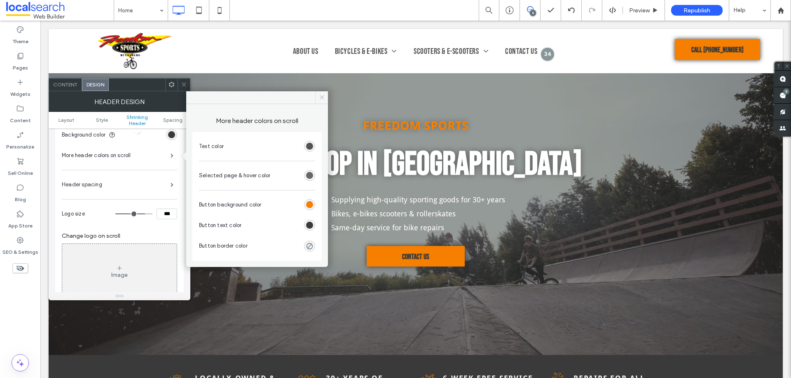
click at [323, 97] on icon at bounding box center [322, 97] width 6 height 6
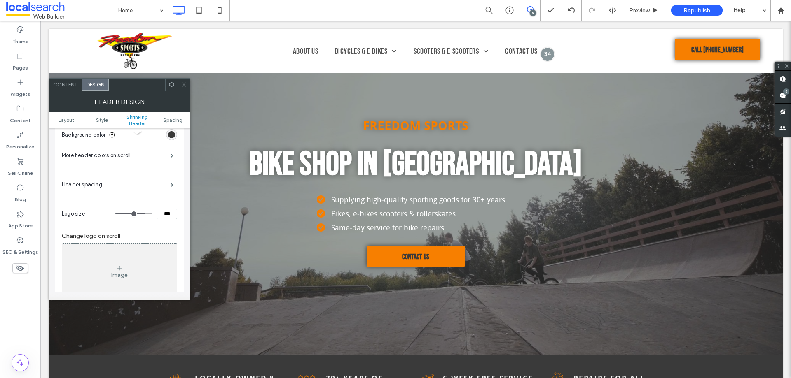
click at [181, 84] on icon at bounding box center [184, 85] width 6 height 6
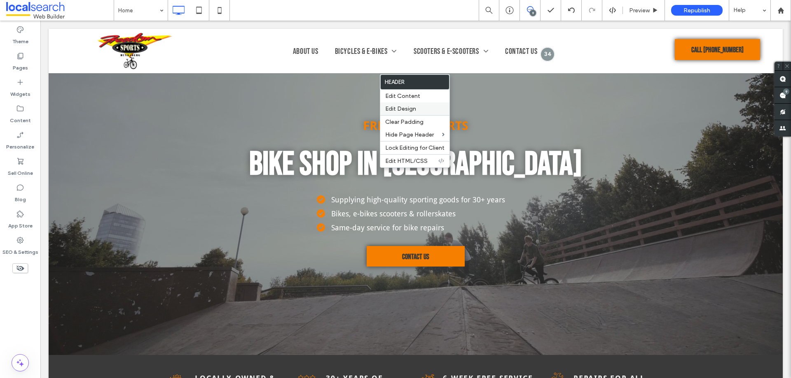
click at [395, 110] on span "Edit Design" at bounding box center [400, 108] width 31 height 7
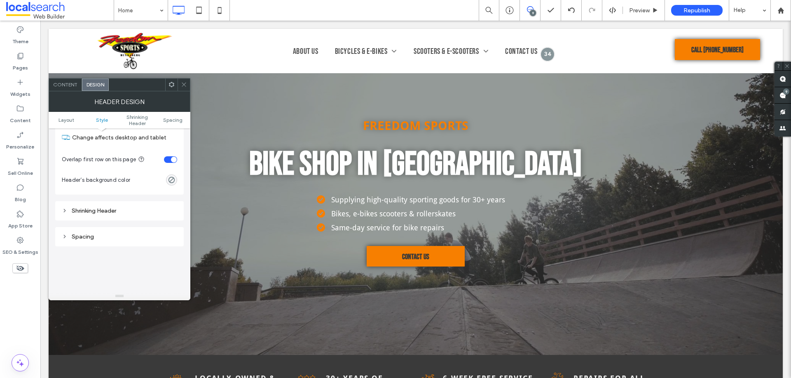
scroll to position [247, 0]
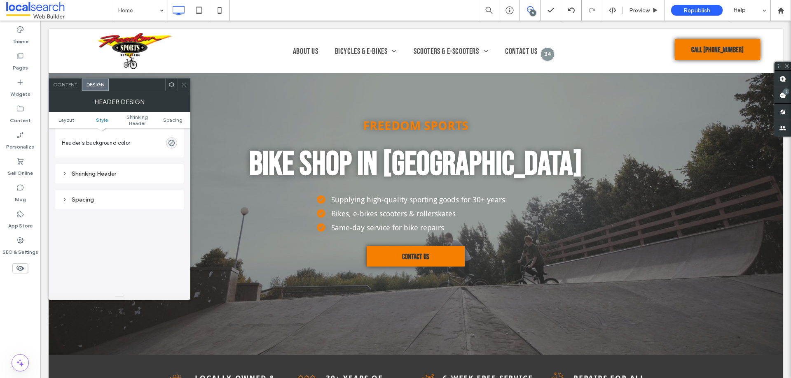
drag, startPoint x: 113, startPoint y: 171, endPoint x: 138, endPoint y: 178, distance: 25.7
click at [113, 172] on div "Shrinking Header" at bounding box center [119, 173] width 115 height 7
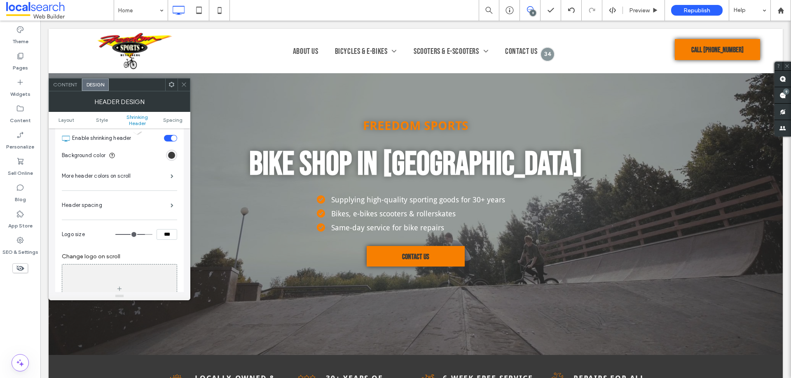
scroll to position [304, 0]
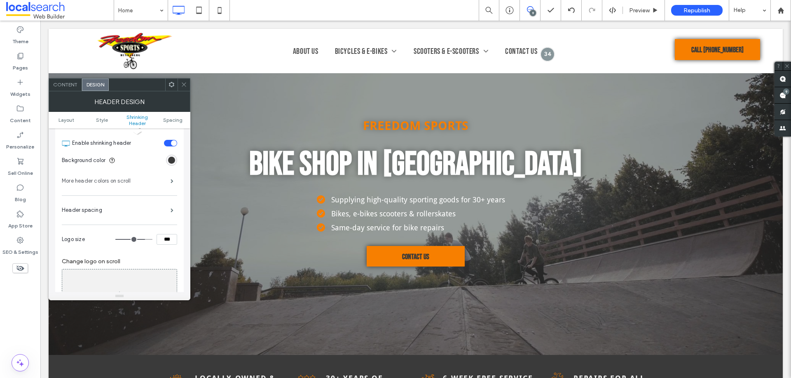
click at [120, 182] on label "More header colors on scroll" at bounding box center [116, 181] width 109 height 16
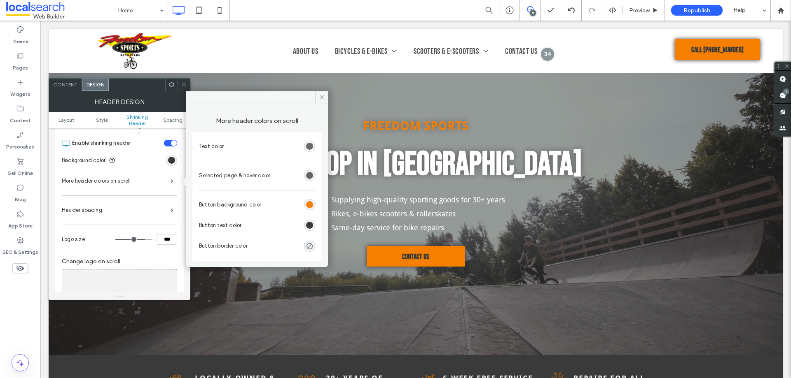
click at [307, 144] on div "rgb(83, 83, 83)" at bounding box center [309, 146] width 7 height 7
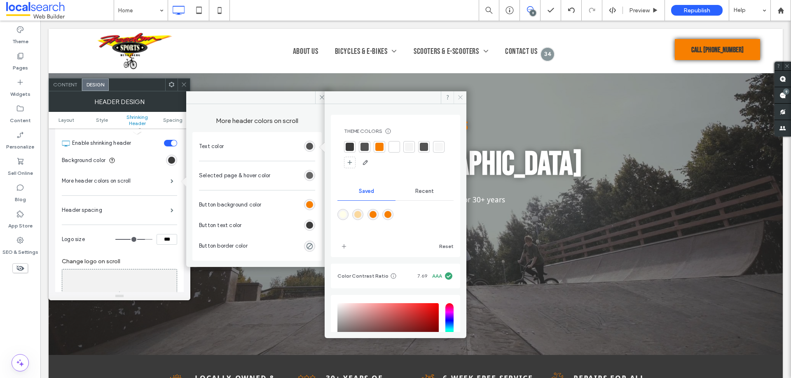
click at [458, 97] on icon at bounding box center [460, 97] width 6 height 6
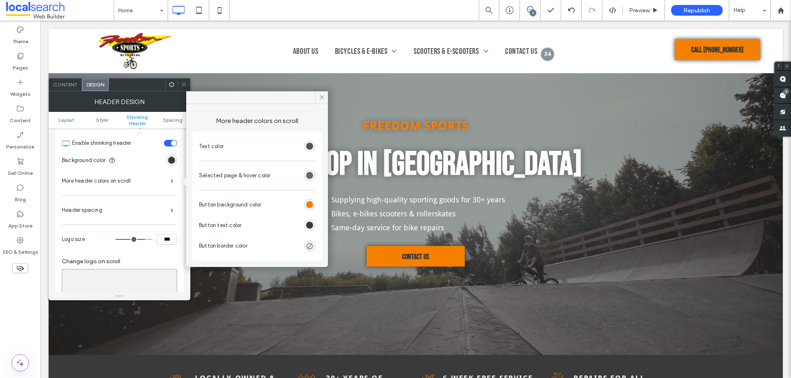
click at [185, 86] on icon at bounding box center [184, 85] width 6 height 6
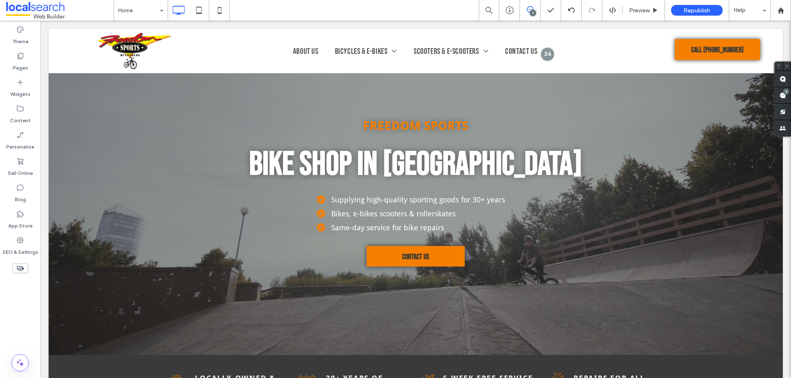
click at [17, 298] on div "Theme Pages Widgets Content Personalize Sell Online Blog App Store SEO & Settin…" at bounding box center [20, 200] width 40 height 358
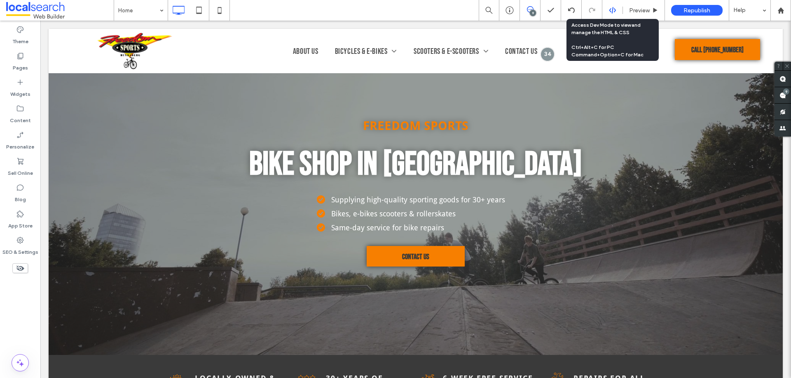
click at [609, 9] on icon at bounding box center [612, 10] width 7 height 7
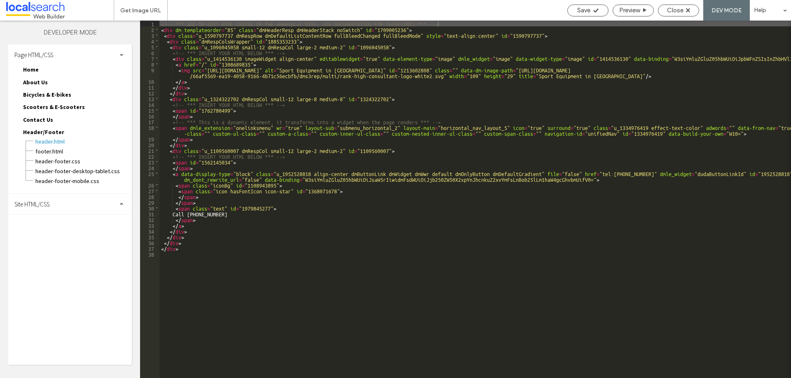
click at [41, 206] on span "Site HTML/CSS" at bounding box center [31, 205] width 35 height 8
click at [49, 237] on span "site.css" at bounding box center [84, 240] width 93 height 8
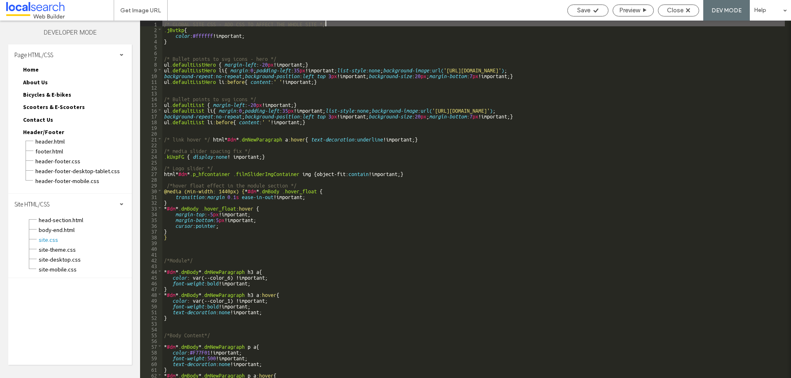
click at [317, 158] on div "/* GLOBAL SITE CSS - ADD CSS TO AFFECT THE WHOLE SITE */ .jBvtkp { color : #fff…" at bounding box center [473, 205] width 622 height 369
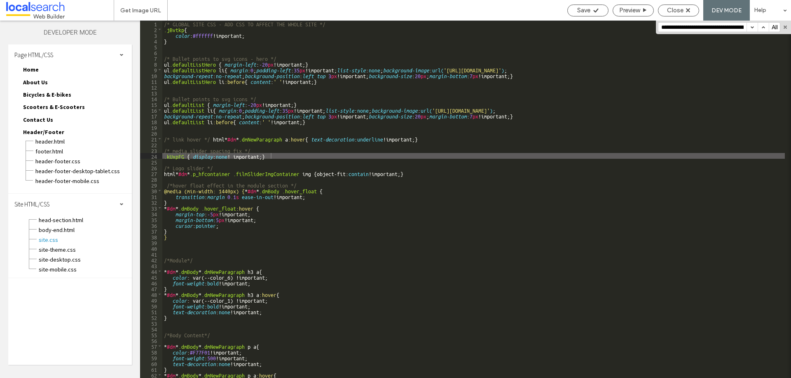
scroll to position [0, 327]
click at [58, 161] on span "header-footer.css" at bounding box center [83, 161] width 97 height 8
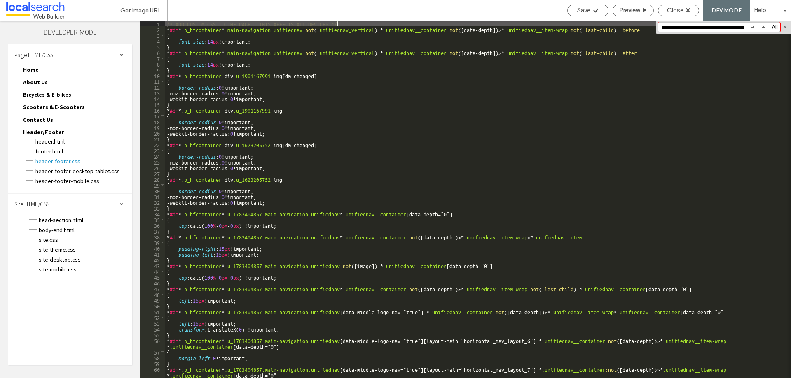
click at [379, 135] on div "/* ADD CUSTOM CSS TO THE PAGE - THIS AFFECTS ALL DEVICES */ * #dm * .p_hfcontai…" at bounding box center [474, 205] width 619 height 369
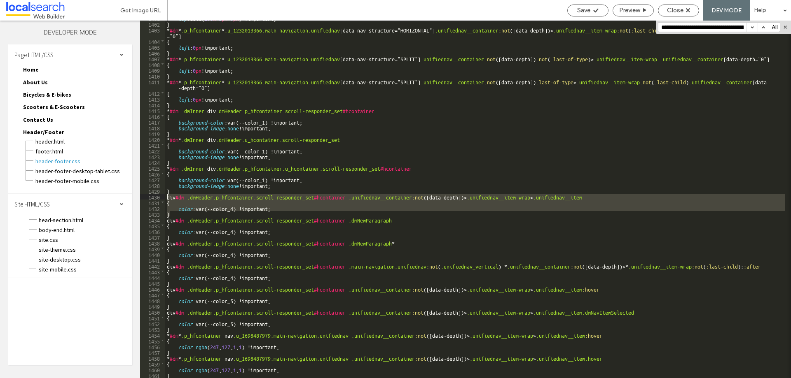
drag, startPoint x: 172, startPoint y: 212, endPoint x: 164, endPoint y: 198, distance: 16.2
click at [164, 198] on div "** 1401 1402 1403 1404 1405 1406 1407 1408 1409 1410 1411 1412 1413 1414 1415 1…" at bounding box center [465, 200] width 651 height 358
paste input
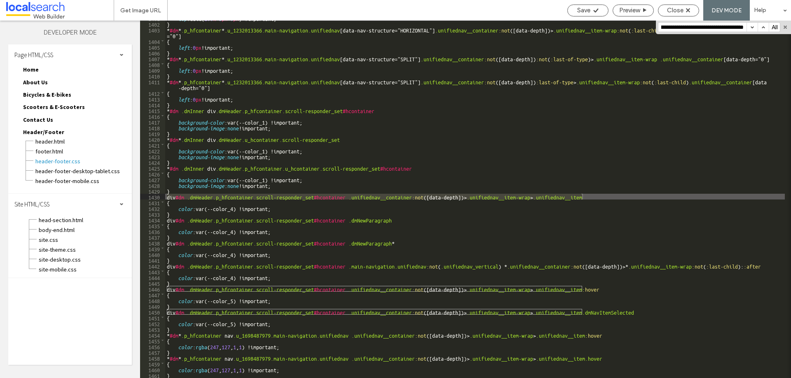
type input "**********"
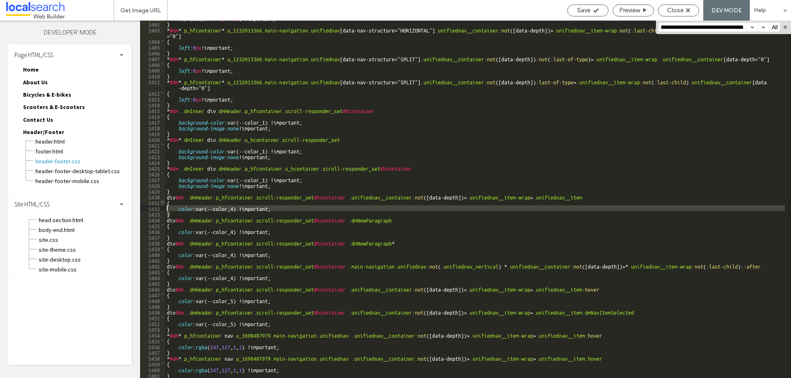
scroll to position [0, 0]
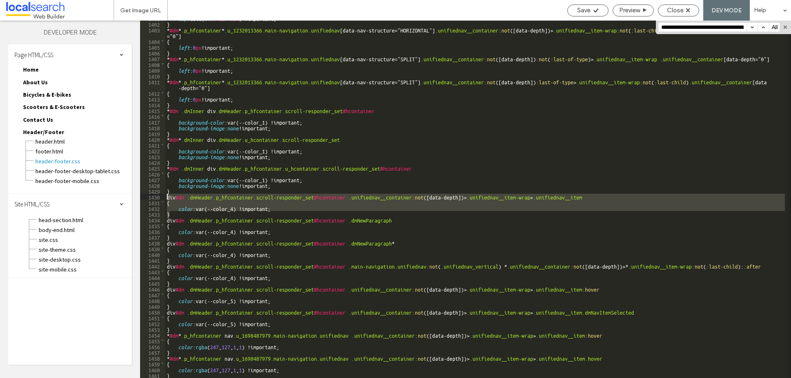
drag, startPoint x: 172, startPoint y: 212, endPoint x: 163, endPoint y: 198, distance: 16.0
click at [163, 198] on div "** 1401 1402 1403 1404 1405 1406 1407 1408 1409 1410 1411 1412 1413 1414 1415 1…" at bounding box center [465, 200] width 651 height 358
click at [574, 11] on div "Save" at bounding box center [587, 10] width 40 height 7
click at [670, 9] on span "Close" at bounding box center [675, 10] width 16 height 7
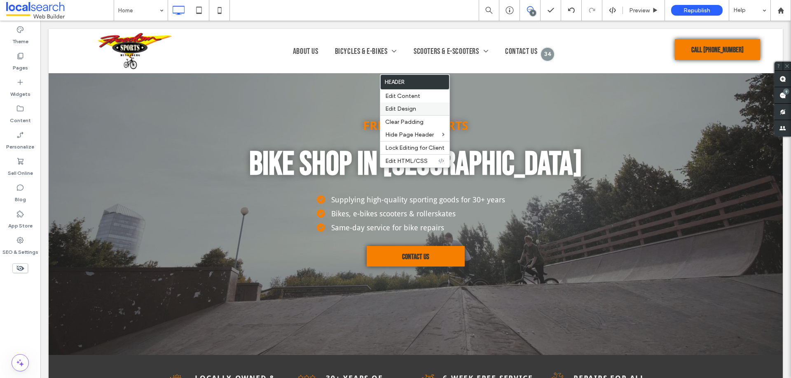
click at [399, 107] on span "Edit Design" at bounding box center [400, 108] width 31 height 7
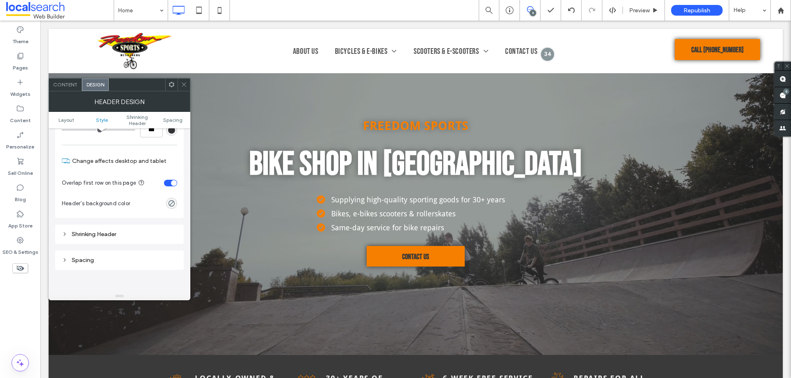
scroll to position [206, 0]
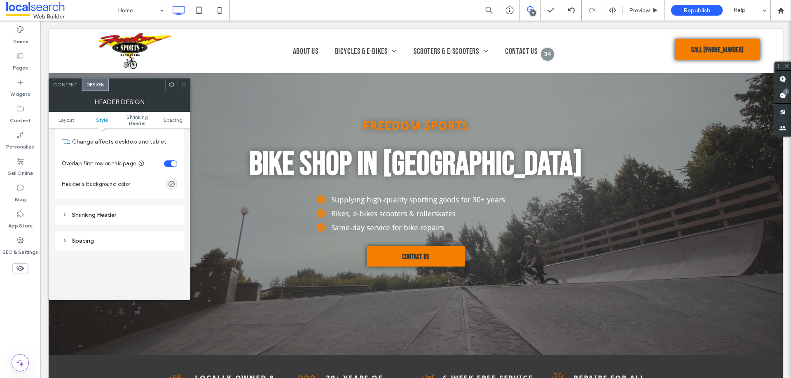
click at [98, 217] on div "Shrinking Header" at bounding box center [119, 215] width 115 height 7
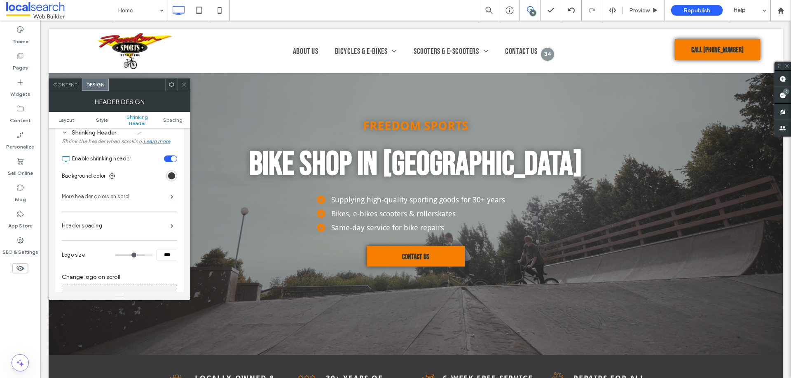
click at [100, 195] on label "More header colors on scroll" at bounding box center [116, 197] width 109 height 16
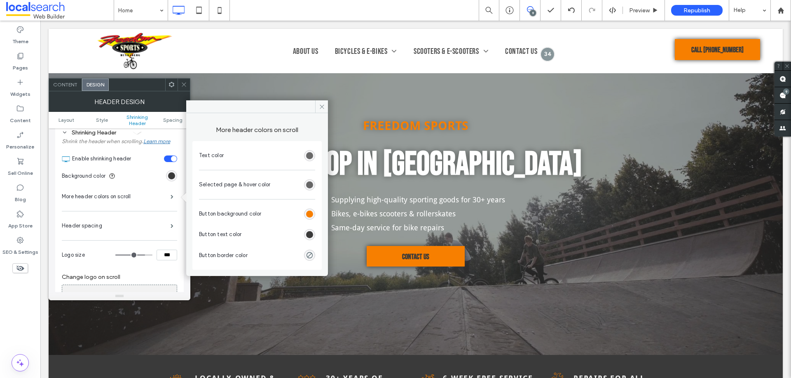
click at [311, 154] on div "rgb(83, 83, 83)" at bounding box center [309, 155] width 7 height 7
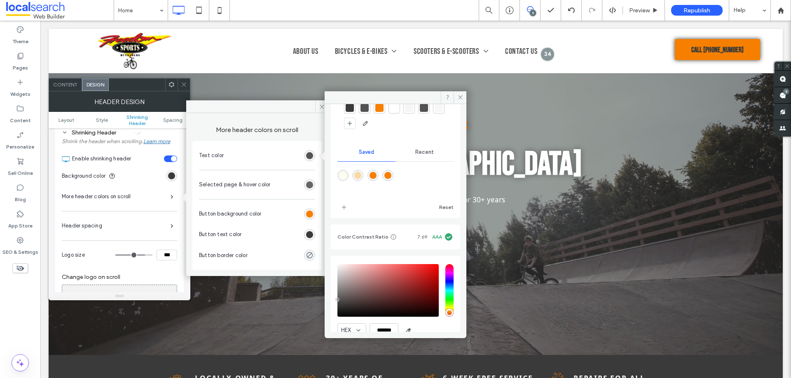
scroll to position [76, 0]
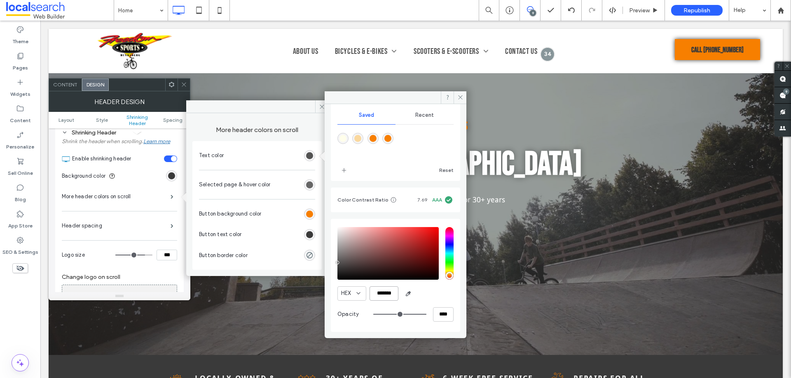
click at [383, 292] on input "*******" at bounding box center [383, 294] width 29 height 14
paste input "color picker textbox"
type input "*******"
click at [425, 298] on div "HEX *******" at bounding box center [395, 294] width 116 height 14
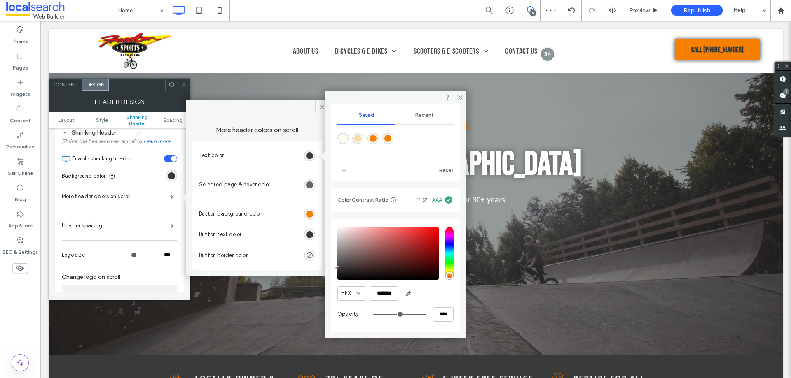
click at [276, 149] on section "Text color" at bounding box center [257, 155] width 116 height 21
click at [320, 106] on icon at bounding box center [322, 107] width 6 height 6
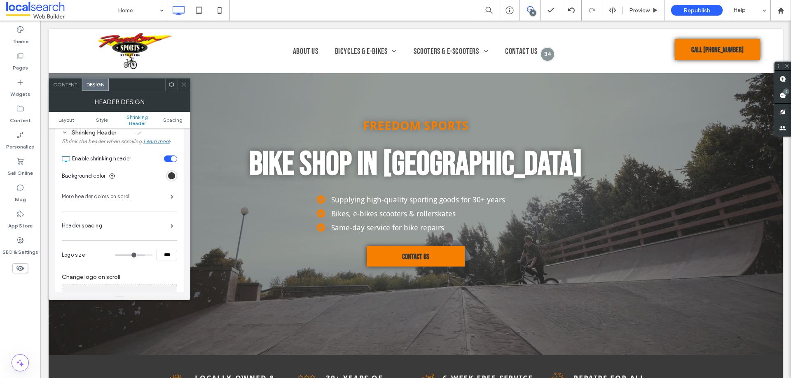
click at [113, 198] on label "More header colors on scroll" at bounding box center [116, 197] width 109 height 16
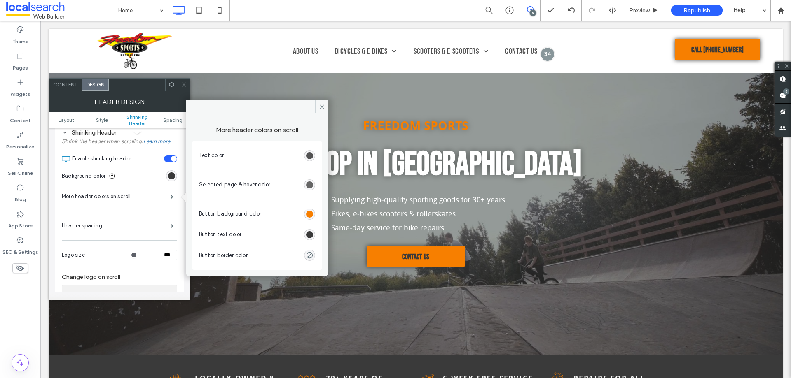
click at [310, 154] on div "rgb(58, 58, 58)" at bounding box center [309, 155] width 7 height 7
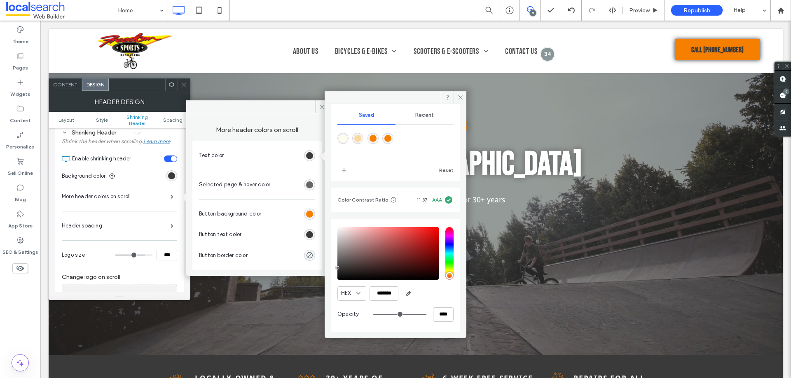
click at [185, 82] on icon at bounding box center [184, 85] width 6 height 6
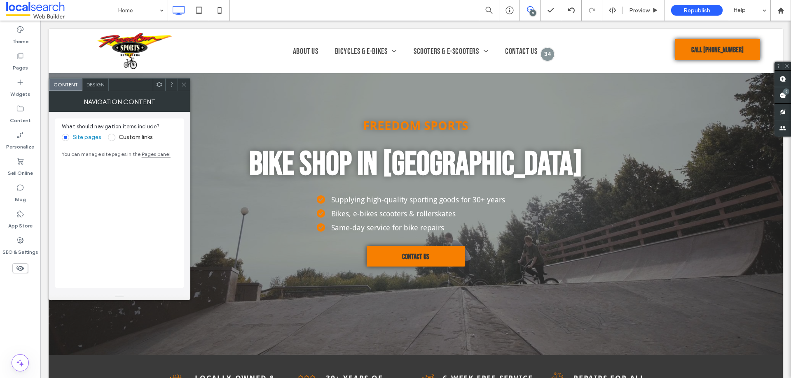
click at [100, 82] on span "Design" at bounding box center [95, 85] width 18 height 6
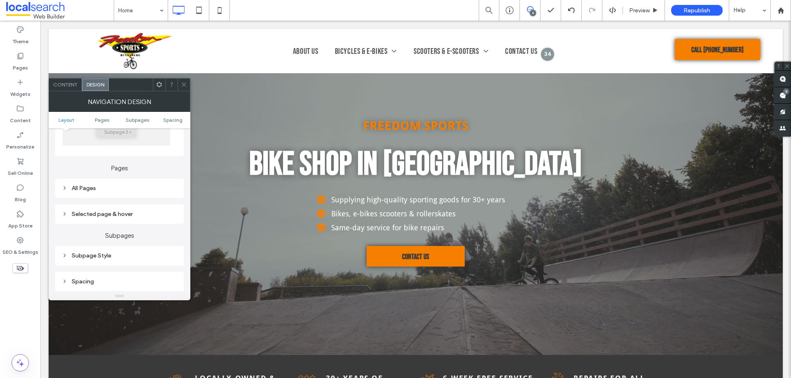
scroll to position [206, 0]
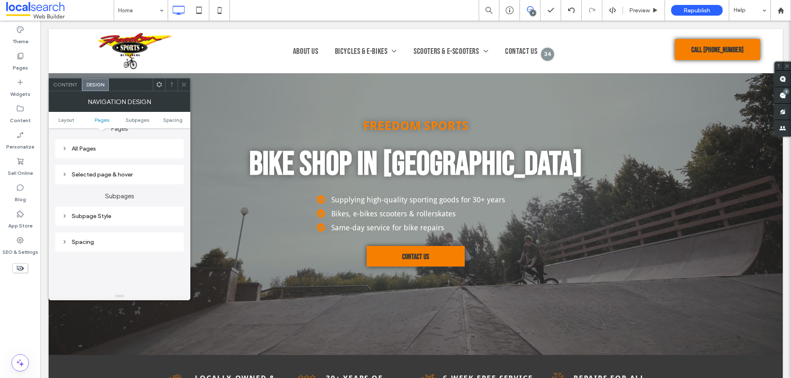
click at [85, 150] on div "All Pages" at bounding box center [119, 148] width 115 height 7
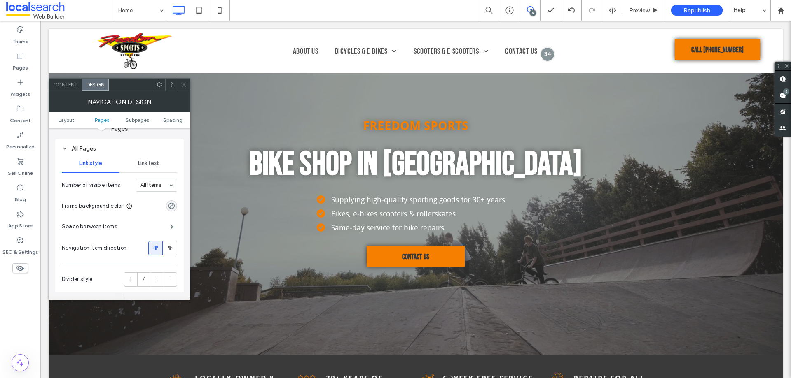
click at [152, 163] on span "Link text" at bounding box center [148, 163] width 21 height 7
click at [170, 248] on div "rgb(83, 83, 83)" at bounding box center [171, 247] width 7 height 7
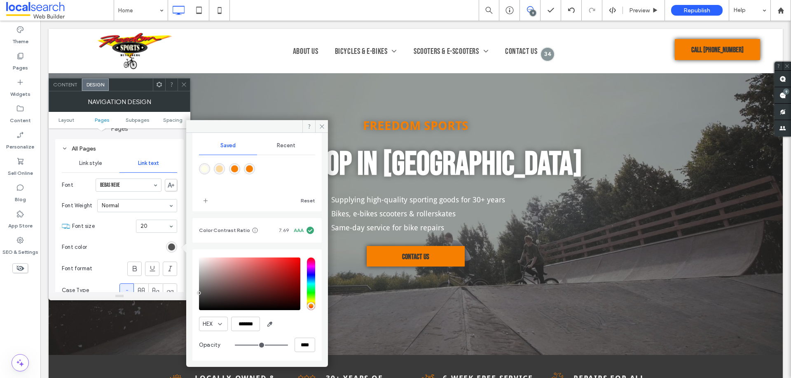
scroll to position [77, 0]
click at [247, 324] on input "*******" at bounding box center [245, 322] width 29 height 14
paste input "color picker textbox"
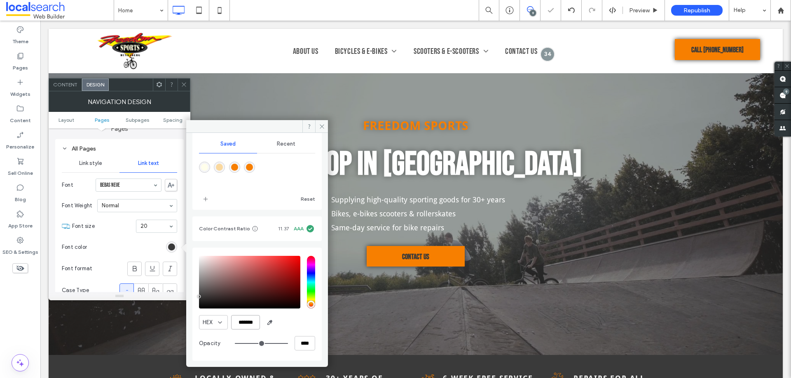
type input "*******"
click at [301, 328] on div "HEX *******" at bounding box center [257, 322] width 116 height 14
click at [186, 86] on icon at bounding box center [184, 85] width 6 height 6
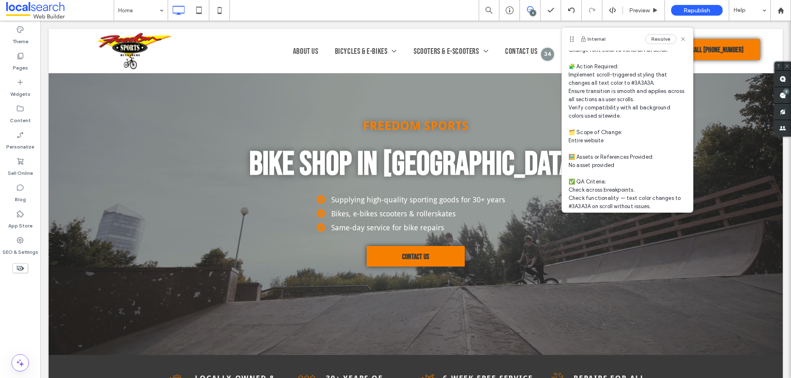
scroll to position [62, 0]
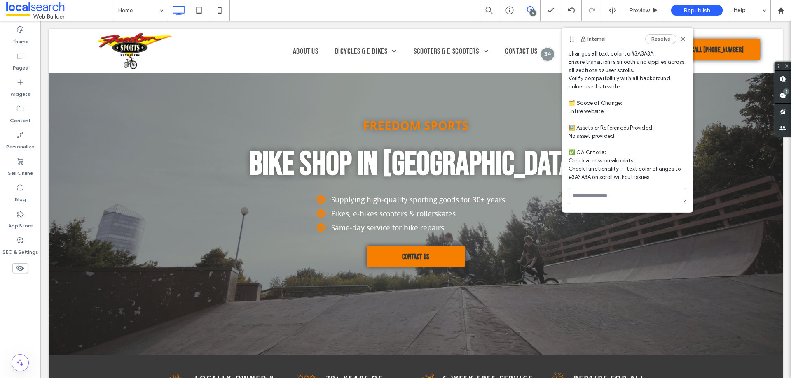
click at [610, 197] on textarea at bounding box center [627, 196] width 118 height 16
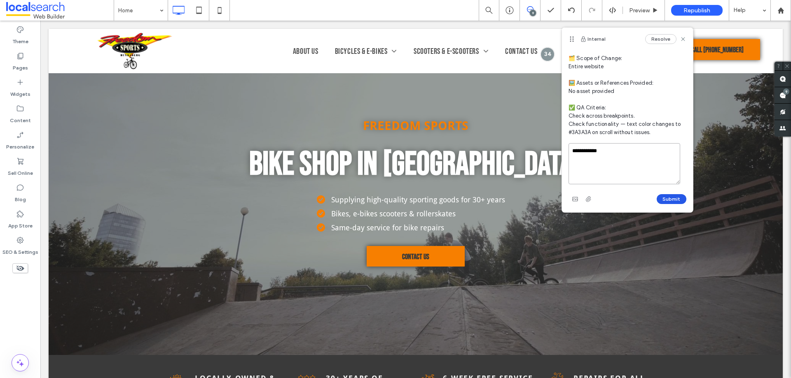
type textarea "**********"
click at [658, 201] on button "Submit" at bounding box center [671, 199] width 30 height 10
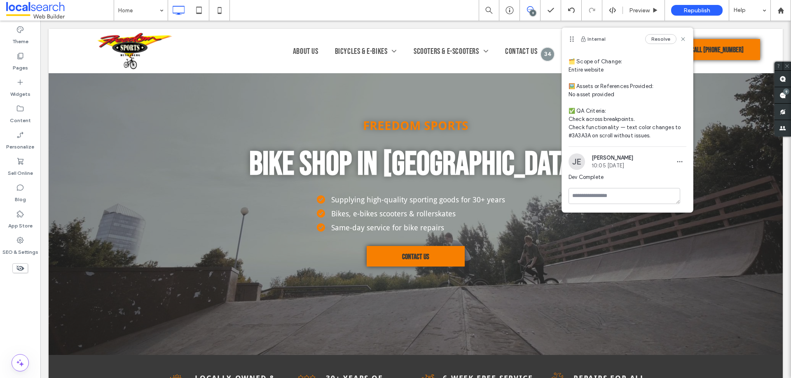
click at [25, 300] on div "Theme Pages Widgets Content Personalize Sell Online Blog App Store SEO & Settin…" at bounding box center [20, 200] width 40 height 358
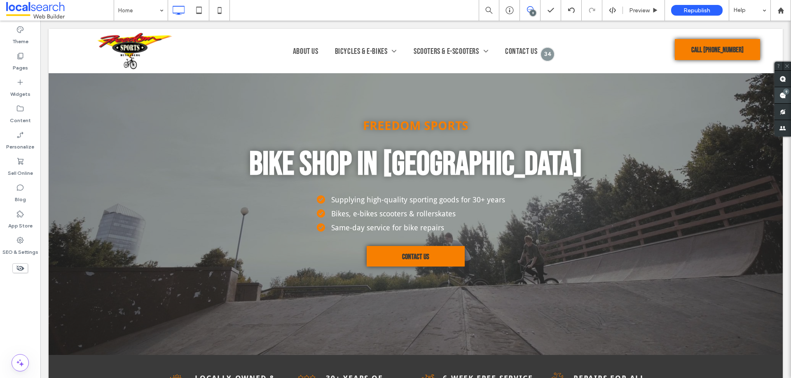
click at [781, 94] on use at bounding box center [782, 95] width 7 height 7
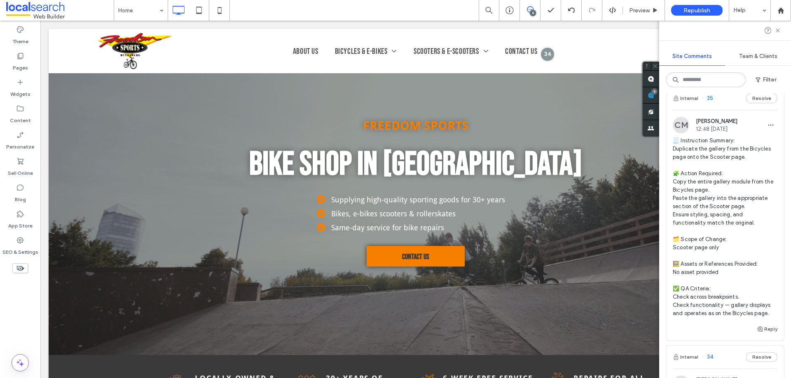
scroll to position [782, 0]
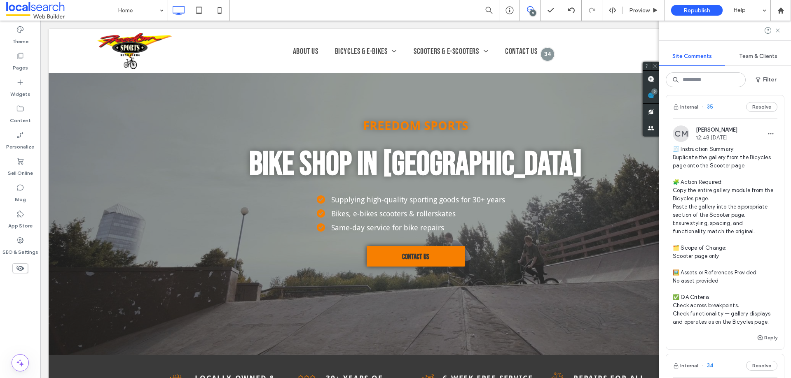
click at [710, 196] on span "🧾 Instruction Summary: Duplicate the gallery from the Bicycles page onto the Sc…" at bounding box center [724, 235] width 105 height 181
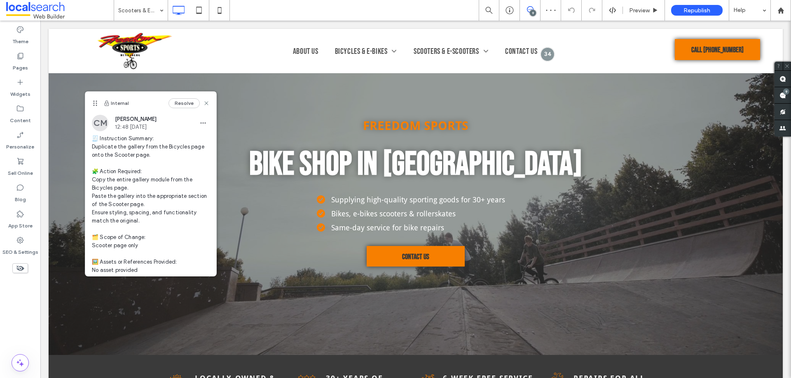
drag, startPoint x: 29, startPoint y: 308, endPoint x: 38, endPoint y: 295, distance: 15.7
click at [28, 307] on div "Theme Pages Widgets Content Personalize Sell Online Blog App Store SEO & Settin…" at bounding box center [20, 200] width 40 height 358
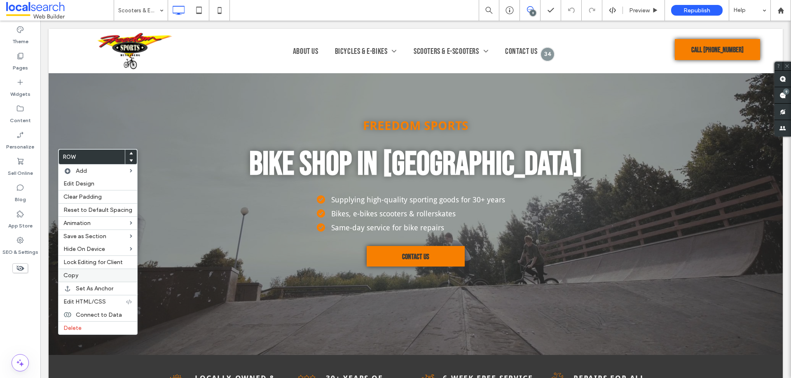
click at [80, 278] on label "Copy" at bounding box center [97, 275] width 69 height 7
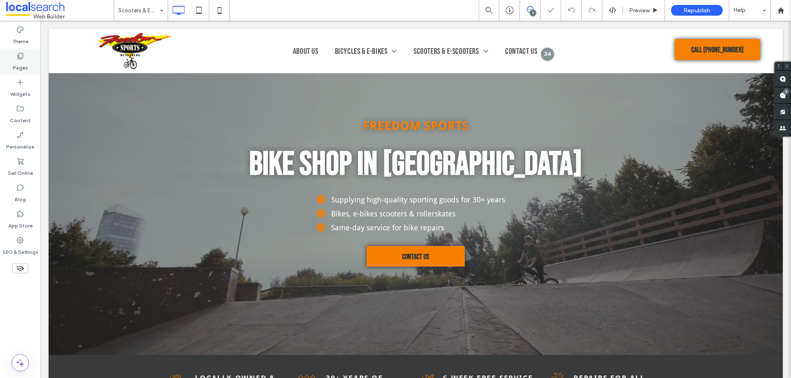
click at [21, 63] on label "Pages" at bounding box center [20, 66] width 15 height 12
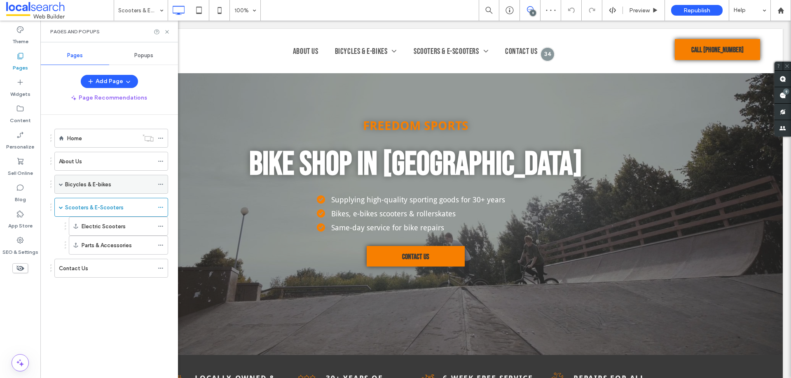
click at [100, 188] on label "Bicycles & E-bikes" at bounding box center [88, 184] width 46 height 14
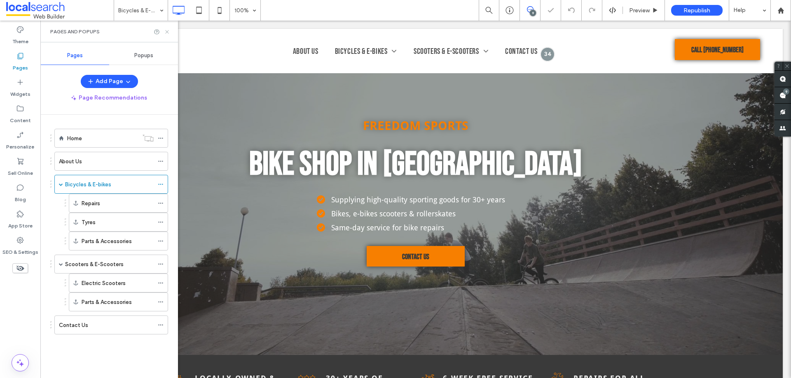
click at [169, 33] on icon at bounding box center [167, 32] width 6 height 6
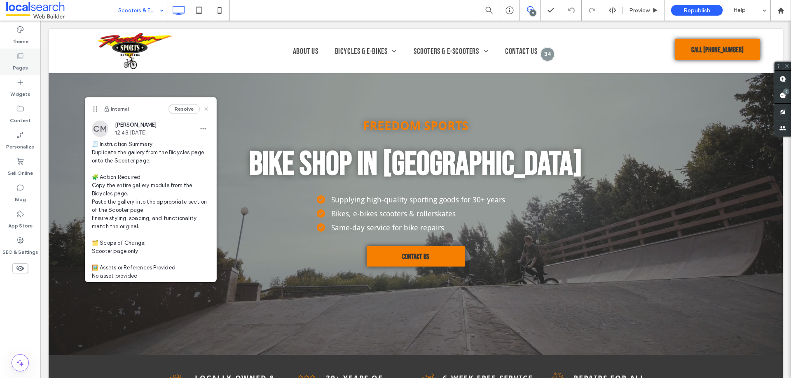
click at [18, 65] on label "Pages" at bounding box center [20, 66] width 15 height 12
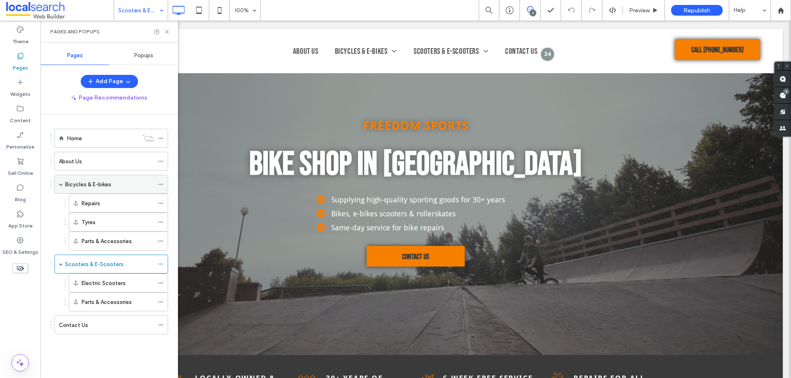
click at [103, 184] on label "Bicycles & E-bikes" at bounding box center [88, 184] width 46 height 14
click at [167, 33] on icon at bounding box center [167, 32] width 6 height 6
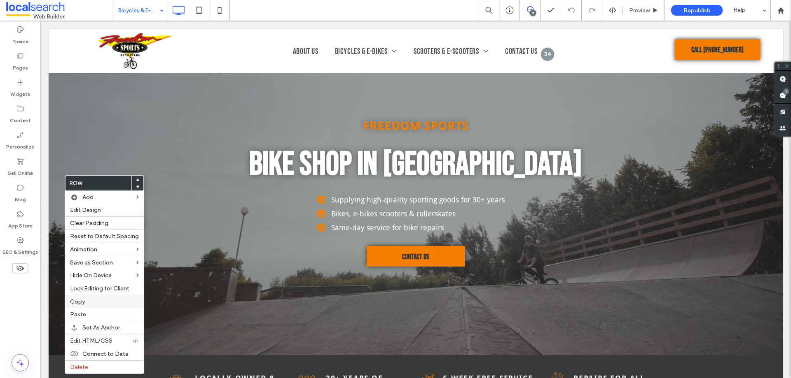
click at [84, 300] on span "Copy" at bounding box center [77, 302] width 15 height 7
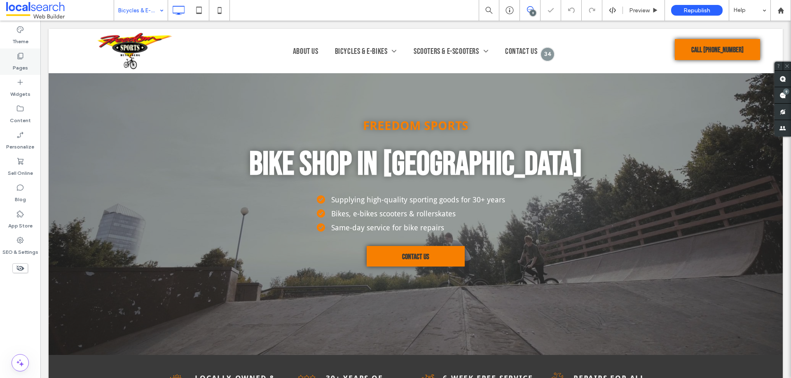
click at [23, 64] on label "Pages" at bounding box center [20, 66] width 15 height 12
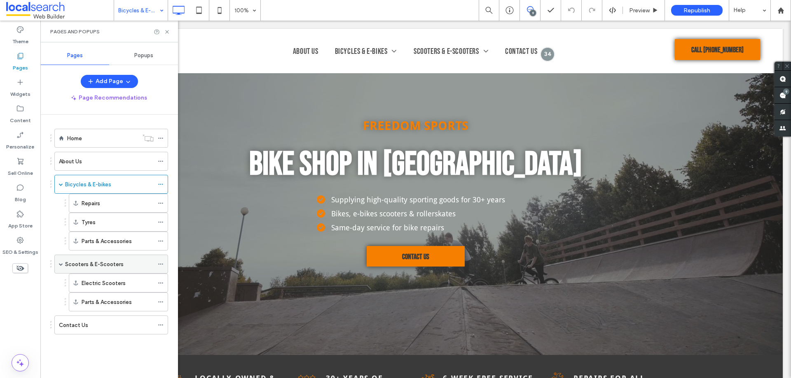
click at [123, 262] on div "Scooters & E-Scooters" at bounding box center [109, 264] width 89 height 9
click at [167, 33] on icon at bounding box center [167, 32] width 6 height 6
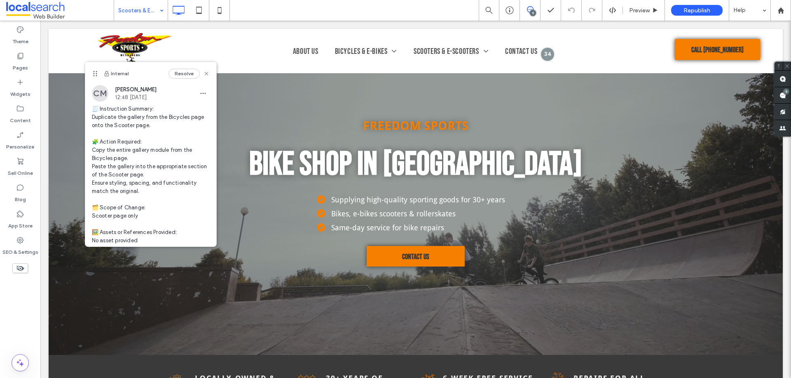
click at [29, 302] on div "Theme Pages Widgets Content Personalize Sell Online Blog App Store SEO & Settin…" at bounding box center [20, 200] width 40 height 358
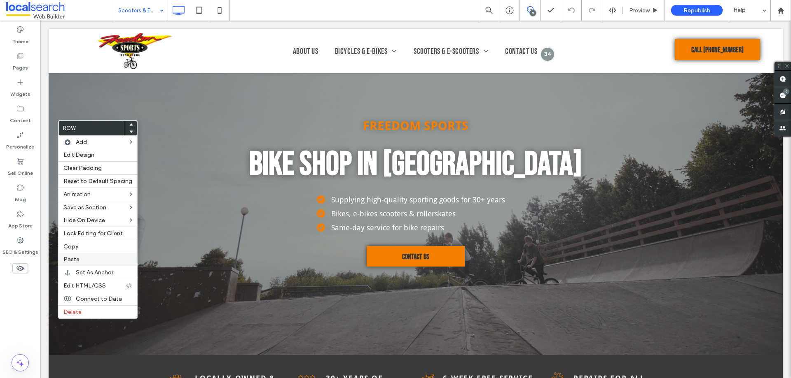
click at [76, 259] on span "Paste" at bounding box center [71, 259] width 16 height 7
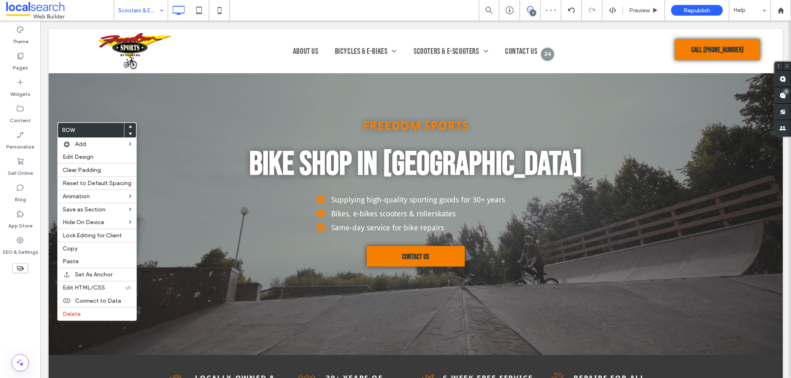
click at [125, 134] on div at bounding box center [130, 134] width 12 height 7
click at [128, 134] on use at bounding box center [130, 134] width 4 height 2
click at [29, 306] on div "Theme Pages Widgets Content Personalize Sell Online Blog App Store SEO & Settin…" at bounding box center [20, 200] width 40 height 358
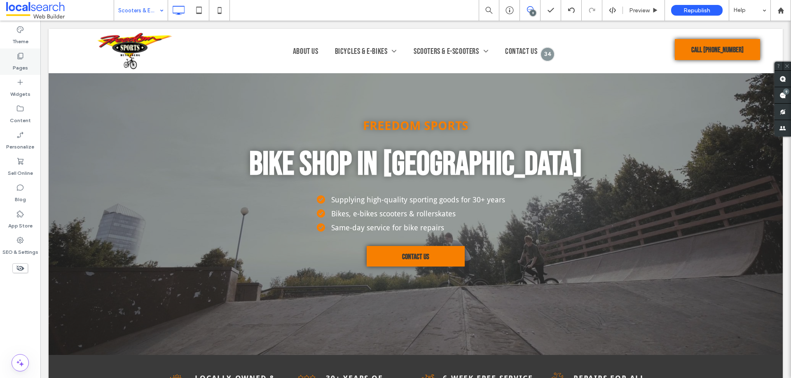
click at [21, 72] on div "Pages" at bounding box center [20, 62] width 40 height 26
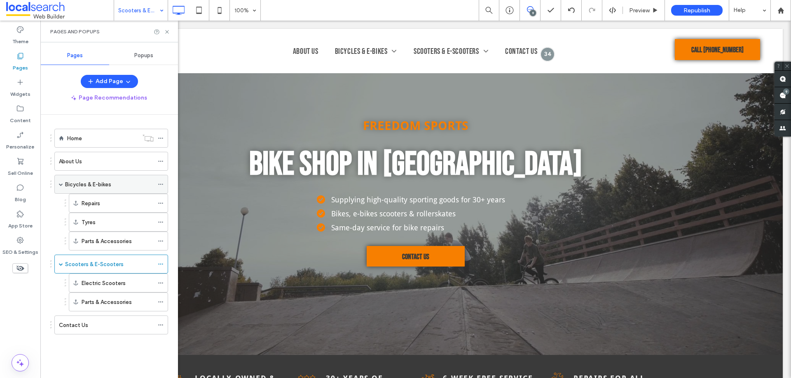
click at [102, 187] on label "Bicycles & E-bikes" at bounding box center [88, 184] width 46 height 14
click at [165, 33] on icon at bounding box center [167, 32] width 6 height 6
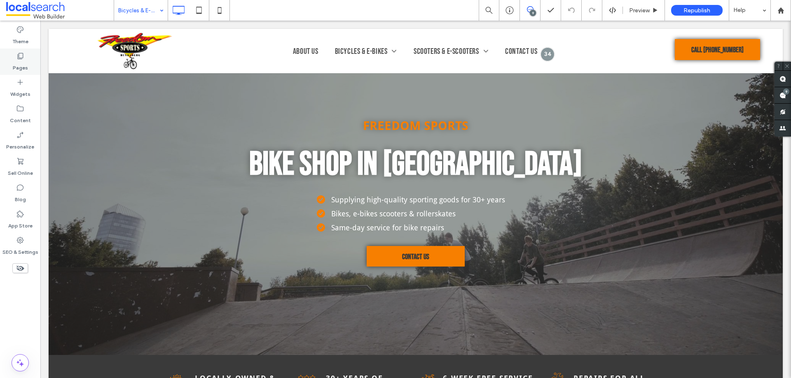
click at [16, 61] on label "Pages" at bounding box center [20, 66] width 15 height 12
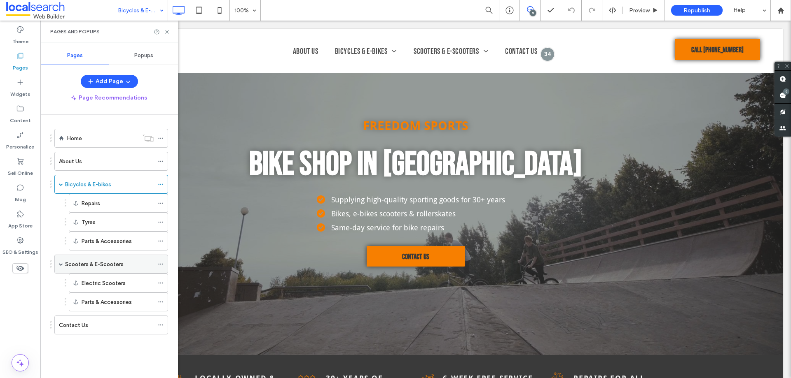
click at [99, 261] on label "Scooters & E-Scooters" at bounding box center [94, 264] width 58 height 14
click at [168, 33] on use at bounding box center [166, 31] width 3 height 3
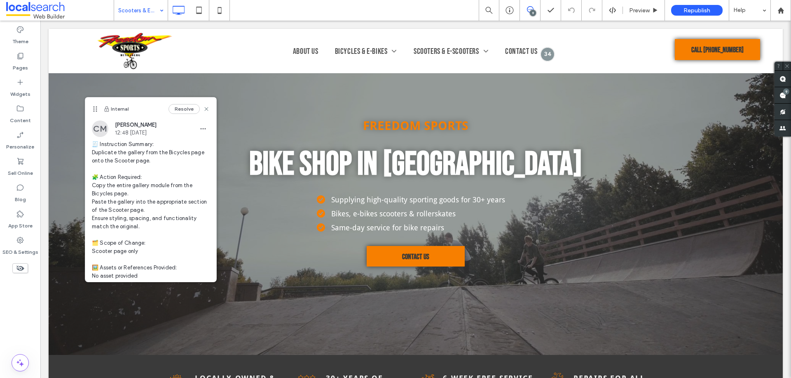
click at [17, 302] on div "Theme Pages Widgets Content Personalize Sell Online Blog App Store SEO & Settin…" at bounding box center [20, 200] width 40 height 358
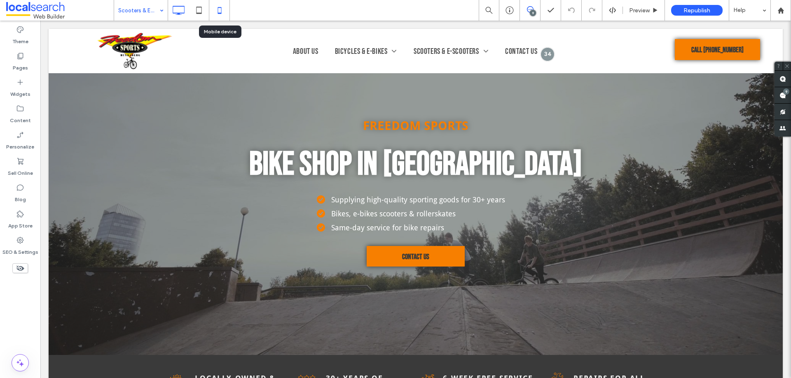
click at [214, 7] on icon at bounding box center [219, 10] width 16 height 16
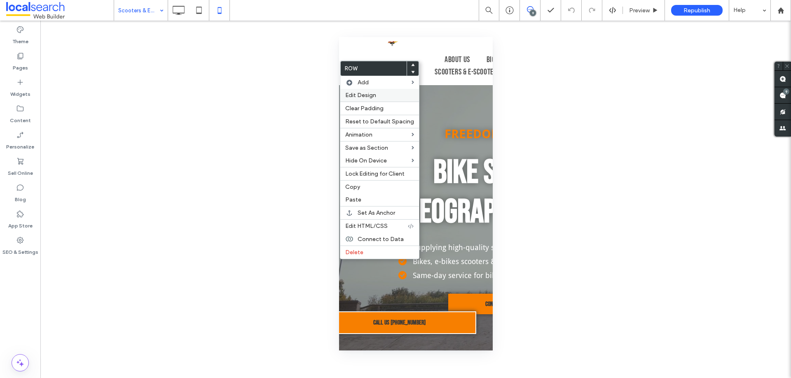
click at [360, 96] on span "Edit Design" at bounding box center [360, 95] width 31 height 7
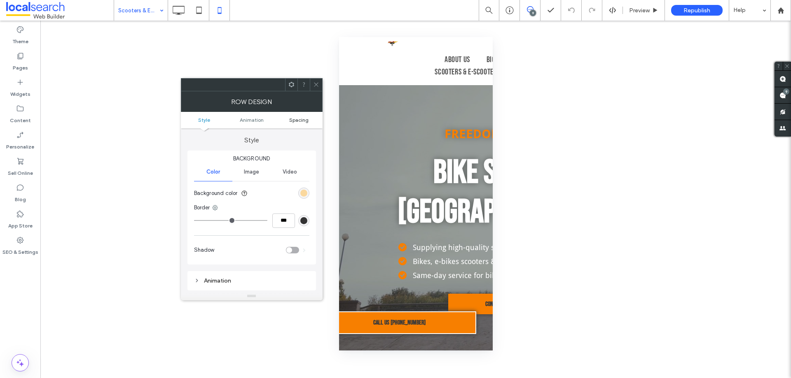
click at [301, 121] on span "Spacing" at bounding box center [298, 120] width 19 height 6
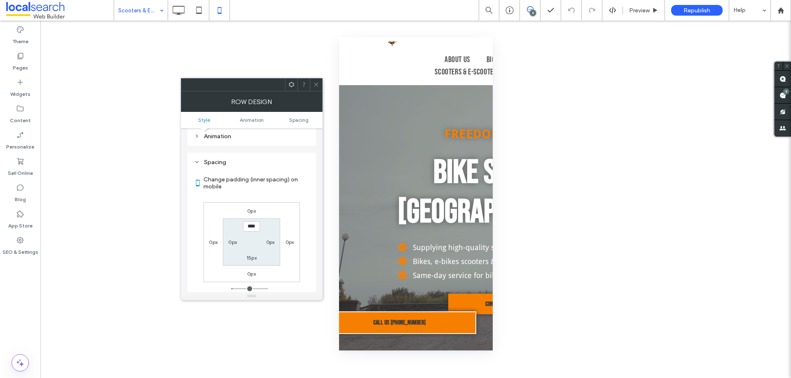
scroll to position [162, 0]
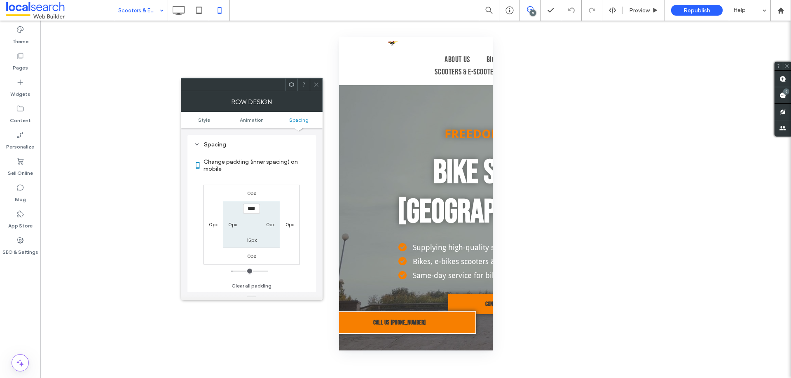
click at [316, 87] on icon at bounding box center [316, 85] width 6 height 6
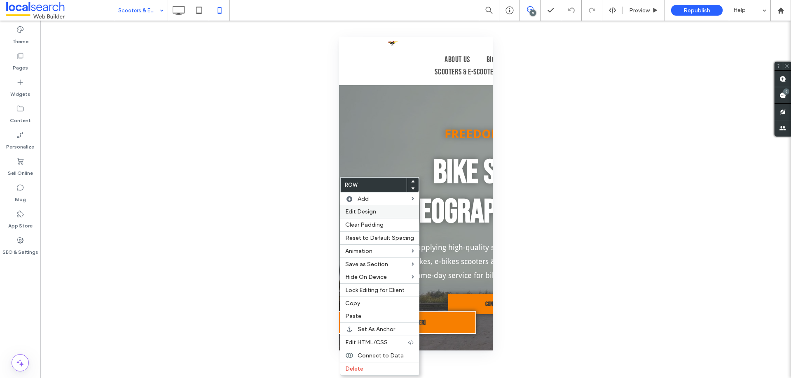
click at [353, 210] on span "Edit Design" at bounding box center [360, 211] width 31 height 7
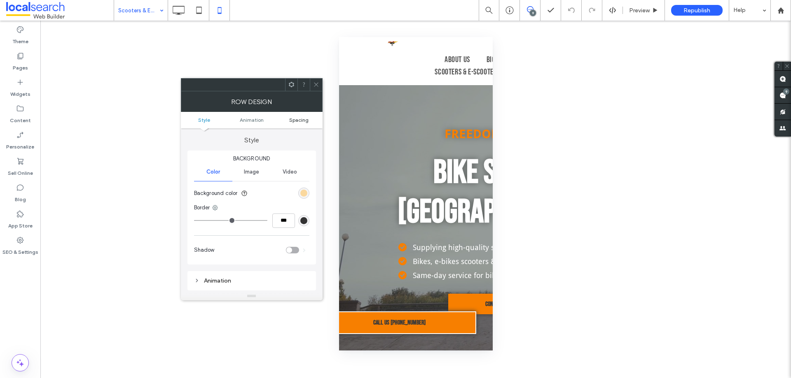
click at [301, 121] on span "Spacing" at bounding box center [298, 120] width 19 height 6
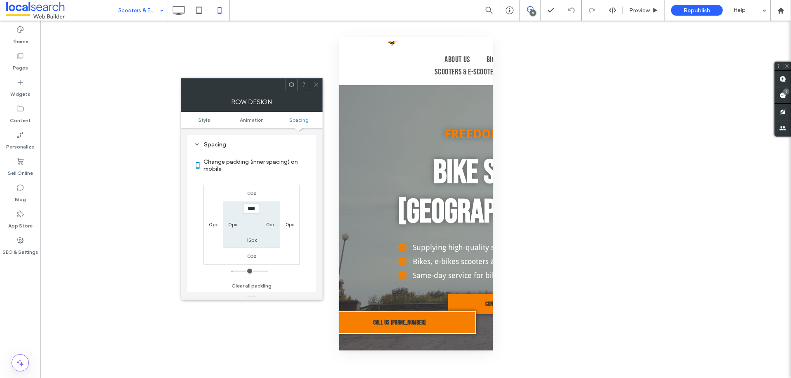
click at [250, 241] on label "15px" at bounding box center [251, 240] width 10 height 6
type input "***"
type input "*****"
click at [196, 6] on icon at bounding box center [199, 10] width 16 height 16
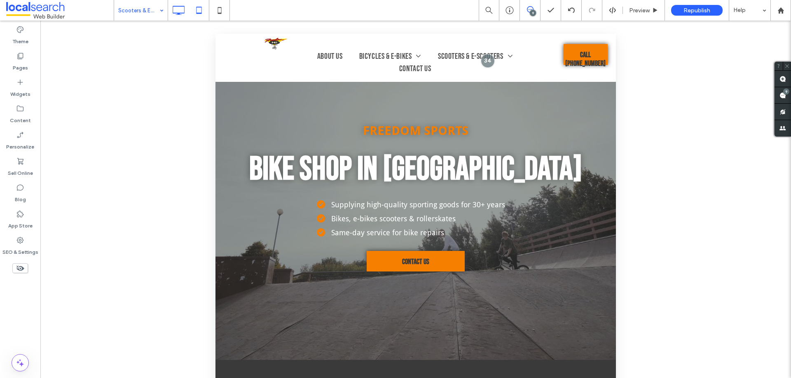
click at [172, 8] on icon at bounding box center [178, 10] width 16 height 16
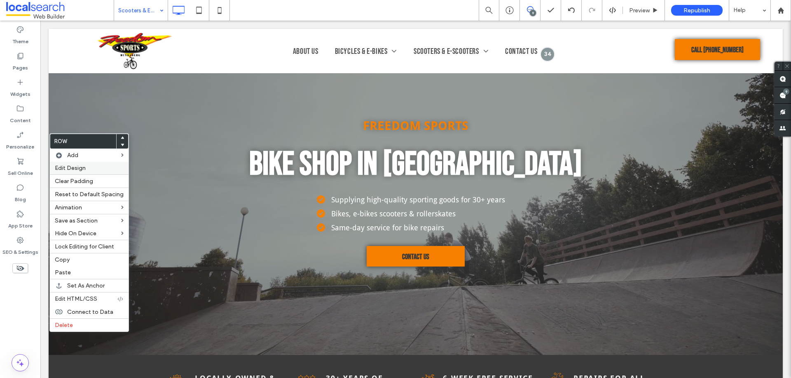
click at [72, 167] on span "Edit Design" at bounding box center [70, 168] width 31 height 7
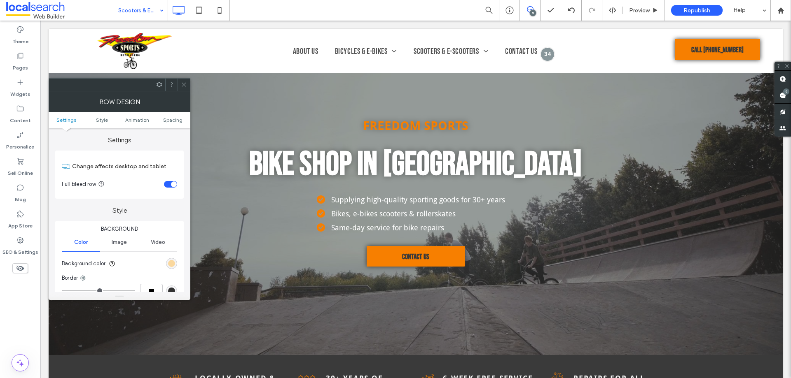
click at [186, 84] on icon at bounding box center [184, 85] width 6 height 6
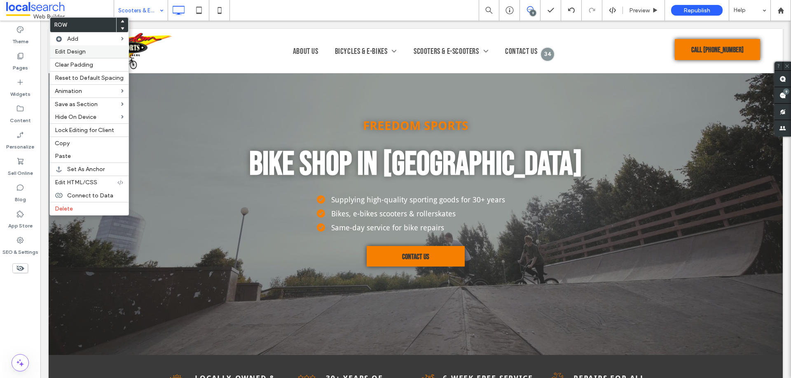
click at [90, 49] on label "Edit Design" at bounding box center [89, 51] width 69 height 7
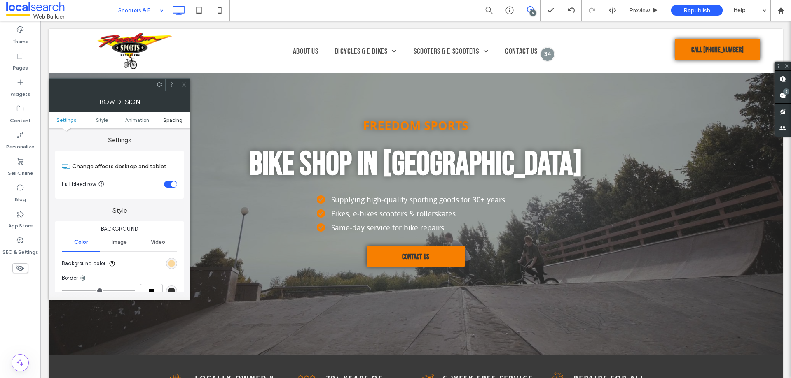
click at [177, 123] on ul "Settings Style Animation Spacing" at bounding box center [120, 120] width 142 height 16
click at [178, 121] on span "Spacing" at bounding box center [172, 120] width 19 height 6
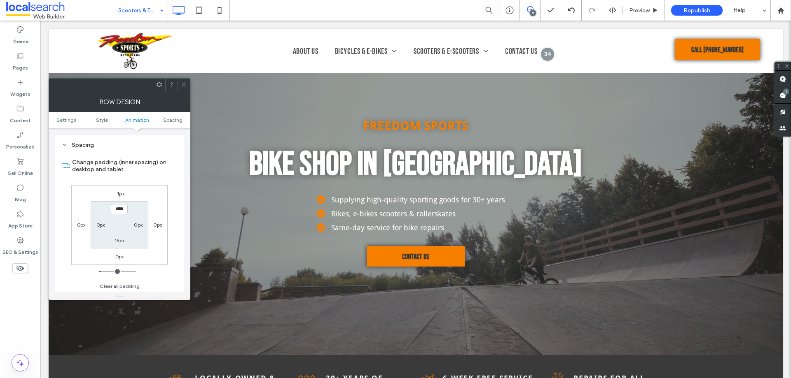
scroll to position [233, 0]
click at [119, 241] on label "15px" at bounding box center [119, 240] width 10 height 6
type input "**"
type input "****"
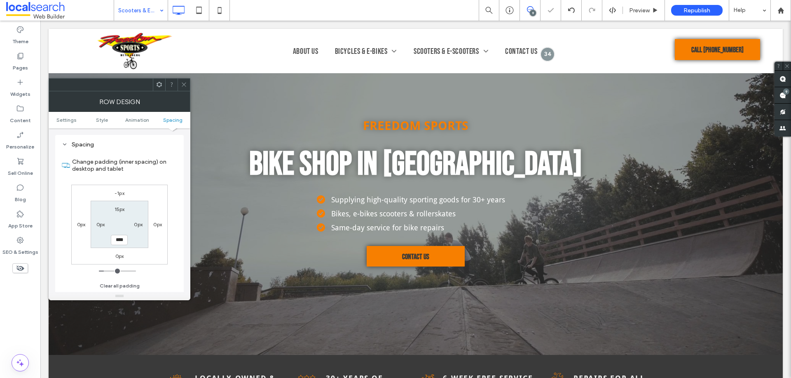
click at [180, 84] on div at bounding box center [183, 85] width 12 height 12
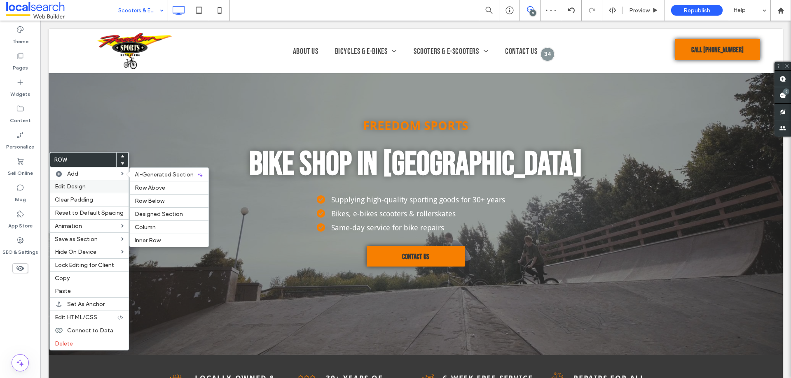
click at [68, 187] on span "Edit Design" at bounding box center [70, 186] width 31 height 7
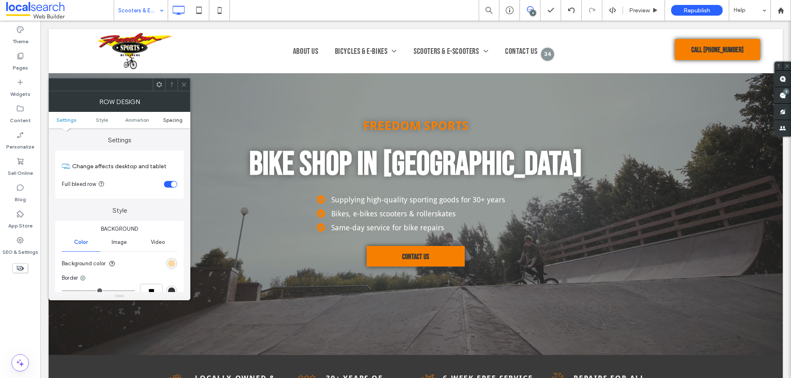
click at [182, 122] on link "Spacing" at bounding box center [172, 120] width 35 height 6
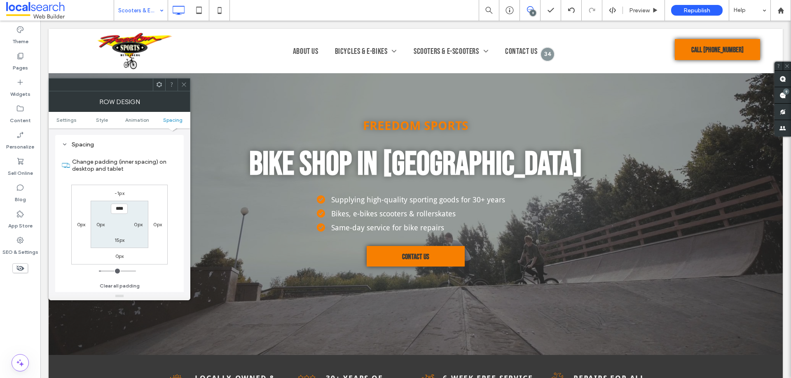
click at [117, 210] on input "****" at bounding box center [119, 209] width 17 height 10
type input "****"
type input "**"
click at [187, 83] on icon at bounding box center [184, 85] width 6 height 6
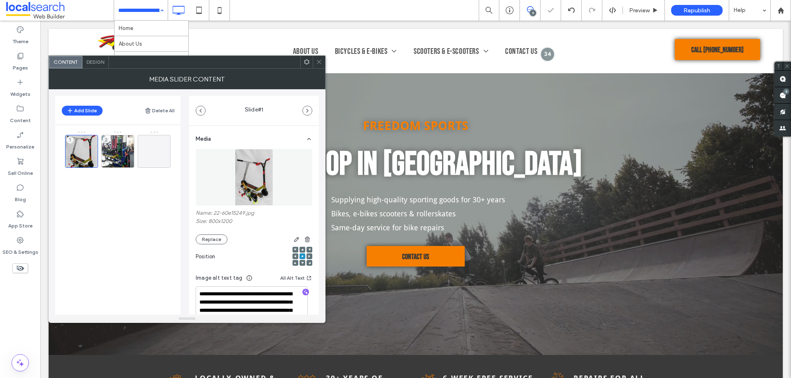
click at [322, 66] on div at bounding box center [319, 62] width 12 height 12
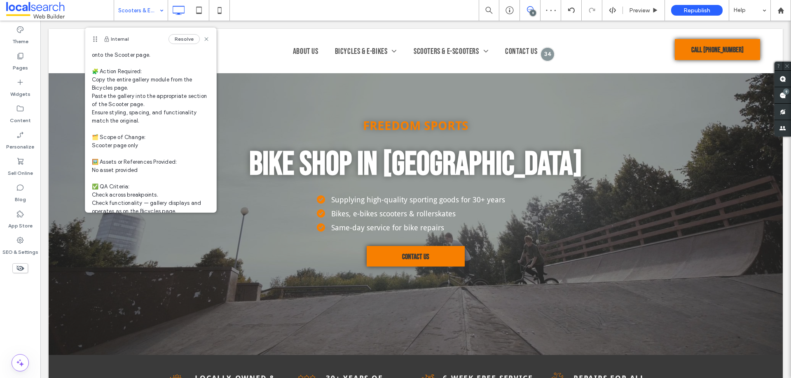
scroll to position [70, 0]
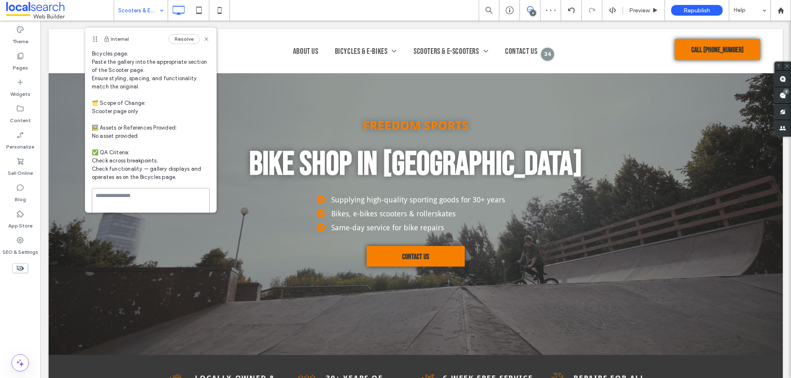
click at [137, 194] on textarea at bounding box center [151, 208] width 118 height 41
click at [161, 198] on textarea at bounding box center [151, 208] width 118 height 41
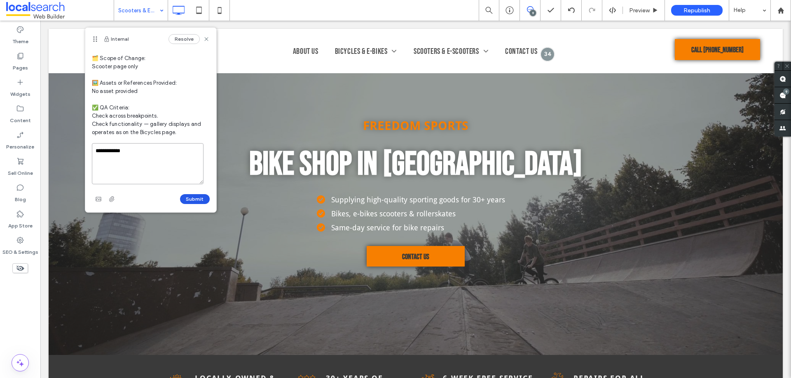
type textarea "**********"
click at [180, 196] on button "Submit" at bounding box center [195, 199] width 30 height 10
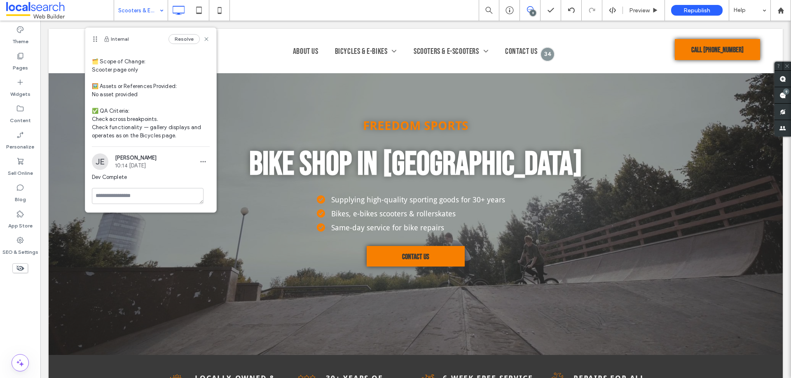
click at [25, 298] on div "Theme Pages Widgets Content Personalize Sell Online Blog App Store SEO & Settin…" at bounding box center [20, 200] width 40 height 358
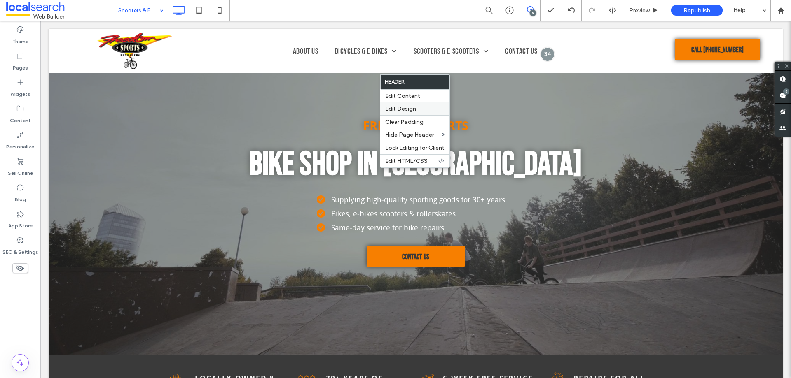
click at [409, 106] on span "Edit Design" at bounding box center [400, 108] width 31 height 7
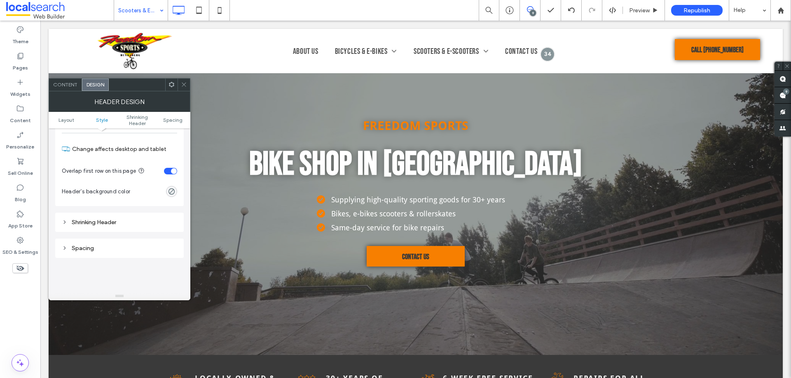
scroll to position [206, 0]
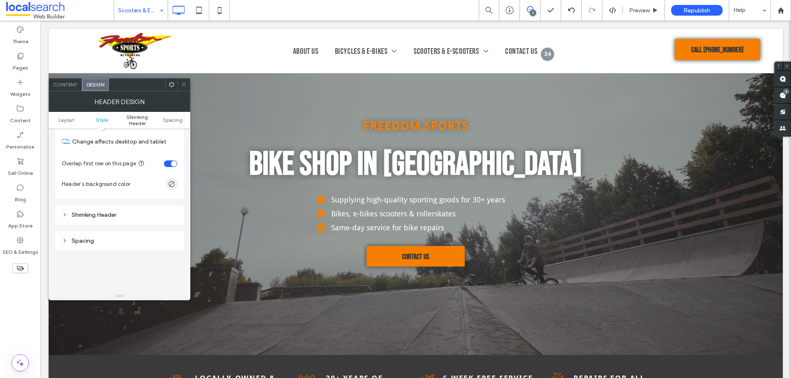
click at [132, 117] on span "Shrinking Header" at bounding box center [136, 120] width 35 height 12
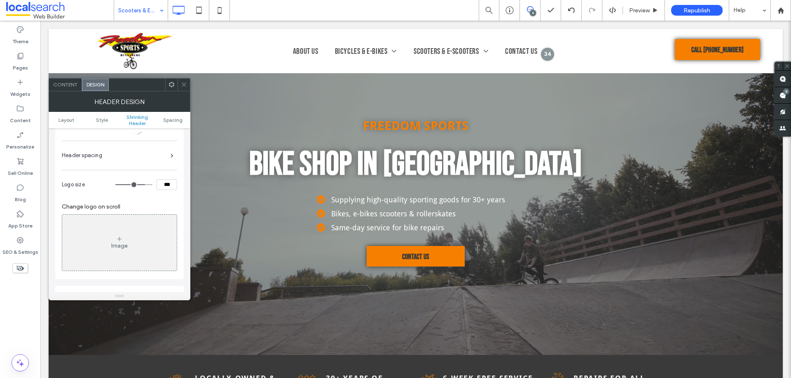
scroll to position [317, 0]
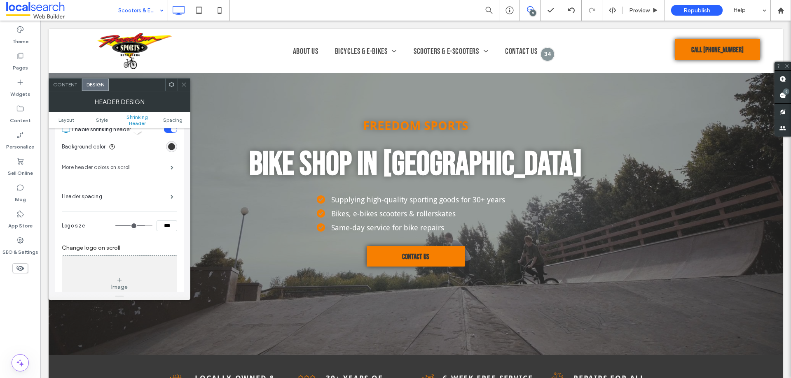
click at [103, 164] on label "More header colors on scroll" at bounding box center [116, 167] width 109 height 16
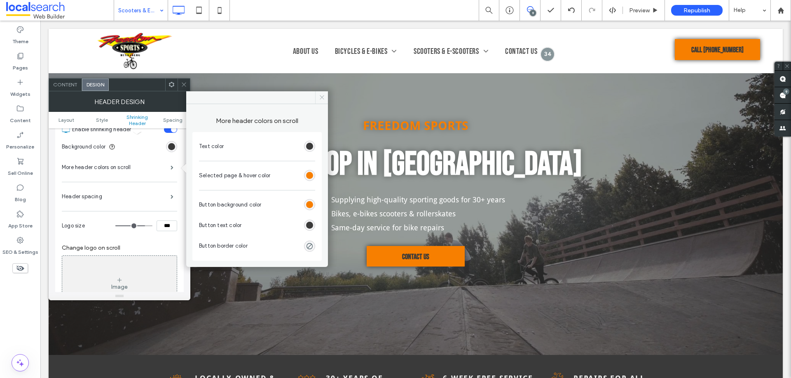
click at [322, 98] on icon at bounding box center [322, 97] width 6 height 6
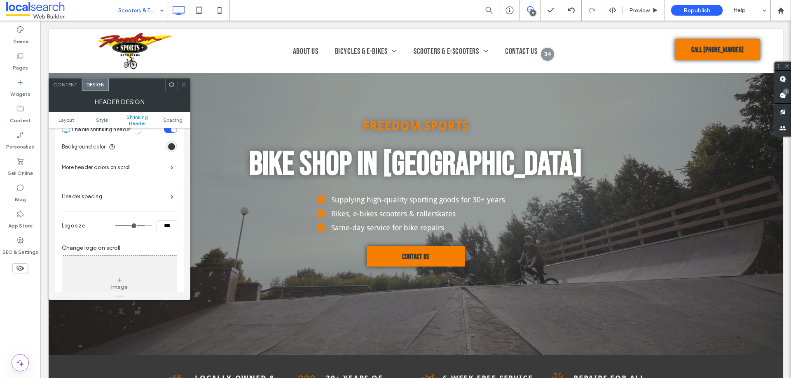
click at [184, 84] on icon at bounding box center [184, 85] width 6 height 6
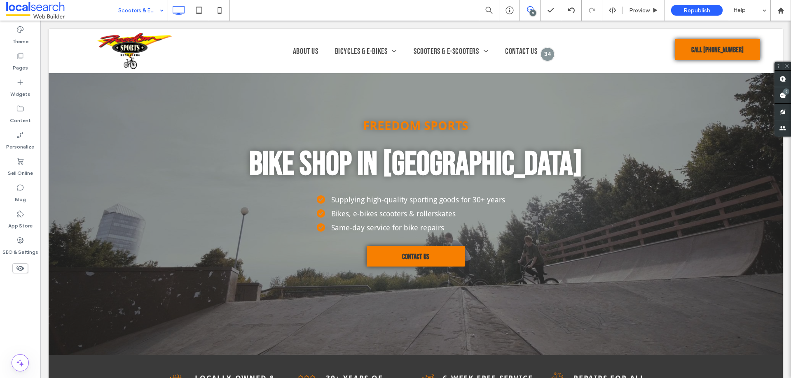
click at [21, 293] on div "Theme Pages Widgets Content Personalize Sell Online Blog App Store SEO & Settin…" at bounding box center [20, 200] width 40 height 358
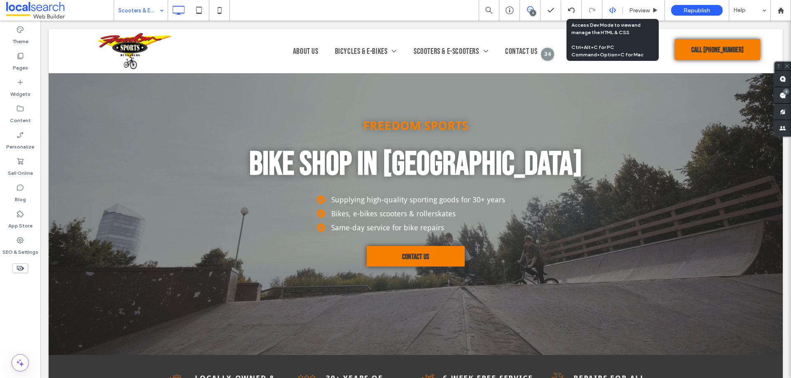
click at [611, 7] on icon at bounding box center [612, 10] width 7 height 7
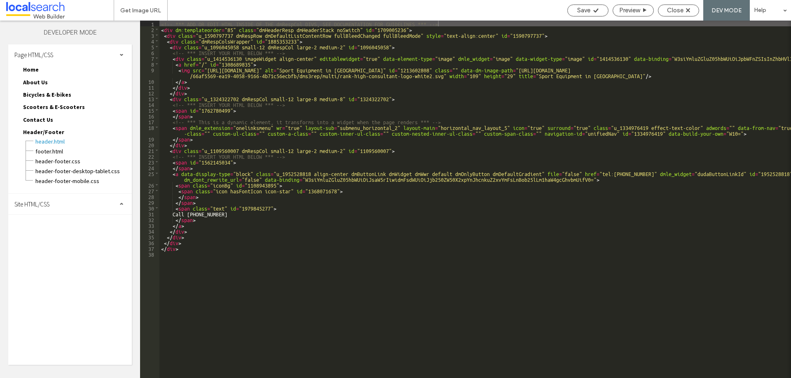
click at [40, 205] on span "Site HTML/CSS" at bounding box center [31, 205] width 35 height 8
click at [54, 162] on span "header-footer.css" at bounding box center [83, 161] width 97 height 8
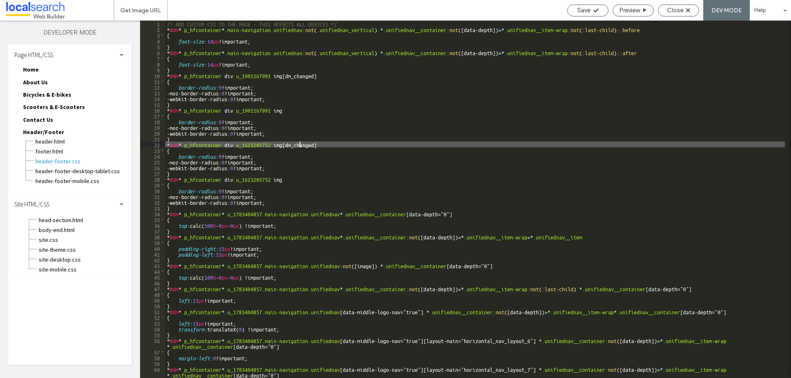
click at [299, 146] on div "/* ADD CUSTOM CSS TO THE PAGE - THIS AFFECTS ALL DEVICES */ * #dm * .p_hfcontai…" at bounding box center [474, 205] width 619 height 369
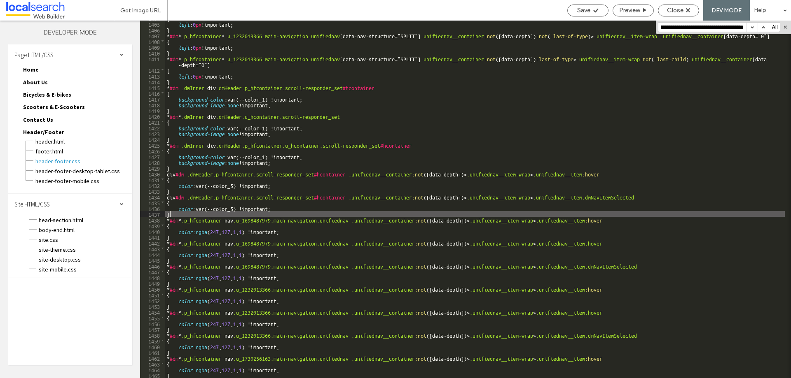
scroll to position [0, 0]
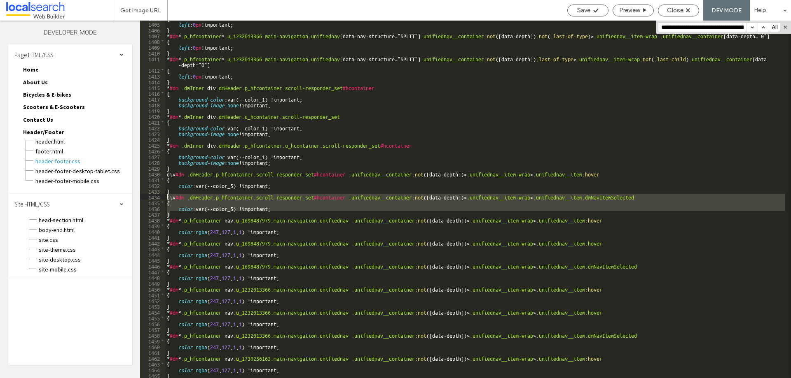
drag, startPoint x: 172, startPoint y: 213, endPoint x: 164, endPoint y: 199, distance: 16.4
click at [164, 199] on div "** 1404 1405 1406 1407 1408 1409 1410 1411 1412 1413 1414 1415 1416 1417 1418 1…" at bounding box center [465, 200] width 651 height 358
click at [719, 27] on input "**********" at bounding box center [702, 27] width 88 height 9
drag, startPoint x: 726, startPoint y: 26, endPoint x: 763, endPoint y: 26, distance: 36.2
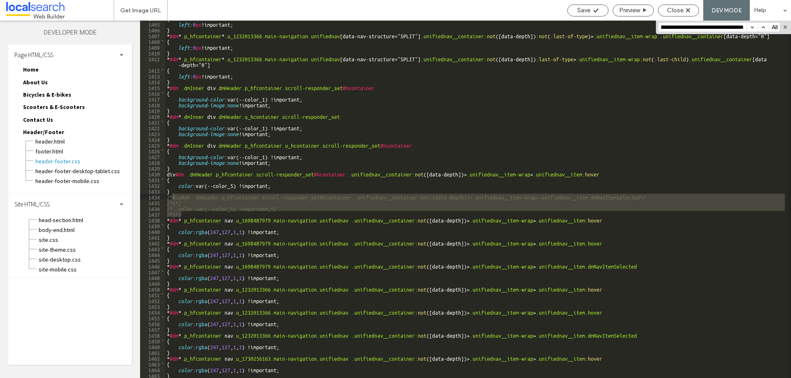
click at [763, 26] on div "**********" at bounding box center [719, 27] width 122 height 10
click at [717, 25] on input "**********" at bounding box center [702, 27] width 88 height 9
click at [718, 27] on input "**********" at bounding box center [702, 27] width 88 height 9
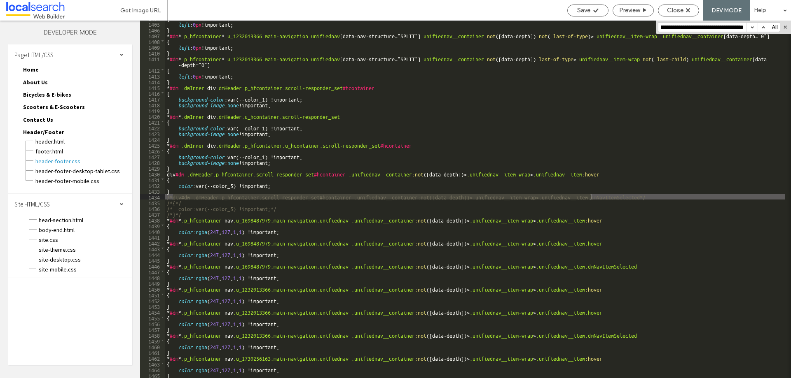
scroll to position [0, 327]
type input "**********"
click at [750, 26] on button "button" at bounding box center [751, 27] width 11 height 9
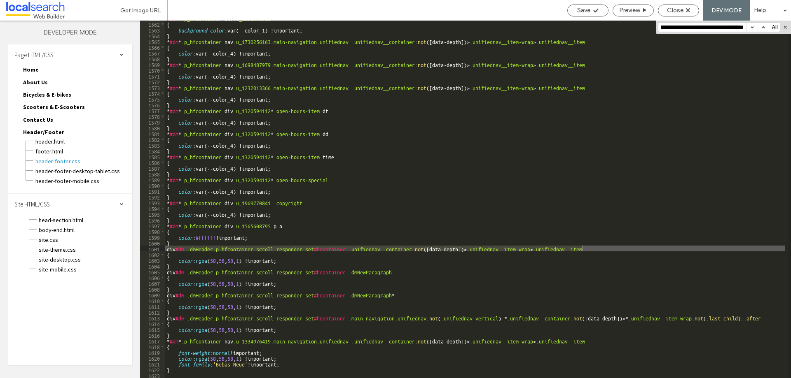
click at [753, 27] on button "button" at bounding box center [751, 27] width 11 height 9
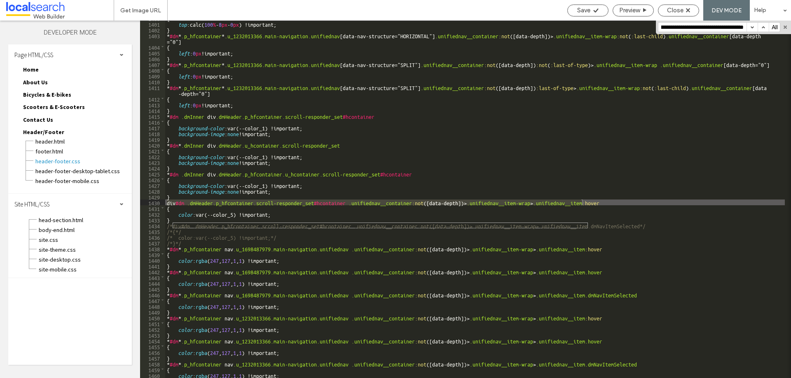
click at [753, 27] on button "button" at bounding box center [751, 27] width 11 height 9
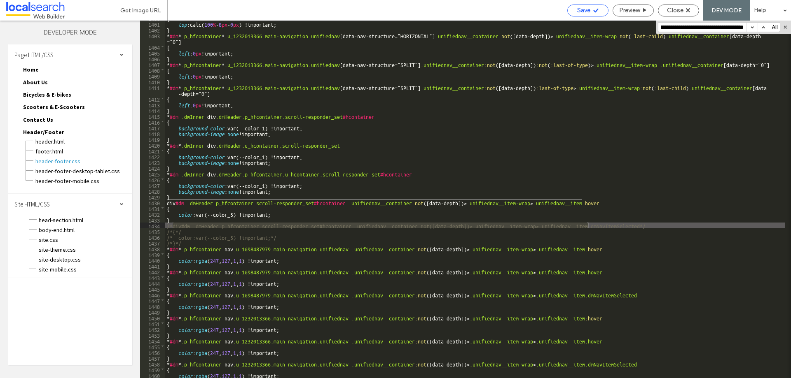
scroll to position [0, 0]
click at [586, 9] on span "Save" at bounding box center [583, 10] width 13 height 7
click at [669, 9] on span "Close" at bounding box center [675, 10] width 16 height 7
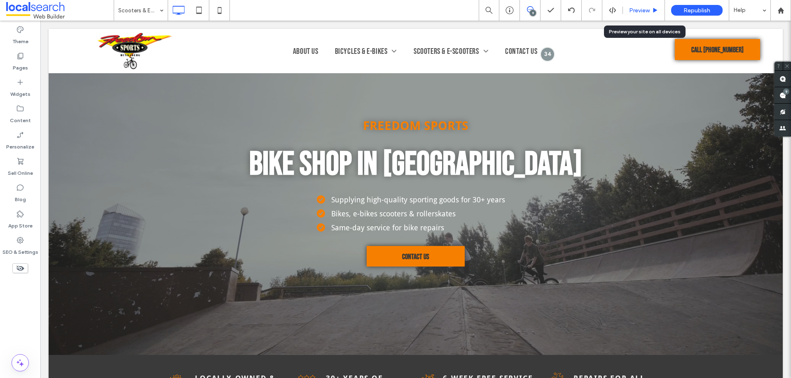
click at [632, 11] on span "Preview" at bounding box center [639, 10] width 21 height 7
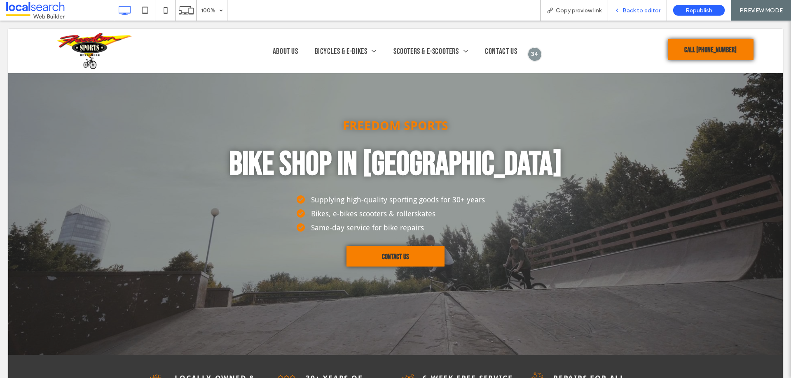
click at [627, 12] on span "Back to editor" at bounding box center [641, 10] width 38 height 7
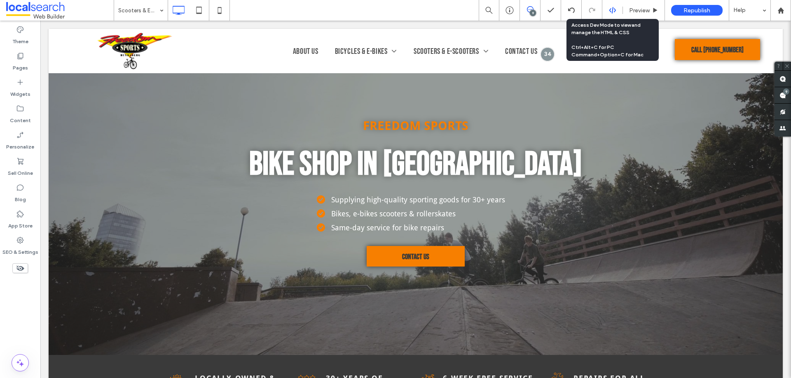
click at [613, 9] on icon at bounding box center [612, 10] width 7 height 7
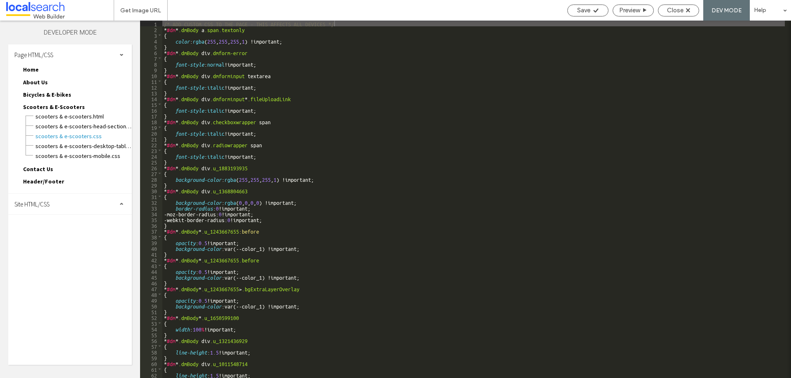
click at [43, 181] on span "Header/Footer" at bounding box center [43, 181] width 41 height 7
click at [64, 213] on span "header-footer.css" at bounding box center [83, 211] width 97 height 8
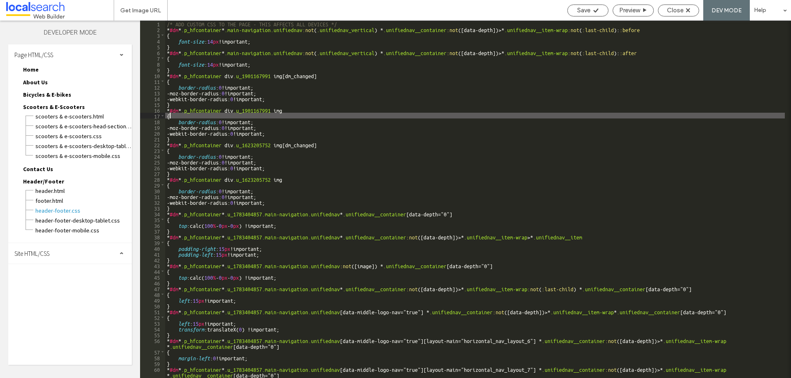
click at [360, 114] on div "/* ADD CUSTOM CSS TO THE PAGE - THIS AFFECTS ALL DEVICES */ * #dm * .p_hfcontai…" at bounding box center [474, 205] width 619 height 369
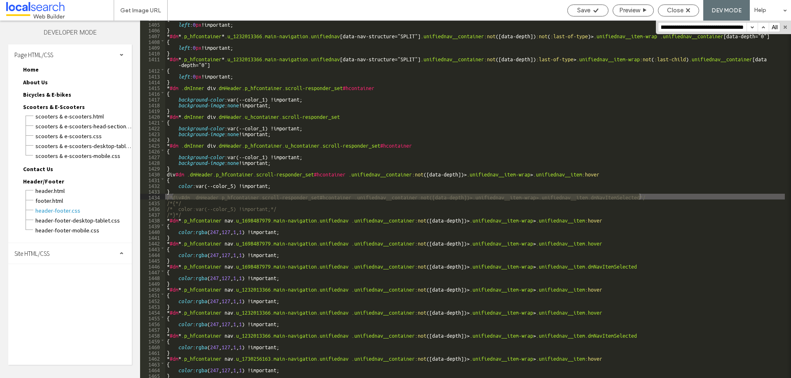
scroll to position [8351, 0]
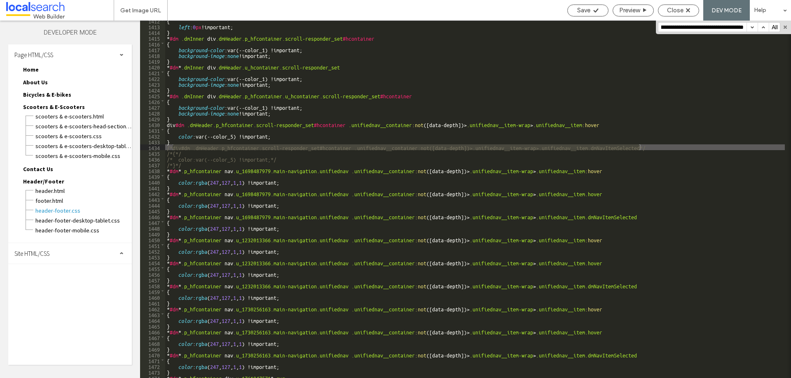
click at [752, 29] on button "button" at bounding box center [751, 27] width 11 height 9
drag, startPoint x: 687, startPoint y: 27, endPoint x: 756, endPoint y: 28, distance: 69.6
click at [756, 28] on div "**********" at bounding box center [719, 27] width 122 height 10
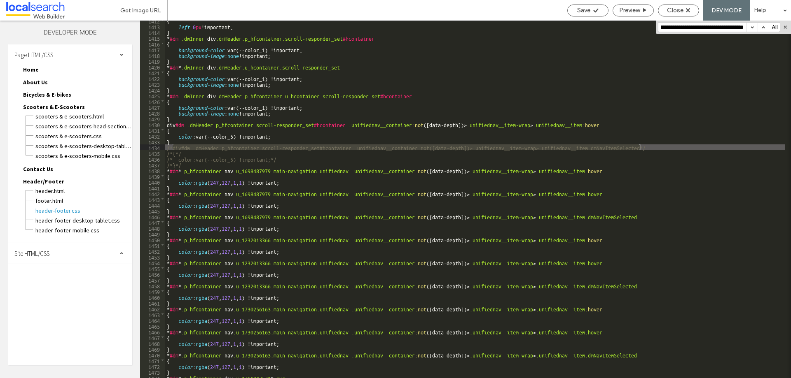
scroll to position [0, 327]
type input "**********"
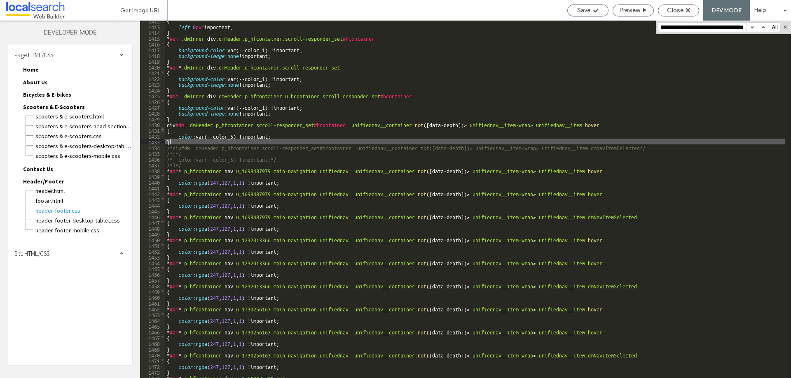
scroll to position [0, 0]
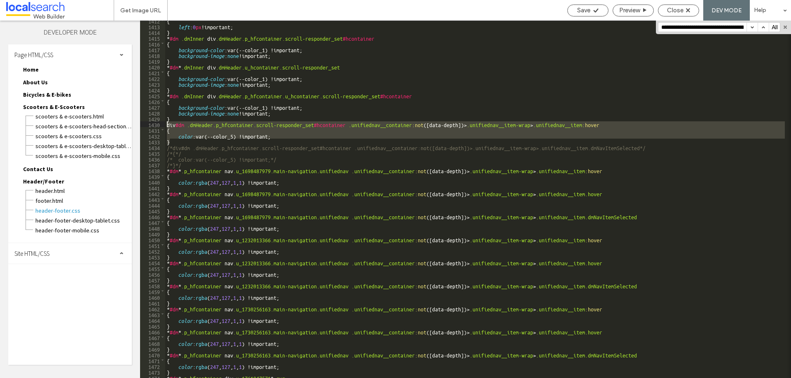
drag, startPoint x: 173, startPoint y: 142, endPoint x: 159, endPoint y: 125, distance: 21.1
click at [159, 125] on div "** 1412 1413 1414 1415 1416 1417 1418 1419 1420 1421 1422 1423 1424 1425 1426 1…" at bounding box center [465, 200] width 651 height 358
click at [751, 28] on button "button" at bounding box center [751, 27] width 11 height 9
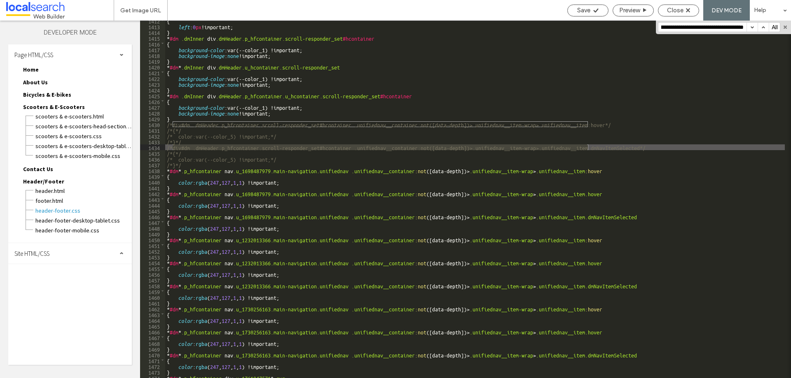
click at [751, 28] on button "button" at bounding box center [751, 27] width 11 height 9
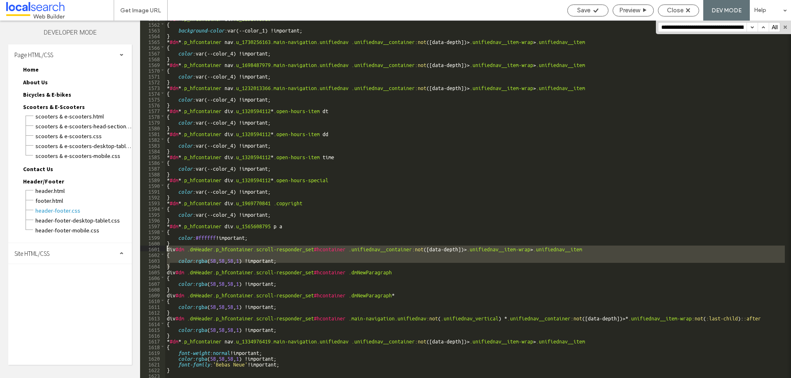
drag, startPoint x: 173, startPoint y: 265, endPoint x: 166, endPoint y: 250, distance: 16.9
click at [166, 250] on div "* #dm * .p_hfcontainer div .u_1231005918 { background-color :var(--color_1) !im…" at bounding box center [474, 199] width 619 height 369
click at [590, 12] on div "Save" at bounding box center [587, 10] width 40 height 7
click at [751, 28] on button "button" at bounding box center [751, 27] width 11 height 9
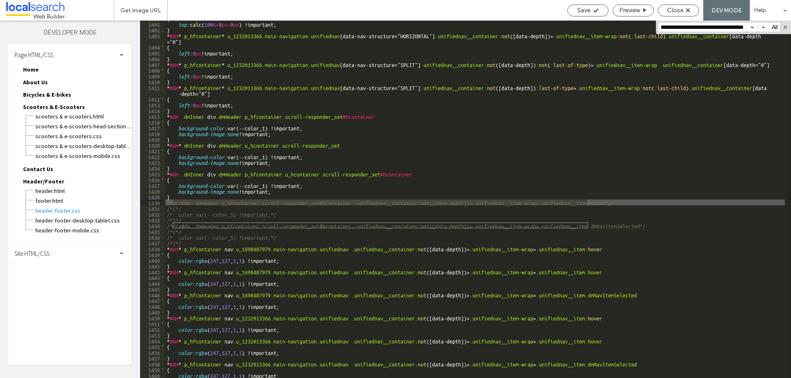
scroll to position [8273, 0]
click at [751, 28] on button "button" at bounding box center [751, 27] width 11 height 9
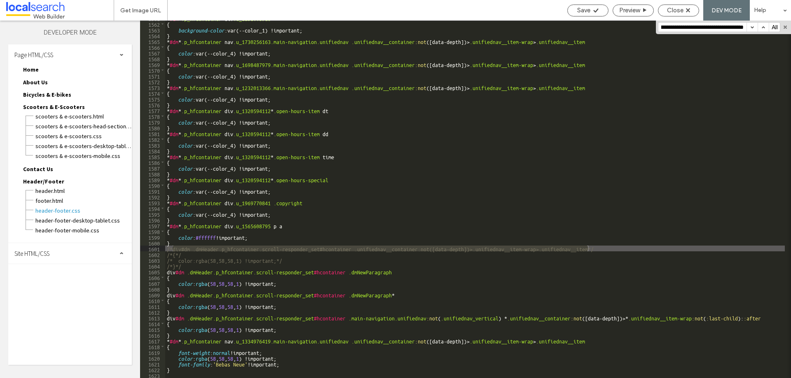
scroll to position [9212, 0]
click at [663, 8] on div "Close" at bounding box center [678, 10] width 40 height 7
